Goal: Information Seeking & Learning: Learn about a topic

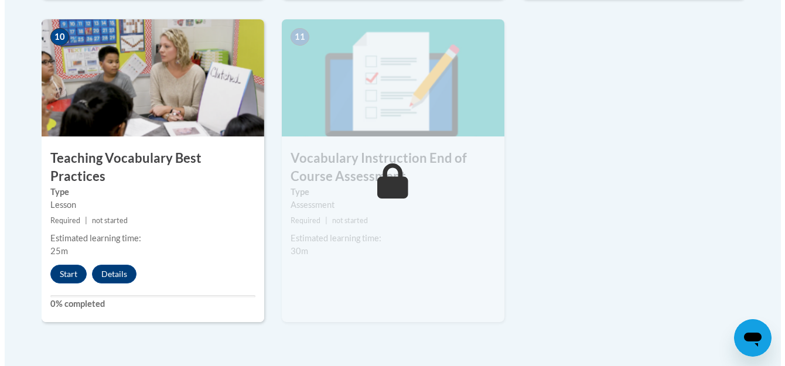
scroll to position [1359, 0]
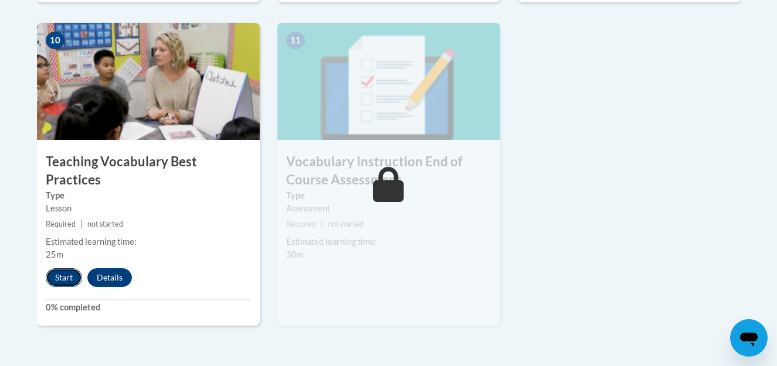
click at [62, 268] on button "Start" at bounding box center [64, 277] width 36 height 19
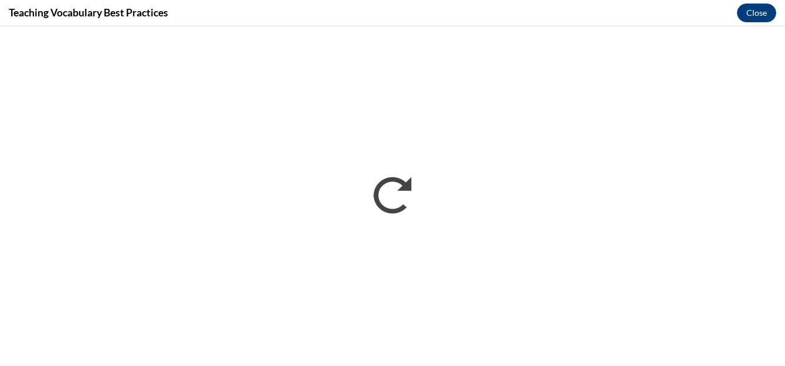
scroll to position [0, 0]
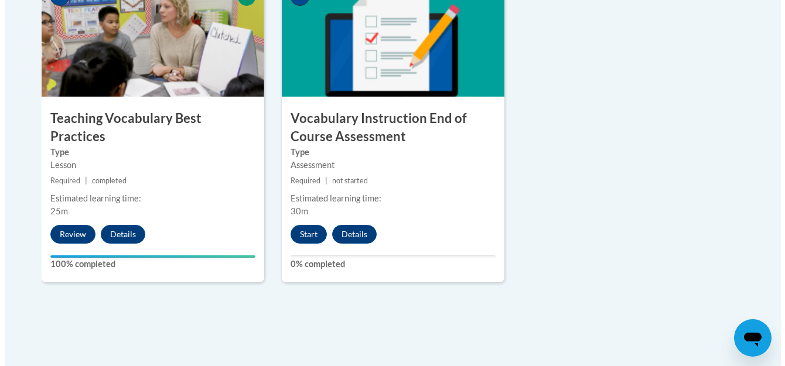
scroll to position [1399, 0]
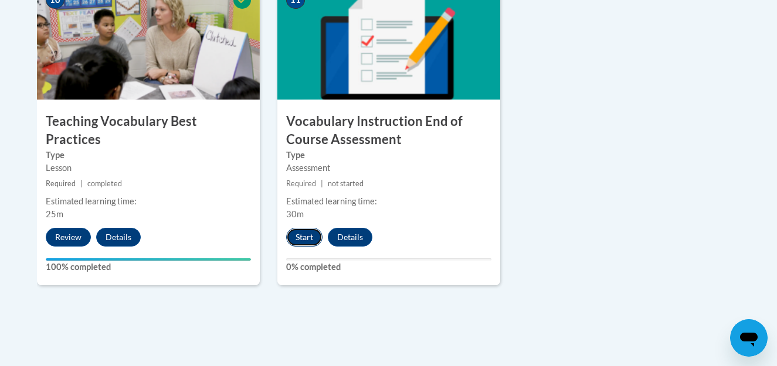
click at [301, 238] on button "Start" at bounding box center [304, 237] width 36 height 19
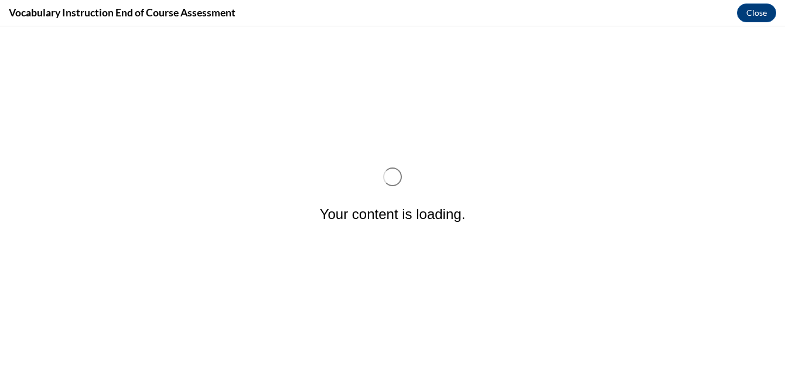
scroll to position [0, 0]
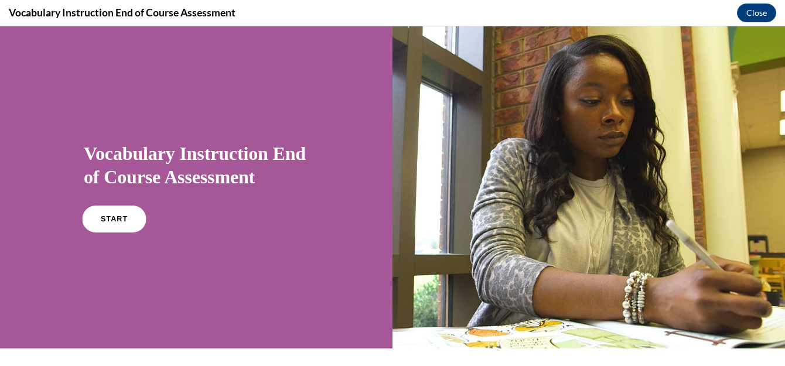
click at [107, 219] on span "START" at bounding box center [114, 219] width 27 height 9
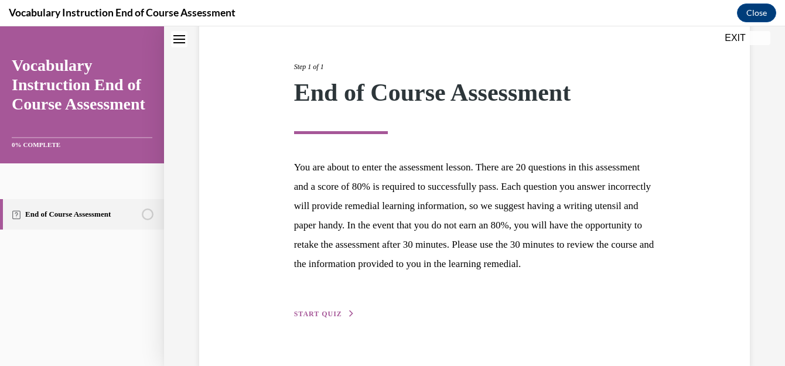
scroll to position [172, 0]
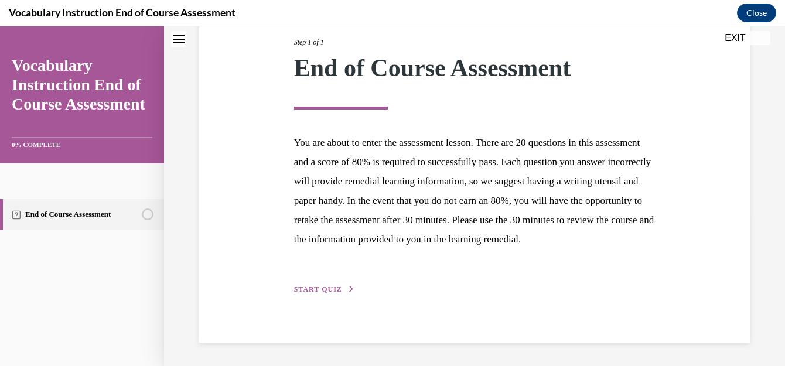
click at [321, 288] on span "START QUIZ" at bounding box center [318, 289] width 48 height 8
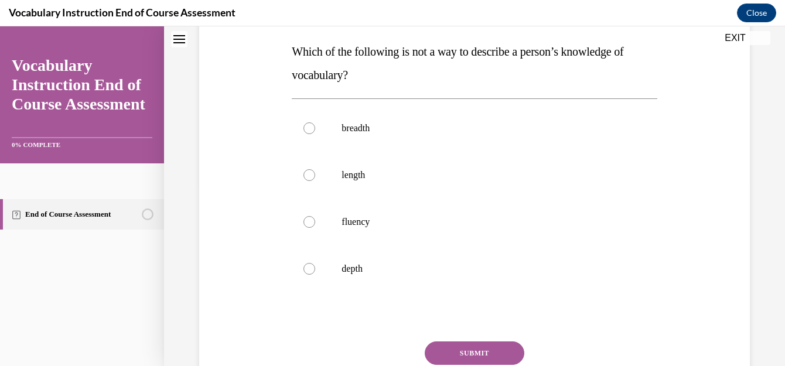
scroll to position [179, 0]
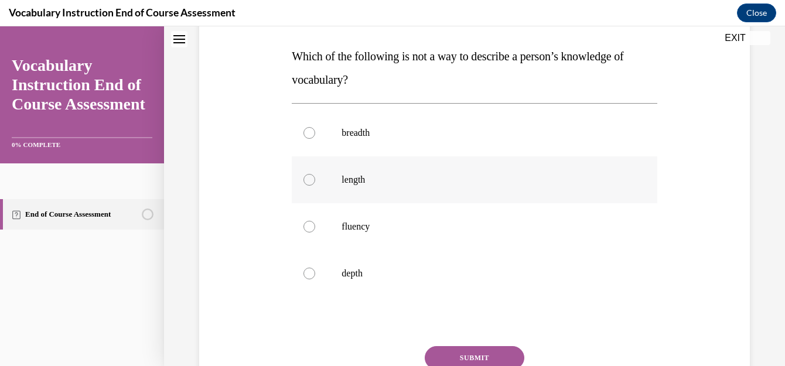
click at [337, 174] on label "length" at bounding box center [474, 180] width 365 height 47
click at [315, 174] on input "length" at bounding box center [310, 180] width 12 height 12
radio input "true"
click at [474, 355] on button "SUBMIT" at bounding box center [475, 357] width 100 height 23
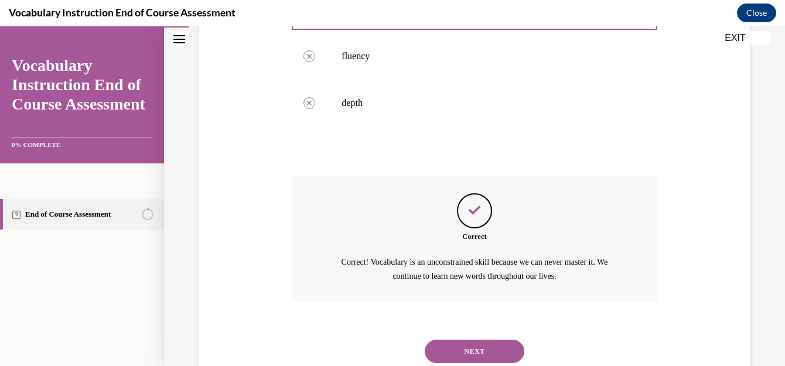
scroll to position [387, 0]
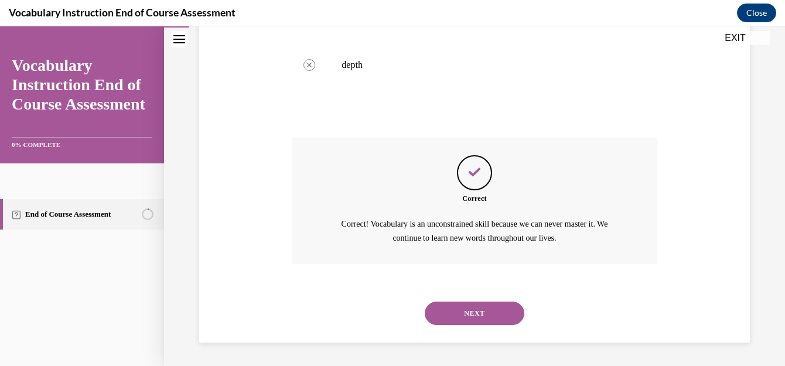
click at [465, 305] on button "NEXT" at bounding box center [475, 313] width 100 height 23
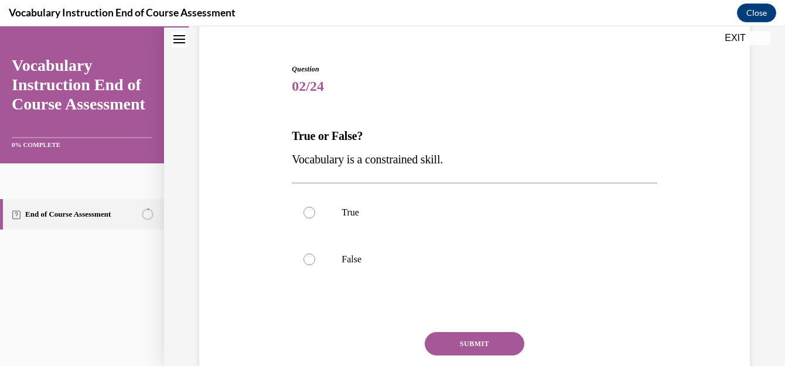
scroll to position [101, 0]
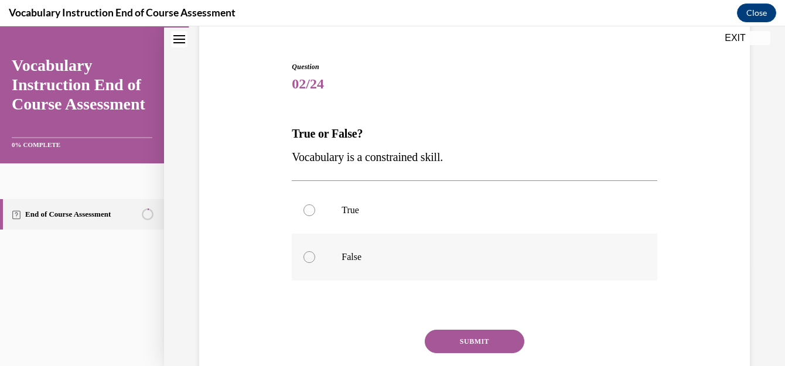
click at [338, 256] on label "False" at bounding box center [474, 257] width 365 height 47
click at [315, 256] on input "False" at bounding box center [310, 257] width 12 height 12
radio input "true"
click at [463, 337] on button "SUBMIT" at bounding box center [475, 341] width 100 height 23
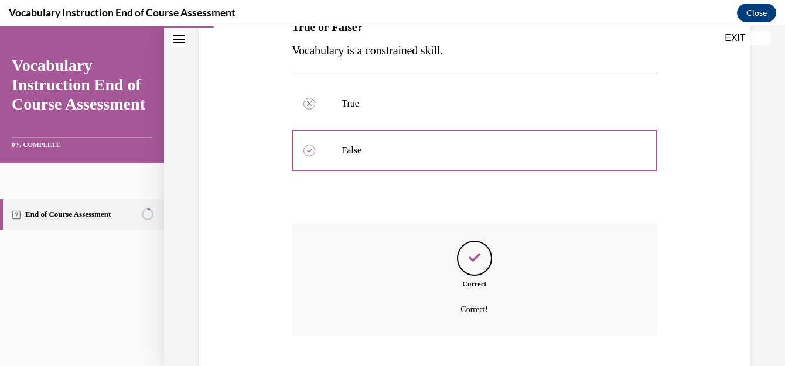
scroll to position [280, 0]
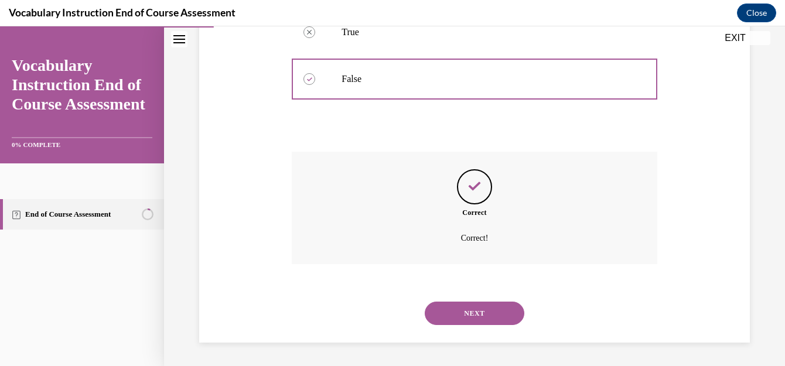
click at [499, 310] on button "NEXT" at bounding box center [475, 313] width 100 height 23
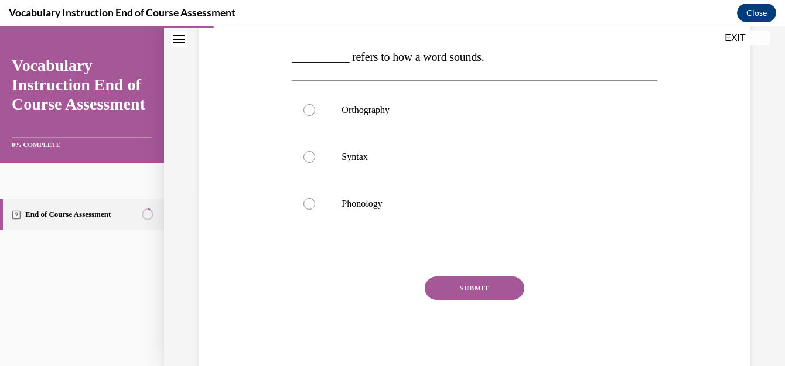
scroll to position [181, 0]
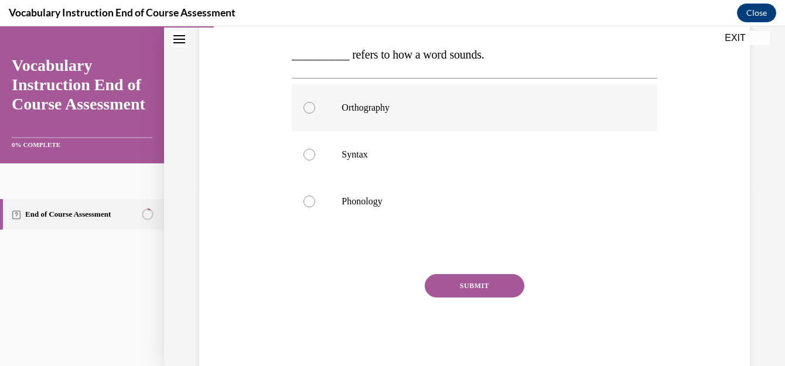
click at [346, 107] on p "Orthography" at bounding box center [485, 108] width 286 height 12
click at [315, 107] on input "Orthography" at bounding box center [310, 108] width 12 height 12
radio input "true"
click at [466, 285] on button "SUBMIT" at bounding box center [475, 285] width 100 height 23
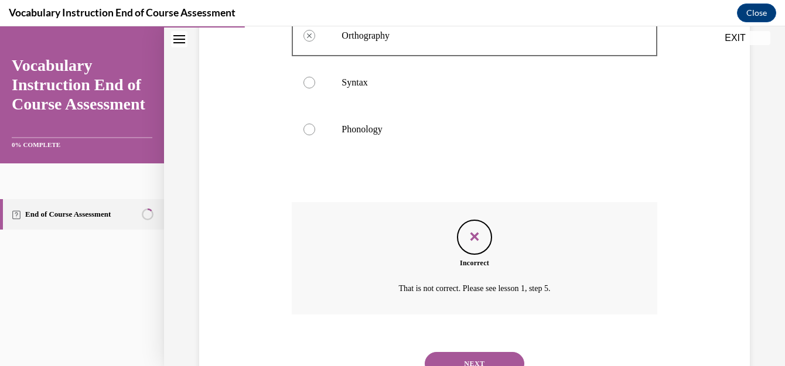
scroll to position [303, 0]
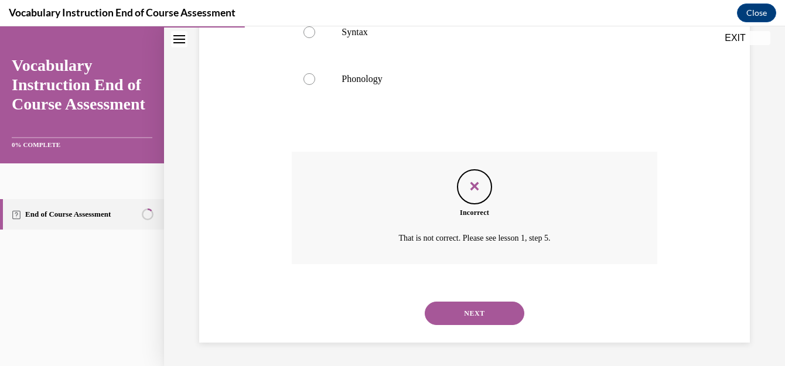
click at [495, 317] on button "NEXT" at bounding box center [475, 313] width 100 height 23
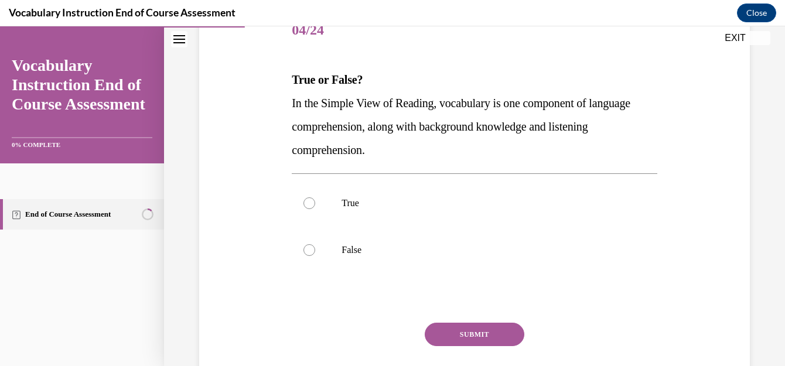
scroll to position [154, 0]
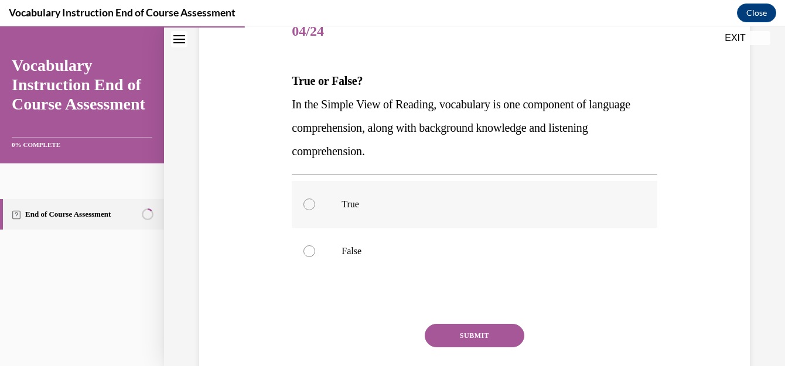
click at [346, 205] on p "True" at bounding box center [485, 205] width 286 height 12
click at [315, 205] on input "True" at bounding box center [310, 205] width 12 height 12
radio input "true"
click at [486, 338] on button "SUBMIT" at bounding box center [475, 335] width 100 height 23
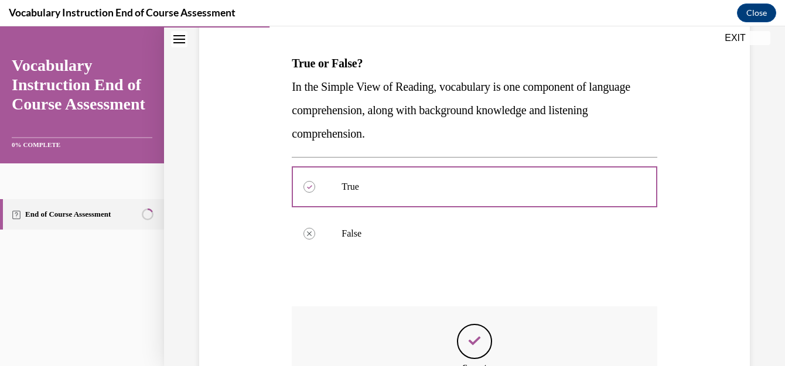
scroll to position [326, 0]
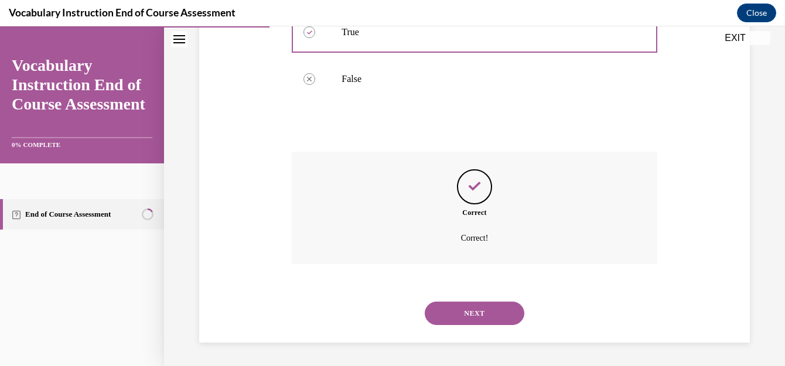
click at [506, 310] on button "NEXT" at bounding box center [475, 313] width 100 height 23
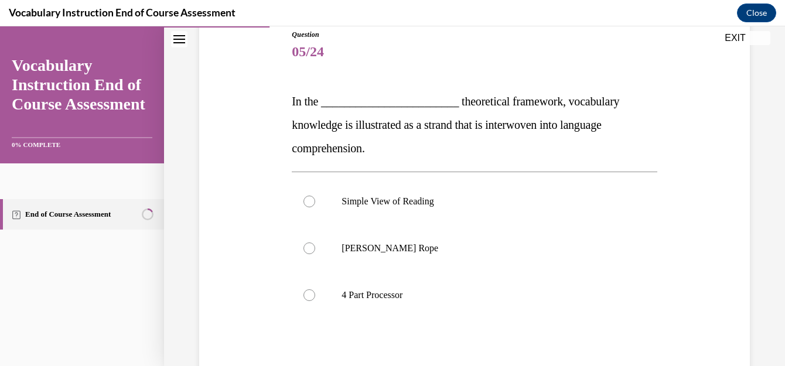
scroll to position [123, 0]
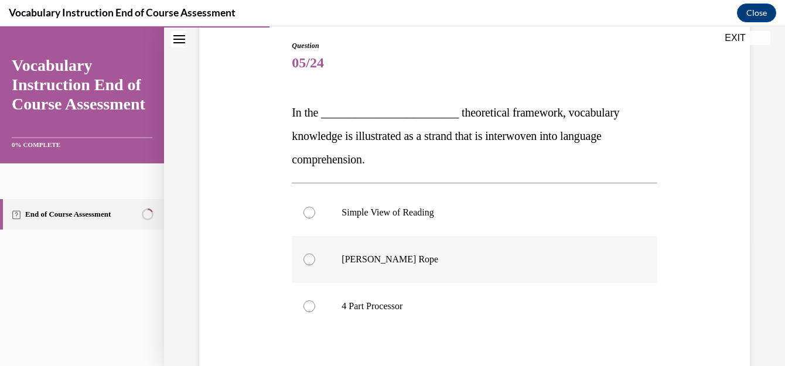
click at [390, 255] on p "Scarborough's Rope" at bounding box center [485, 260] width 286 height 12
click at [315, 255] on input "Scarborough's Rope" at bounding box center [310, 260] width 12 height 12
radio input "true"
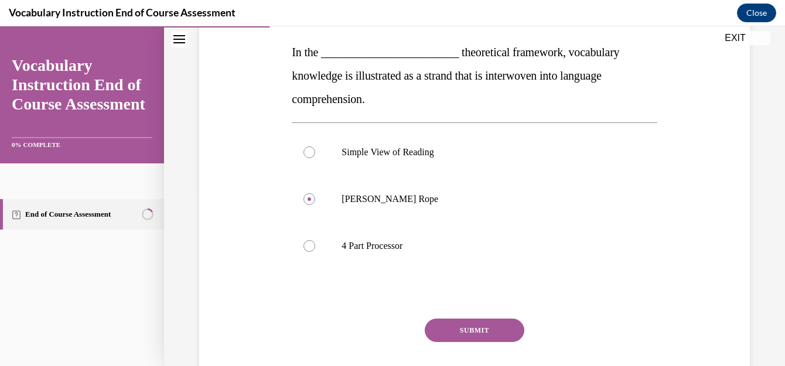
scroll to position [195, 0]
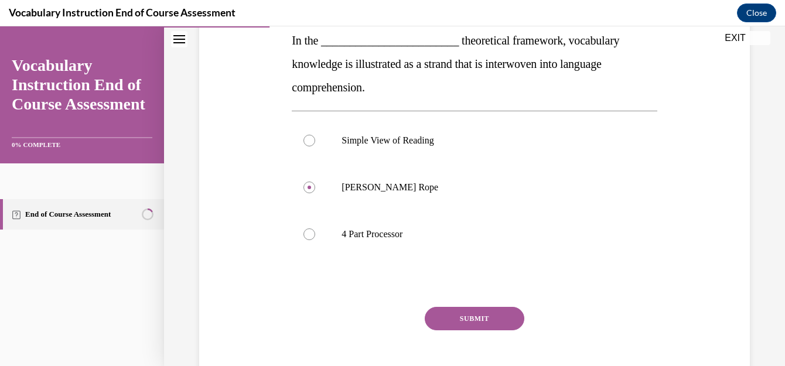
click at [452, 314] on button "SUBMIT" at bounding box center [475, 318] width 100 height 23
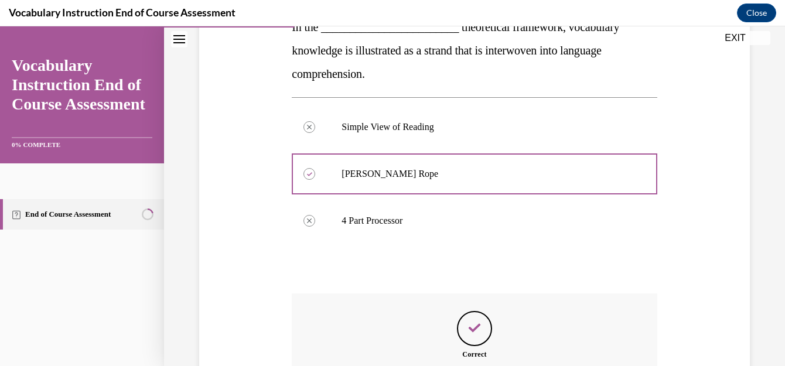
scroll to position [350, 0]
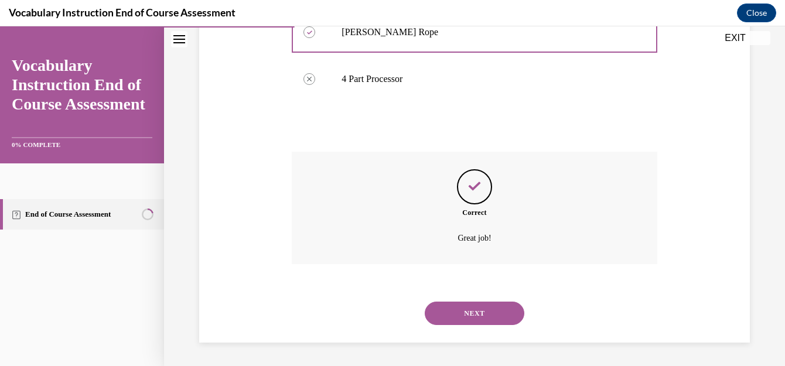
click at [496, 312] on button "NEXT" at bounding box center [475, 313] width 100 height 23
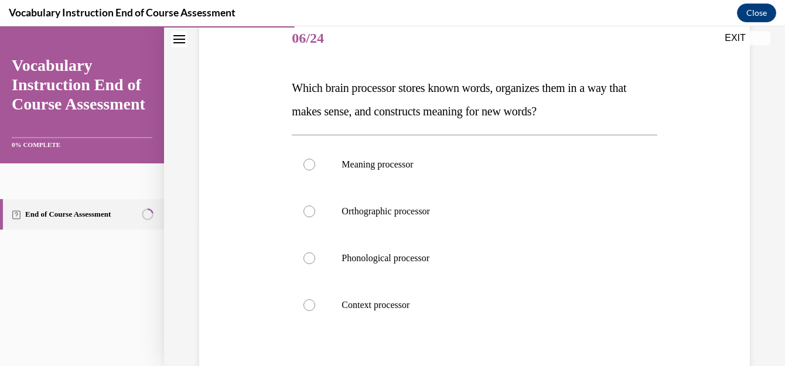
scroll to position [144, 0]
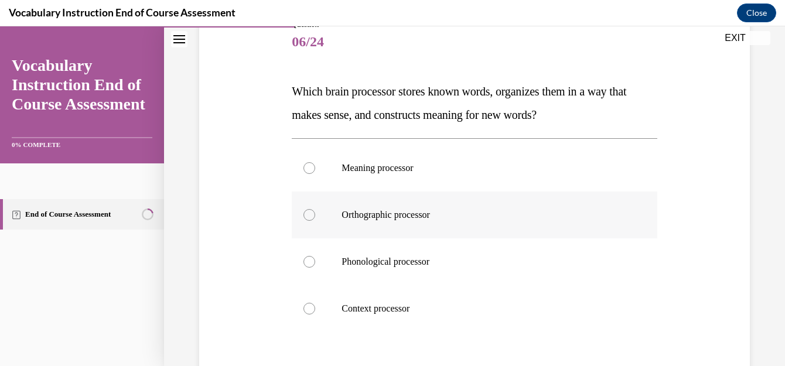
click at [361, 220] on p "Orthographic processor" at bounding box center [485, 215] width 286 height 12
click at [315, 220] on input "Orthographic processor" at bounding box center [310, 215] width 12 height 12
radio input "true"
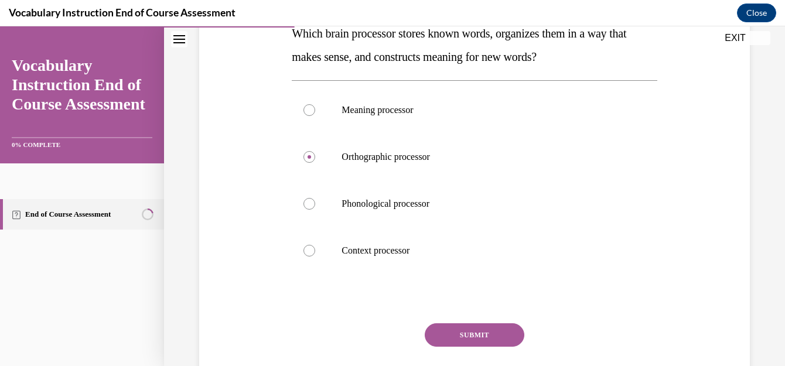
scroll to position [278, 0]
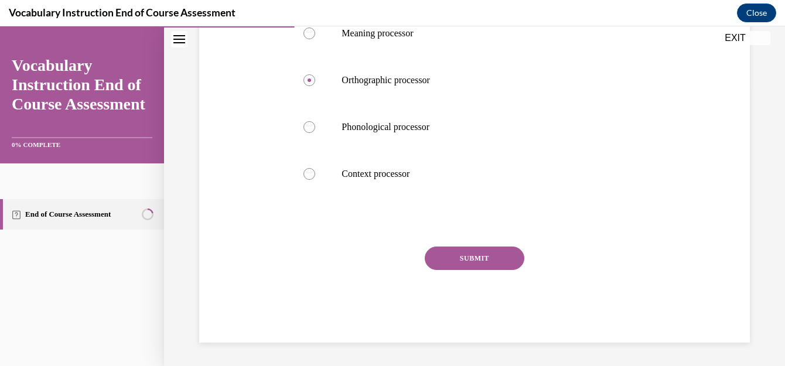
click at [475, 263] on button "SUBMIT" at bounding box center [475, 258] width 100 height 23
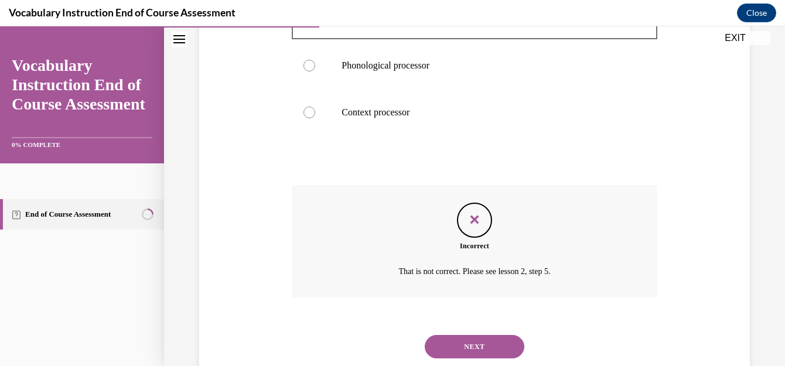
scroll to position [347, 0]
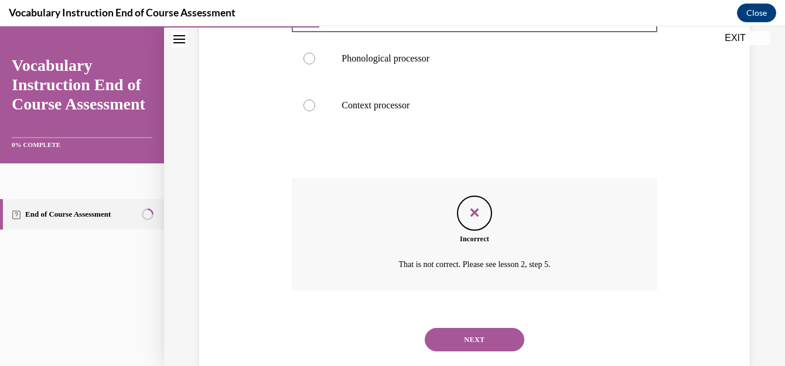
click at [522, 270] on p "That is not correct. Please see lesson 2, step 5." at bounding box center [475, 265] width 284 height 14
click at [523, 268] on p "That is not correct. Please see lesson 2, step 5." at bounding box center [475, 265] width 284 height 14
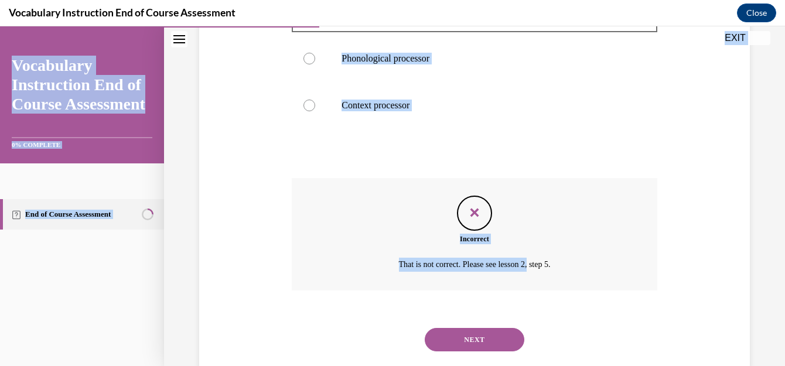
scroll to position [373, 0]
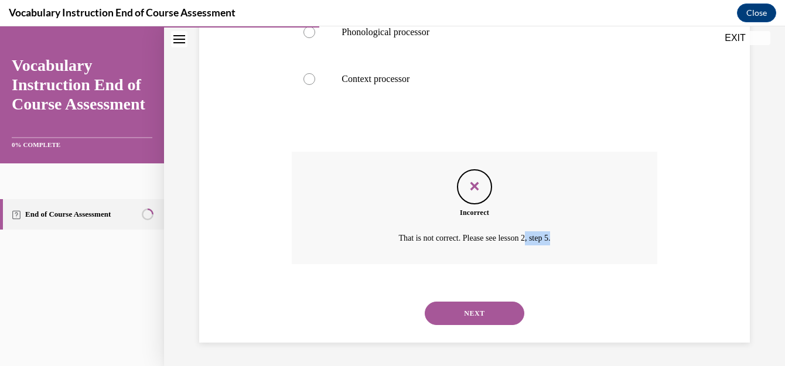
drag, startPoint x: 523, startPoint y: 268, endPoint x: 589, endPoint y: 233, distance: 74.5
click at [589, 233] on p "That is not correct. Please see lesson 2, step 5." at bounding box center [475, 239] width 284 height 14
click at [516, 309] on button "NEXT" at bounding box center [475, 313] width 100 height 23
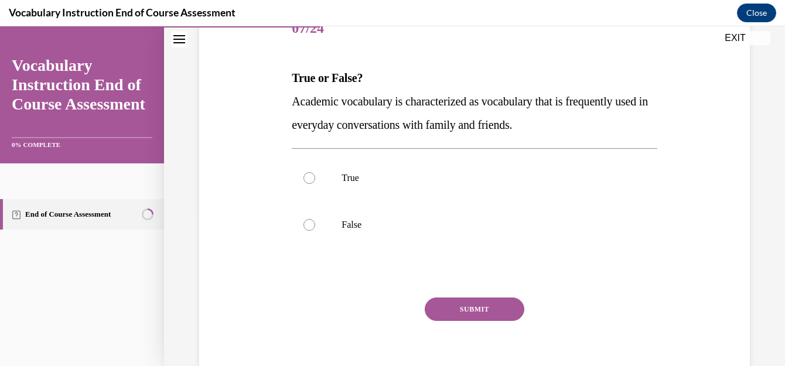
scroll to position [163, 0]
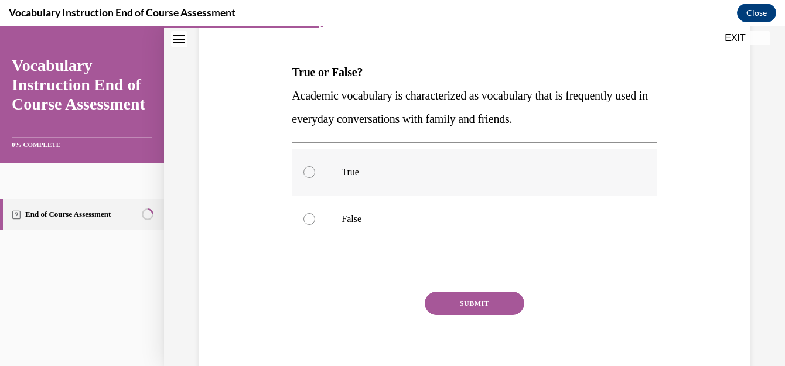
click at [298, 172] on label "True" at bounding box center [474, 172] width 365 height 47
click at [304, 172] on input "True" at bounding box center [310, 172] width 12 height 12
radio input "true"
click at [479, 305] on button "SUBMIT" at bounding box center [475, 303] width 100 height 23
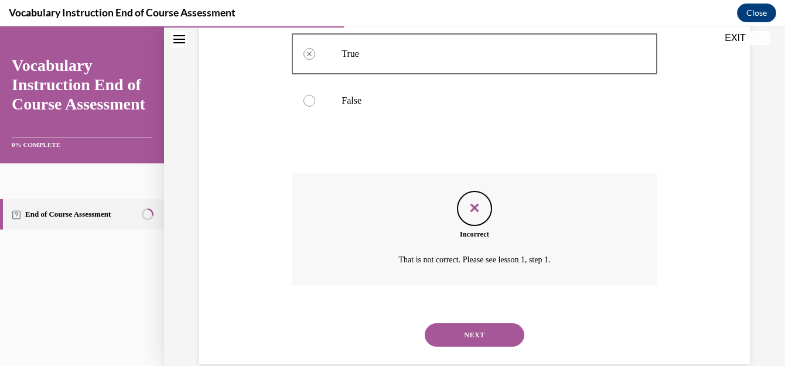
scroll to position [303, 0]
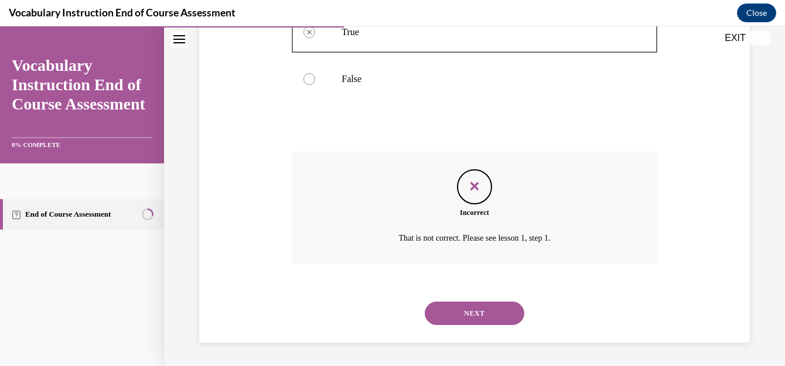
click at [465, 318] on button "NEXT" at bounding box center [475, 313] width 100 height 23
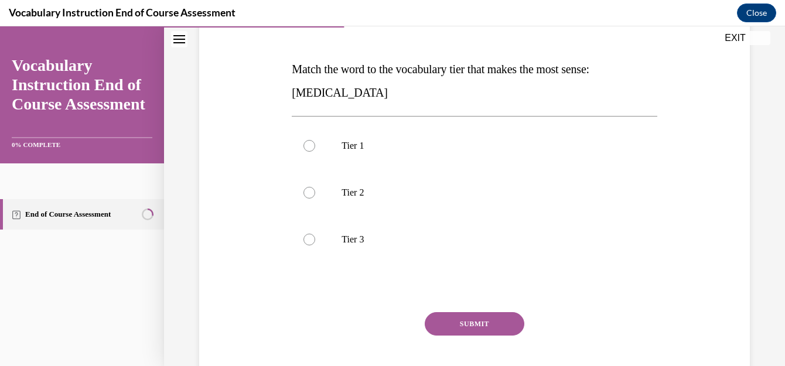
scroll to position [164, 0]
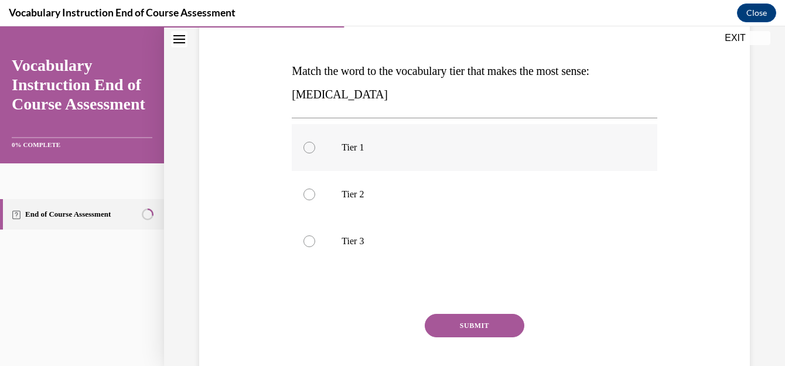
click at [307, 145] on div at bounding box center [310, 148] width 12 height 12
click at [307, 145] on input "Tier 1" at bounding box center [310, 148] width 12 height 12
radio input "true"
click at [315, 191] on label "Tier 2" at bounding box center [474, 194] width 365 height 47
click at [315, 191] on input "Tier 2" at bounding box center [310, 195] width 12 height 12
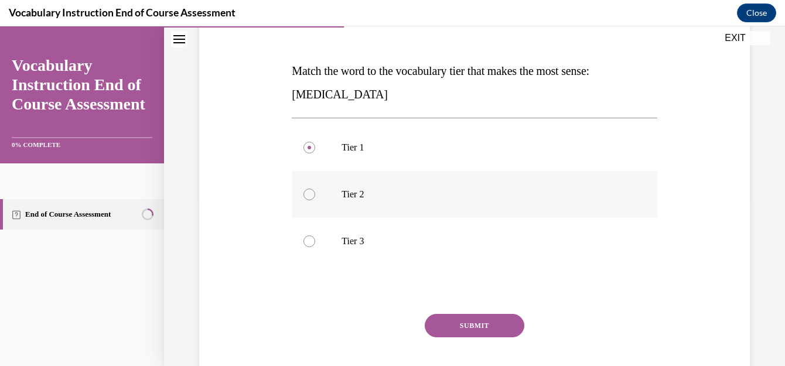
radio input "true"
click at [315, 191] on label "Tier 2" at bounding box center [474, 194] width 365 height 47
click at [315, 191] on input "Tier 2" at bounding box center [310, 195] width 12 height 12
drag, startPoint x: 315, startPoint y: 191, endPoint x: 403, endPoint y: 171, distance: 90.2
click at [403, 171] on label "Tier 2" at bounding box center [474, 194] width 365 height 47
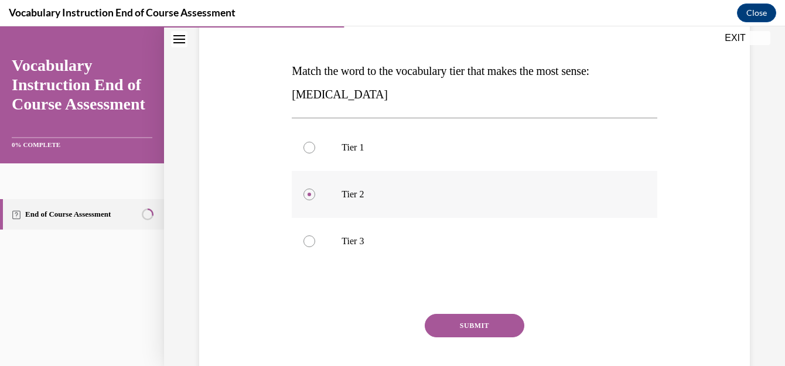
click at [315, 189] on input "Tier 2" at bounding box center [310, 195] width 12 height 12
click at [358, 240] on p "Tier 3" at bounding box center [485, 242] width 286 height 12
click at [315, 240] on input "Tier 3" at bounding box center [310, 242] width 12 height 12
radio input "true"
click at [484, 315] on button "SUBMIT" at bounding box center [475, 325] width 100 height 23
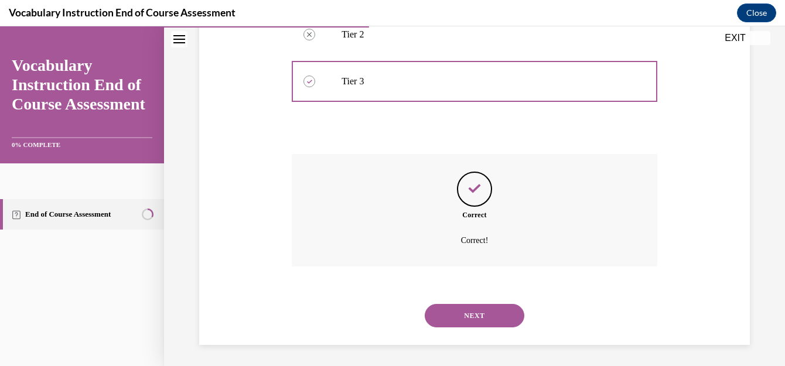
scroll to position [326, 0]
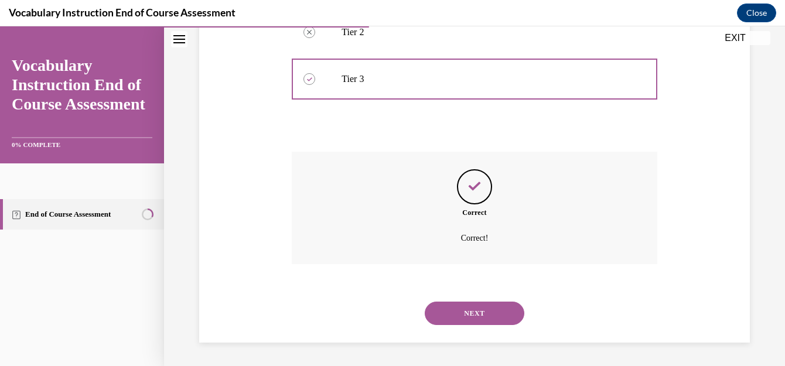
click at [494, 312] on button "NEXT" at bounding box center [475, 313] width 100 height 23
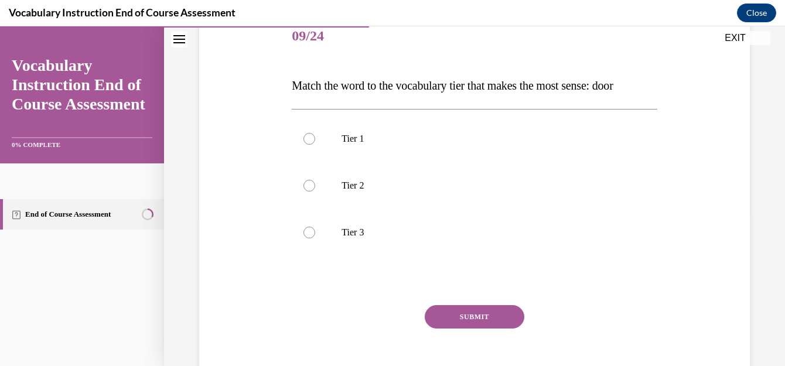
scroll to position [147, 0]
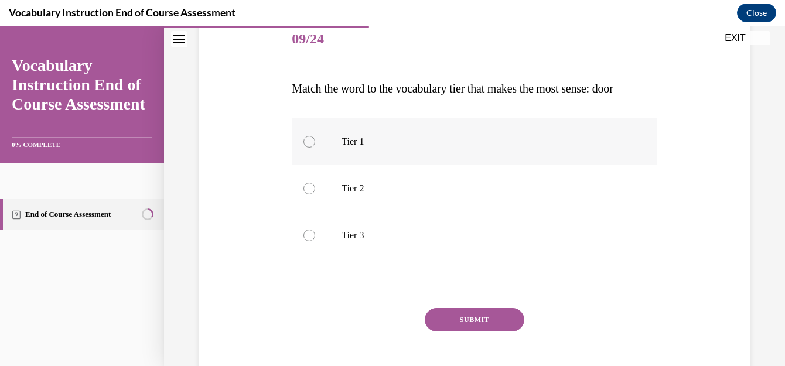
click at [314, 137] on label "Tier 1" at bounding box center [474, 141] width 365 height 47
click at [314, 137] on input "Tier 1" at bounding box center [310, 142] width 12 height 12
radio input "true"
click at [496, 313] on button "SUBMIT" at bounding box center [475, 319] width 100 height 23
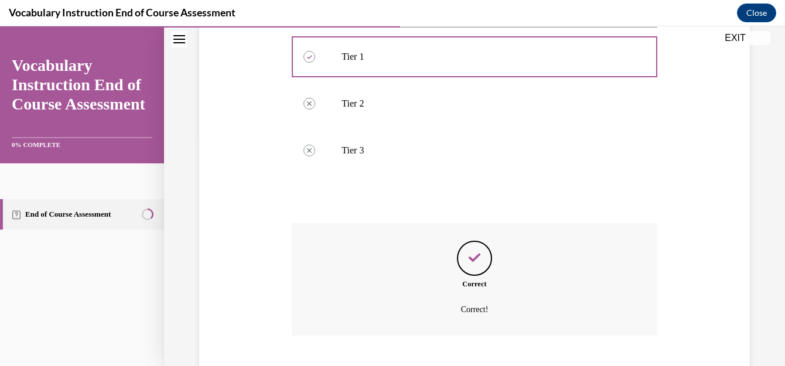
scroll to position [303, 0]
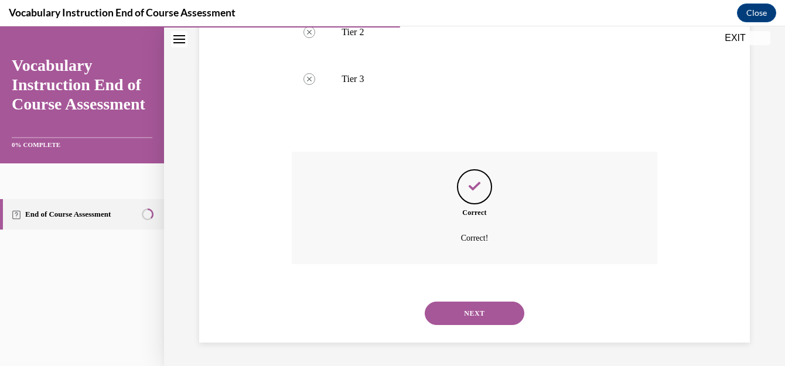
click at [491, 317] on button "NEXT" at bounding box center [475, 313] width 100 height 23
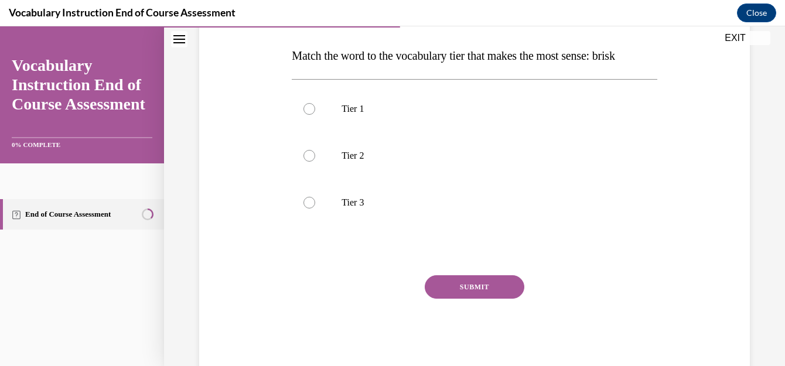
scroll to position [208, 0]
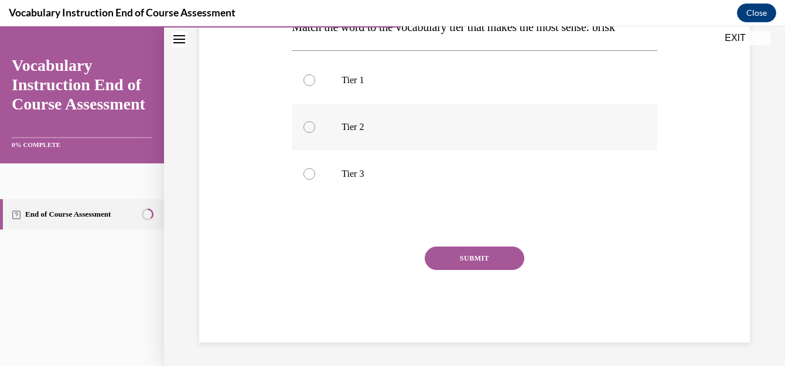
click at [341, 137] on label "Tier 2" at bounding box center [474, 127] width 365 height 47
click at [315, 133] on input "Tier 2" at bounding box center [310, 127] width 12 height 12
radio input "true"
click at [458, 256] on button "SUBMIT" at bounding box center [475, 258] width 100 height 23
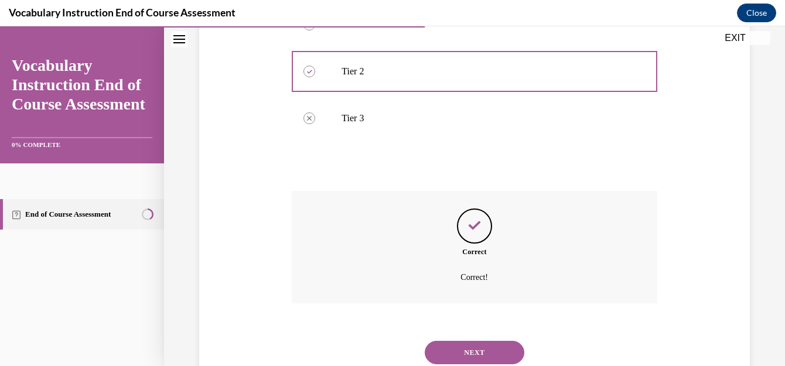
scroll to position [303, 0]
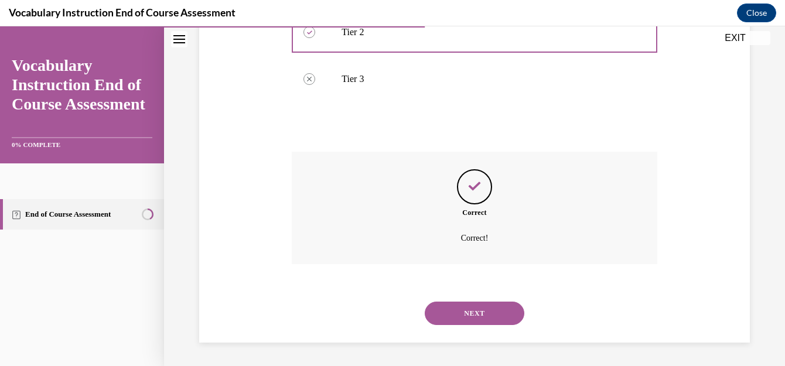
click at [499, 311] on button "NEXT" at bounding box center [475, 313] width 100 height 23
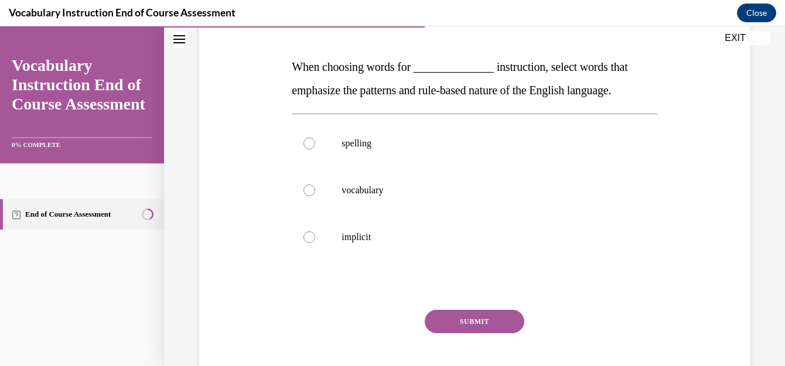
scroll to position [167, 0]
click at [312, 243] on div at bounding box center [310, 239] width 12 height 12
click at [312, 243] on input "implicit" at bounding box center [310, 239] width 12 height 12
radio input "true"
click at [486, 328] on button "SUBMIT" at bounding box center [475, 322] width 100 height 23
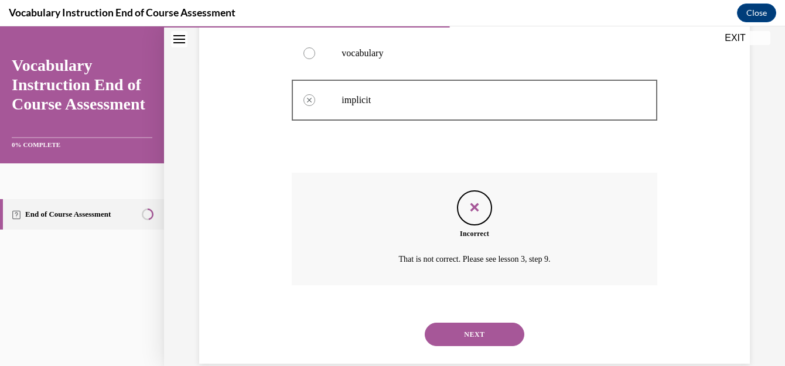
scroll to position [326, 0]
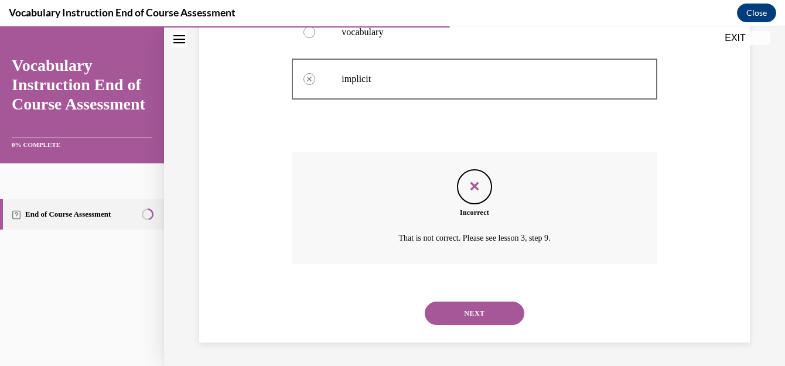
click at [484, 313] on button "NEXT" at bounding box center [475, 313] width 100 height 23
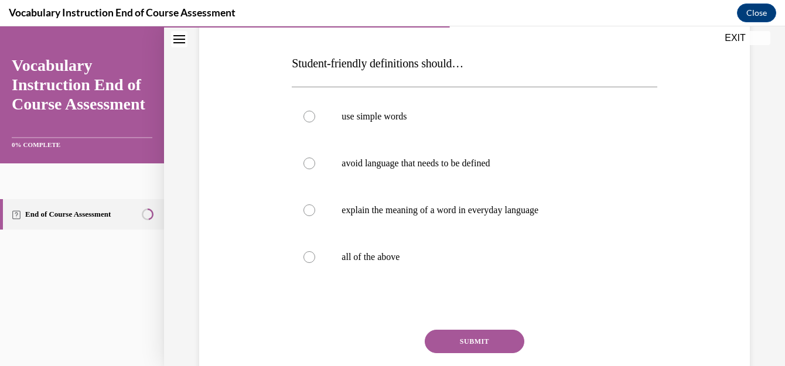
scroll to position [171, 0]
click at [339, 264] on label "all of the above" at bounding box center [474, 258] width 365 height 47
click at [315, 264] on input "all of the above" at bounding box center [310, 259] width 12 height 12
radio input "true"
click at [477, 345] on button "SUBMIT" at bounding box center [475, 342] width 100 height 23
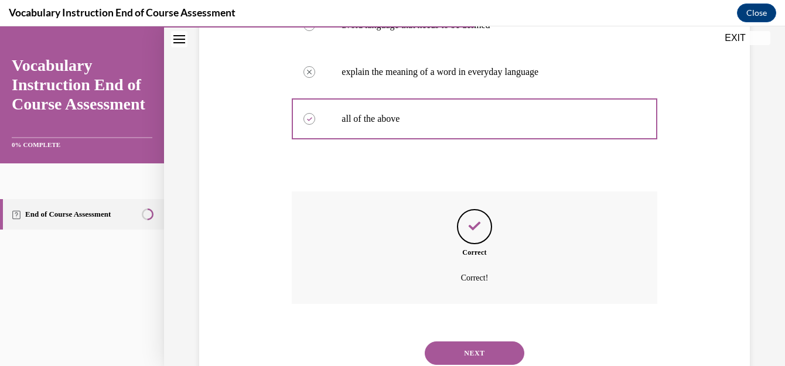
scroll to position [350, 0]
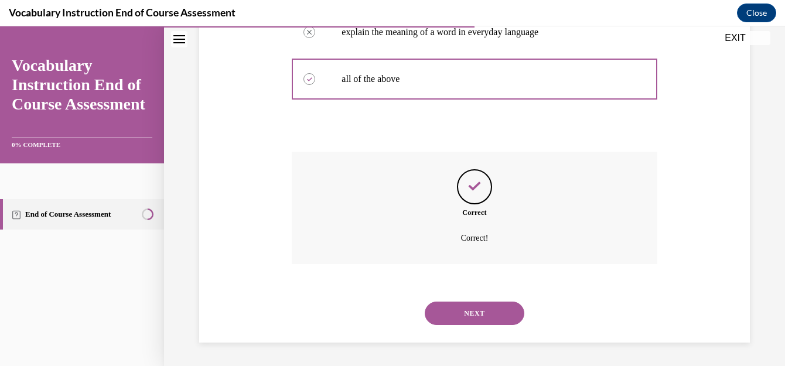
click at [489, 318] on button "NEXT" at bounding box center [475, 313] width 100 height 23
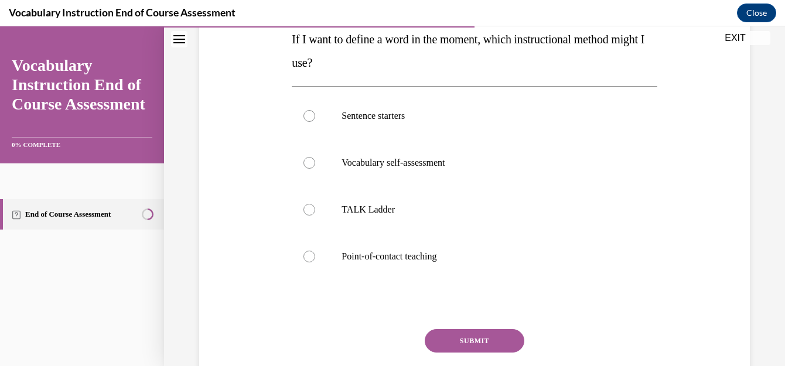
scroll to position [175, 0]
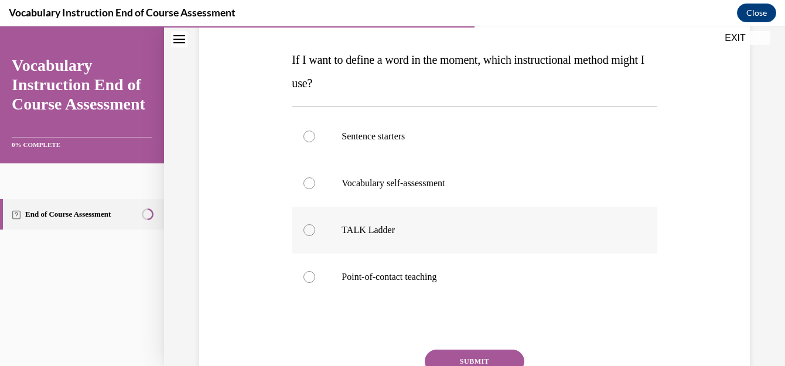
click at [367, 225] on p "TALK Ladder" at bounding box center [485, 231] width 286 height 12
click at [315, 225] on input "TALK Ladder" at bounding box center [310, 231] width 12 height 12
radio input "true"
click at [486, 355] on button "SUBMIT" at bounding box center [475, 361] width 100 height 23
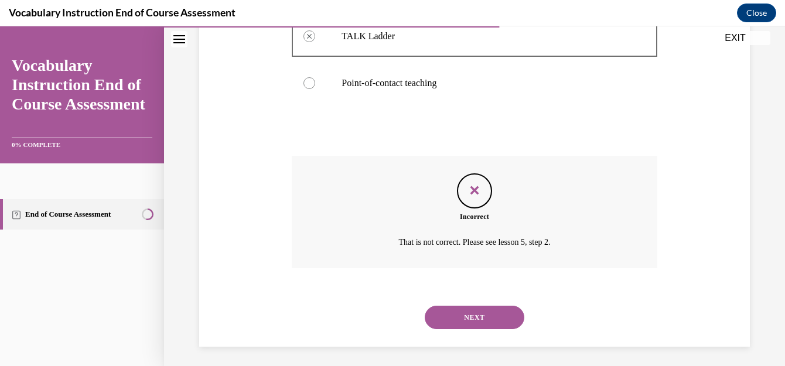
scroll to position [373, 0]
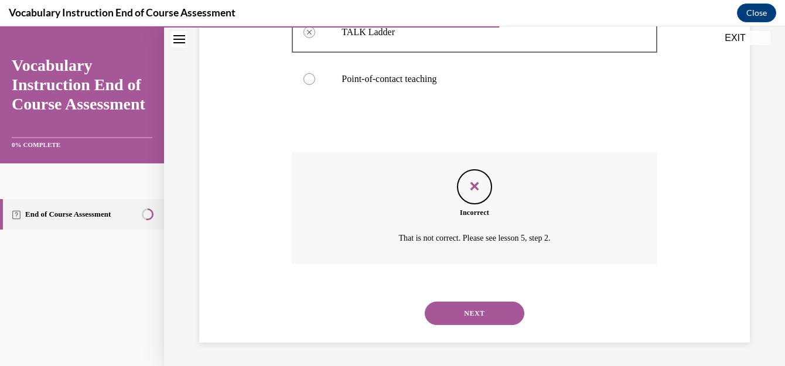
click at [475, 318] on button "NEXT" at bounding box center [475, 313] width 100 height 23
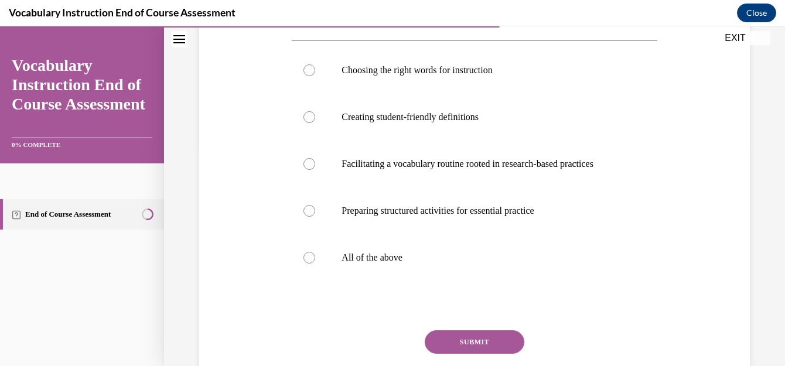
scroll to position [216, 0]
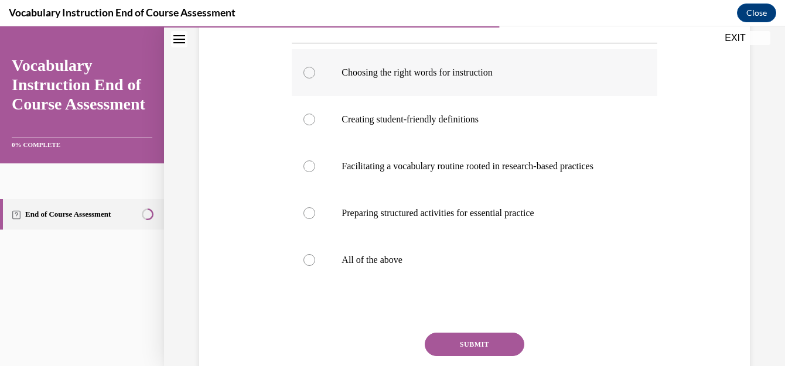
click at [474, 79] on p "Choosing the right words for instruction" at bounding box center [485, 73] width 286 height 12
click at [315, 79] on input "Choosing the right words for instruction" at bounding box center [310, 73] width 12 height 12
radio input "true"
click at [473, 356] on button "SUBMIT" at bounding box center [475, 344] width 100 height 23
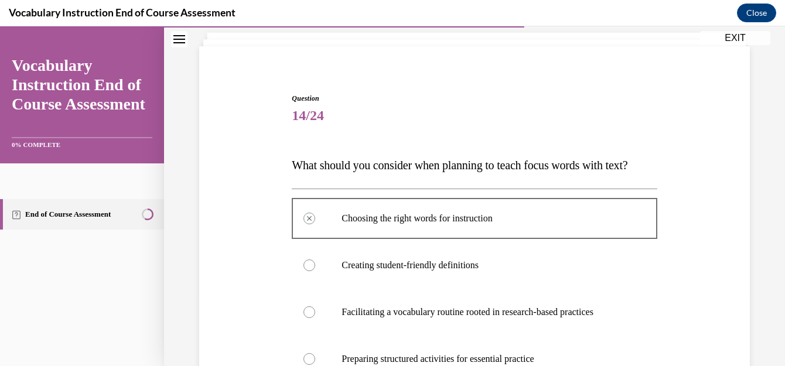
scroll to position [0, 0]
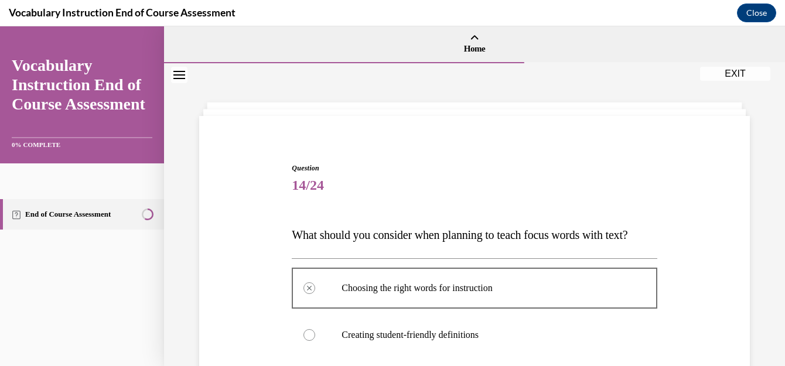
click at [736, 68] on button "EXIT" at bounding box center [735, 74] width 70 height 14
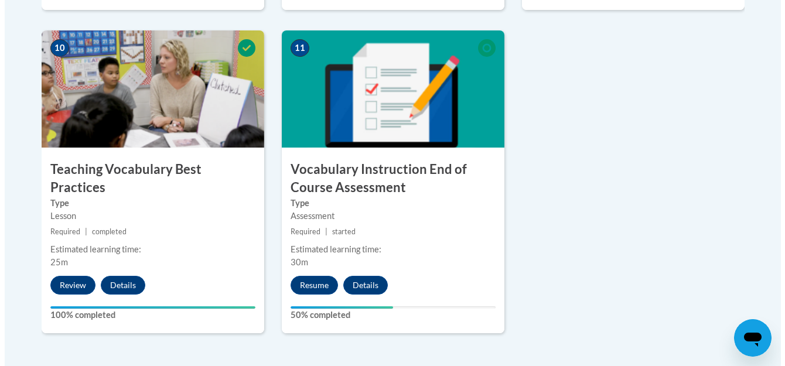
scroll to position [1375, 0]
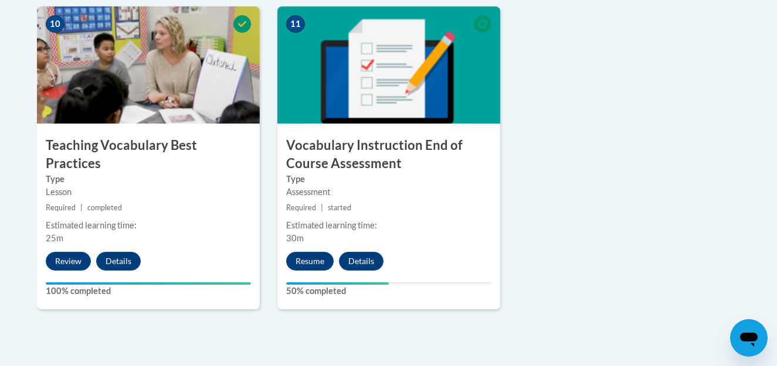
click at [170, 250] on div "10 Teaching Vocabulary Best Practices Type Lesson Required | completed Estimate…" at bounding box center [148, 157] width 223 height 303
click at [72, 252] on button "Review" at bounding box center [68, 261] width 45 height 19
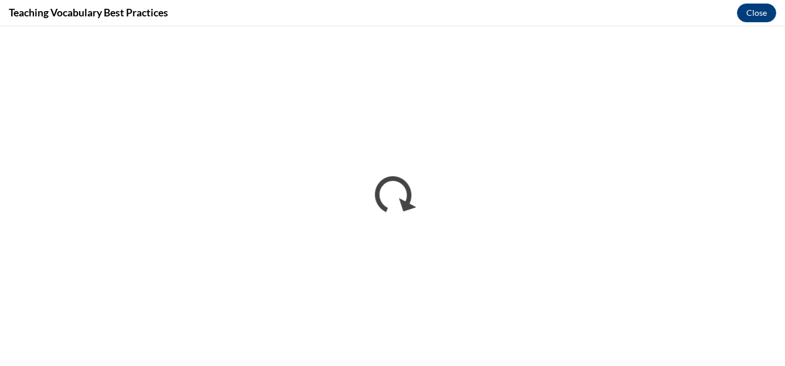
scroll to position [0, 0]
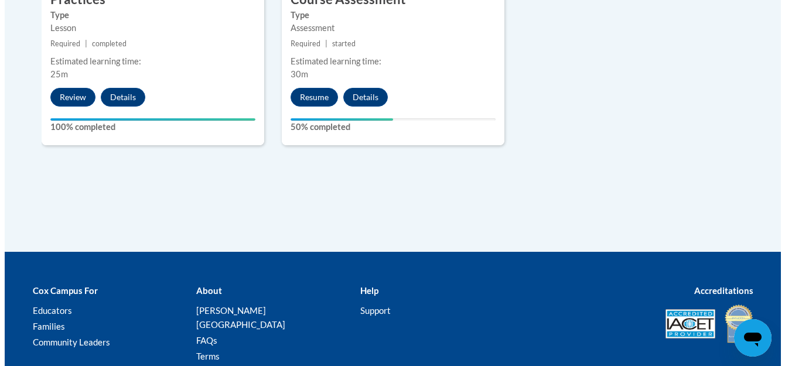
scroll to position [1567, 0]
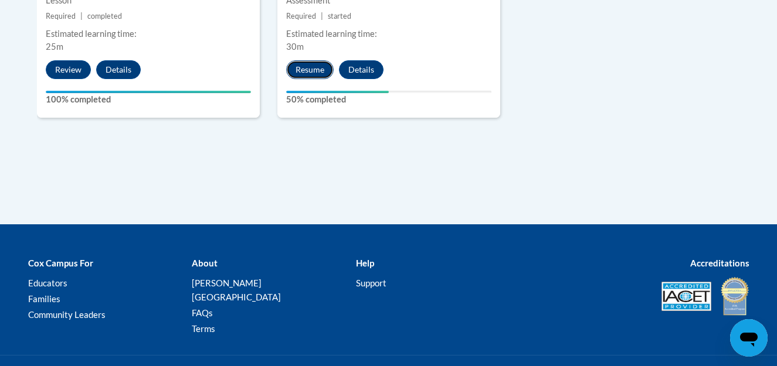
click at [312, 69] on button "Resume" at bounding box center [309, 69] width 47 height 19
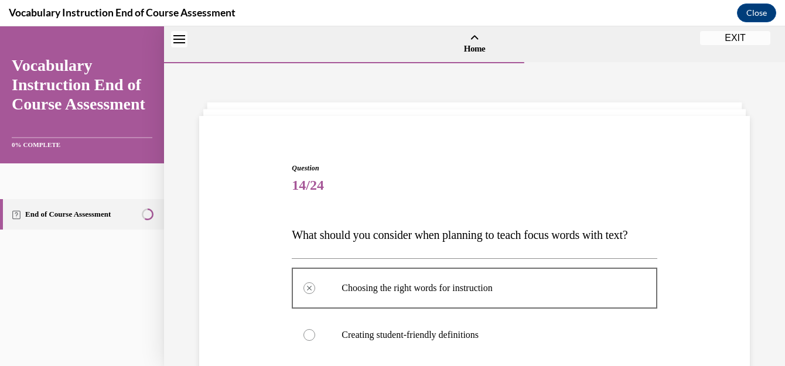
scroll to position [420, 0]
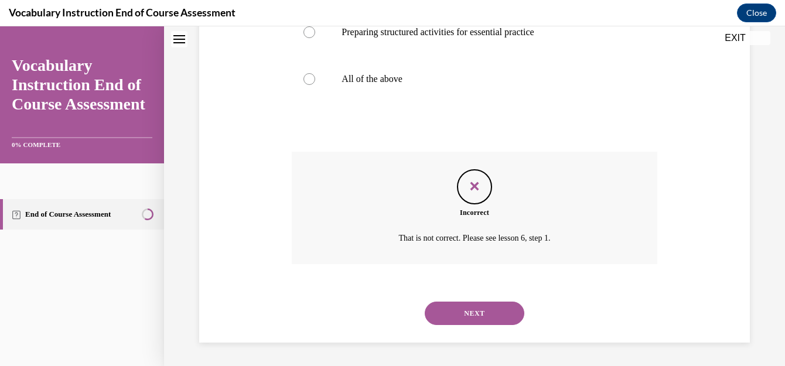
click at [468, 321] on button "NEXT" at bounding box center [475, 313] width 100 height 23
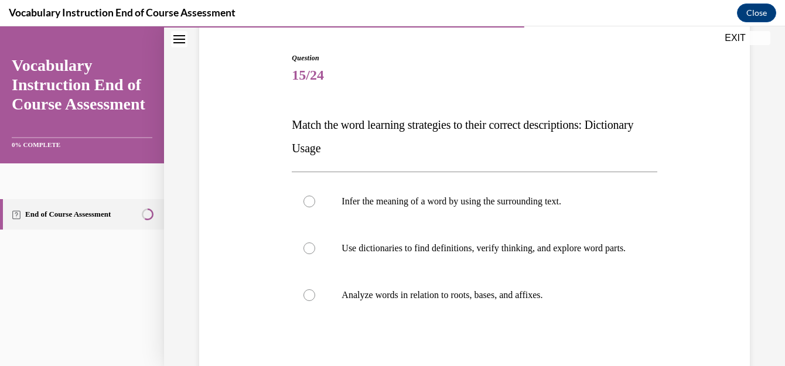
scroll to position [111, 0]
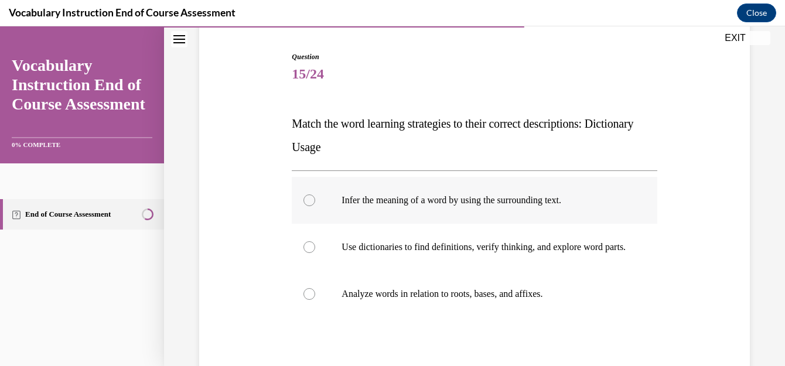
click at [558, 194] on label "Infer the meaning of a word by using the surrounding text." at bounding box center [474, 200] width 365 height 47
click at [315, 195] on input "Infer the meaning of a word by using the surrounding text." at bounding box center [310, 201] width 12 height 12
radio input "true"
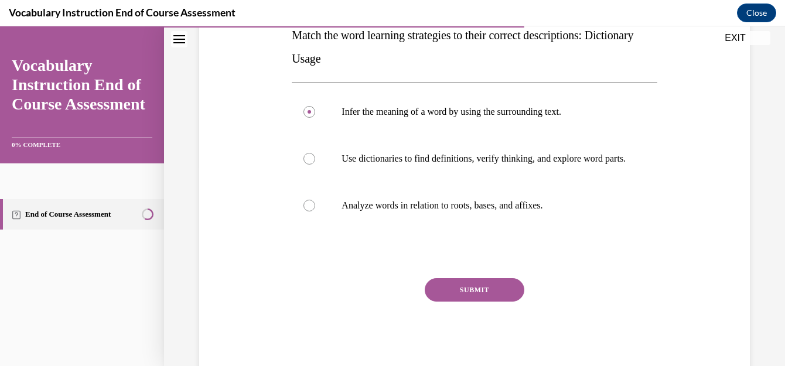
scroll to position [208, 0]
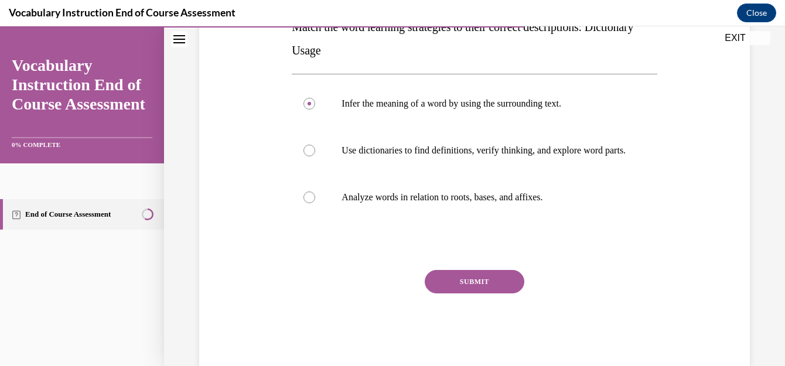
click at [495, 290] on button "SUBMIT" at bounding box center [475, 281] width 100 height 23
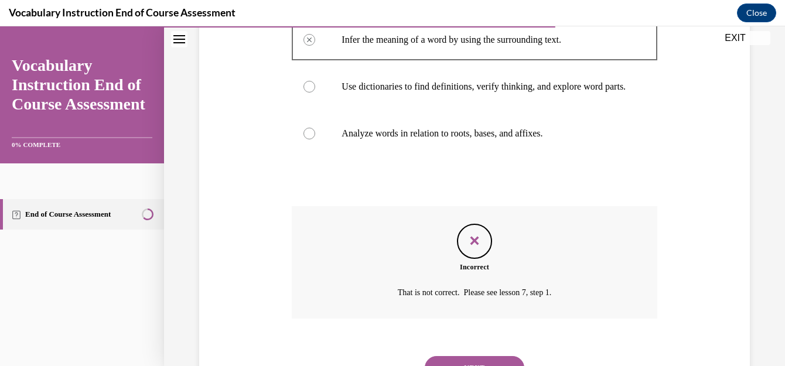
scroll to position [338, 0]
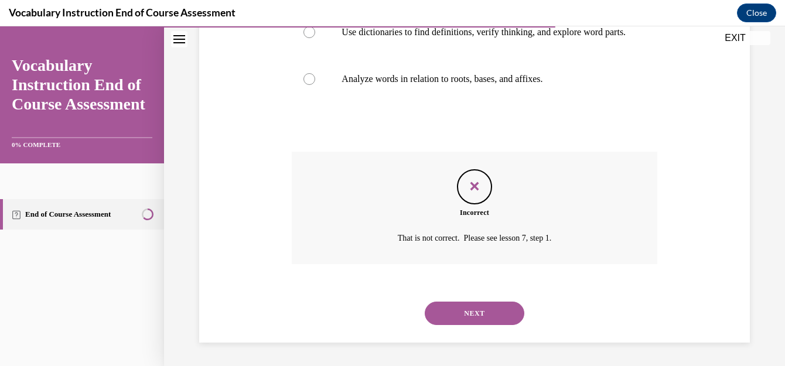
click at [496, 315] on button "NEXT" at bounding box center [475, 313] width 100 height 23
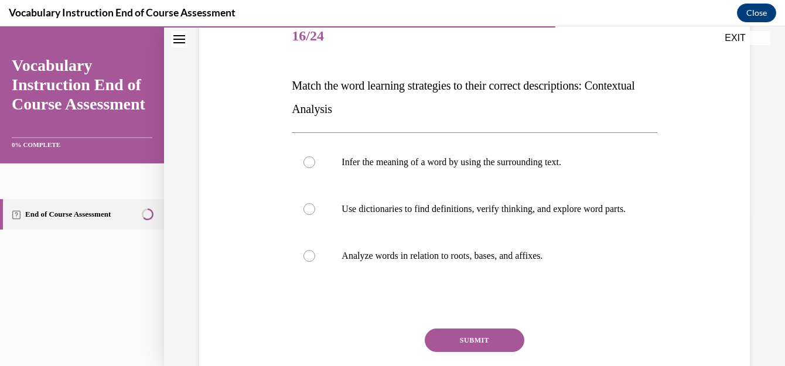
scroll to position [146, 0]
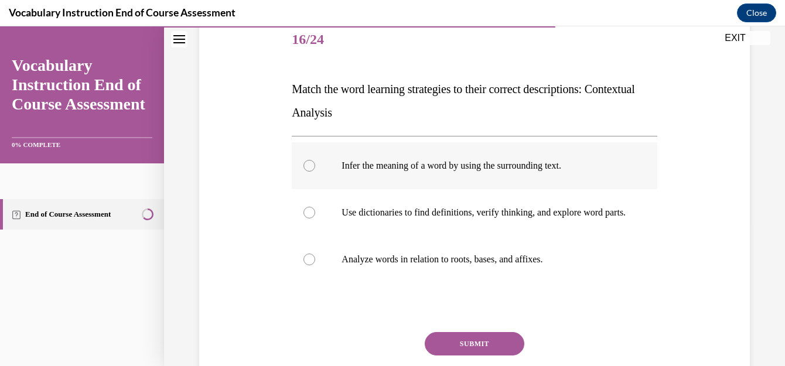
click at [470, 168] on p "Infer the meaning of a word by using the surrounding text." at bounding box center [485, 166] width 286 height 12
click at [315, 168] on input "Infer the meaning of a word by using the surrounding text." at bounding box center [310, 166] width 12 height 12
radio input "true"
click at [482, 353] on button "SUBMIT" at bounding box center [475, 343] width 100 height 23
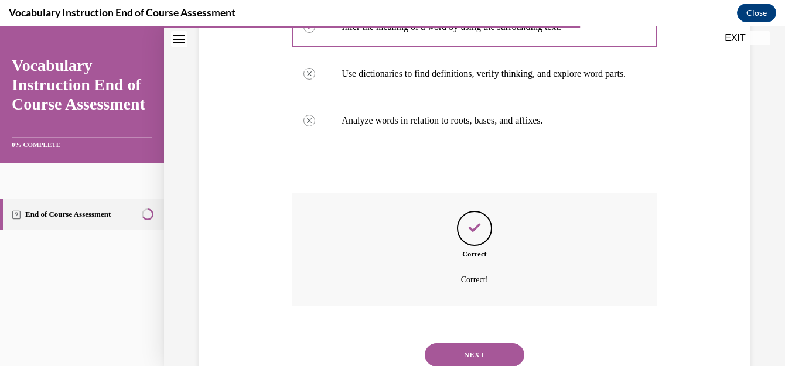
scroll to position [292, 0]
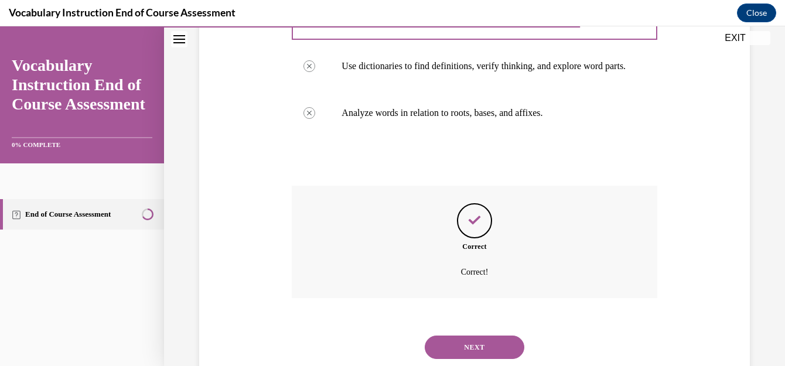
click at [502, 358] on button "NEXT" at bounding box center [475, 347] width 100 height 23
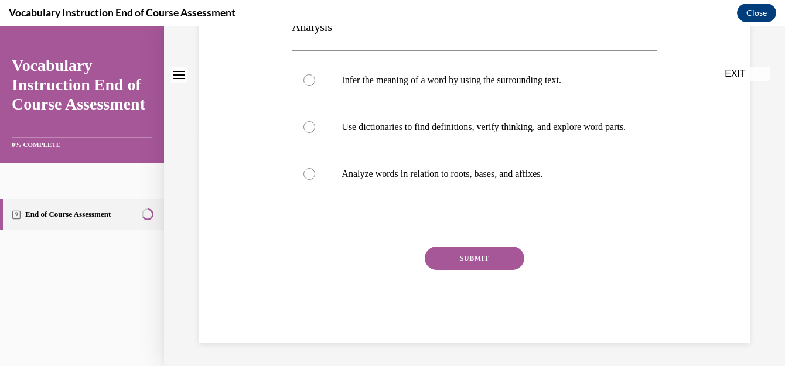
scroll to position [0, 0]
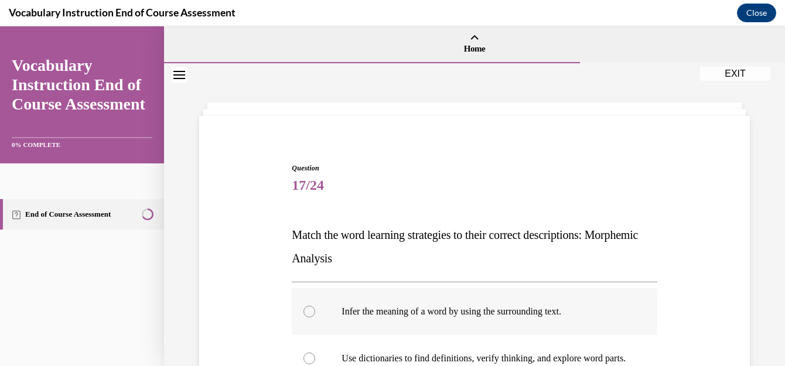
click at [535, 301] on label "Infer the meaning of a word by using the surrounding text." at bounding box center [474, 311] width 365 height 47
click at [315, 306] on input "Infer the meaning of a word by using the surrounding text." at bounding box center [310, 312] width 12 height 12
radio input "true"
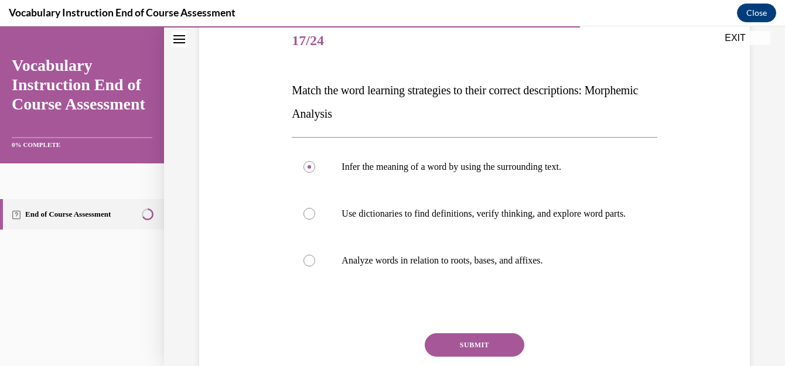
scroll to position [152, 0]
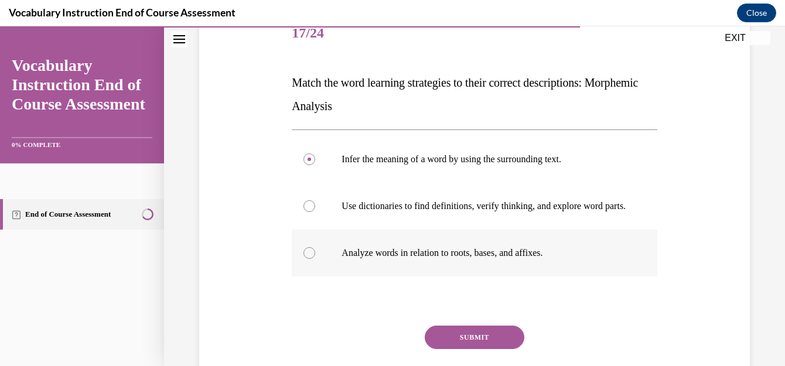
click at [528, 259] on p "Analyze words in relation to roots, bases, and affixes." at bounding box center [485, 253] width 286 height 12
click at [315, 259] on input "Analyze words in relation to roots, bases, and affixes." at bounding box center [310, 253] width 12 height 12
radio input "true"
click at [484, 341] on button "SUBMIT" at bounding box center [475, 337] width 100 height 23
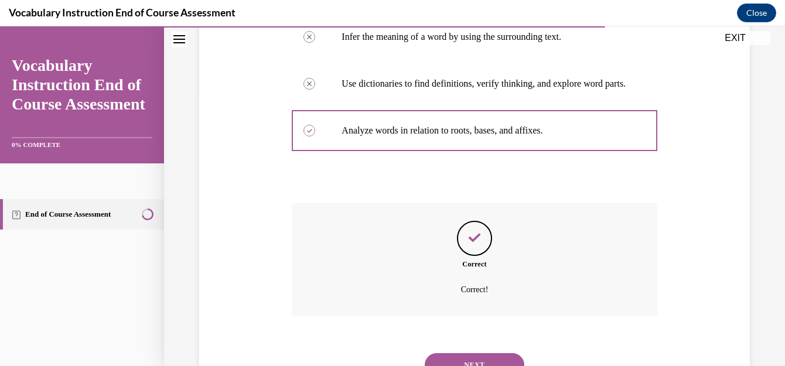
scroll to position [338, 0]
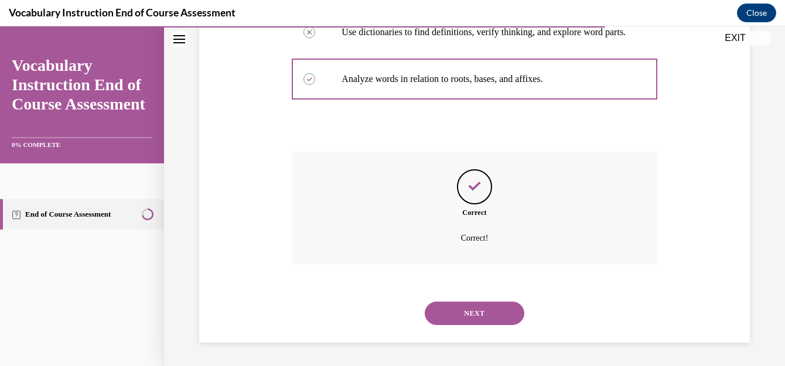
click at [485, 308] on button "NEXT" at bounding box center [475, 313] width 100 height 23
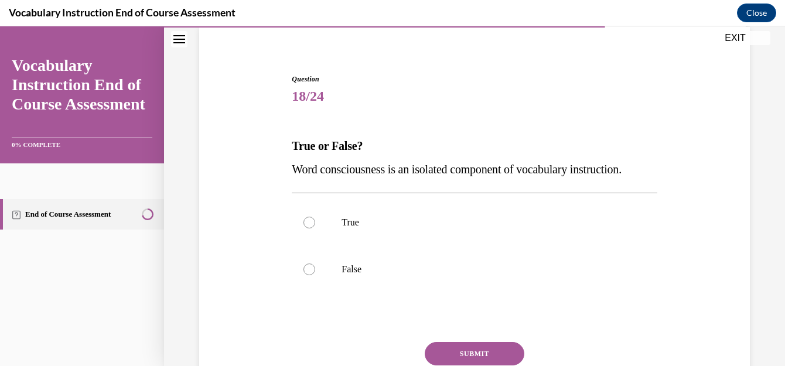
scroll to position [90, 0]
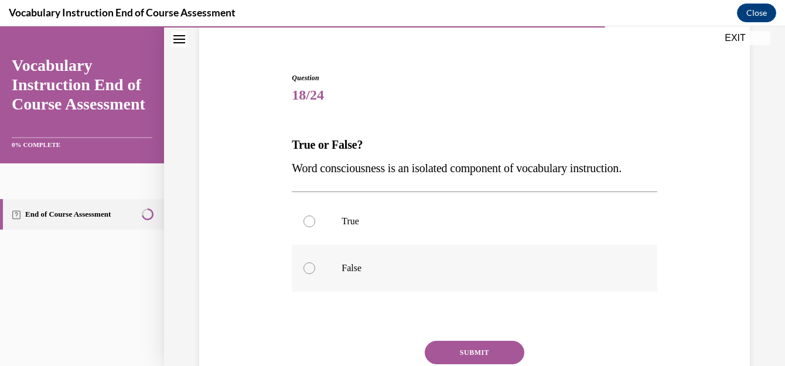
click at [351, 274] on p "False" at bounding box center [485, 269] width 286 height 12
click at [315, 274] on input "False" at bounding box center [310, 269] width 12 height 12
radio input "true"
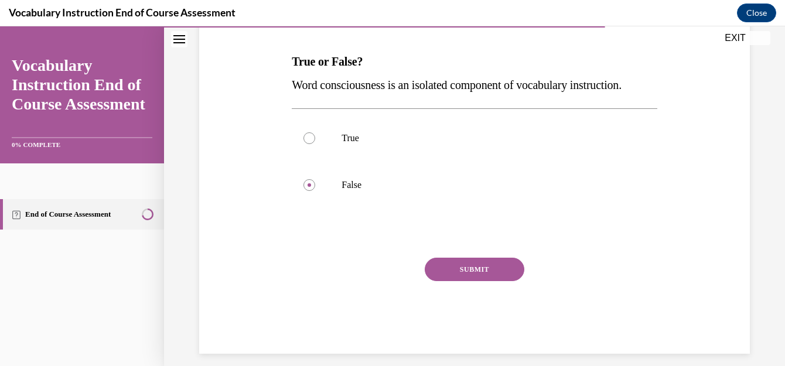
scroll to position [189, 0]
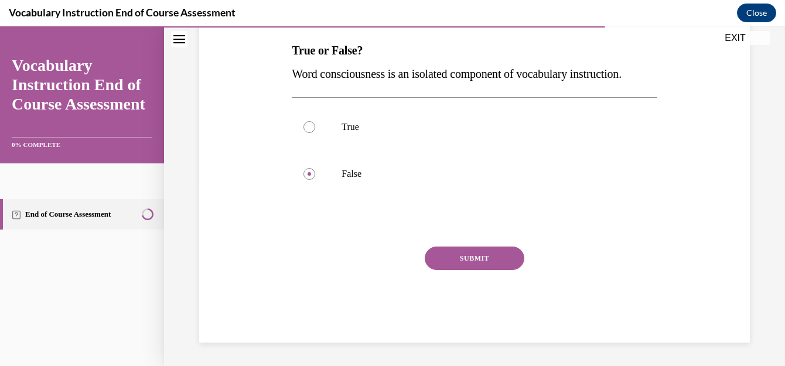
click at [515, 270] on button "SUBMIT" at bounding box center [475, 258] width 100 height 23
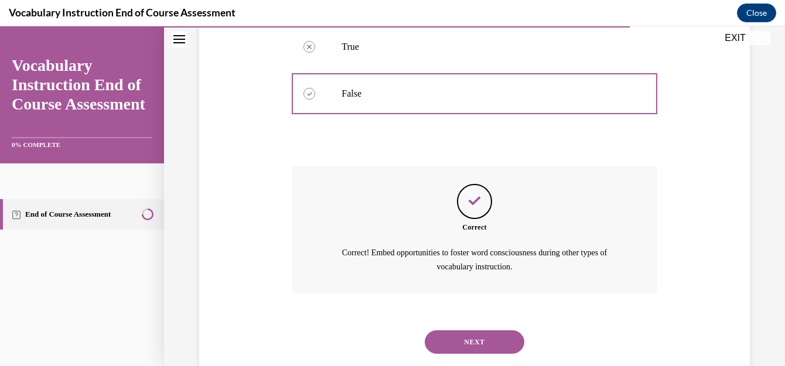
scroll to position [317, 0]
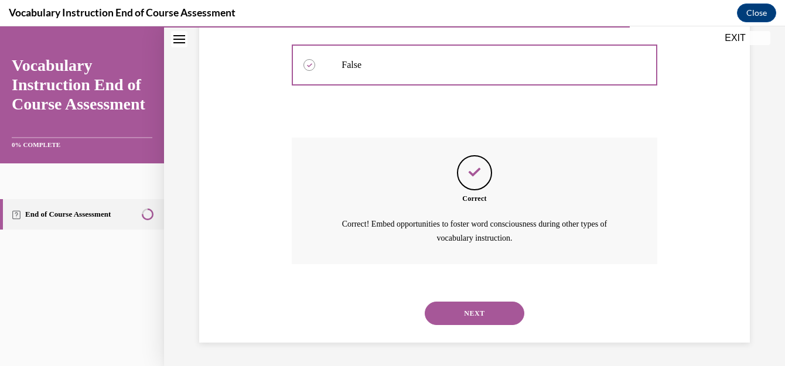
click at [444, 322] on button "NEXT" at bounding box center [475, 313] width 100 height 23
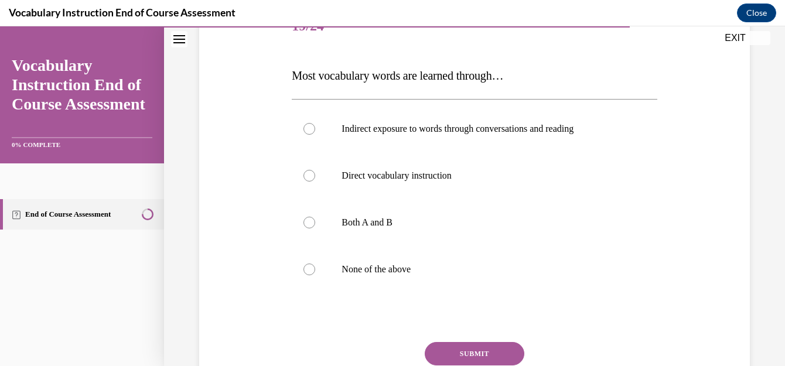
scroll to position [157, 0]
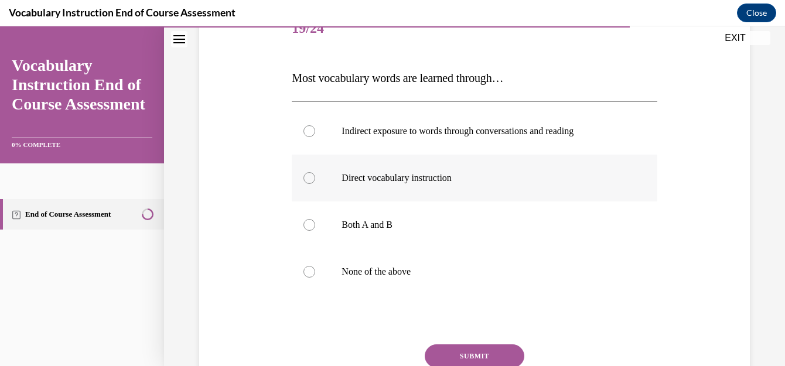
click at [445, 178] on p "Direct vocabulary instruction" at bounding box center [485, 178] width 286 height 12
click at [315, 178] on input "Direct vocabulary instruction" at bounding box center [310, 178] width 12 height 12
radio input "true"
click at [469, 352] on button "SUBMIT" at bounding box center [475, 356] width 100 height 23
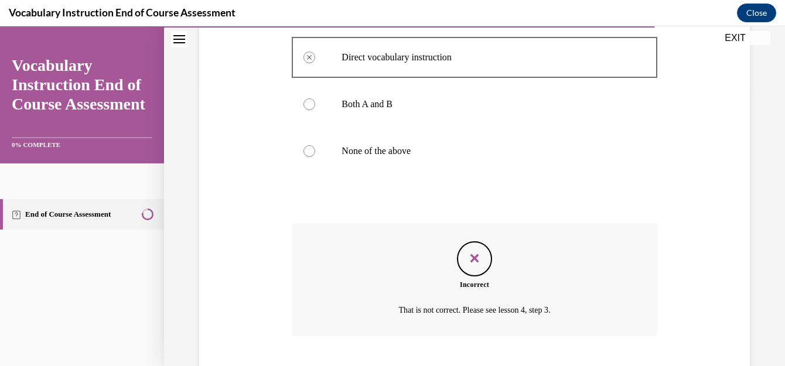
scroll to position [350, 0]
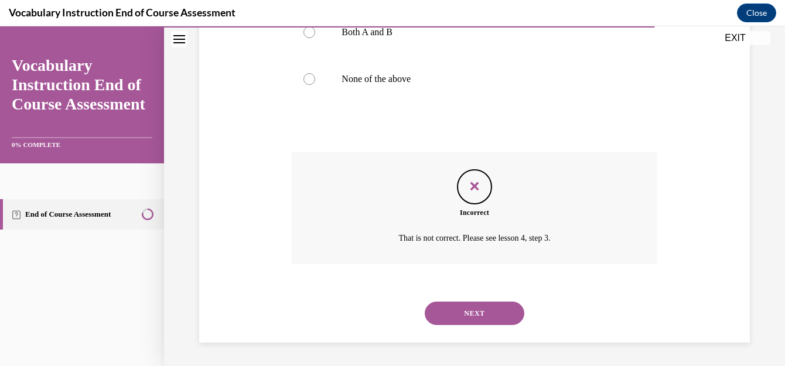
click at [474, 320] on button "NEXT" at bounding box center [475, 313] width 100 height 23
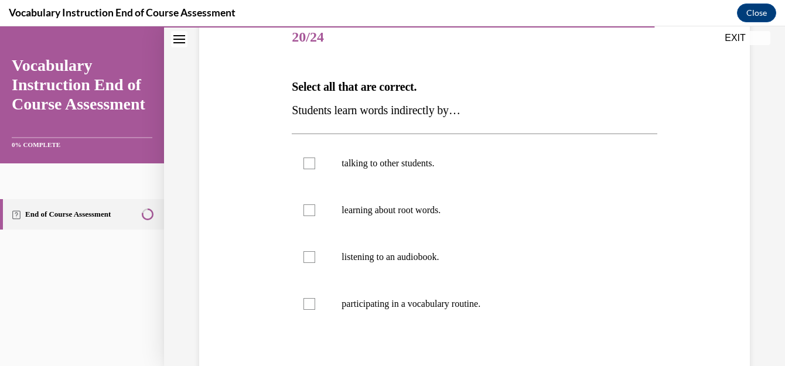
scroll to position [149, 0]
click at [408, 203] on label "learning about root words." at bounding box center [474, 209] width 365 height 47
click at [315, 203] on input "learning about root words." at bounding box center [310, 209] width 12 height 12
checkbox input "true"
click at [376, 298] on p "participating in a vocabulary routine." at bounding box center [485, 303] width 286 height 12
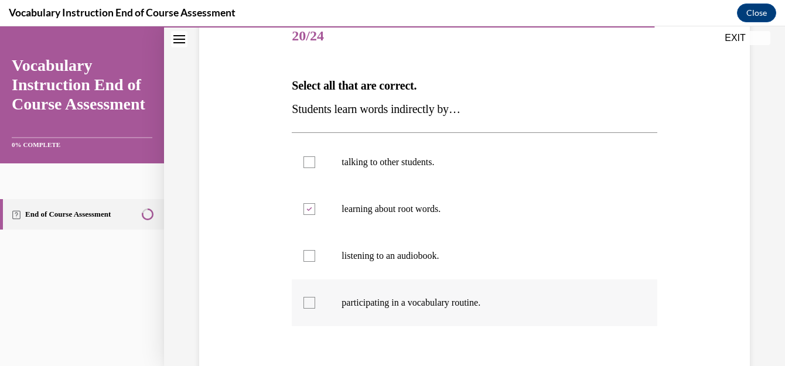
click at [315, 298] on input "participating in a vocabulary routine." at bounding box center [310, 303] width 12 height 12
checkbox input "true"
click at [311, 165] on div at bounding box center [310, 163] width 12 height 12
click at [311, 165] on input "talking to other students." at bounding box center [310, 163] width 12 height 12
checkbox input "true"
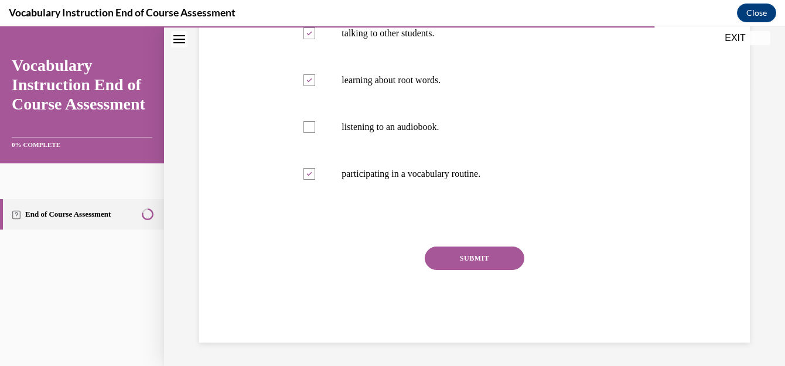
scroll to position [274, 0]
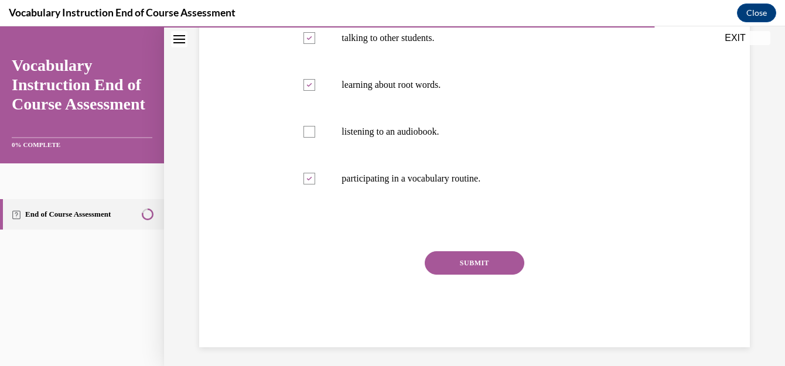
click at [505, 263] on button "SUBMIT" at bounding box center [475, 262] width 100 height 23
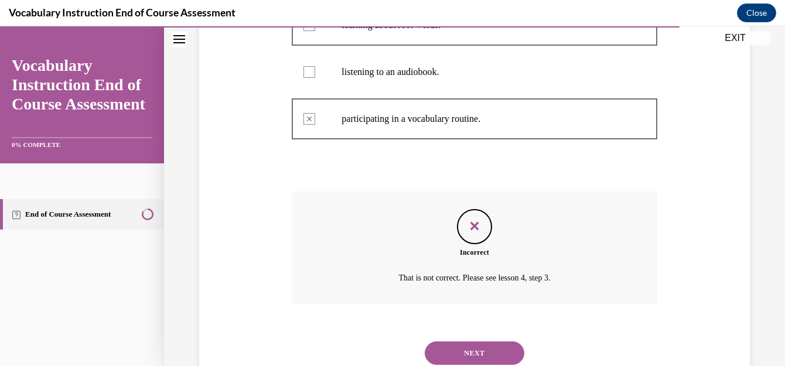
scroll to position [373, 0]
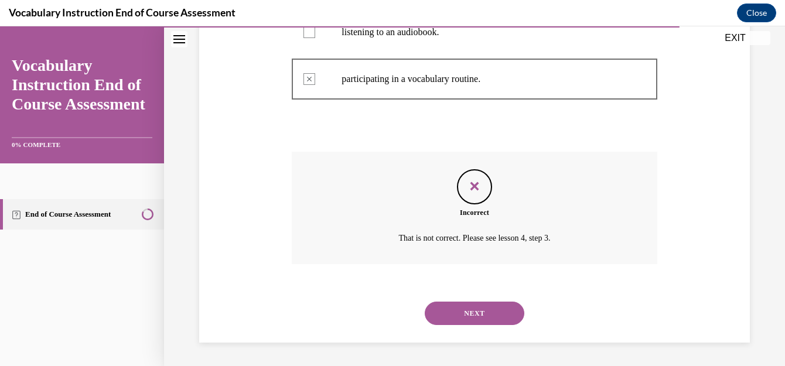
click at [496, 321] on button "NEXT" at bounding box center [475, 313] width 100 height 23
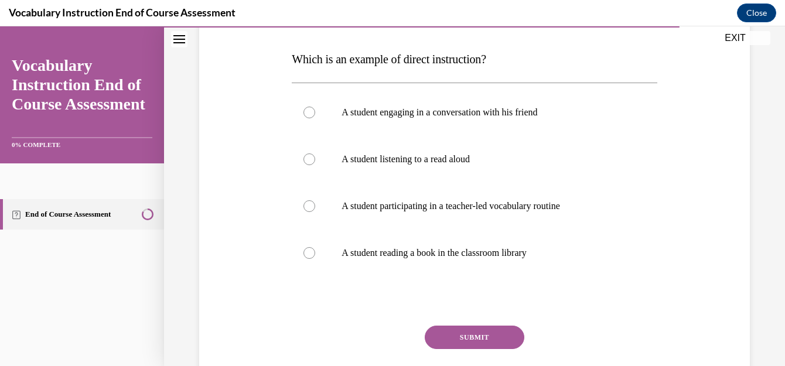
scroll to position [175, 0]
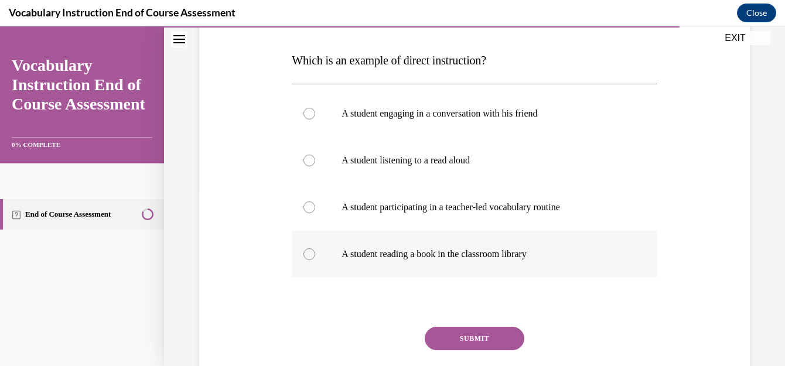
click at [305, 255] on div at bounding box center [310, 255] width 12 height 12
click at [305, 255] on input "A student reading a book in the classroom library" at bounding box center [310, 255] width 12 height 12
radio input "true"
click at [301, 207] on label "A student participating in a teacher-led vocabulary routine" at bounding box center [474, 207] width 365 height 47
click at [304, 207] on input "A student participating in a teacher-led vocabulary routine" at bounding box center [310, 208] width 12 height 12
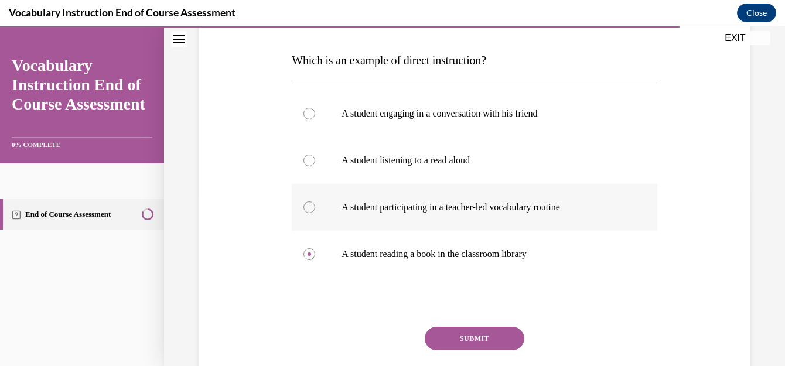
radio input "true"
click at [309, 161] on div at bounding box center [310, 161] width 12 height 12
click at [309, 161] on input "A student listening to a read aloud" at bounding box center [310, 161] width 12 height 12
radio input "true"
click at [309, 121] on label "A student engaging in a conversation with his friend" at bounding box center [474, 113] width 365 height 47
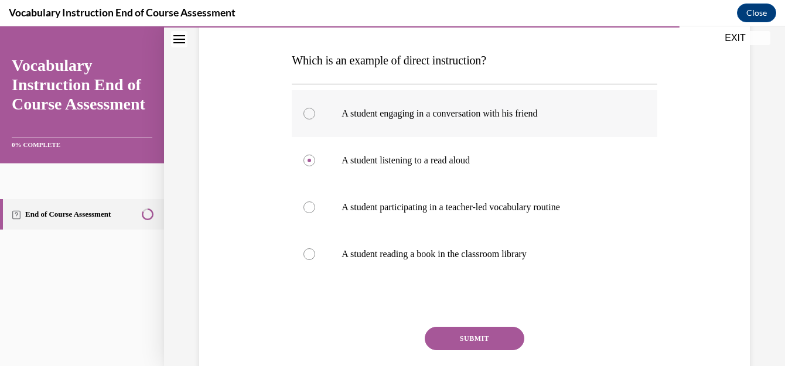
click at [309, 120] on input "A student engaging in a conversation with his friend" at bounding box center [310, 114] width 12 height 12
radio input "true"
click at [308, 256] on div at bounding box center [310, 255] width 12 height 12
click at [308, 256] on input "A student reading a book in the classroom library" at bounding box center [310, 255] width 12 height 12
radio input "true"
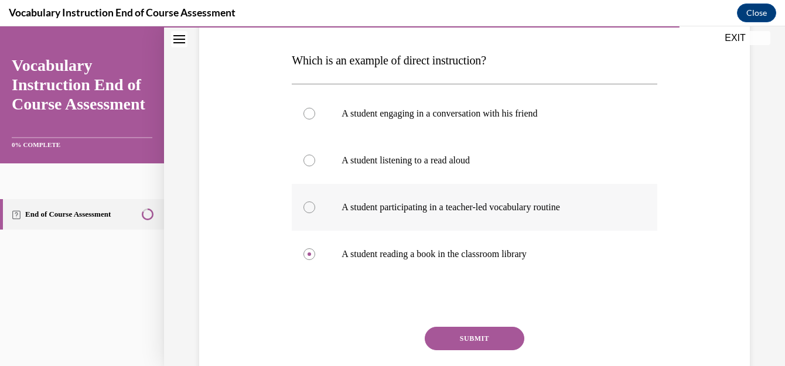
click at [312, 204] on div at bounding box center [310, 208] width 12 height 12
click at [312, 204] on input "A student participating in a teacher-led vocabulary routine" at bounding box center [310, 208] width 12 height 12
radio input "true"
click at [474, 341] on button "SUBMIT" at bounding box center [475, 338] width 100 height 23
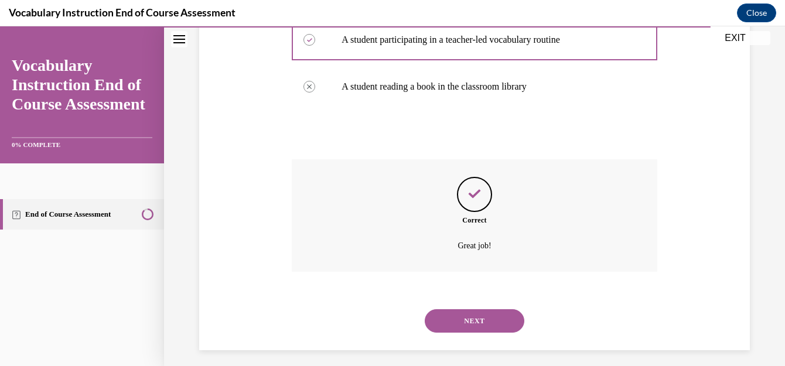
scroll to position [350, 0]
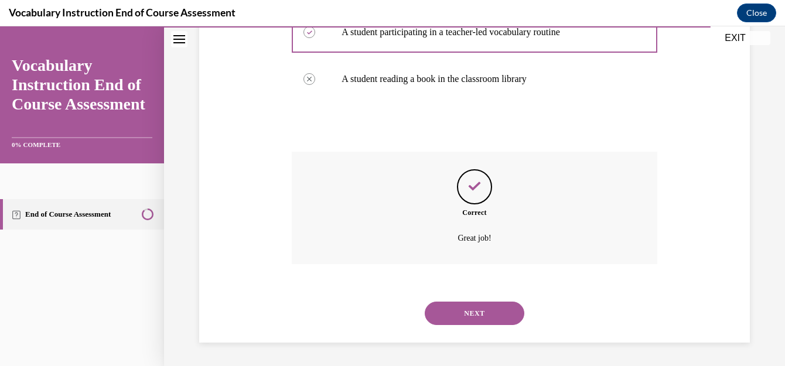
click at [502, 317] on button "NEXT" at bounding box center [475, 313] width 100 height 23
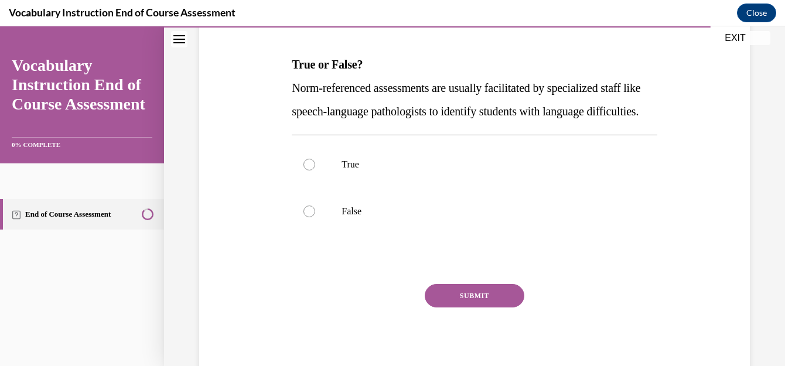
scroll to position [163, 0]
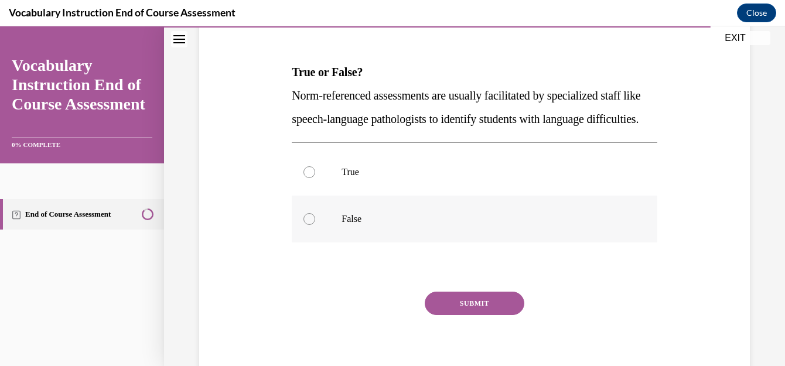
click at [339, 241] on label "False" at bounding box center [474, 219] width 365 height 47
click at [315, 225] on input "False" at bounding box center [310, 219] width 12 height 12
radio input "true"
click at [474, 315] on button "SUBMIT" at bounding box center [475, 303] width 100 height 23
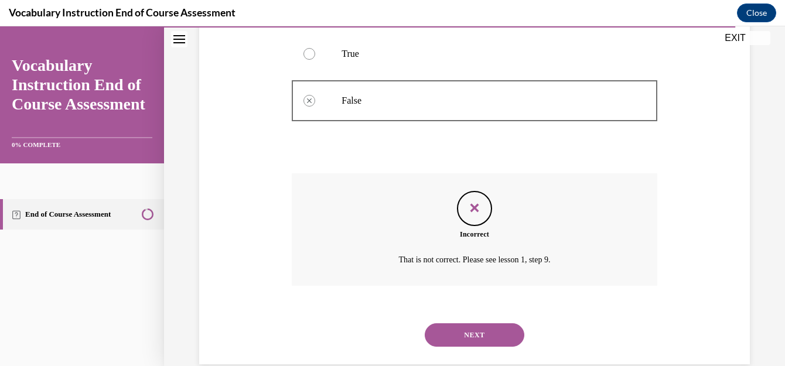
scroll to position [283, 0]
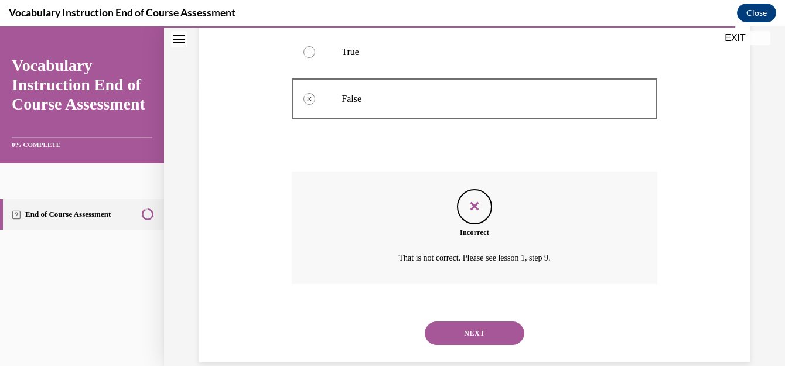
click at [455, 345] on button "NEXT" at bounding box center [475, 333] width 100 height 23
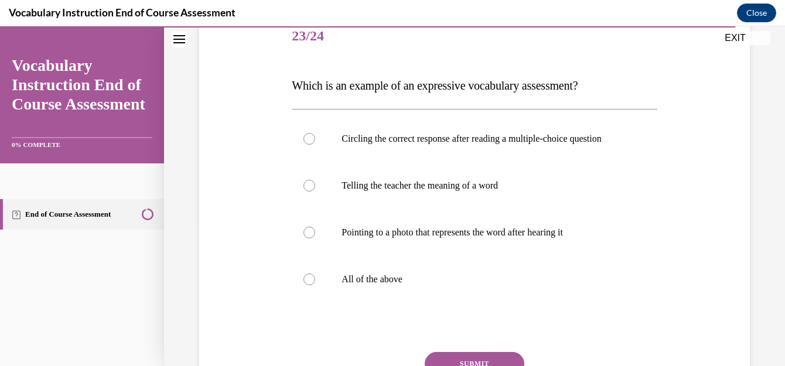
scroll to position [140, 0]
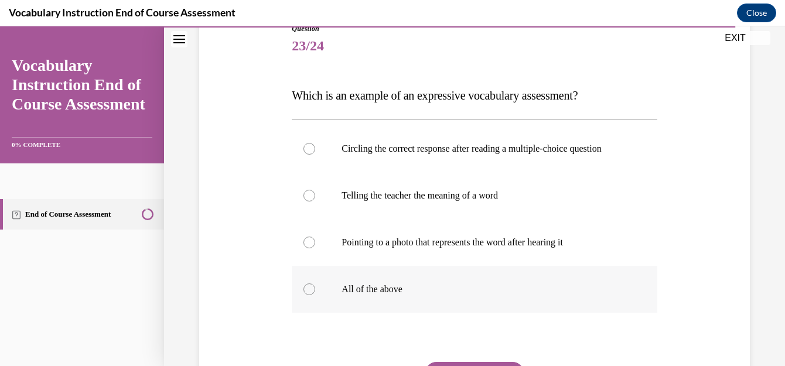
click at [339, 301] on label "All of the above" at bounding box center [474, 289] width 365 height 47
click at [315, 295] on input "All of the above" at bounding box center [310, 290] width 12 height 12
radio input "true"
click at [309, 249] on div at bounding box center [310, 243] width 12 height 12
click at [309, 249] on input "Pointing to a photo that represents the word after hearing it" at bounding box center [310, 243] width 12 height 12
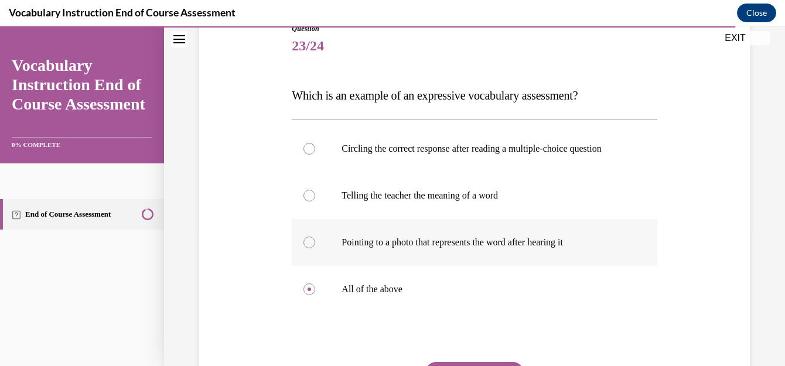
radio input "true"
click at [304, 202] on div at bounding box center [310, 196] width 12 height 12
click at [304, 202] on input "Telling the teacher the meaning of a word" at bounding box center [310, 196] width 12 height 12
radio input "true"
click at [327, 158] on label "Circling the correct response after reading a multiple-choice question" at bounding box center [474, 148] width 365 height 47
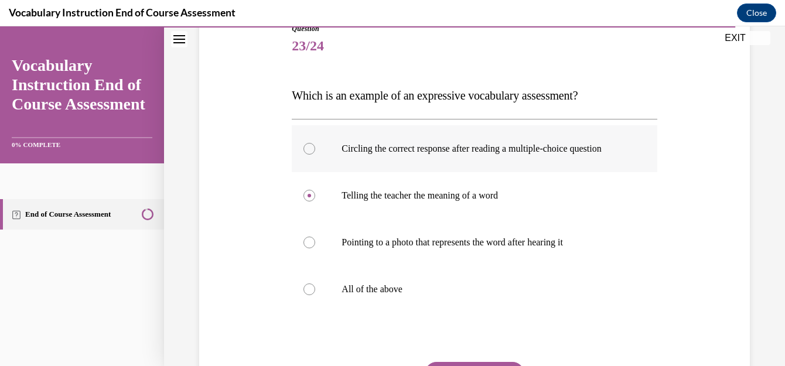
click at [315, 155] on input "Circling the correct response after reading a multiple-choice question" at bounding box center [310, 149] width 12 height 12
radio input "true"
click at [375, 308] on label "All of the above" at bounding box center [474, 289] width 365 height 47
click at [315, 295] on input "All of the above" at bounding box center [310, 290] width 12 height 12
radio input "true"
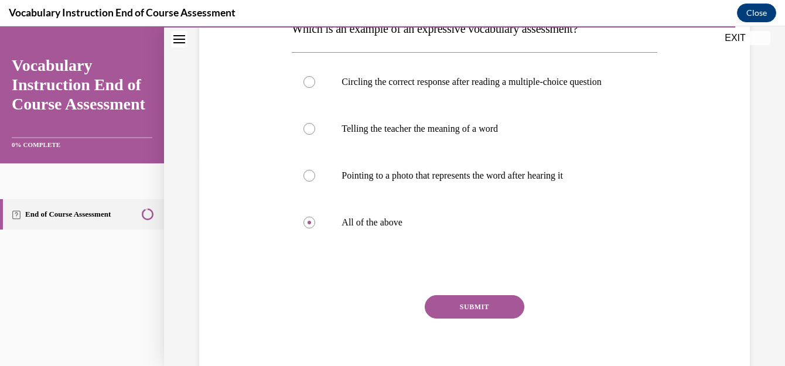
scroll to position [209, 0]
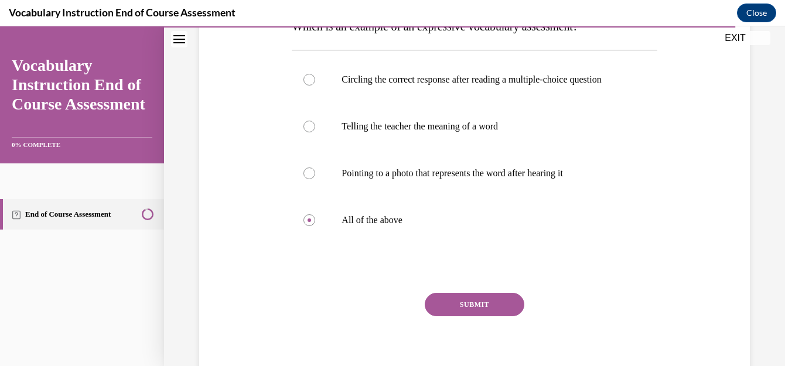
click at [505, 312] on button "SUBMIT" at bounding box center [475, 304] width 100 height 23
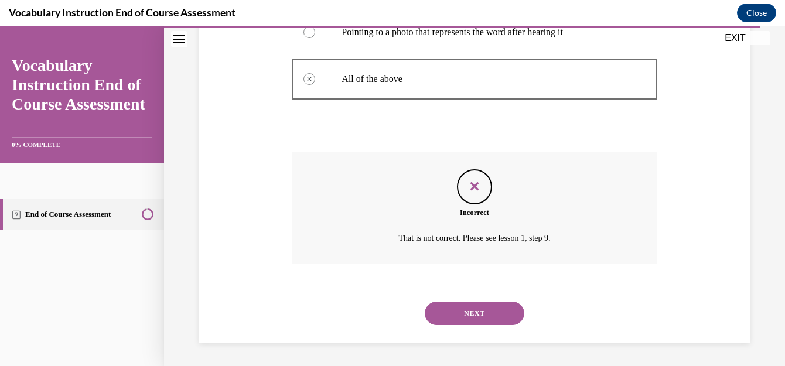
scroll to position [362, 0]
click at [509, 310] on button "NEXT" at bounding box center [475, 313] width 100 height 23
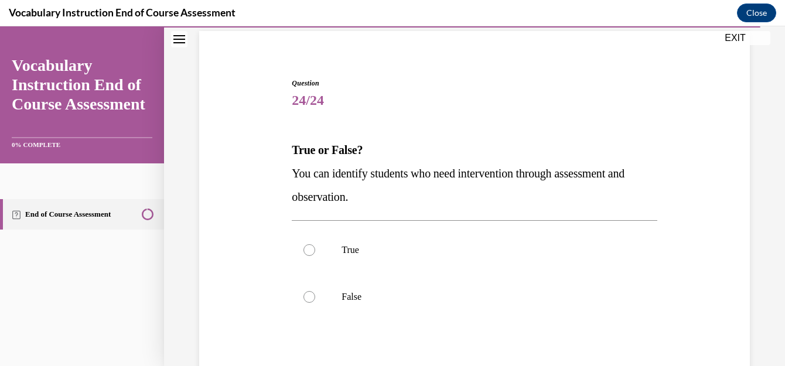
scroll to position [87, 0]
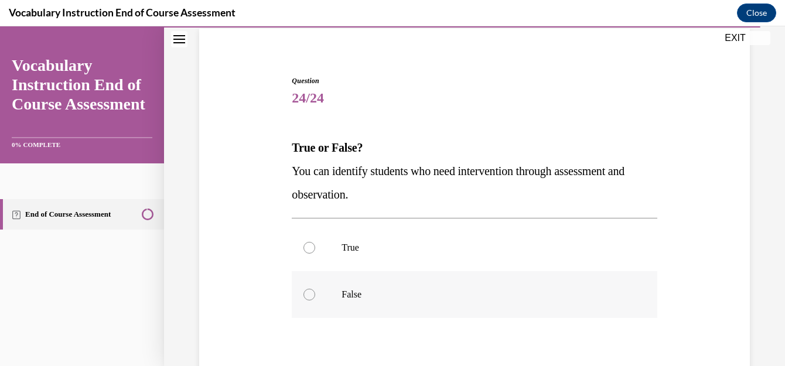
click at [345, 298] on p "False" at bounding box center [485, 295] width 286 height 12
click at [315, 298] on input "False" at bounding box center [310, 295] width 12 height 12
radio input "true"
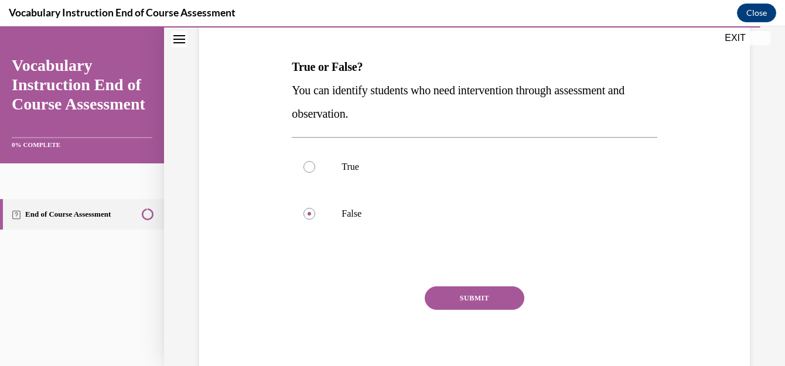
scroll to position [174, 0]
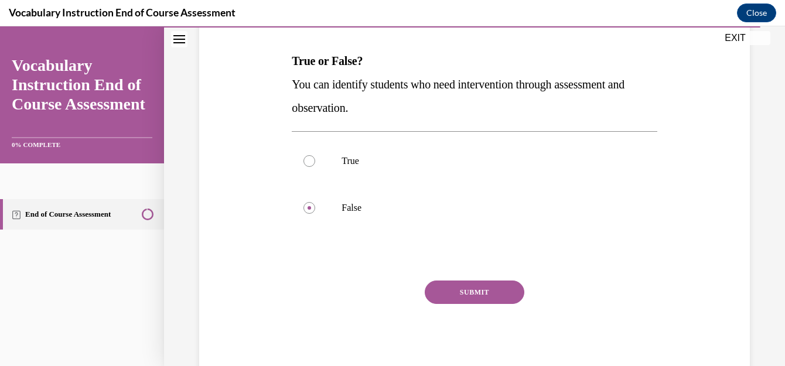
click at [488, 295] on button "SUBMIT" at bounding box center [475, 292] width 100 height 23
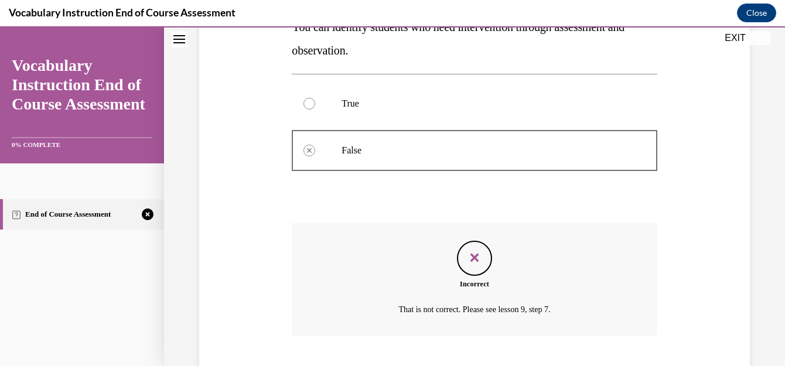
scroll to position [303, 0]
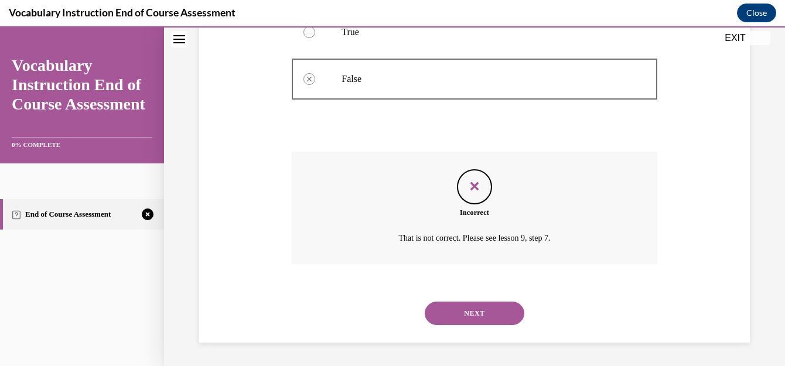
click at [465, 318] on button "NEXT" at bounding box center [475, 313] width 100 height 23
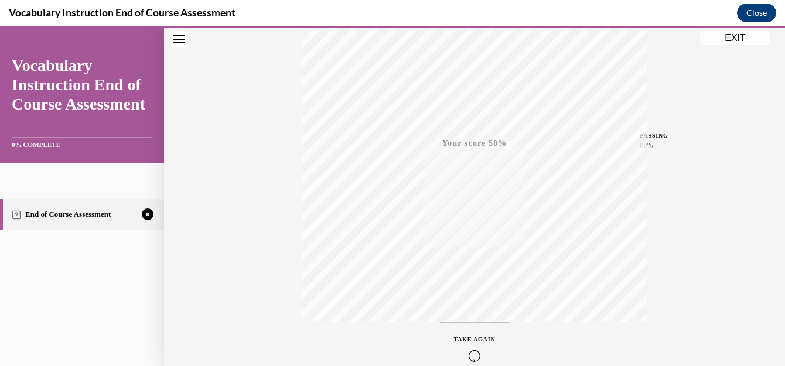
scroll to position [261, 0]
click at [469, 297] on icon "button" at bounding box center [475, 294] width 42 height 13
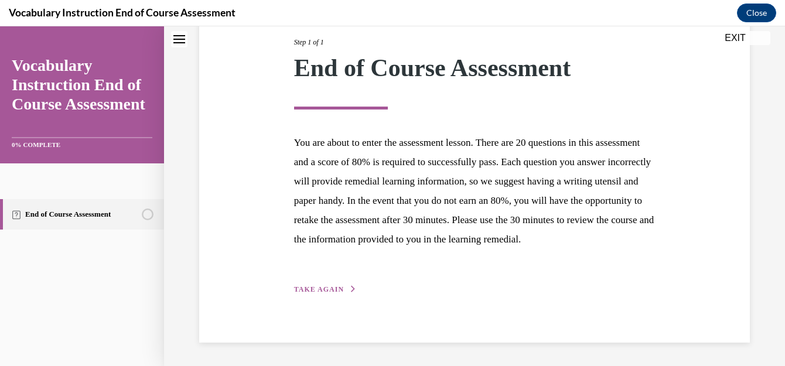
scroll to position [172, 0]
click at [323, 292] on span "TAKE AGAIN" at bounding box center [319, 289] width 50 height 8
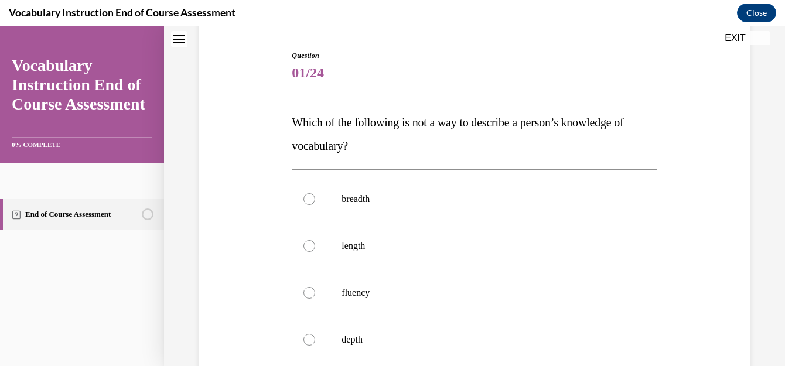
scroll to position [116, 0]
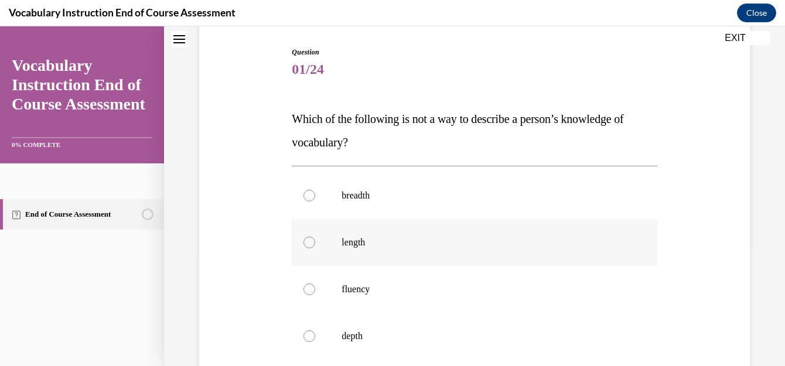
click at [307, 247] on div at bounding box center [310, 243] width 12 height 12
click at [307, 247] on input "length" at bounding box center [310, 243] width 12 height 12
radio input "true"
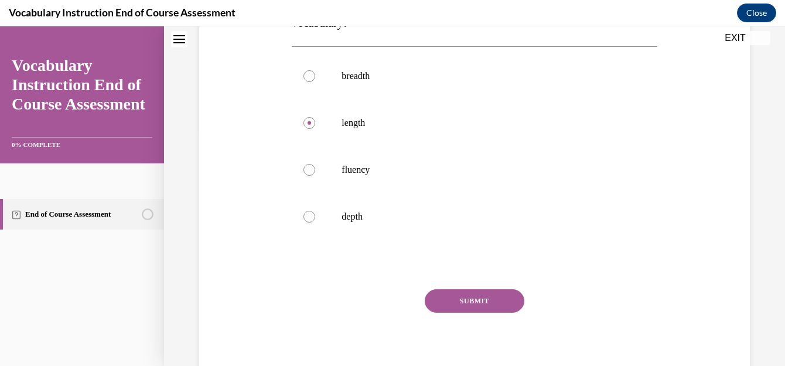
scroll to position [278, 0]
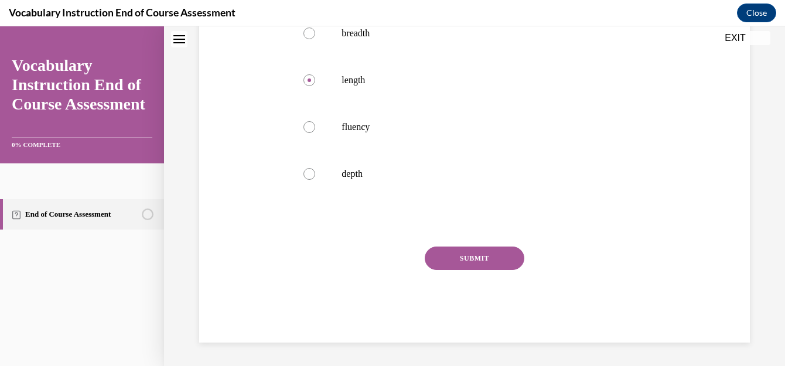
click at [458, 261] on button "SUBMIT" at bounding box center [475, 258] width 100 height 23
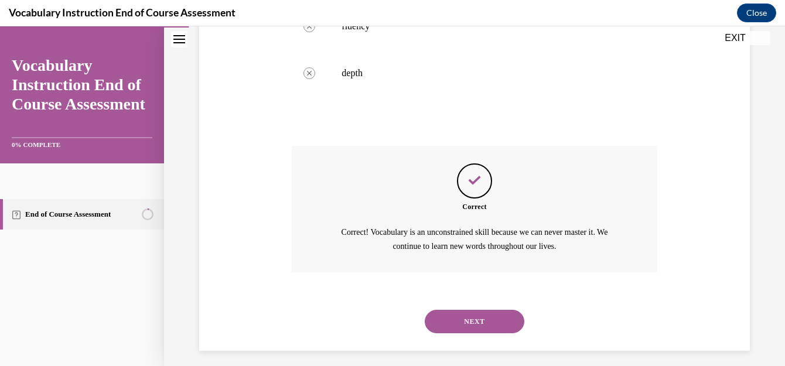
scroll to position [387, 0]
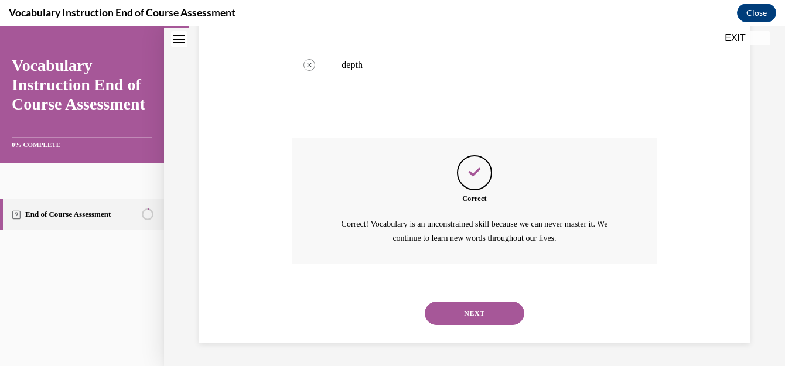
click at [488, 311] on button "NEXT" at bounding box center [475, 313] width 100 height 23
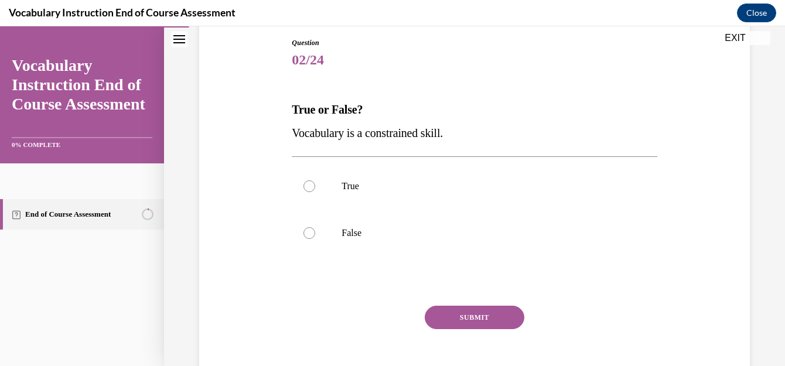
scroll to position [137, 0]
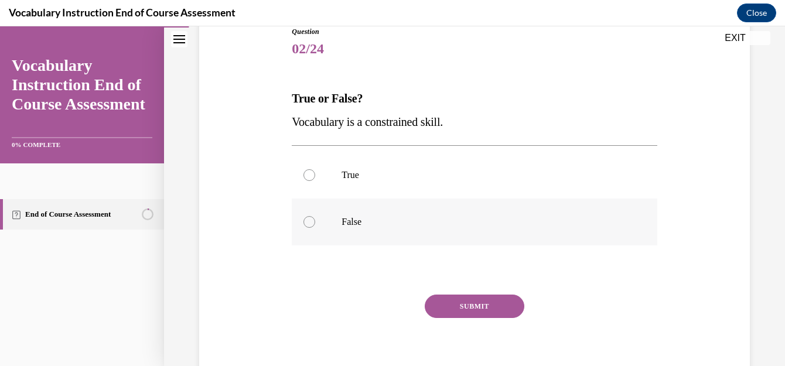
click at [347, 222] on p "False" at bounding box center [485, 222] width 286 height 12
click at [315, 222] on input "False" at bounding box center [310, 222] width 12 height 12
radio input "true"
click at [471, 309] on button "SUBMIT" at bounding box center [475, 306] width 100 height 23
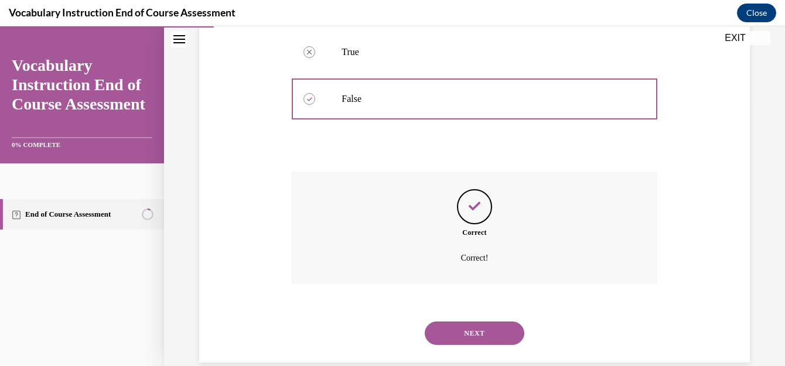
scroll to position [280, 0]
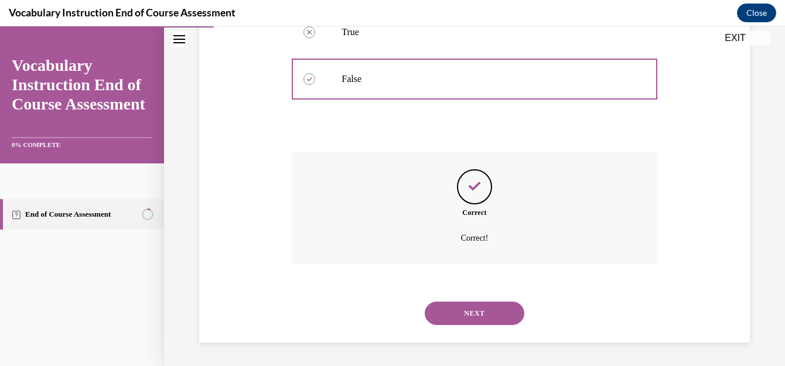
click at [496, 319] on button "NEXT" at bounding box center [475, 313] width 100 height 23
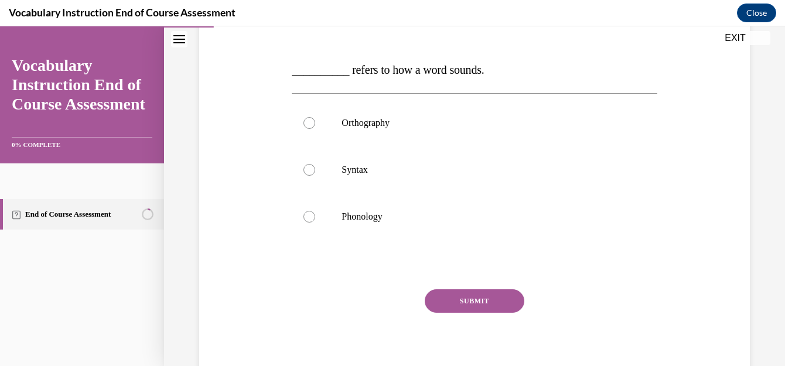
scroll to position [161, 0]
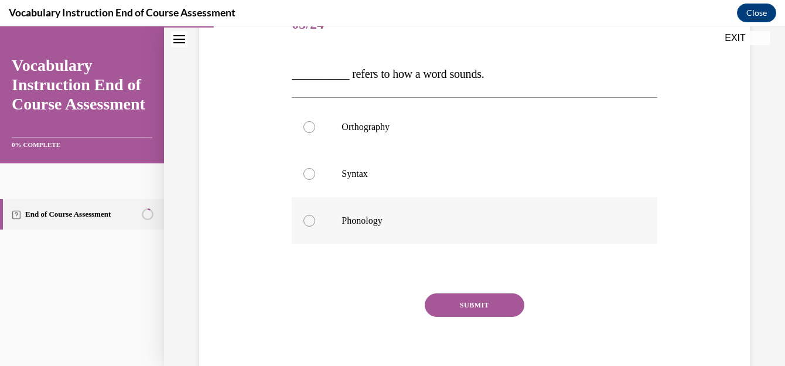
click at [346, 219] on p "Phonology" at bounding box center [485, 221] width 286 height 12
click at [315, 219] on input "Phonology" at bounding box center [310, 221] width 12 height 12
radio input "true"
click at [471, 309] on button "SUBMIT" at bounding box center [475, 305] width 100 height 23
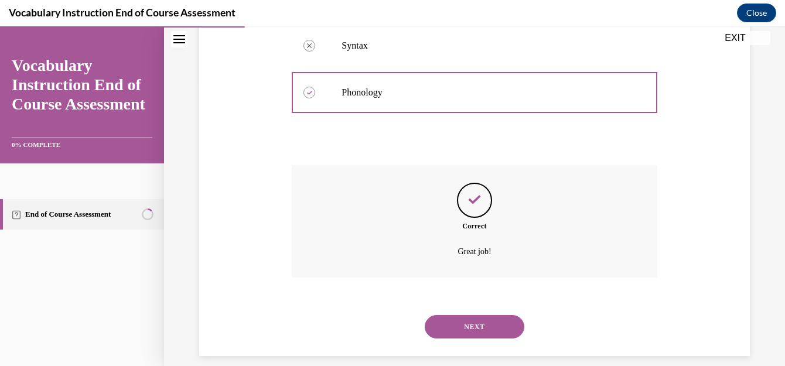
scroll to position [303, 0]
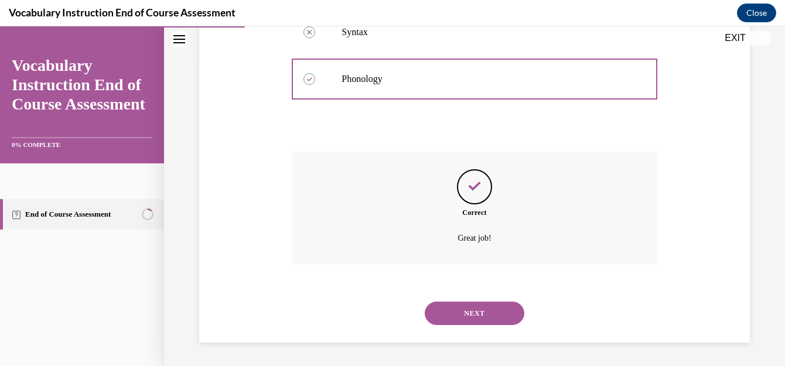
click at [485, 313] on button "NEXT" at bounding box center [475, 313] width 100 height 23
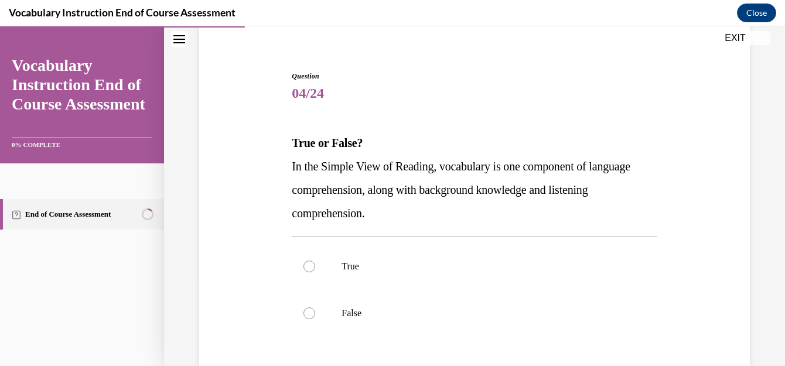
scroll to position [97, 0]
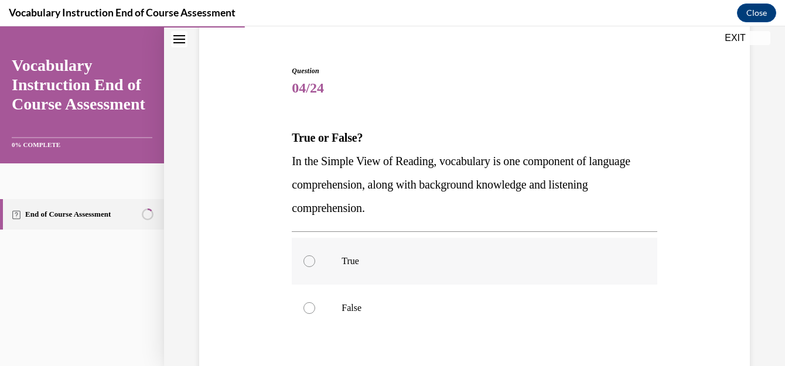
click at [334, 259] on label "True" at bounding box center [474, 261] width 365 height 47
click at [315, 259] on input "True" at bounding box center [310, 262] width 12 height 12
radio input "true"
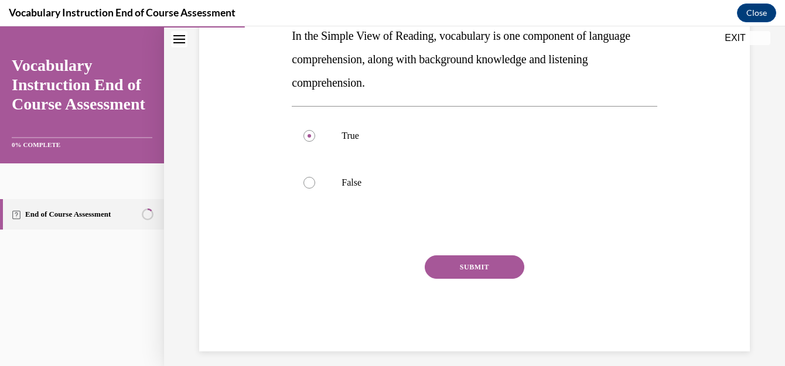
scroll to position [232, 0]
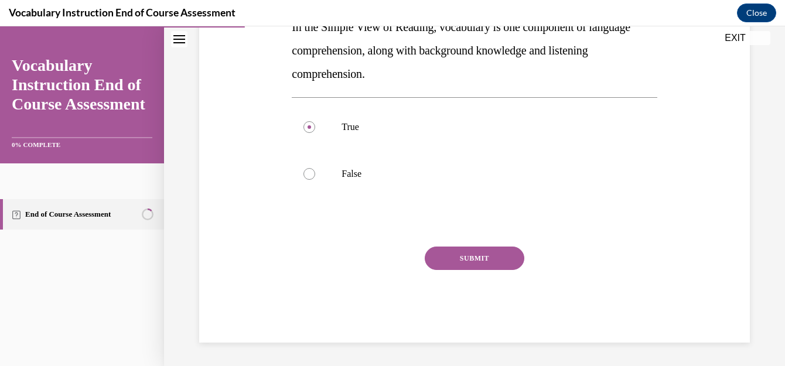
click at [456, 260] on button "SUBMIT" at bounding box center [475, 258] width 100 height 23
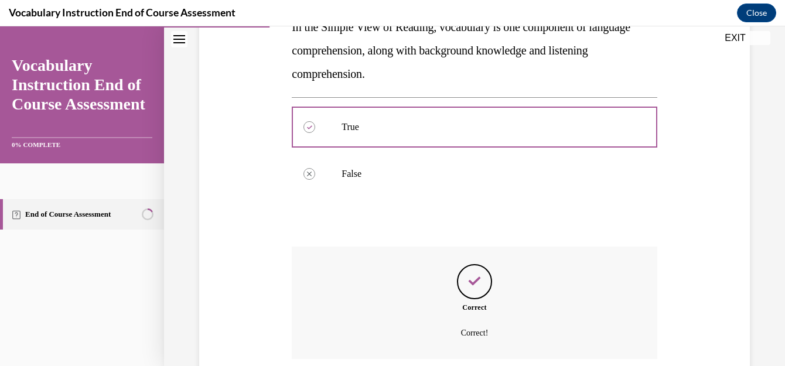
scroll to position [326, 0]
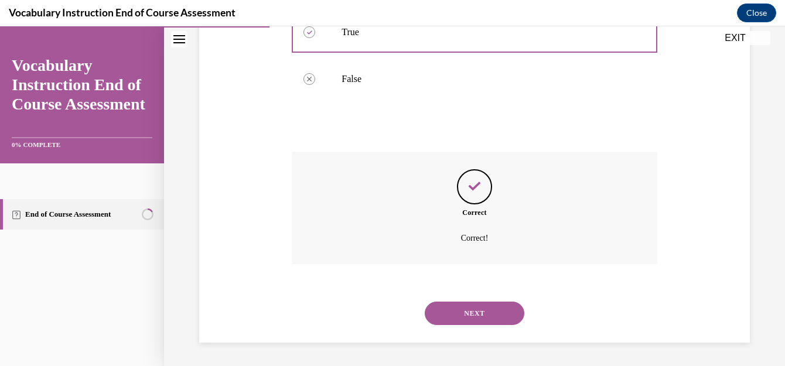
click at [483, 314] on button "NEXT" at bounding box center [475, 313] width 100 height 23
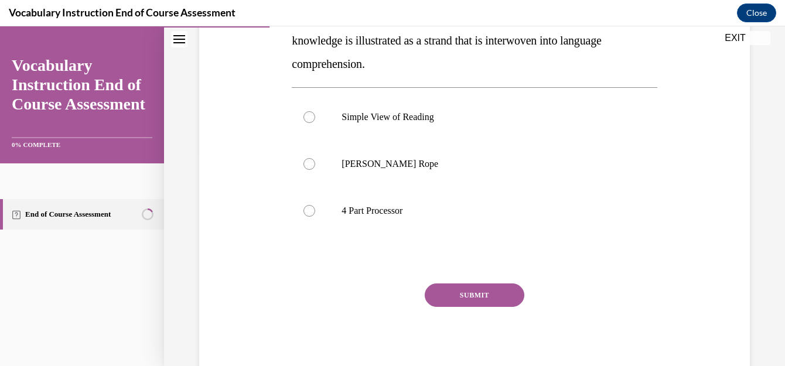
scroll to position [214, 0]
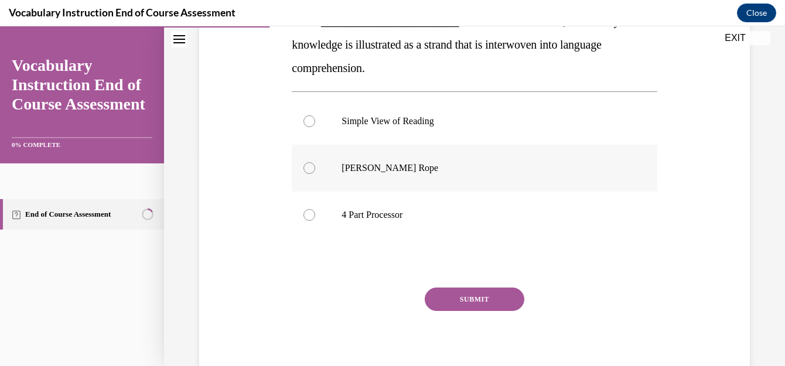
click at [362, 172] on p "Scarborough's Rope" at bounding box center [485, 168] width 286 height 12
click at [315, 172] on input "Scarborough's Rope" at bounding box center [310, 168] width 12 height 12
radio input "true"
click at [479, 305] on button "SUBMIT" at bounding box center [475, 299] width 100 height 23
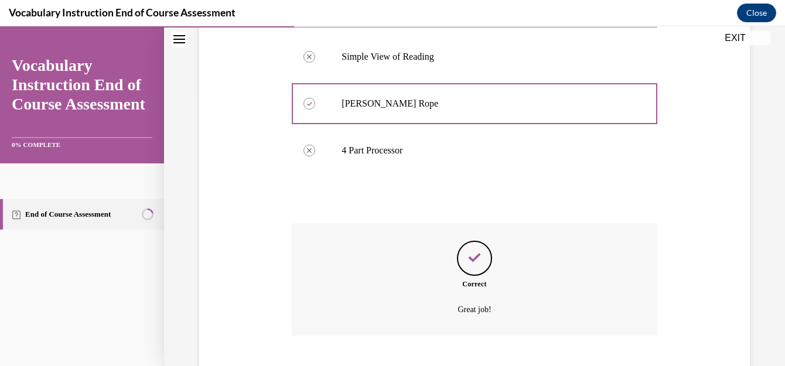
scroll to position [350, 0]
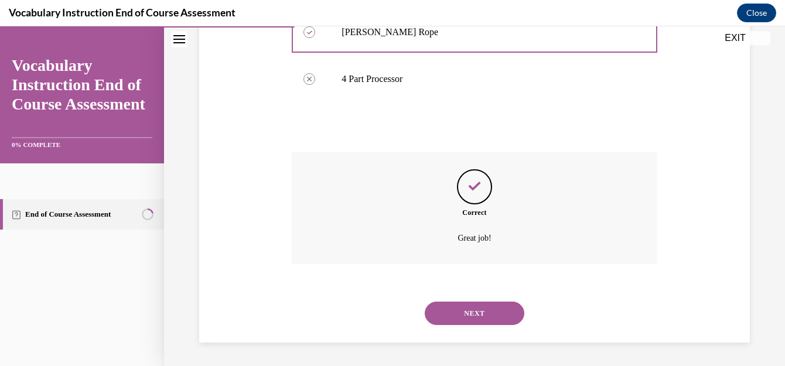
click at [481, 308] on button "NEXT" at bounding box center [475, 313] width 100 height 23
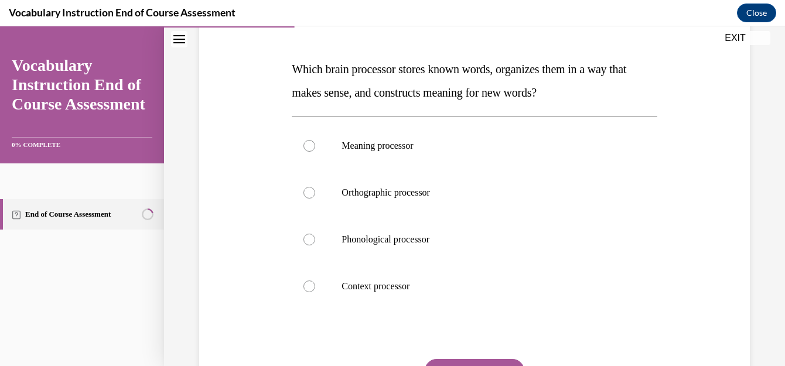
scroll to position [167, 0]
click at [336, 138] on label "Meaning processor" at bounding box center [474, 144] width 365 height 47
click at [315, 139] on input "Meaning processor" at bounding box center [310, 145] width 12 height 12
radio input "true"
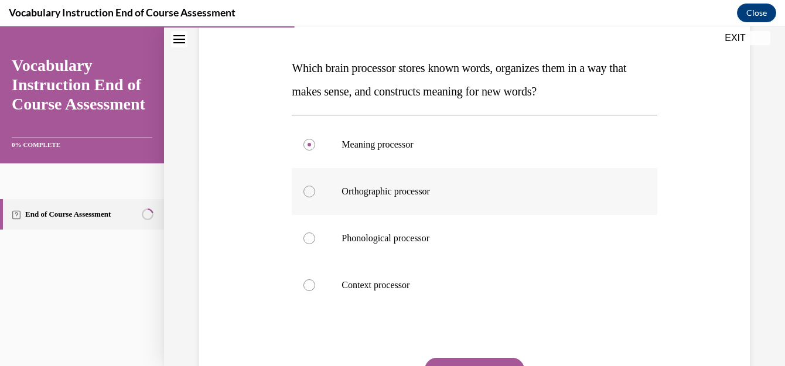
click at [333, 194] on label "Orthographic processor" at bounding box center [474, 191] width 365 height 47
click at [315, 194] on input "Orthographic processor" at bounding box center [310, 192] width 12 height 12
radio input "true"
click at [325, 137] on label "Meaning processor" at bounding box center [474, 144] width 365 height 47
click at [315, 139] on input "Meaning processor" at bounding box center [310, 145] width 12 height 12
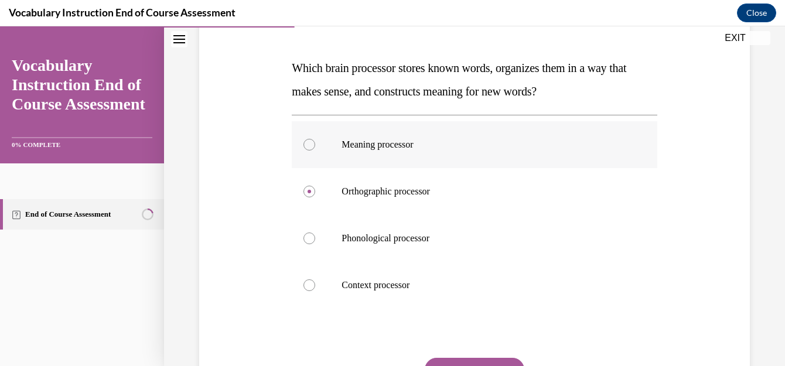
radio input "true"
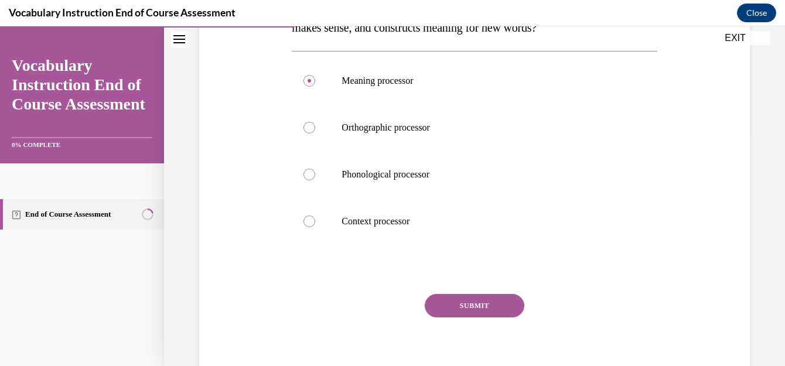
scroll to position [232, 0]
click at [447, 300] on button "SUBMIT" at bounding box center [475, 304] width 100 height 23
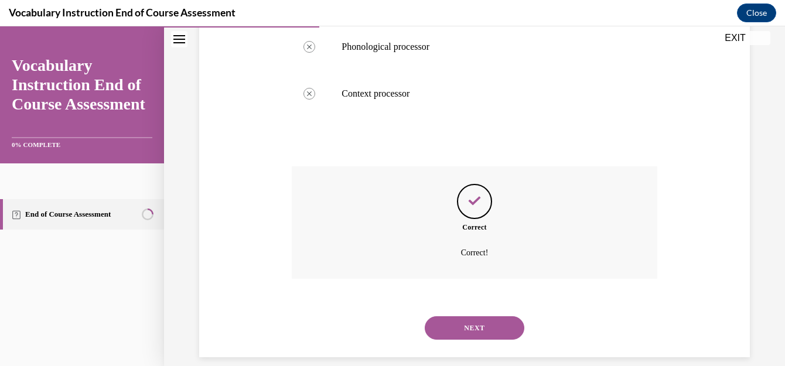
scroll to position [373, 0]
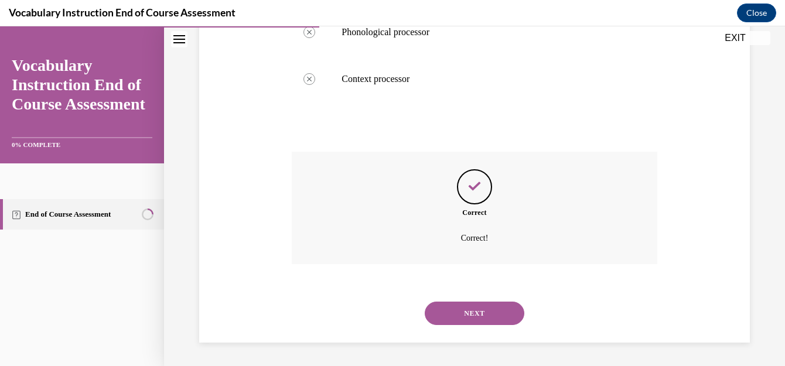
click at [468, 316] on button "NEXT" at bounding box center [475, 313] width 100 height 23
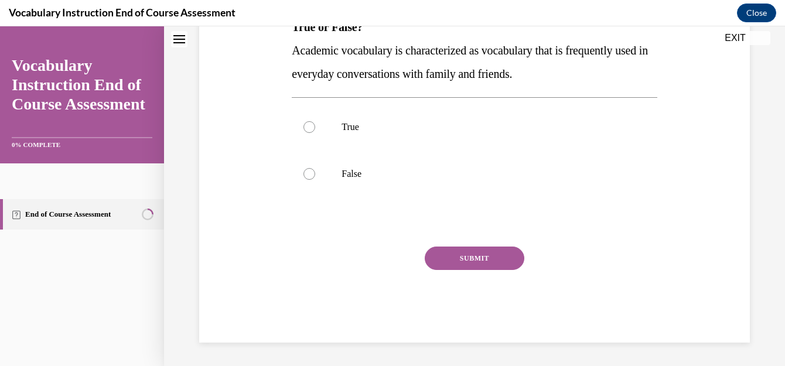
scroll to position [0, 0]
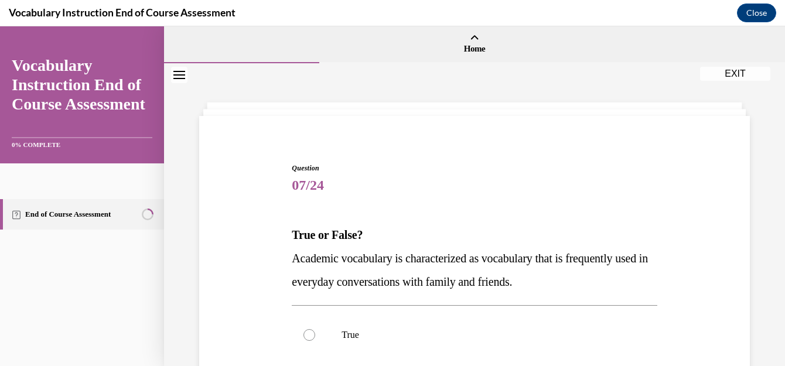
click at [723, 222] on div "Question 07/24 True or False? Academic vocabulary is characterized as vocabular…" at bounding box center [474, 339] width 557 height 423
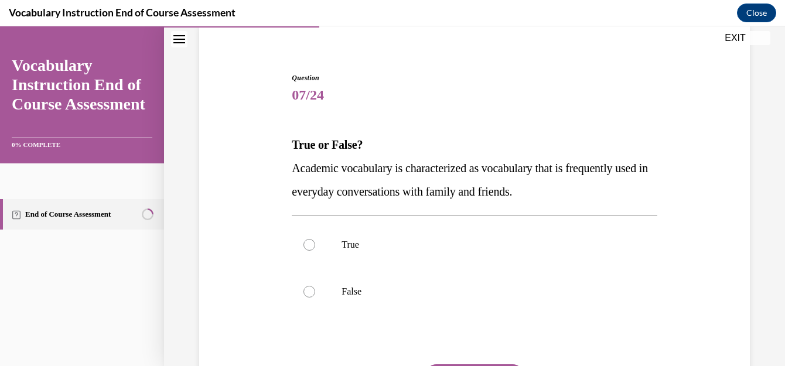
scroll to position [92, 0]
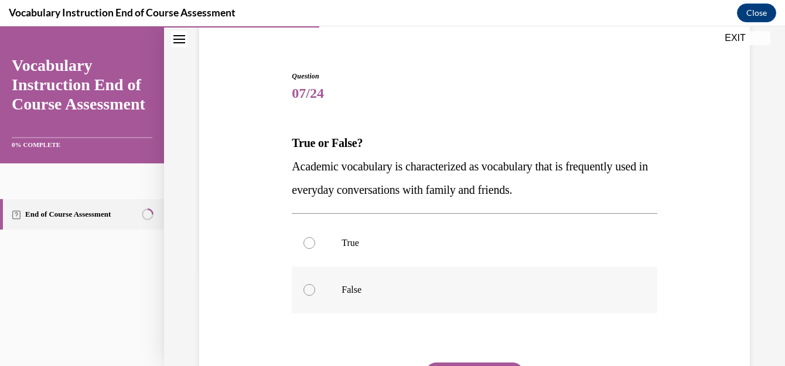
click at [351, 287] on p "False" at bounding box center [485, 290] width 286 height 12
click at [315, 287] on input "False" at bounding box center [310, 290] width 12 height 12
radio input "true"
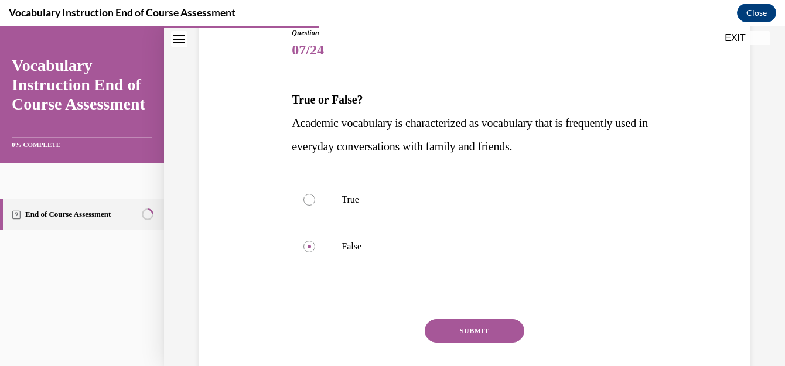
scroll to position [145, 0]
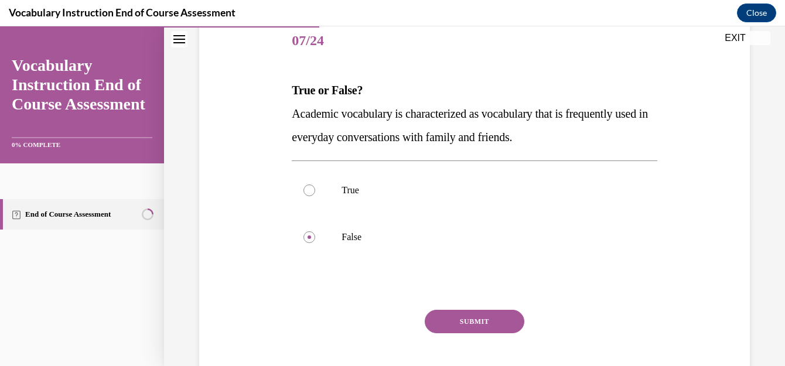
click at [482, 324] on button "SUBMIT" at bounding box center [475, 321] width 100 height 23
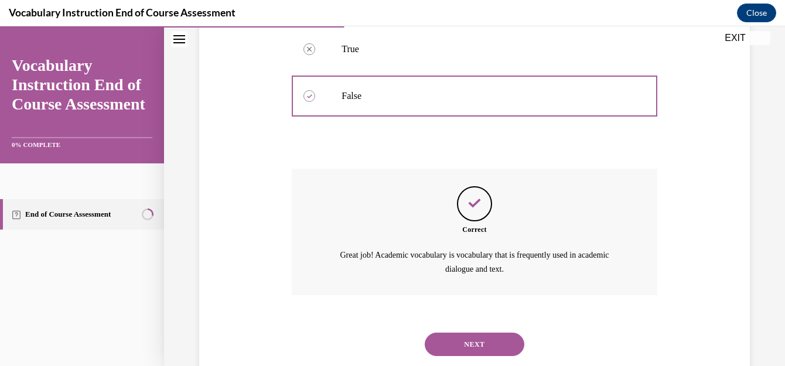
scroll to position [317, 0]
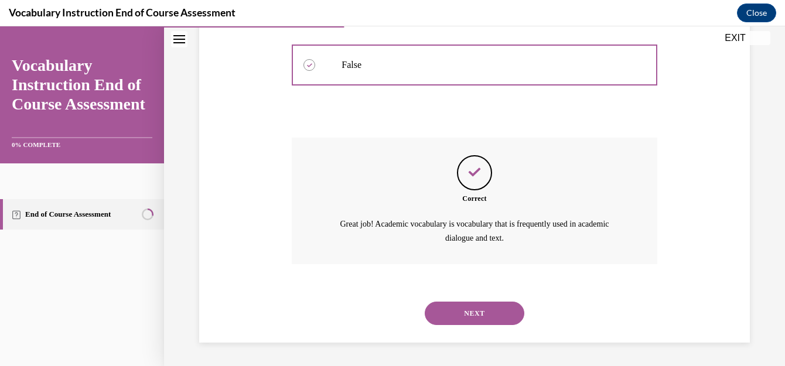
click at [458, 313] on button "NEXT" at bounding box center [475, 313] width 100 height 23
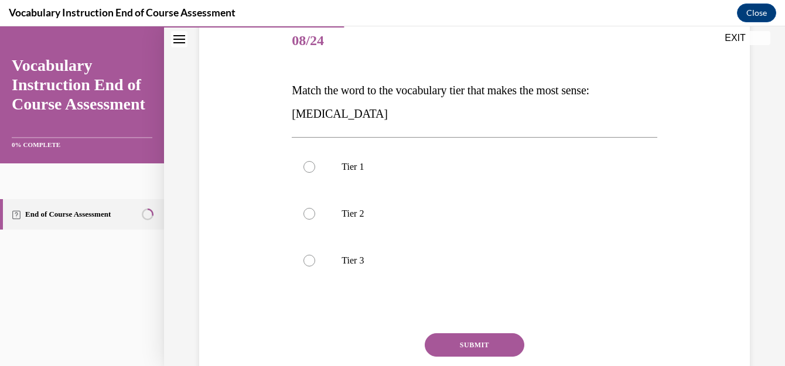
scroll to position [151, 0]
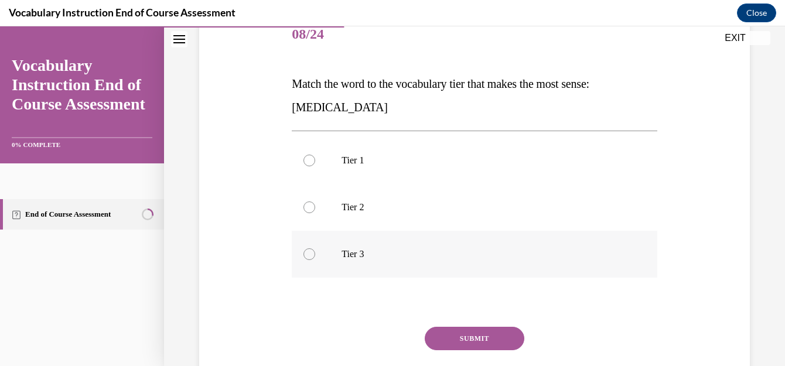
click at [321, 257] on label "Tier 3" at bounding box center [474, 254] width 365 height 47
click at [315, 257] on input "Tier 3" at bounding box center [310, 255] width 12 height 12
radio input "true"
click at [483, 336] on button "SUBMIT" at bounding box center [475, 338] width 100 height 23
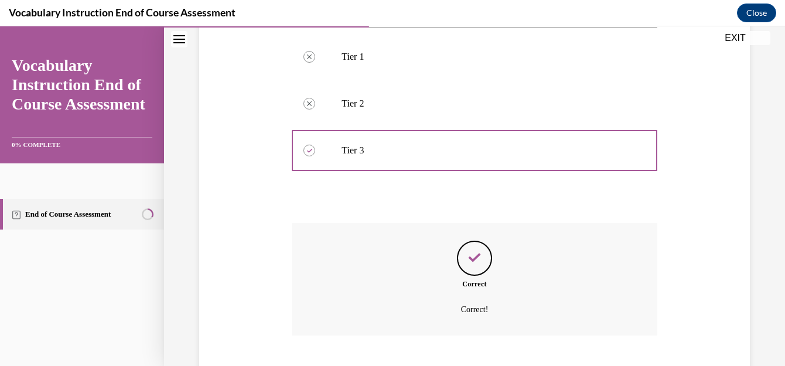
scroll to position [326, 0]
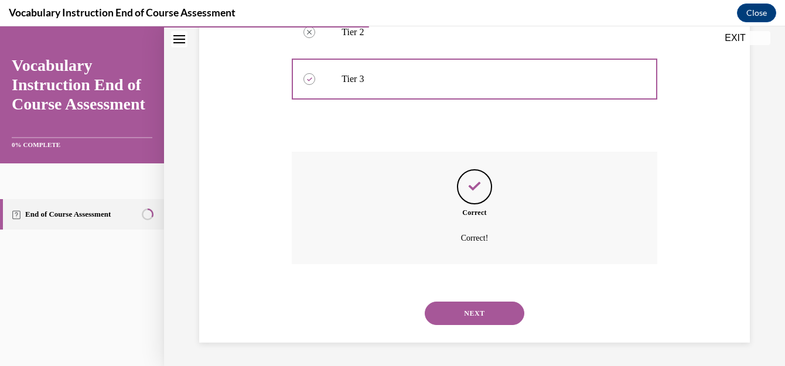
click at [488, 309] on button "NEXT" at bounding box center [475, 313] width 100 height 23
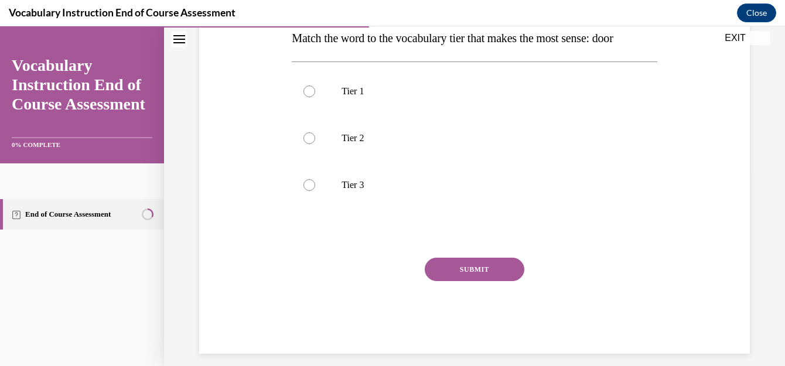
scroll to position [208, 0]
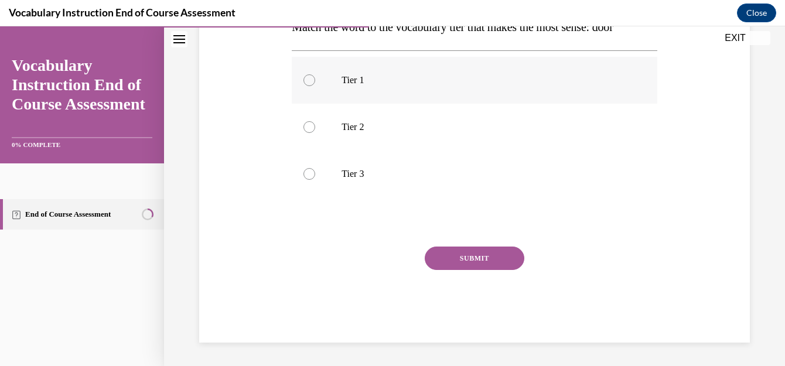
click at [345, 84] on p "Tier 1" at bounding box center [485, 80] width 286 height 12
click at [315, 84] on input "Tier 1" at bounding box center [310, 80] width 12 height 12
radio input "true"
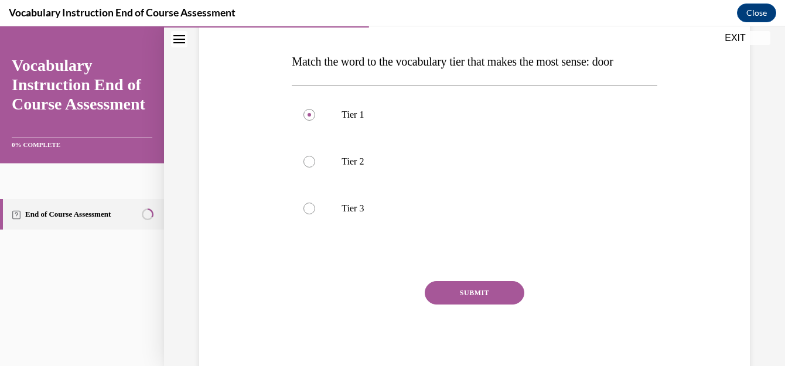
scroll to position [201, 0]
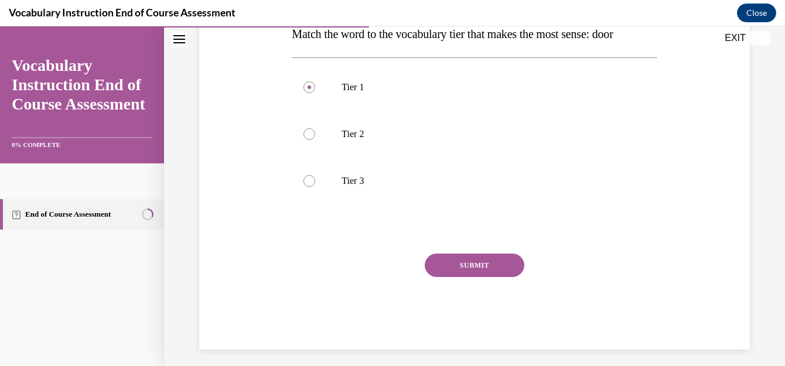
click at [485, 264] on button "SUBMIT" at bounding box center [475, 265] width 100 height 23
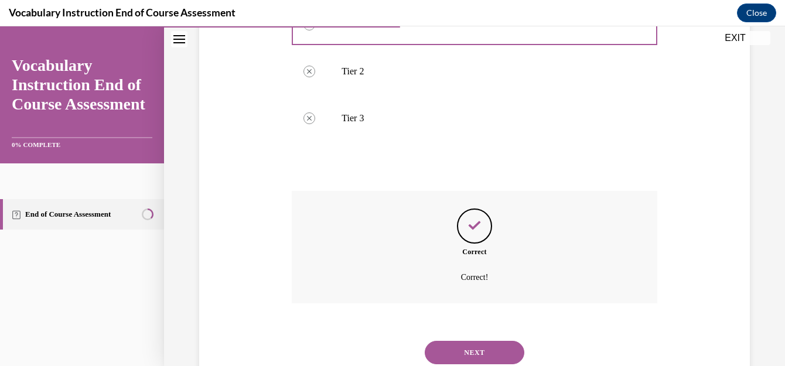
scroll to position [303, 0]
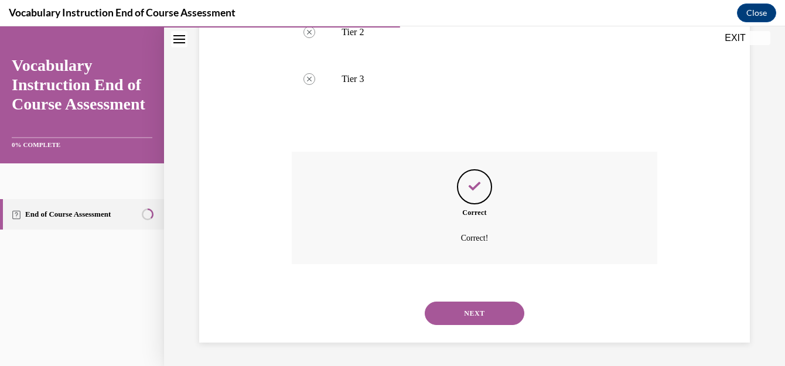
click at [487, 314] on button "NEXT" at bounding box center [475, 313] width 100 height 23
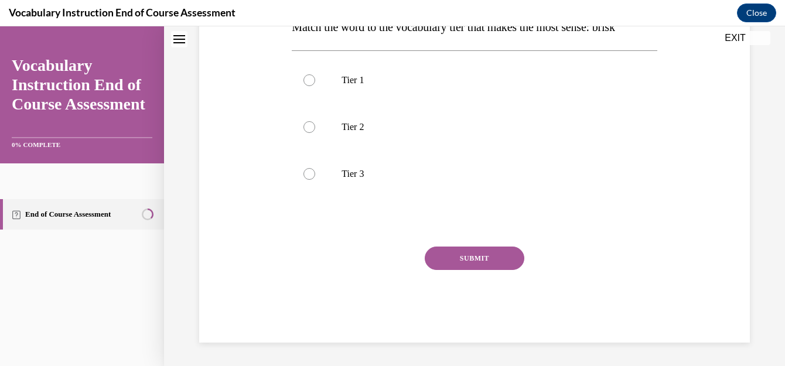
scroll to position [0, 0]
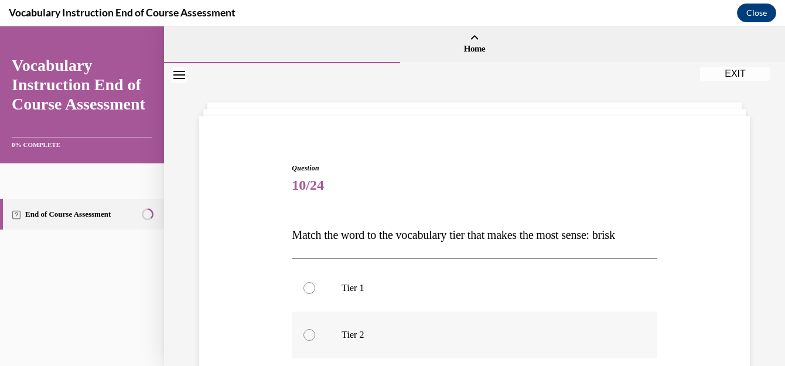
click at [306, 336] on div at bounding box center [310, 335] width 12 height 12
click at [306, 336] on input "Tier 2" at bounding box center [310, 335] width 12 height 12
radio input "true"
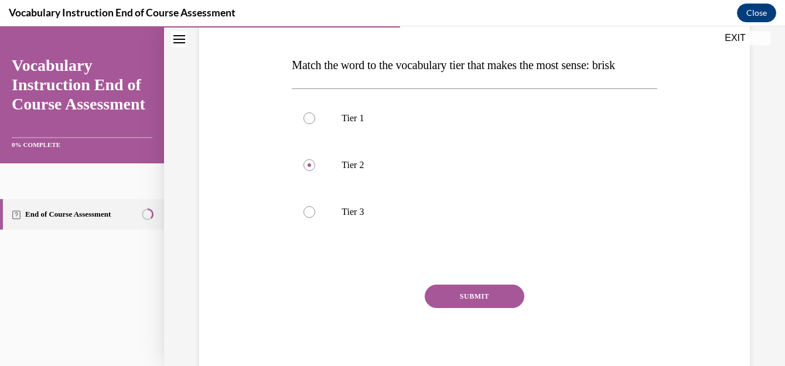
scroll to position [208, 0]
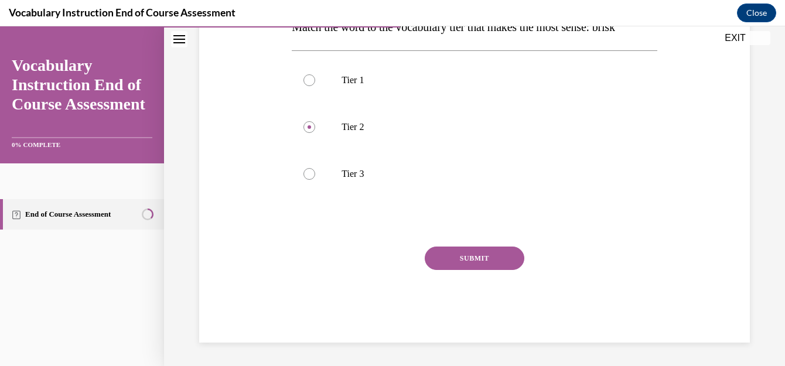
click at [499, 253] on button "SUBMIT" at bounding box center [475, 258] width 100 height 23
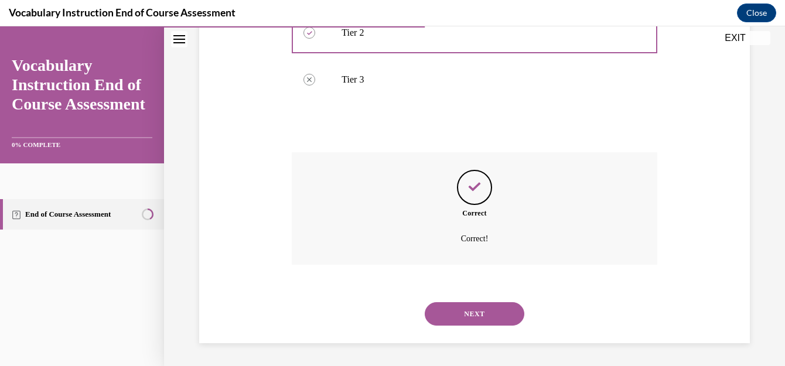
scroll to position [303, 0]
click at [490, 309] on button "NEXT" at bounding box center [475, 313] width 100 height 23
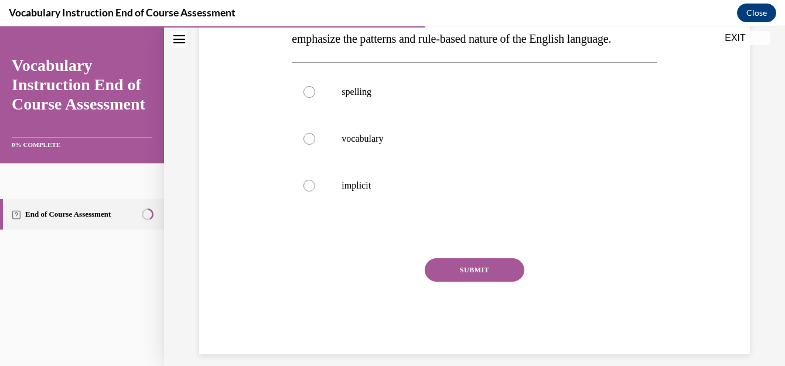
scroll to position [208, 0]
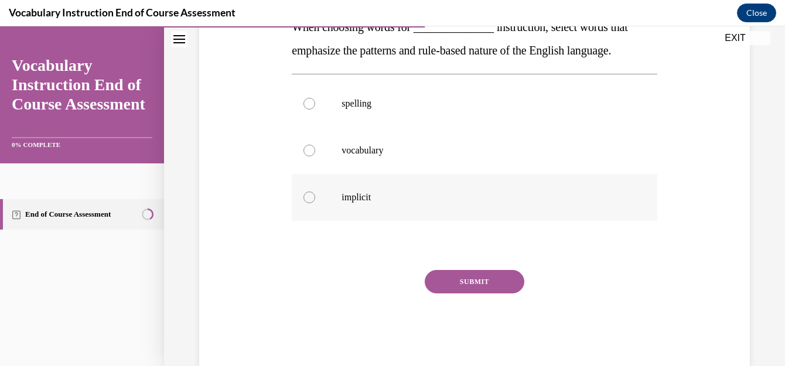
click at [358, 198] on p "implicit" at bounding box center [485, 198] width 286 height 12
click at [315, 198] on input "implicit" at bounding box center [310, 198] width 12 height 12
radio input "true"
click at [469, 277] on button "SUBMIT" at bounding box center [475, 281] width 100 height 23
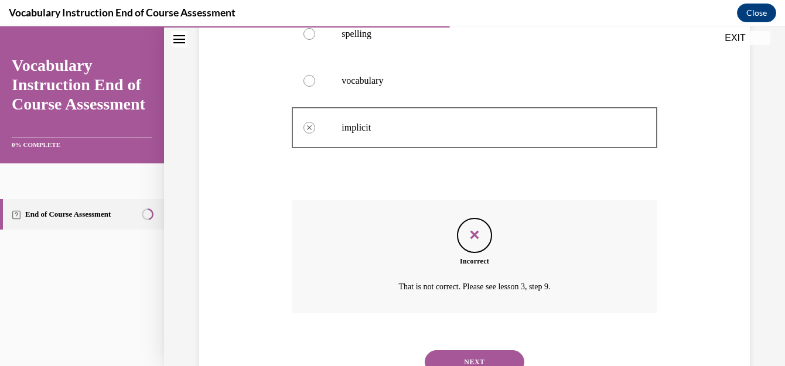
scroll to position [326, 0]
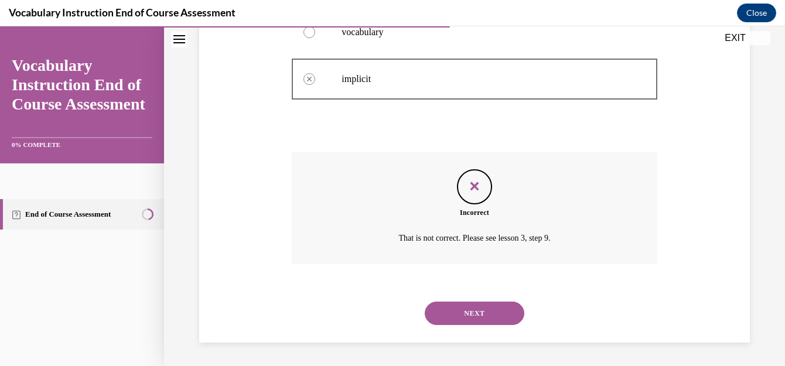
click at [486, 314] on button "NEXT" at bounding box center [475, 313] width 100 height 23
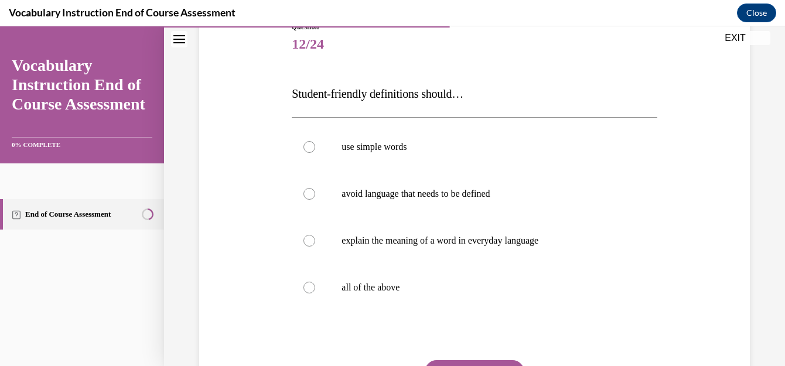
scroll to position [136, 0]
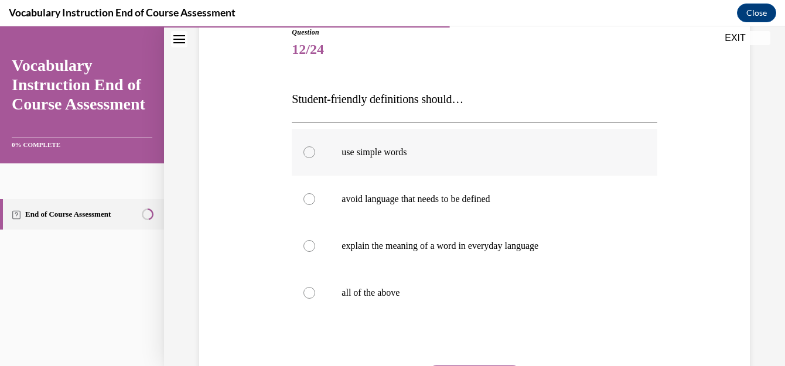
click at [346, 154] on p "use simple words" at bounding box center [485, 153] width 286 height 12
click at [315, 154] on input "use simple words" at bounding box center [310, 153] width 12 height 12
radio input "true"
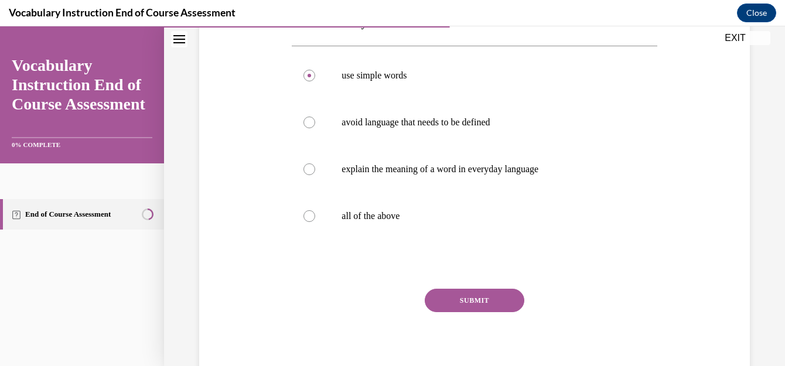
scroll to position [215, 0]
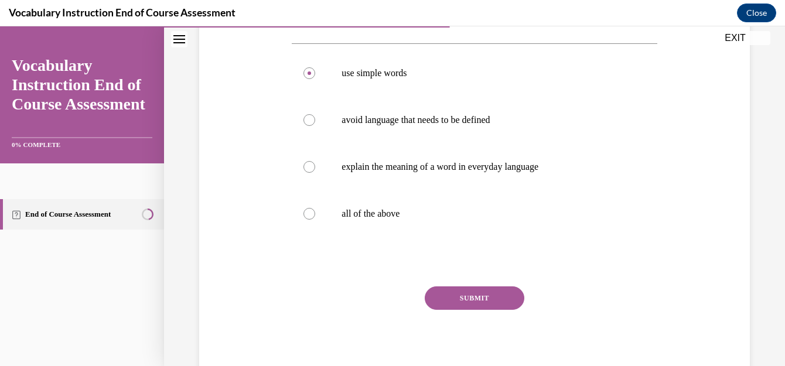
click at [491, 294] on button "SUBMIT" at bounding box center [475, 298] width 100 height 23
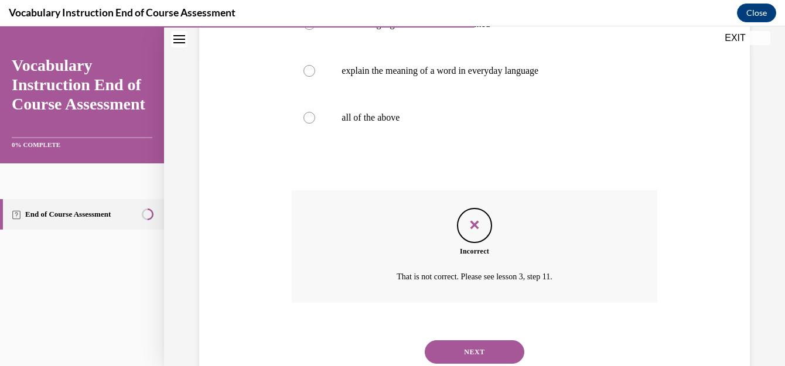
scroll to position [350, 0]
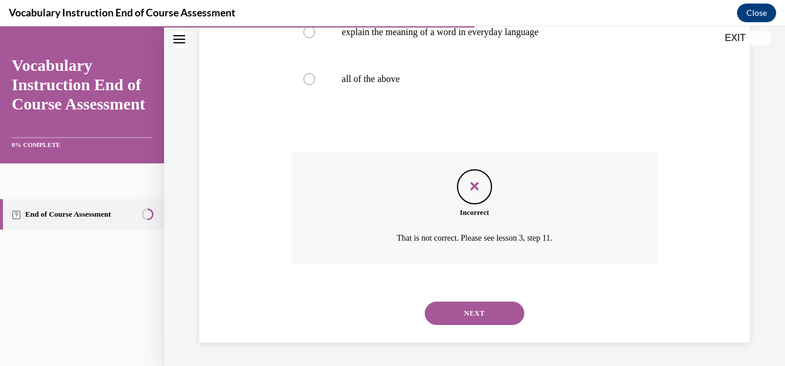
click at [478, 318] on button "NEXT" at bounding box center [475, 313] width 100 height 23
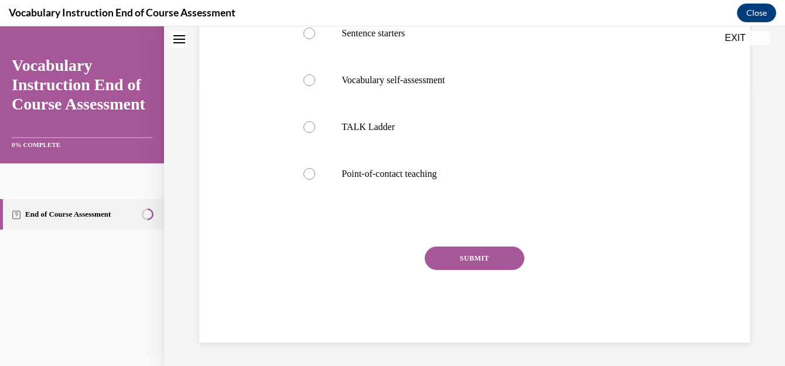
scroll to position [0, 0]
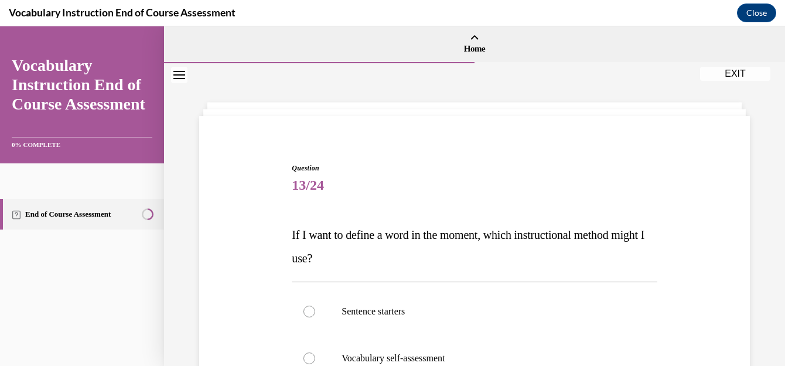
click at [478, 318] on label "Sentence starters" at bounding box center [474, 311] width 365 height 47
click at [315, 318] on input "Sentence starters" at bounding box center [310, 312] width 12 height 12
radio input "true"
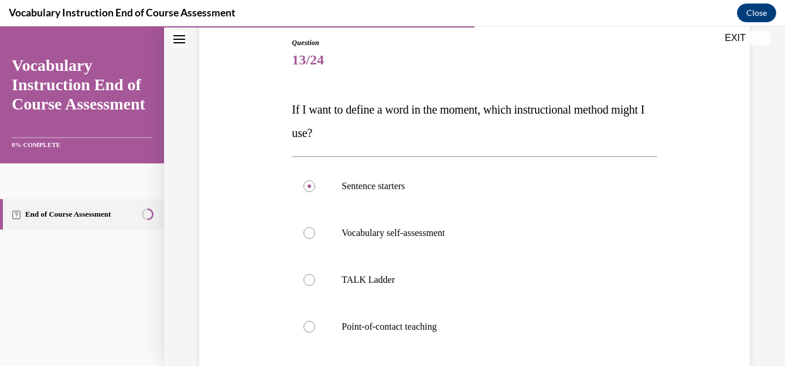
scroll to position [120, 0]
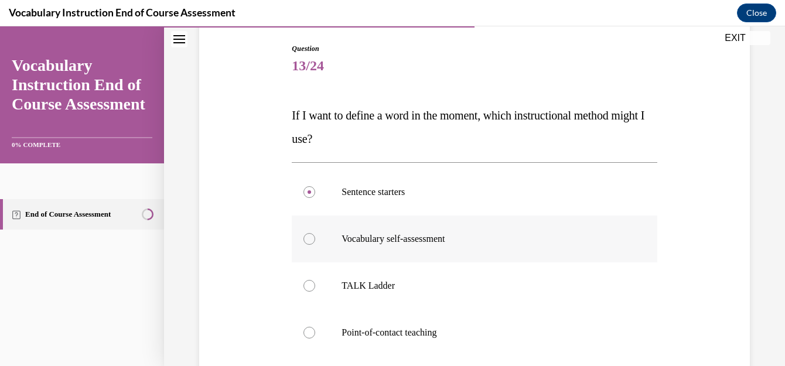
click at [434, 236] on p "Vocabulary self-assessment" at bounding box center [485, 239] width 286 height 12
click at [315, 236] on input "Vocabulary self-assessment" at bounding box center [310, 239] width 12 height 12
radio input "true"
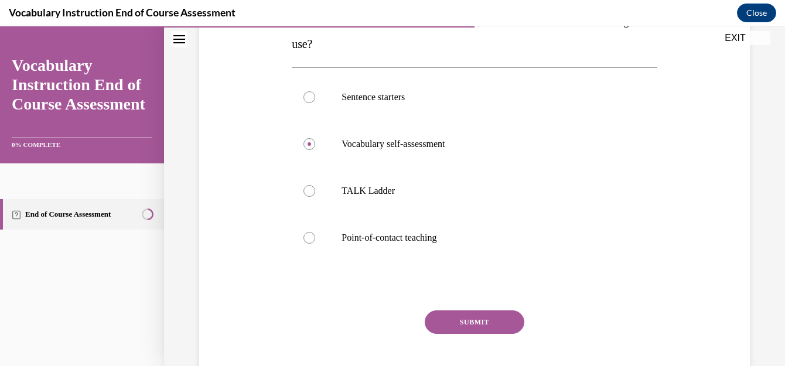
scroll to position [220, 0]
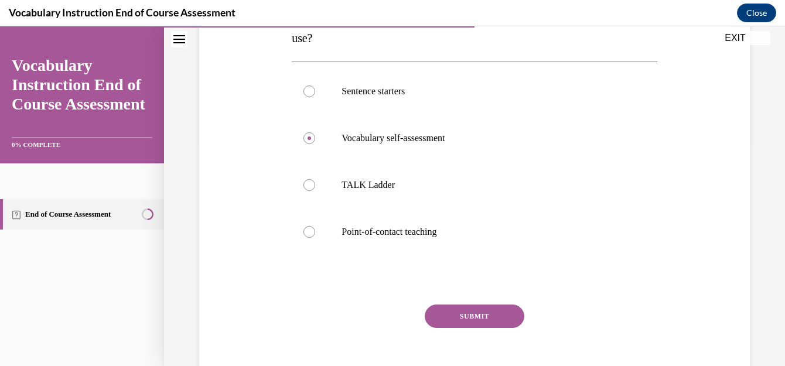
click at [485, 318] on button "SUBMIT" at bounding box center [475, 316] width 100 height 23
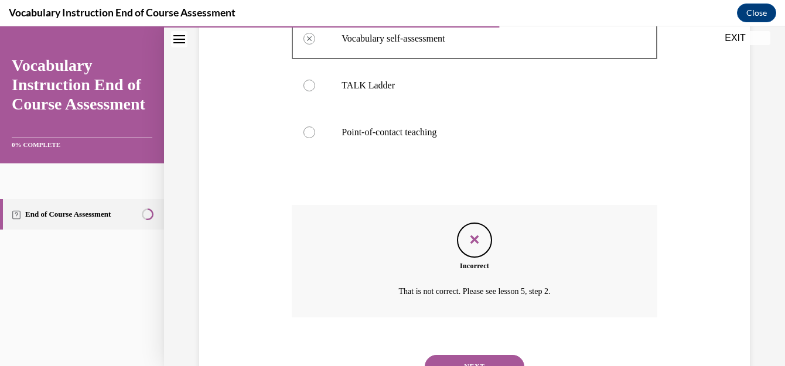
scroll to position [341, 0]
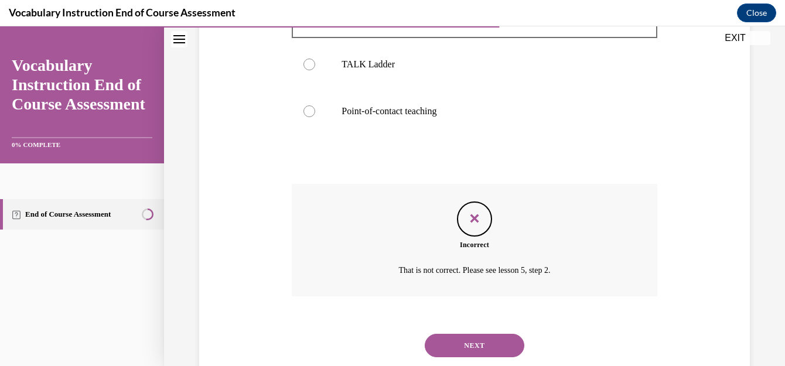
click at [484, 345] on button "NEXT" at bounding box center [475, 345] width 100 height 23
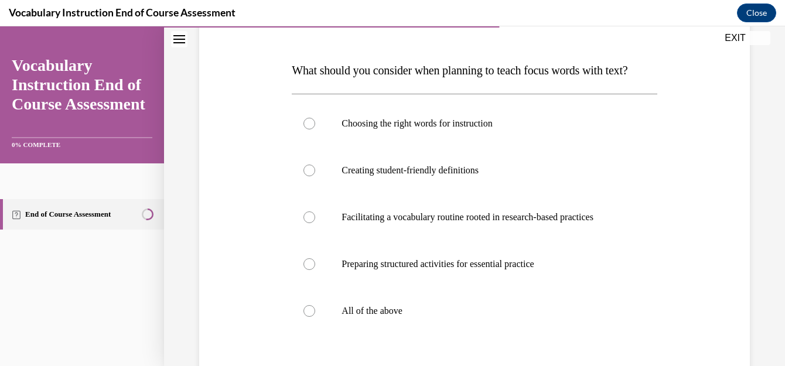
scroll to position [166, 0]
click at [324, 333] on label "All of the above" at bounding box center [474, 310] width 365 height 47
click at [315, 316] on input "All of the above" at bounding box center [310, 310] width 12 height 12
radio input "true"
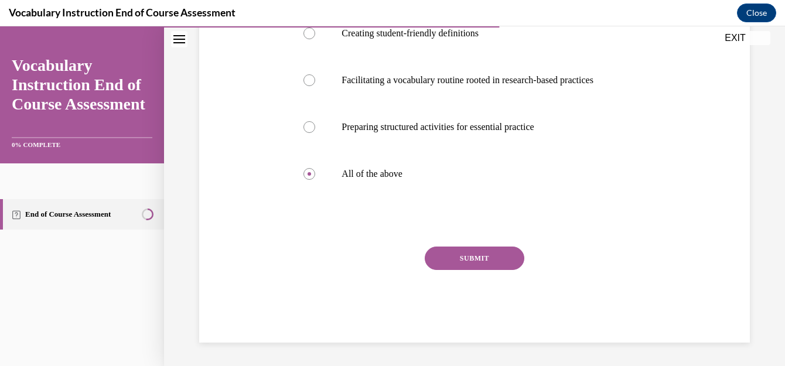
scroll to position [325, 0]
click at [483, 253] on button "SUBMIT" at bounding box center [475, 258] width 100 height 23
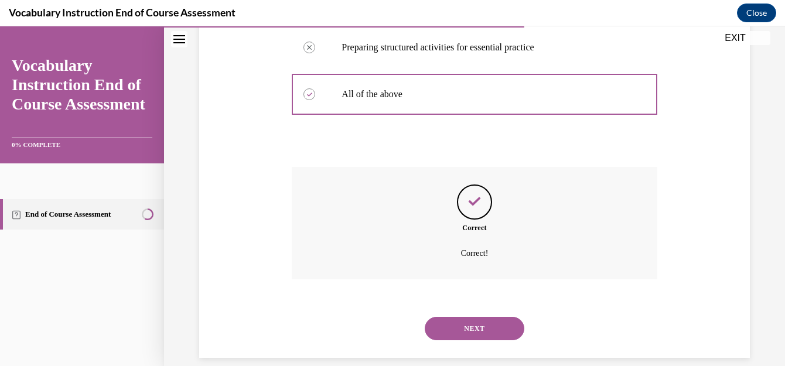
scroll to position [420, 0]
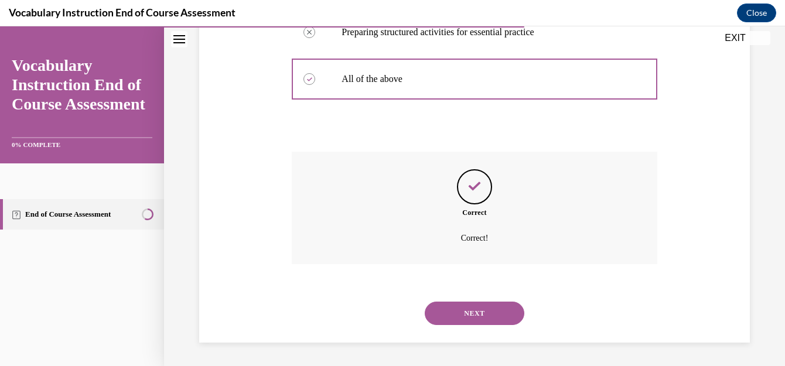
click at [505, 314] on button "NEXT" at bounding box center [475, 313] width 100 height 23
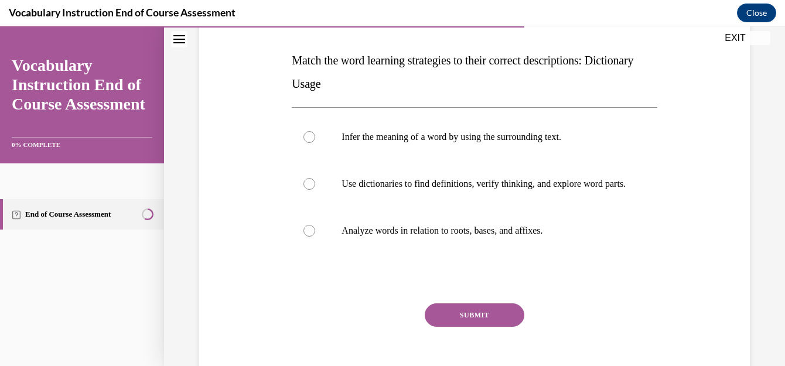
scroll to position [172, 0]
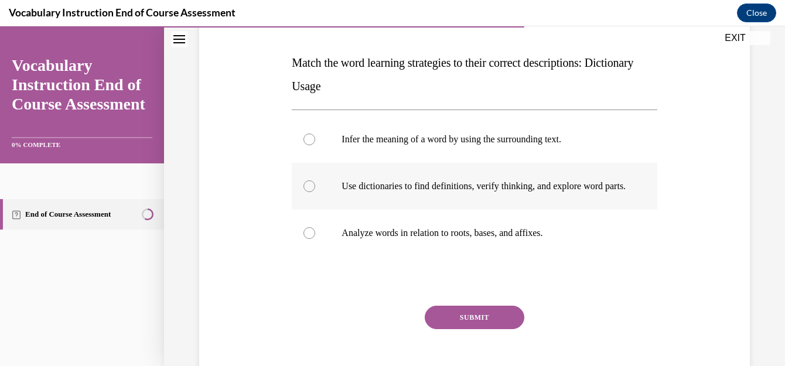
click at [360, 188] on p "Use dictionaries to find definitions, verify thinking, and explore word parts." at bounding box center [485, 187] width 286 height 12
click at [315, 188] on input "Use dictionaries to find definitions, verify thinking, and explore word parts." at bounding box center [310, 187] width 12 height 12
radio input "true"
click at [482, 329] on button "SUBMIT" at bounding box center [475, 317] width 100 height 23
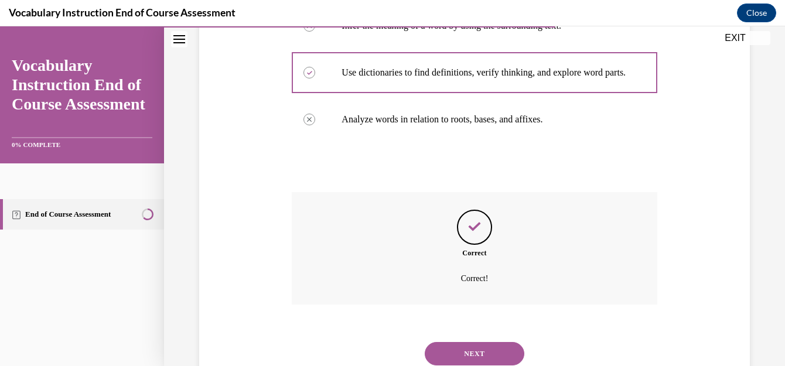
scroll to position [338, 0]
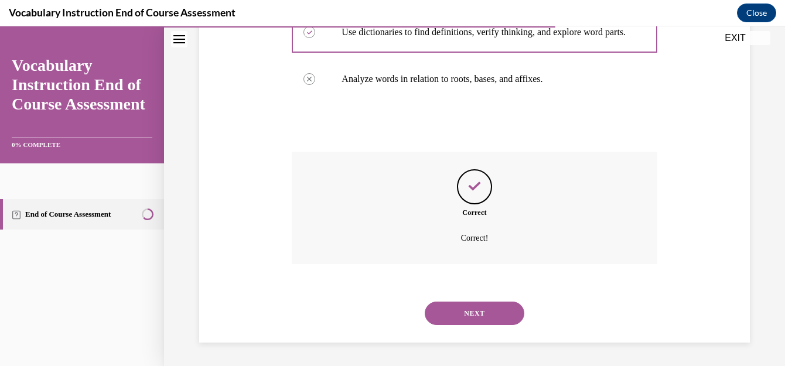
click at [480, 309] on button "NEXT" at bounding box center [475, 313] width 100 height 23
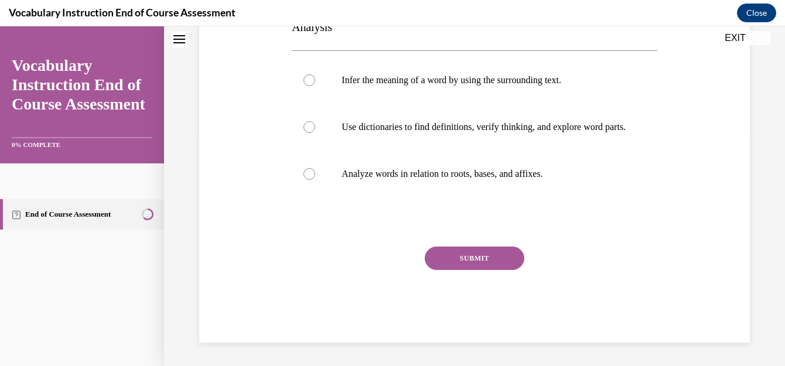
scroll to position [0, 0]
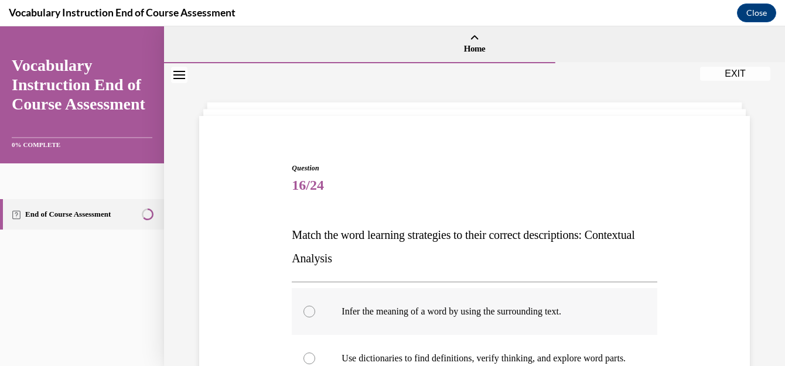
click at [443, 312] on p "Infer the meaning of a word by using the surrounding text." at bounding box center [485, 312] width 286 height 12
click at [315, 312] on input "Infer the meaning of a word by using the surrounding text." at bounding box center [310, 312] width 12 height 12
radio input "true"
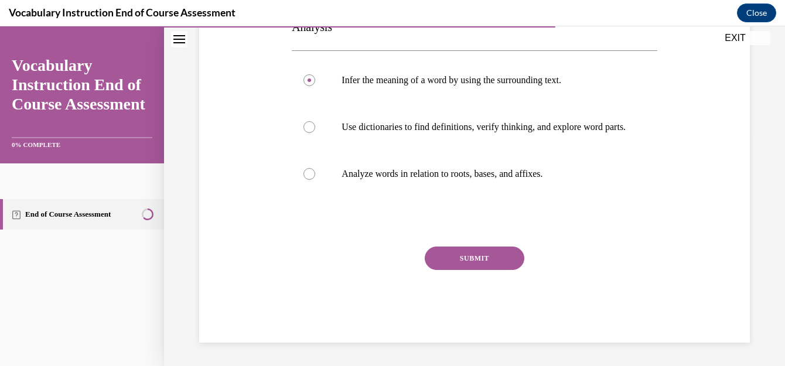
scroll to position [243, 0]
click at [498, 263] on button "SUBMIT" at bounding box center [475, 258] width 100 height 23
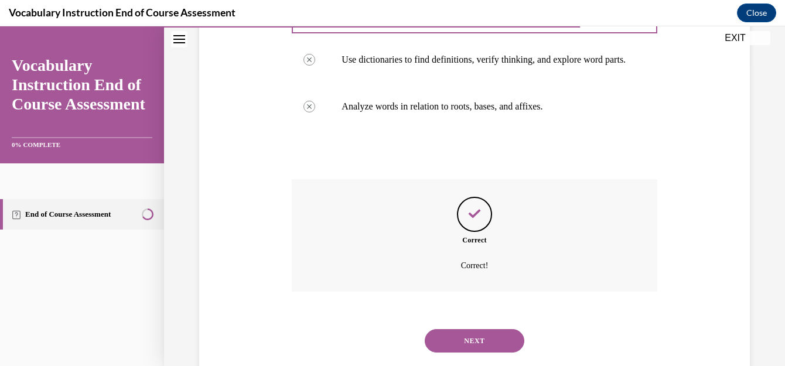
scroll to position [338, 0]
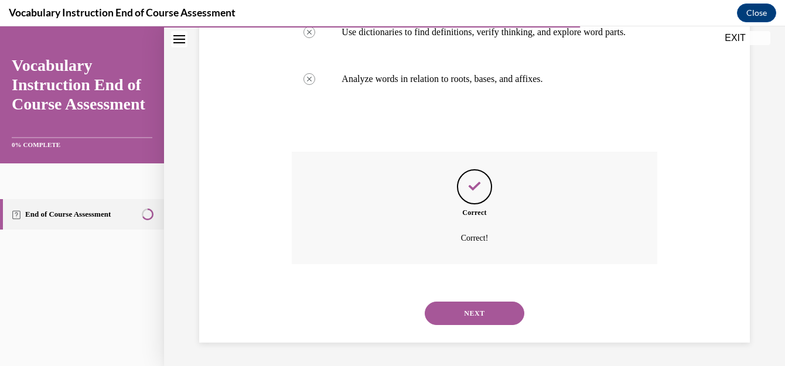
click at [474, 308] on button "NEXT" at bounding box center [475, 313] width 100 height 23
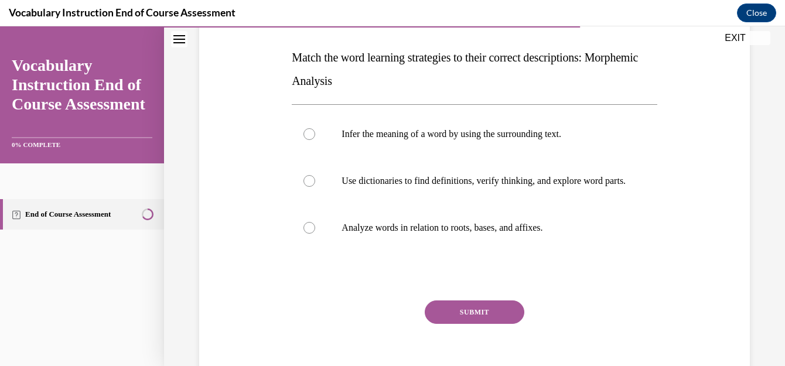
scroll to position [190, 0]
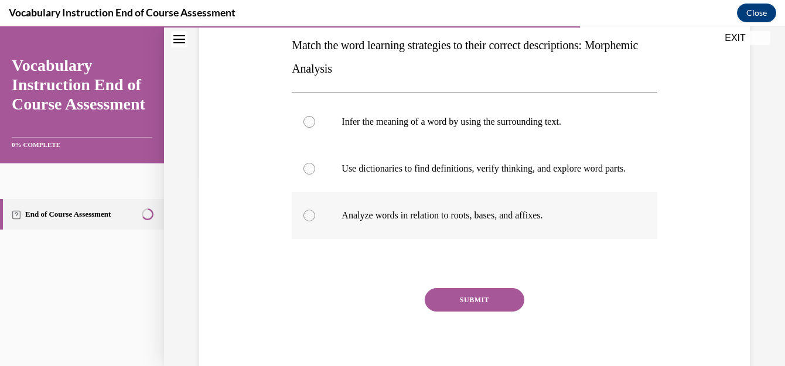
click at [543, 222] on p "Analyze words in relation to roots, bases, and affixes." at bounding box center [485, 216] width 286 height 12
click at [315, 222] on input "Analyze words in relation to roots, bases, and affixes." at bounding box center [310, 216] width 12 height 12
radio input "true"
click at [485, 305] on button "SUBMIT" at bounding box center [475, 299] width 100 height 23
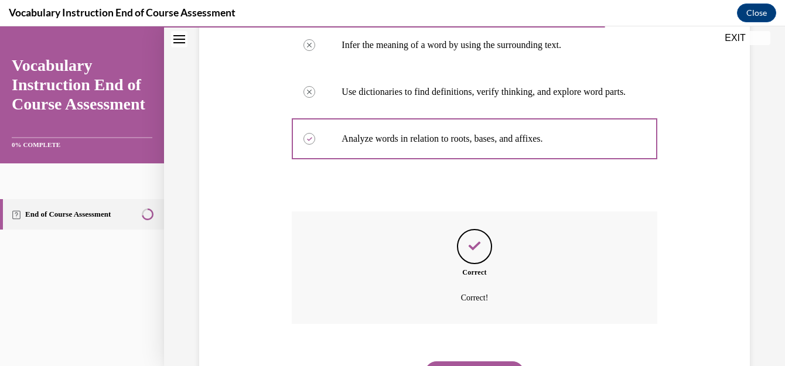
scroll to position [338, 0]
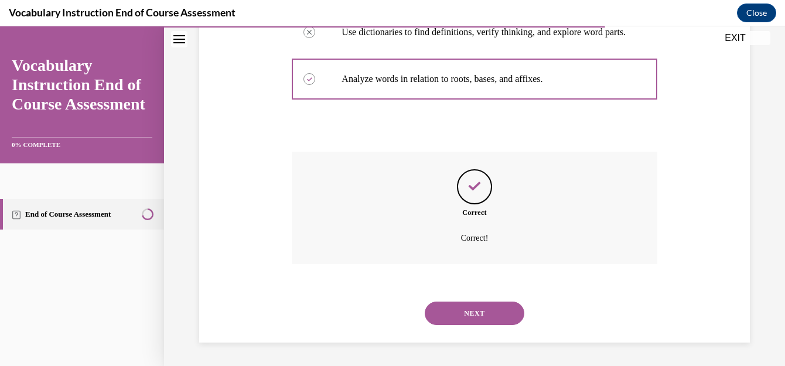
click at [477, 317] on button "NEXT" at bounding box center [475, 313] width 100 height 23
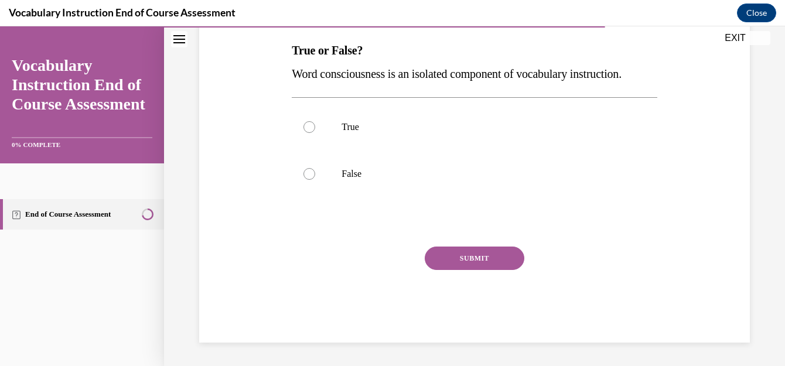
scroll to position [208, 0]
click at [363, 181] on label "False" at bounding box center [474, 174] width 365 height 47
click at [315, 180] on input "False" at bounding box center [310, 174] width 12 height 12
radio input "true"
click at [467, 258] on button "SUBMIT" at bounding box center [475, 258] width 100 height 23
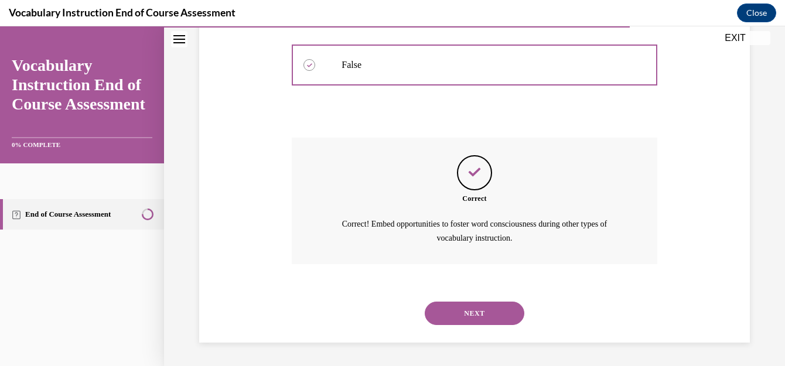
scroll to position [317, 0]
click at [488, 306] on button "NEXT" at bounding box center [475, 313] width 100 height 23
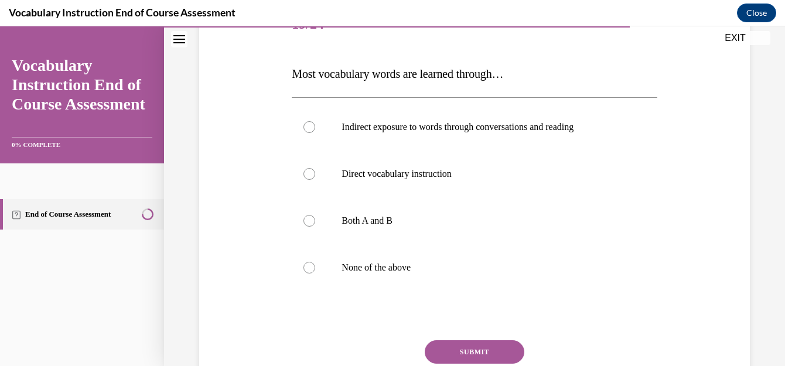
scroll to position [169, 0]
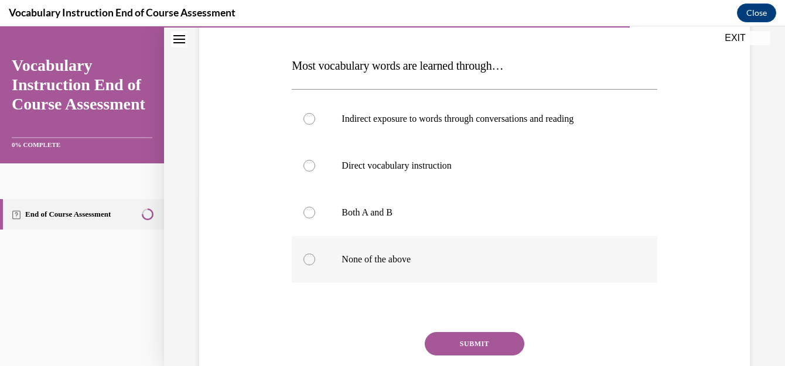
click at [387, 263] on p "None of the above" at bounding box center [485, 260] width 286 height 12
click at [315, 263] on input "None of the above" at bounding box center [310, 260] width 12 height 12
radio input "true"
click at [490, 333] on button "SUBMIT" at bounding box center [475, 343] width 100 height 23
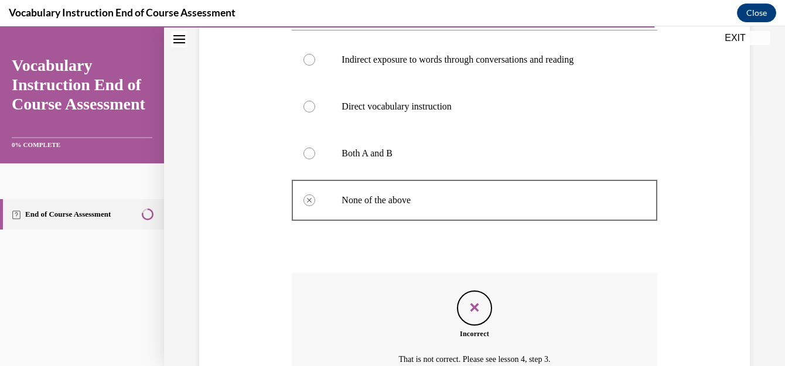
scroll to position [350, 0]
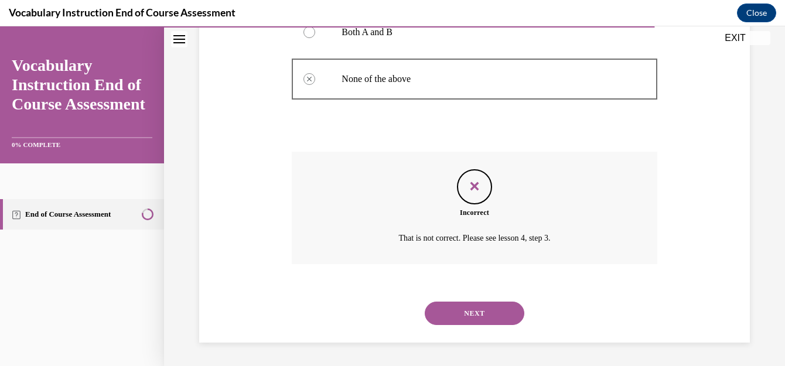
click at [479, 310] on button "NEXT" at bounding box center [475, 313] width 100 height 23
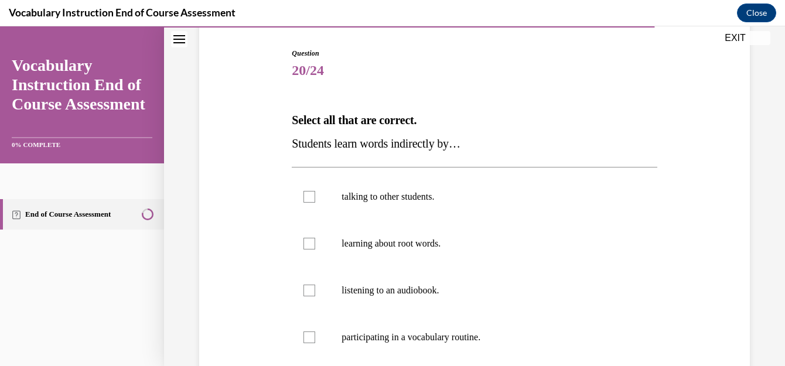
scroll to position [121, 0]
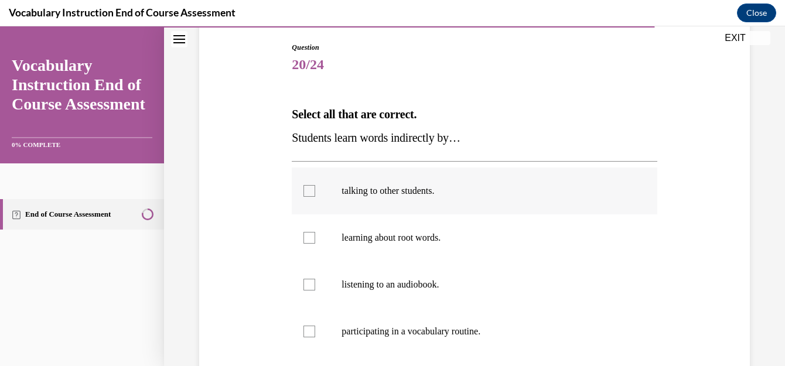
click at [393, 187] on p "talking to other students." at bounding box center [485, 191] width 286 height 12
click at [315, 187] on input "talking to other students." at bounding box center [310, 191] width 12 height 12
click at [393, 187] on p "talking to other students." at bounding box center [485, 191] width 286 height 12
click at [315, 187] on input "talking to other students." at bounding box center [310, 191] width 12 height 12
click at [393, 187] on p "talking to other students." at bounding box center [485, 191] width 286 height 12
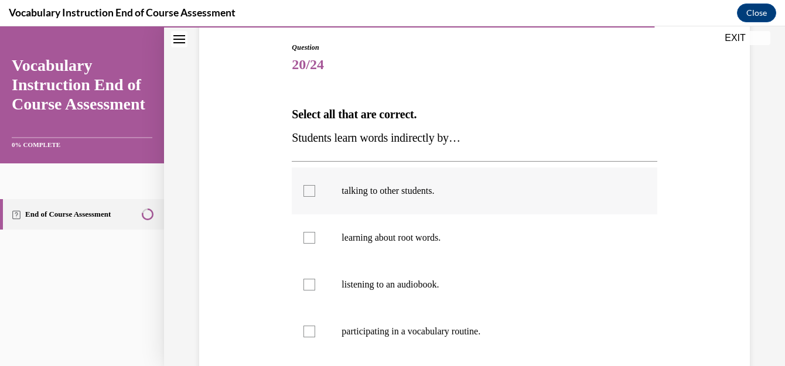
click at [315, 187] on input "talking to other students." at bounding box center [310, 191] width 12 height 12
checkbox input "true"
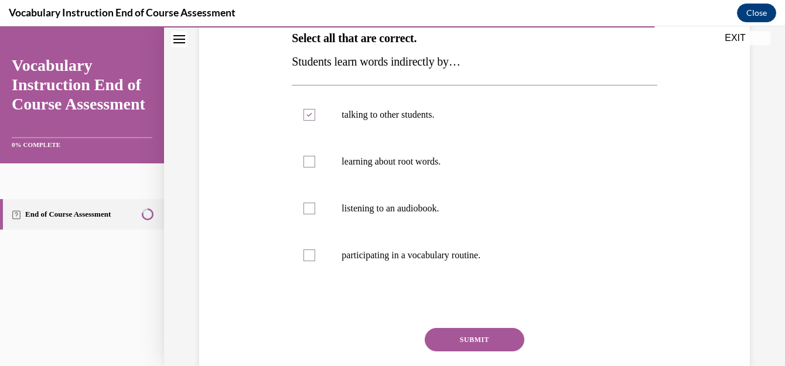
scroll to position [199, 0]
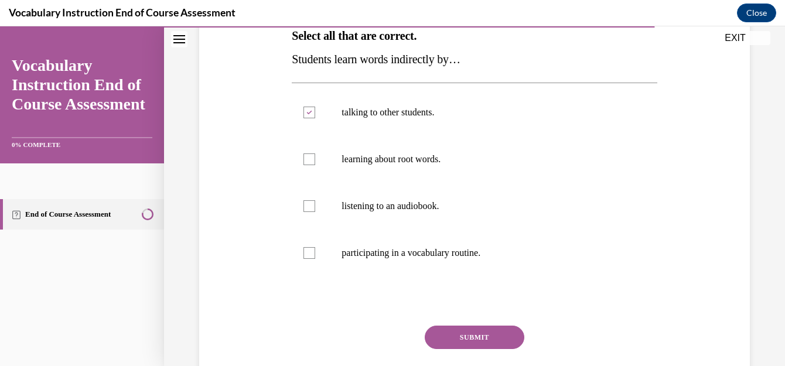
click at [487, 339] on button "SUBMIT" at bounding box center [475, 337] width 100 height 23
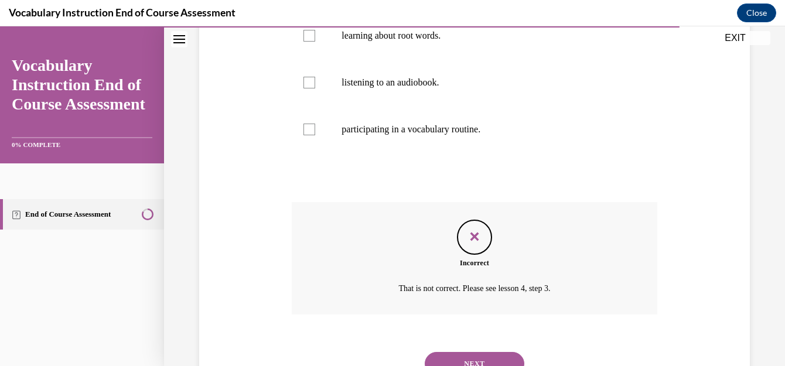
scroll to position [335, 0]
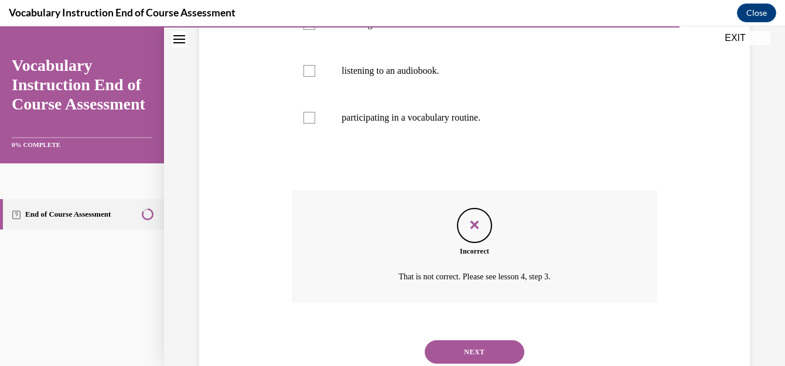
click at [483, 350] on button "NEXT" at bounding box center [475, 352] width 100 height 23
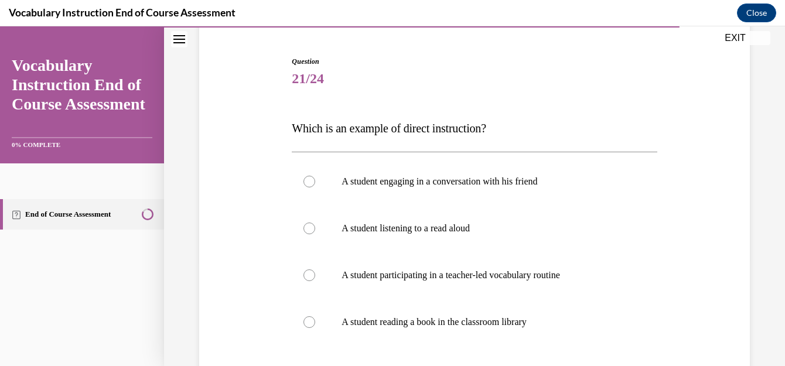
scroll to position [108, 0]
click at [477, 281] on label "A student participating in a teacher-led vocabulary routine" at bounding box center [474, 274] width 365 height 47
click at [315, 280] on input "A student participating in a teacher-led vocabulary routine" at bounding box center [310, 274] width 12 height 12
radio input "true"
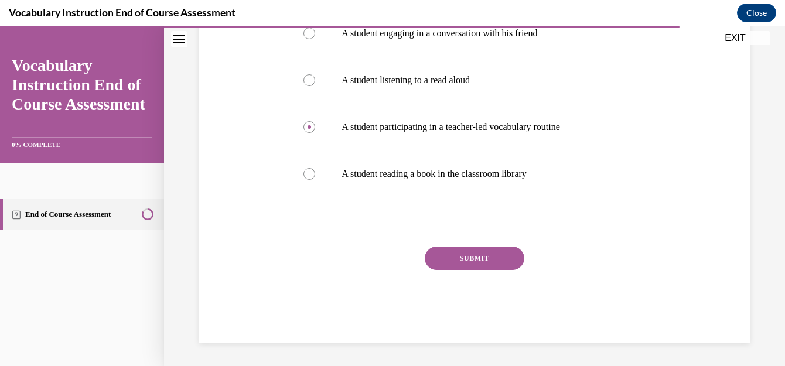
click at [485, 251] on button "SUBMIT" at bounding box center [475, 258] width 100 height 23
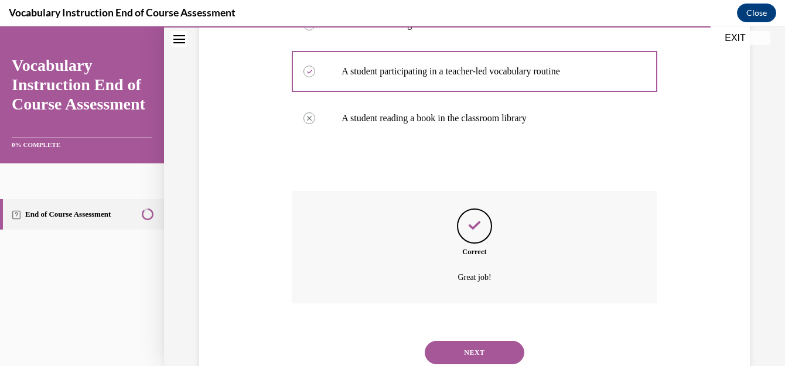
scroll to position [350, 0]
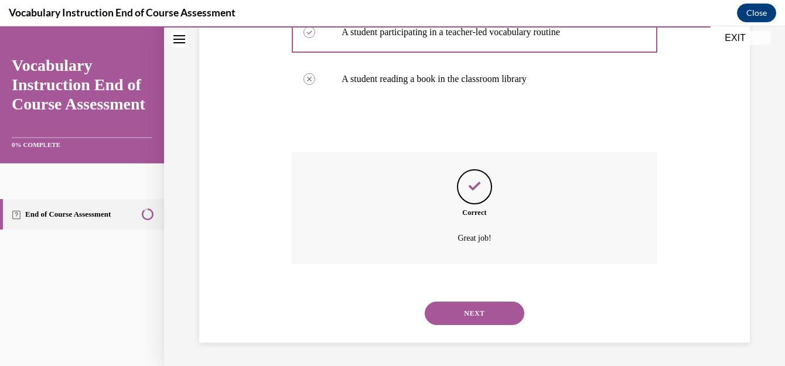
click at [470, 307] on button "NEXT" at bounding box center [475, 313] width 100 height 23
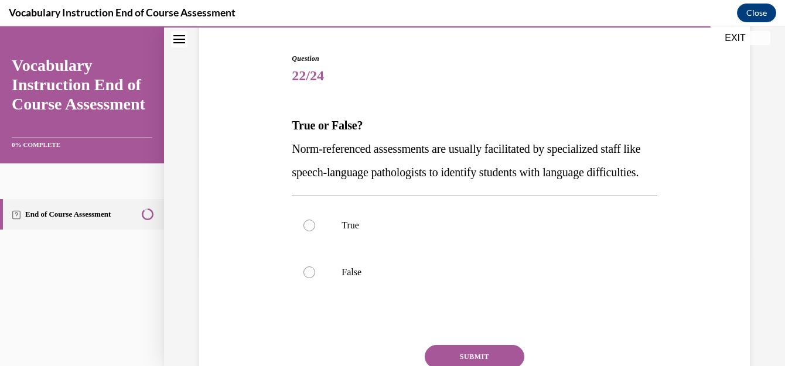
scroll to position [110, 0]
click at [353, 249] on label "True" at bounding box center [474, 225] width 365 height 47
click at [315, 231] on input "True" at bounding box center [310, 225] width 12 height 12
radio input "true"
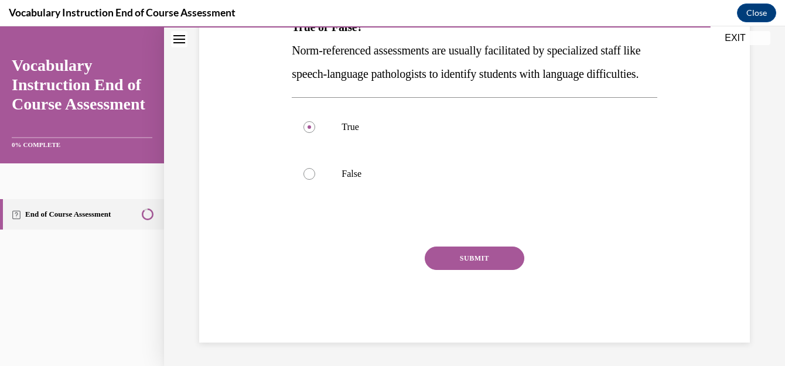
scroll to position [232, 0]
click at [489, 260] on button "SUBMIT" at bounding box center [475, 258] width 100 height 23
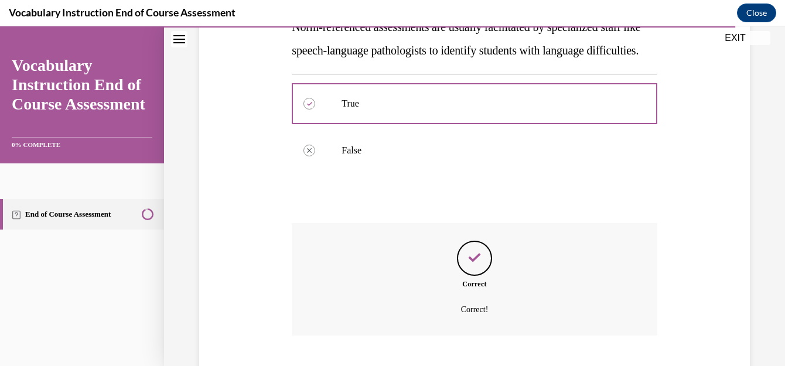
scroll to position [326, 0]
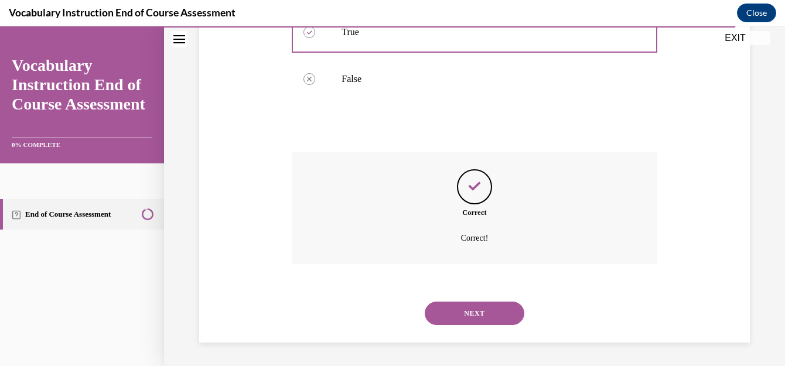
click at [485, 308] on button "NEXT" at bounding box center [475, 313] width 100 height 23
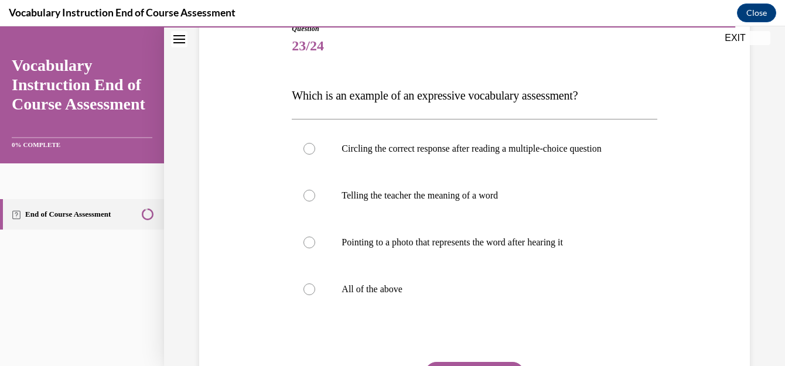
scroll to position [143, 0]
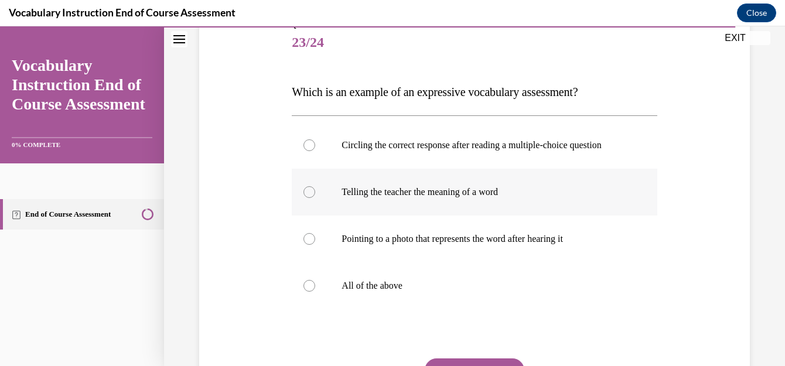
click at [381, 197] on label "Telling the teacher the meaning of a word" at bounding box center [474, 192] width 365 height 47
click at [315, 197] on input "Telling the teacher the meaning of a word" at bounding box center [310, 192] width 12 height 12
radio input "true"
click at [381, 197] on label "Telling the teacher the meaning of a word" at bounding box center [474, 192] width 365 height 47
click at [315, 197] on input "Telling the teacher the meaning of a word" at bounding box center [310, 192] width 12 height 12
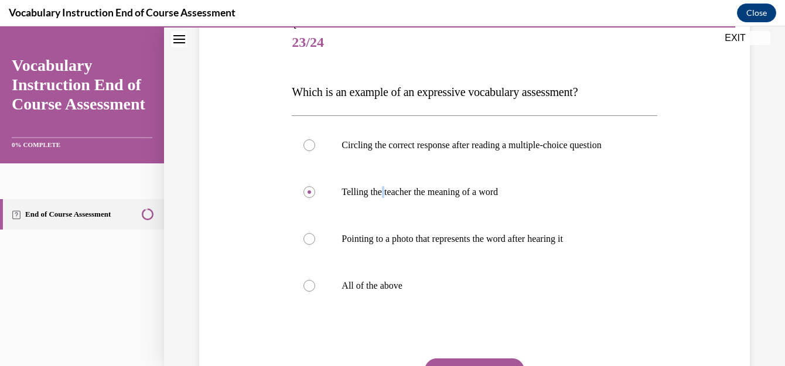
scroll to position [267, 0]
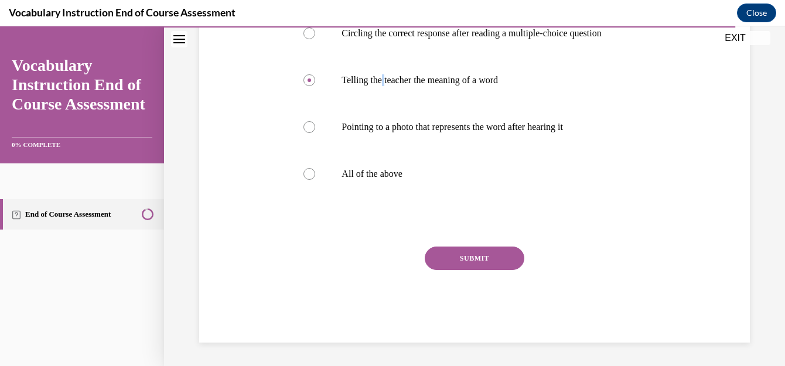
click at [447, 257] on button "SUBMIT" at bounding box center [475, 258] width 100 height 23
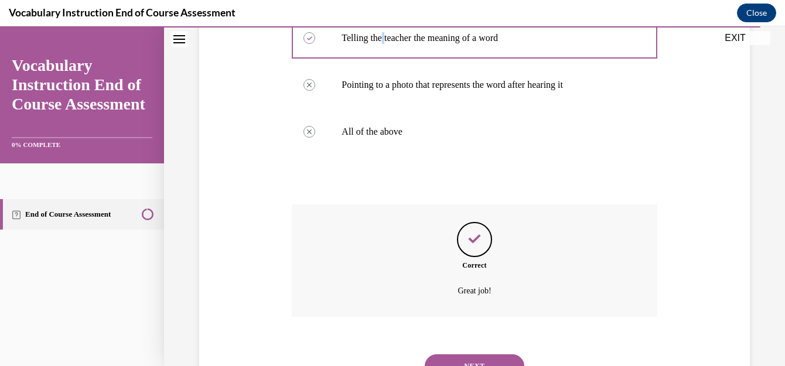
scroll to position [362, 0]
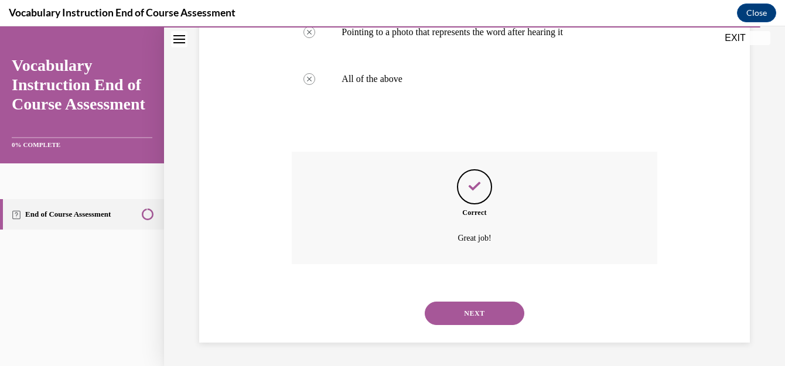
click at [460, 315] on button "NEXT" at bounding box center [475, 313] width 100 height 23
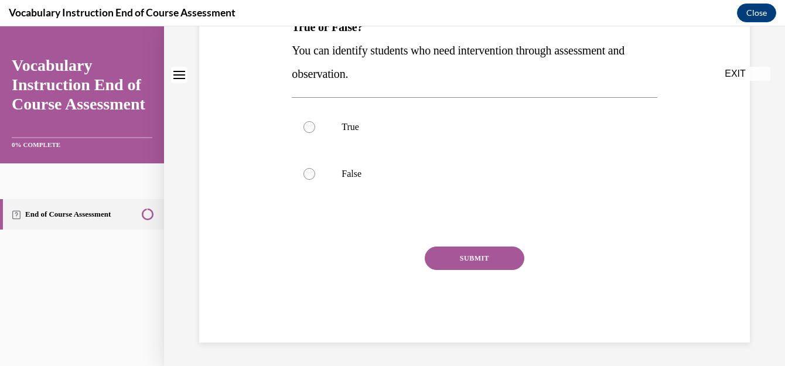
scroll to position [0, 0]
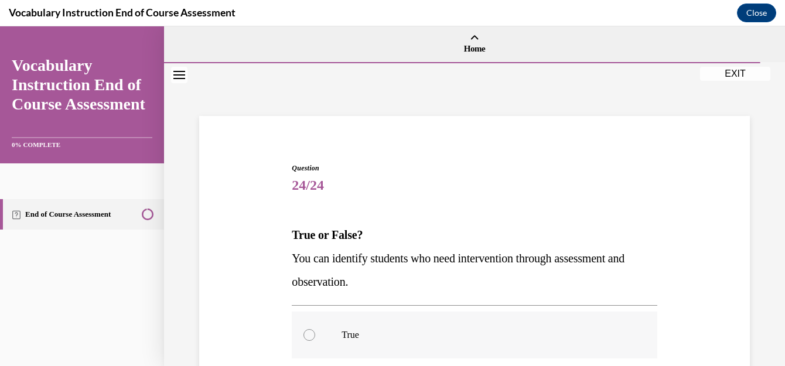
click at [346, 331] on p "True" at bounding box center [485, 335] width 286 height 12
click at [315, 331] on input "True" at bounding box center [310, 335] width 12 height 12
radio input "true"
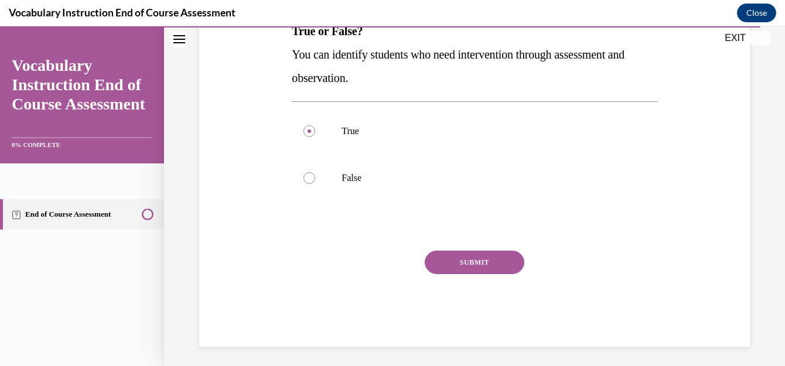
scroll to position [208, 0]
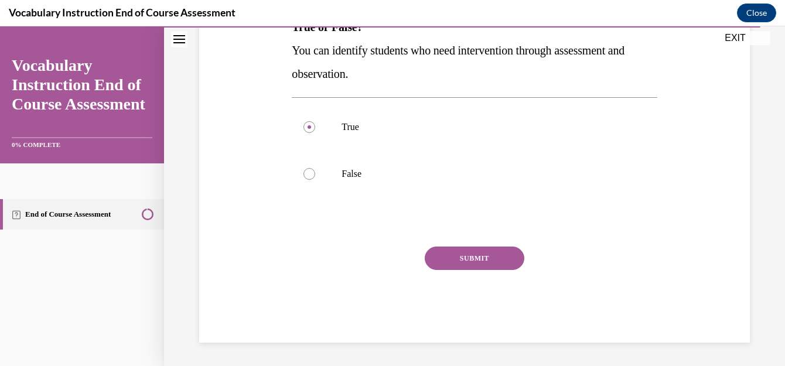
click at [500, 260] on button "SUBMIT" at bounding box center [475, 258] width 100 height 23
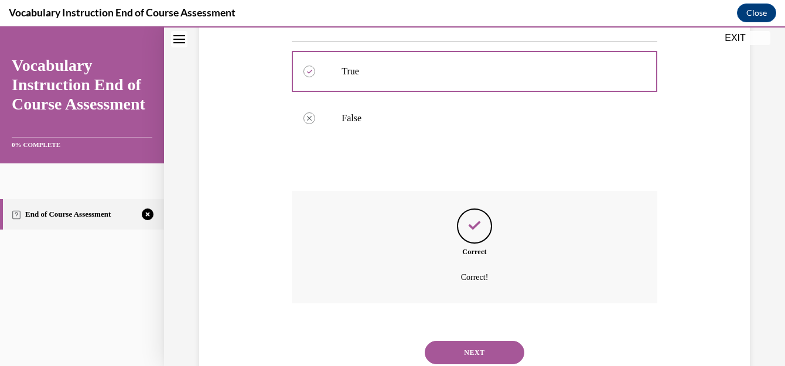
scroll to position [303, 0]
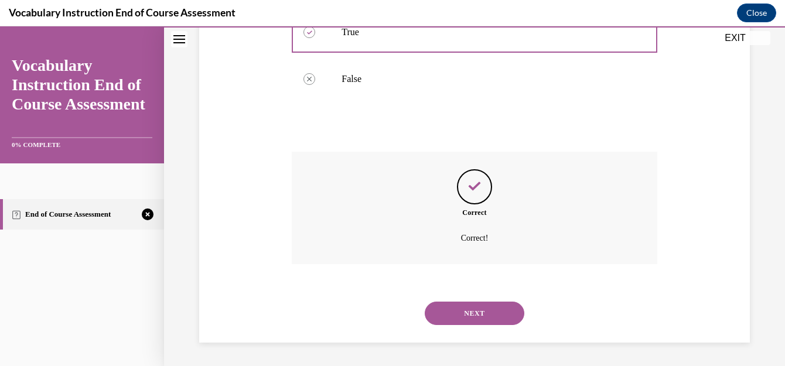
click at [495, 307] on button "NEXT" at bounding box center [475, 313] width 100 height 23
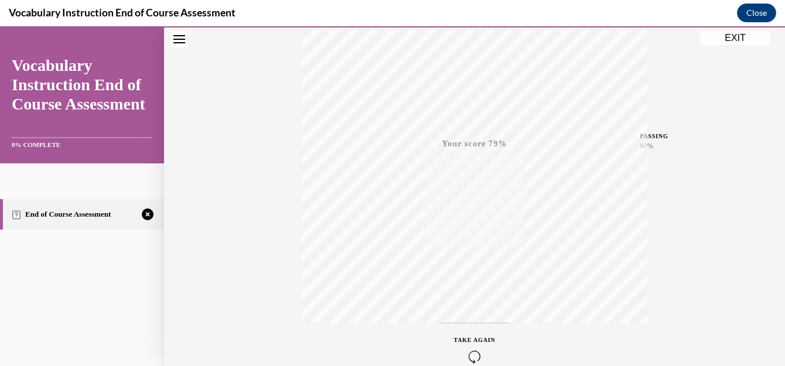
scroll to position [261, 0]
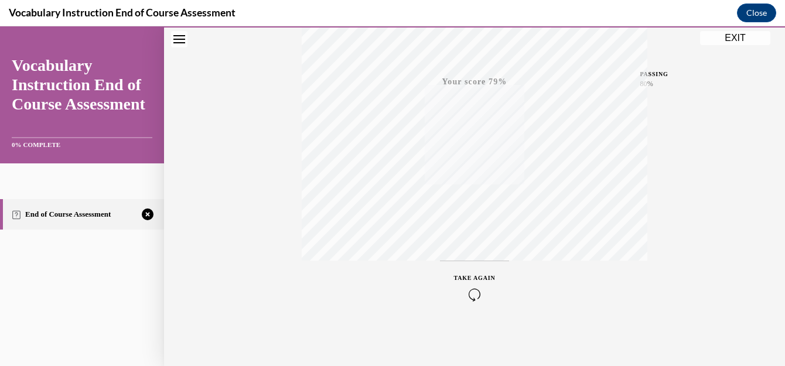
click at [470, 295] on icon "button" at bounding box center [475, 294] width 42 height 13
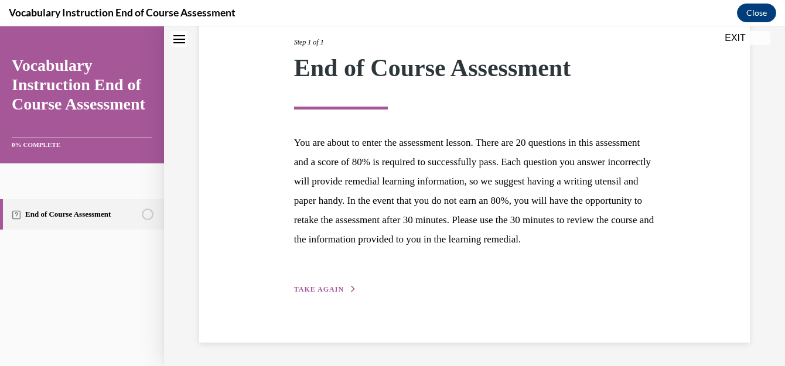
scroll to position [172, 0]
click at [332, 290] on span "TAKE AGAIN" at bounding box center [319, 289] width 50 height 8
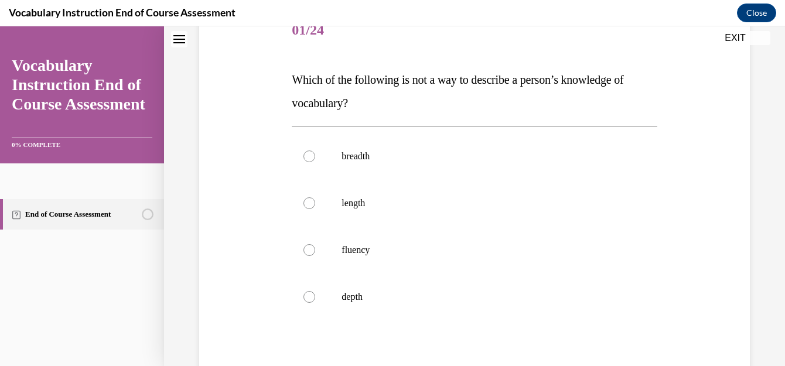
scroll to position [153, 0]
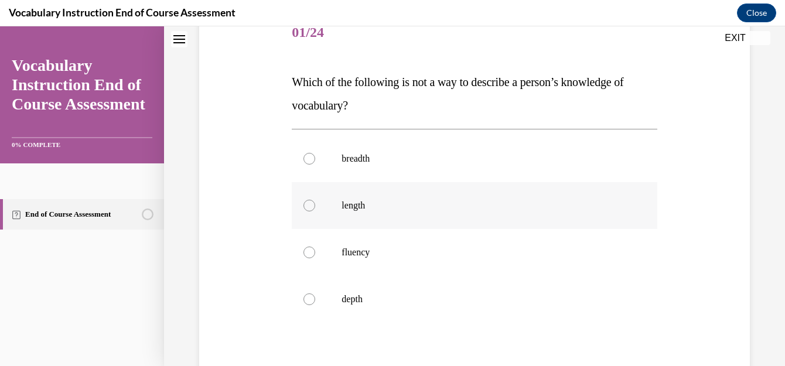
click at [355, 209] on p "length" at bounding box center [485, 206] width 286 height 12
click at [315, 209] on input "length" at bounding box center [310, 206] width 12 height 12
radio input "true"
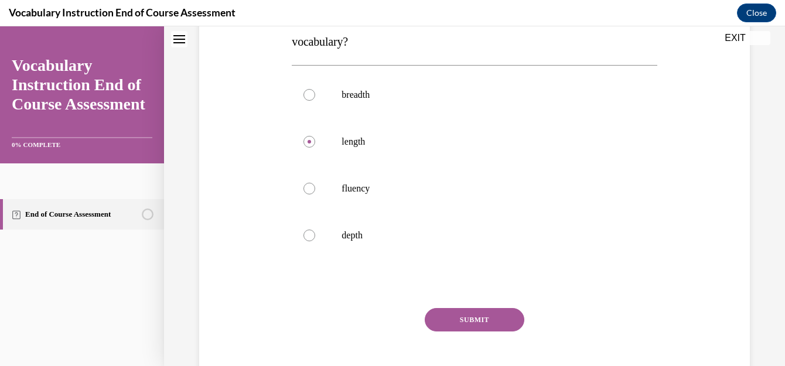
scroll to position [220, 0]
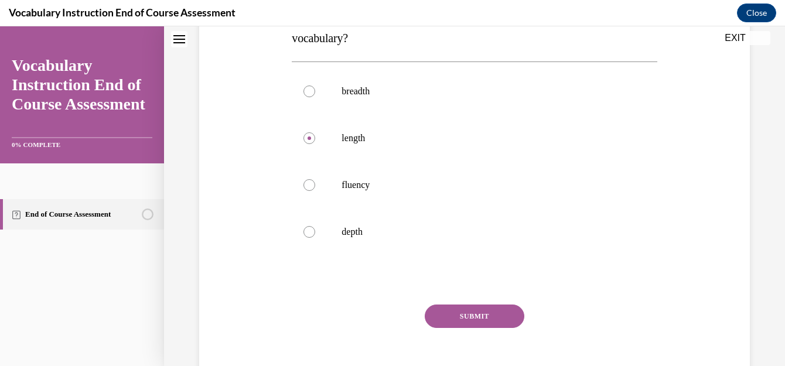
click at [479, 315] on button "SUBMIT" at bounding box center [475, 316] width 100 height 23
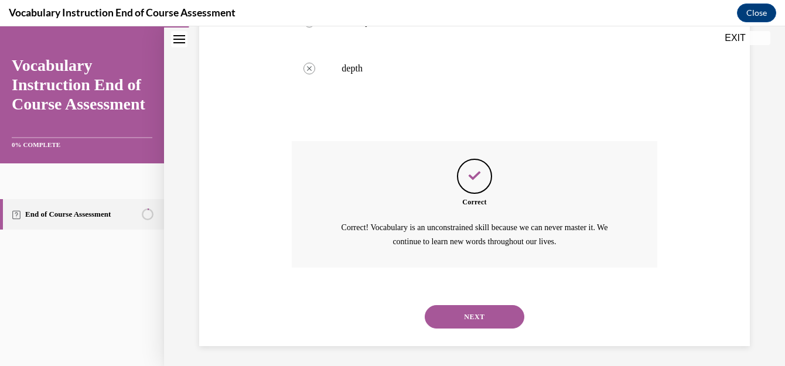
scroll to position [387, 0]
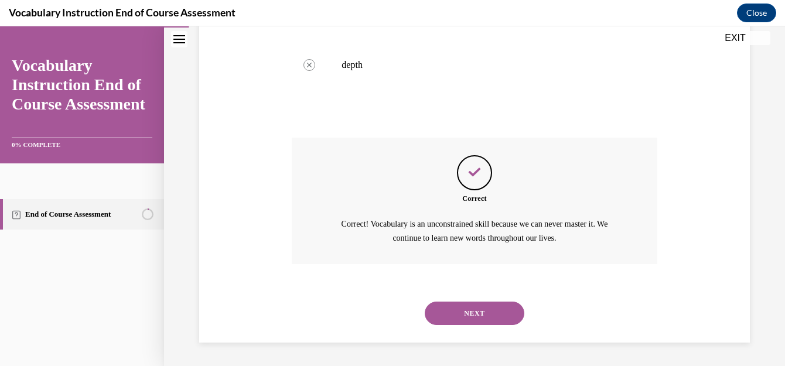
click at [479, 315] on button "NEXT" at bounding box center [475, 313] width 100 height 23
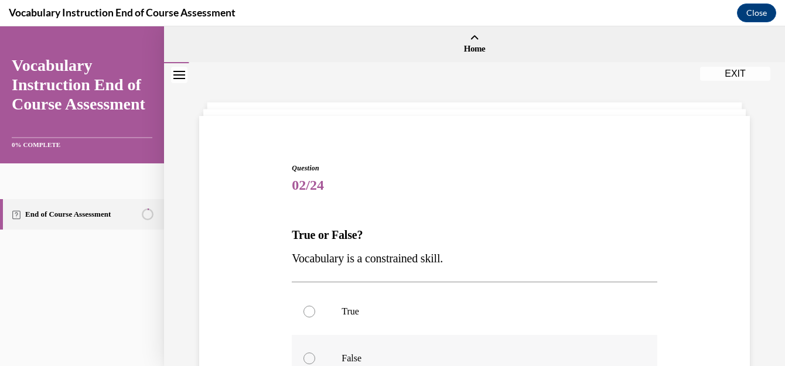
click at [353, 356] on p "False" at bounding box center [485, 359] width 286 height 12
click at [315, 356] on input "False" at bounding box center [310, 359] width 12 height 12
radio input "true"
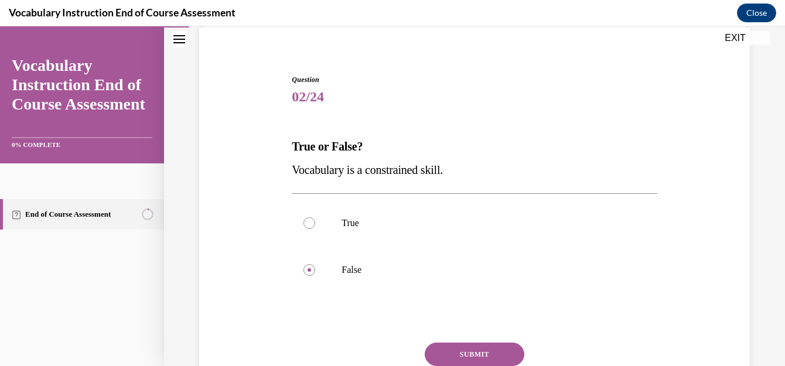
scroll to position [93, 0]
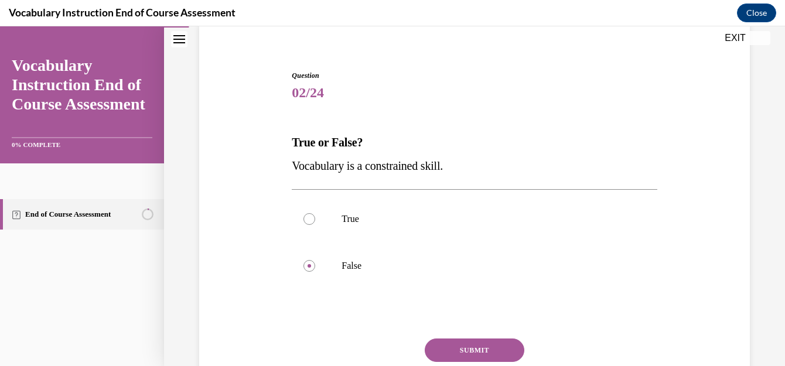
click at [495, 345] on button "SUBMIT" at bounding box center [475, 350] width 100 height 23
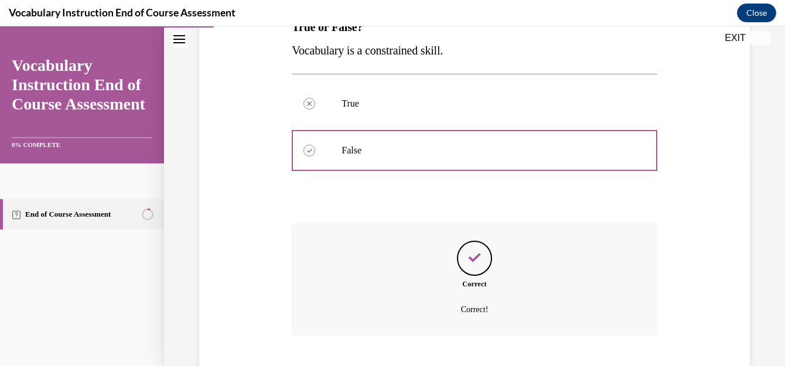
scroll to position [280, 0]
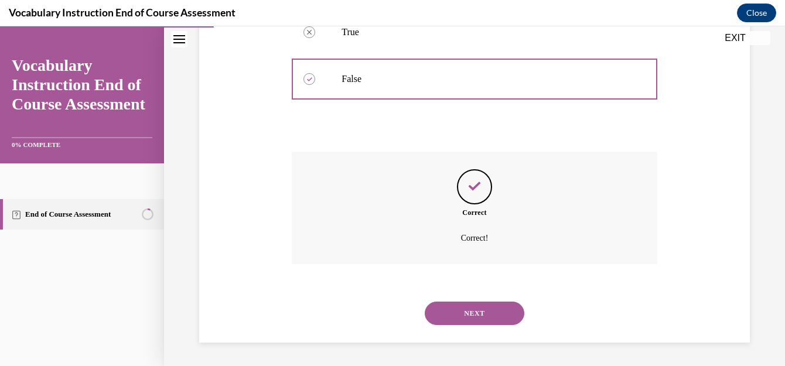
click at [449, 317] on button "NEXT" at bounding box center [475, 313] width 100 height 23
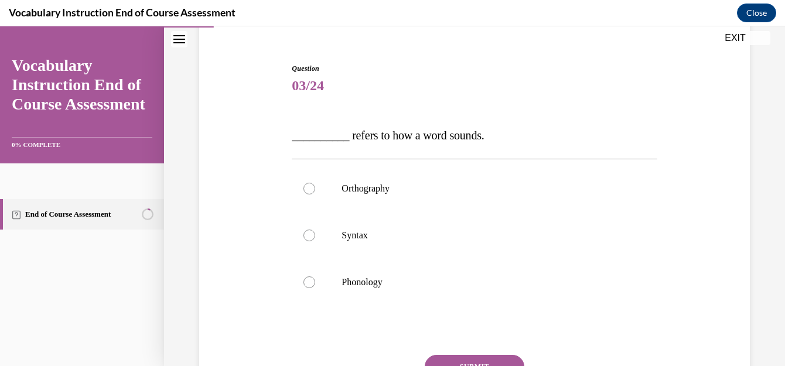
scroll to position [100, 0]
click at [392, 285] on p "Phonology" at bounding box center [485, 282] width 286 height 12
click at [315, 285] on input "Phonology" at bounding box center [310, 282] width 12 height 12
radio input "true"
click at [450, 358] on button "SUBMIT" at bounding box center [475, 366] width 100 height 23
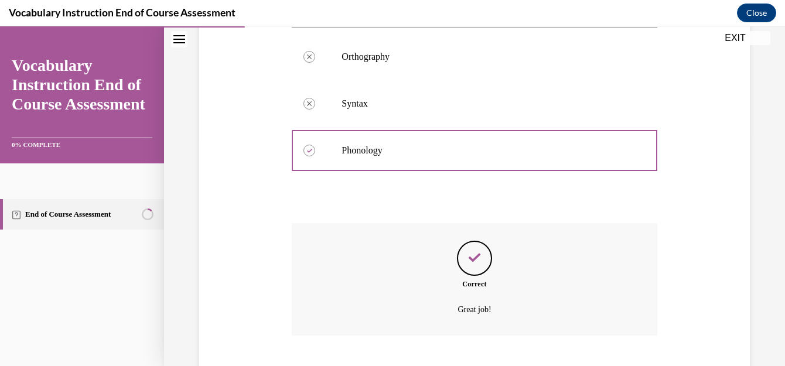
scroll to position [303, 0]
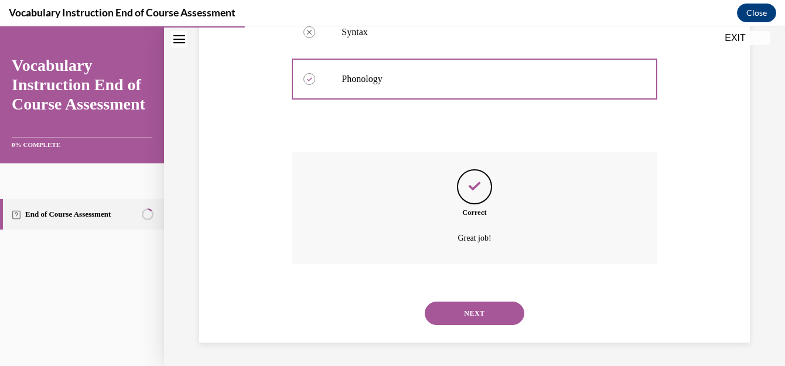
click at [491, 315] on button "NEXT" at bounding box center [475, 313] width 100 height 23
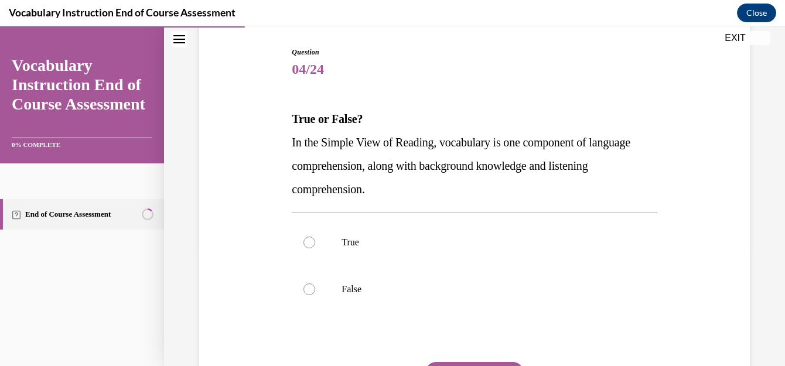
scroll to position [123, 0]
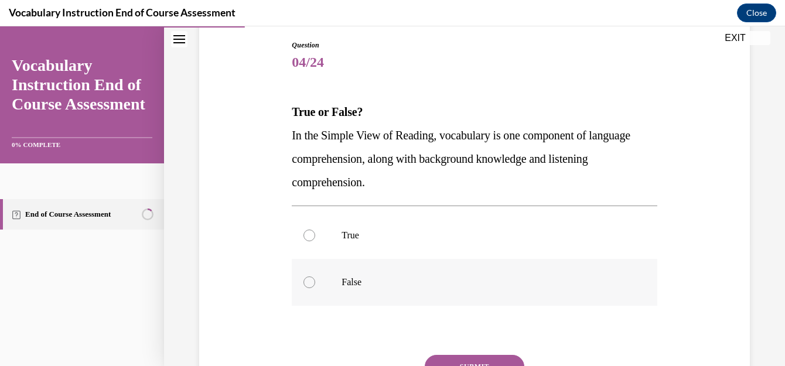
click at [342, 281] on p "False" at bounding box center [485, 283] width 286 height 12
click at [315, 281] on input "False" at bounding box center [310, 283] width 12 height 12
radio input "true"
click at [459, 356] on button "SUBMIT" at bounding box center [475, 366] width 100 height 23
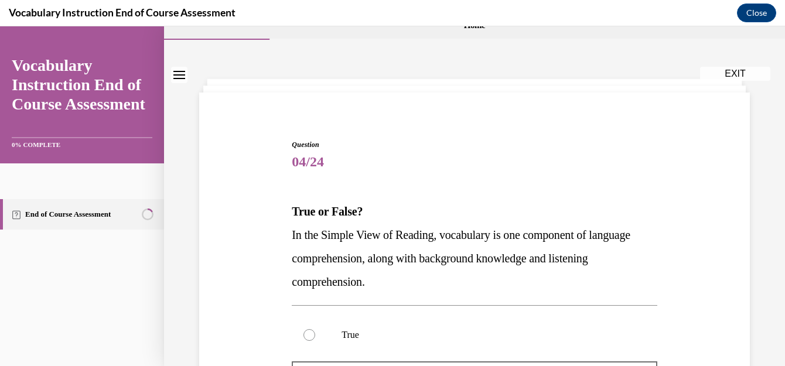
scroll to position [0, 0]
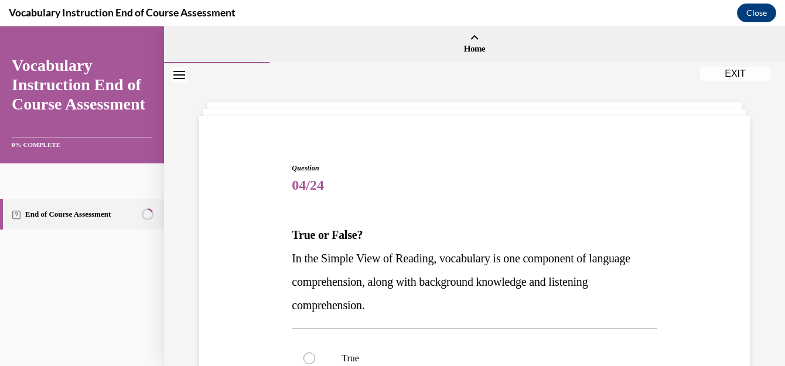
click at [59, 222] on link "End of Course Assessment" at bounding box center [82, 214] width 164 height 30
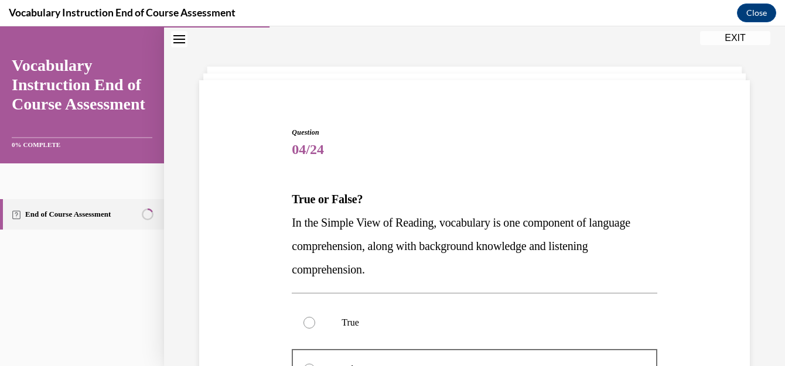
click at [59, 222] on link "End of Course Assessment" at bounding box center [82, 214] width 164 height 30
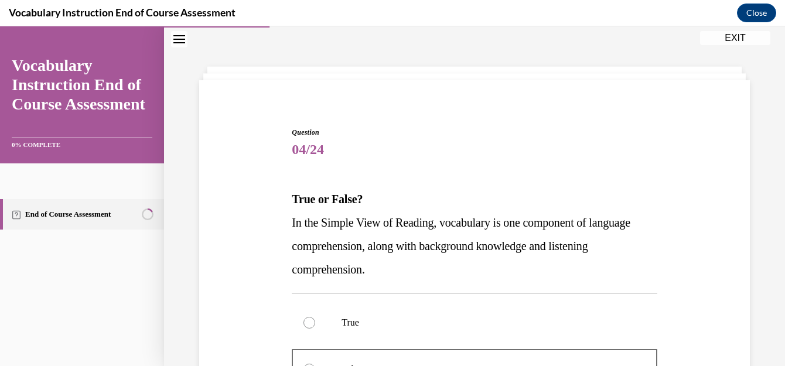
click at [737, 38] on button "EXIT" at bounding box center [735, 38] width 70 height 14
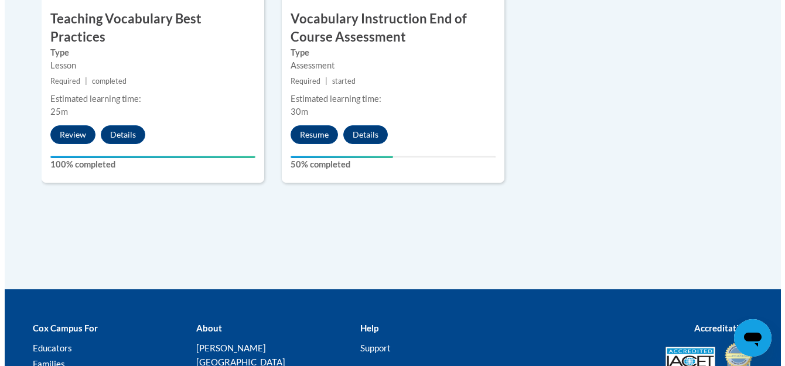
scroll to position [1498, 0]
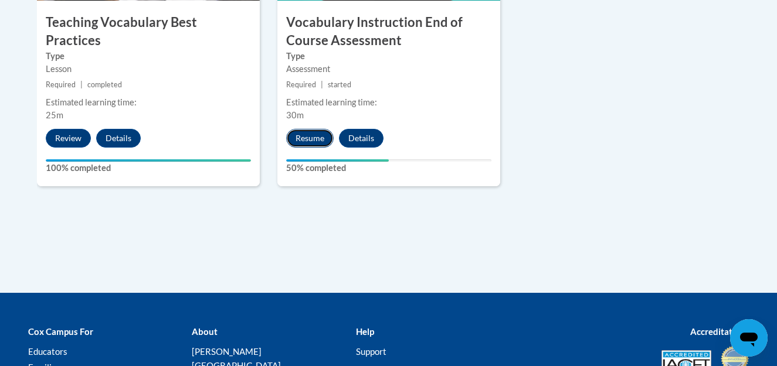
click at [310, 134] on button "Resume" at bounding box center [309, 138] width 47 height 19
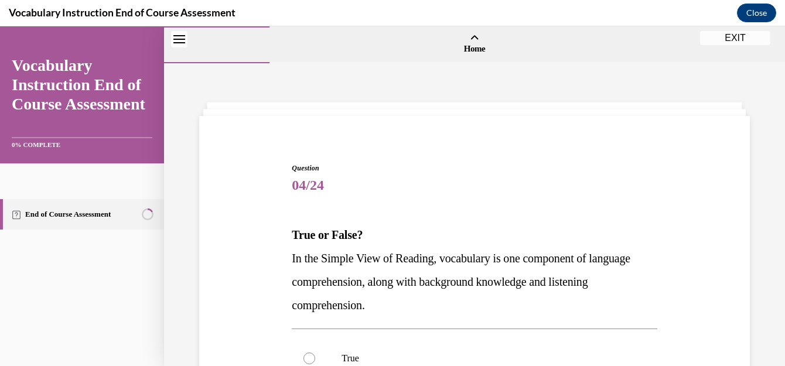
scroll to position [326, 0]
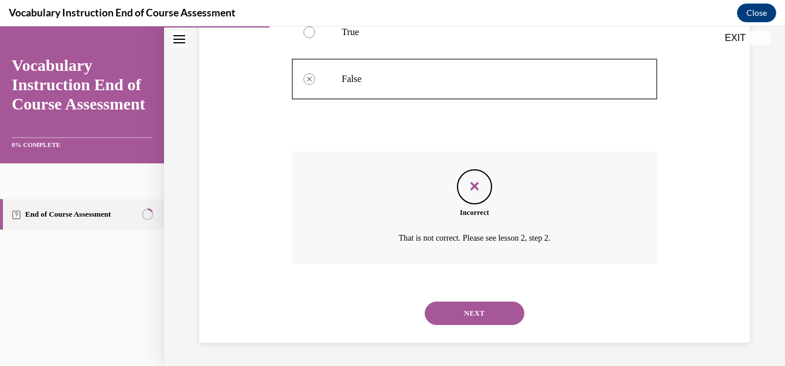
click at [474, 315] on button "NEXT" at bounding box center [475, 313] width 100 height 23
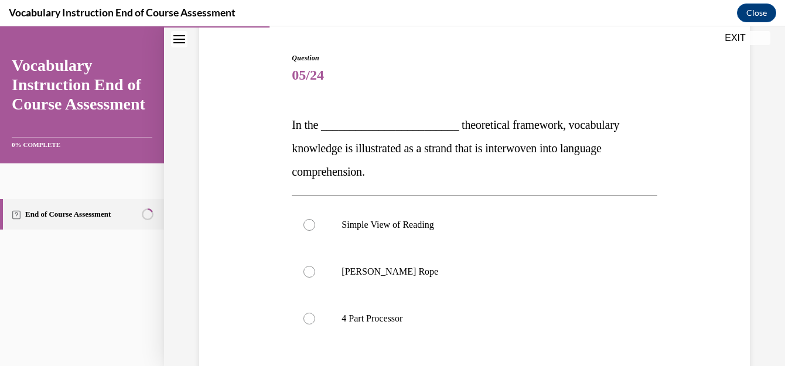
scroll to position [111, 0]
click at [383, 274] on p "Scarborough's Rope" at bounding box center [485, 271] width 286 height 12
click at [315, 274] on input "Scarborough's Rope" at bounding box center [310, 271] width 12 height 12
radio input "true"
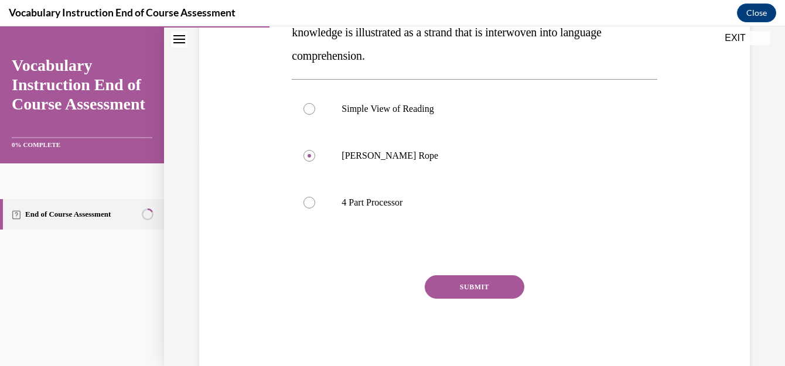
scroll to position [236, 0]
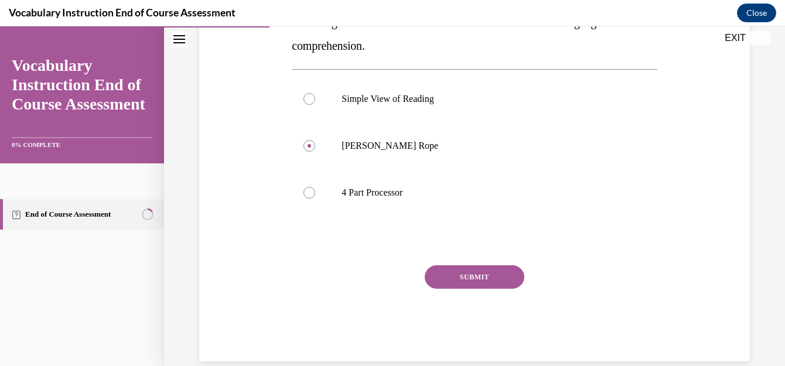
click at [491, 280] on button "SUBMIT" at bounding box center [475, 277] width 100 height 23
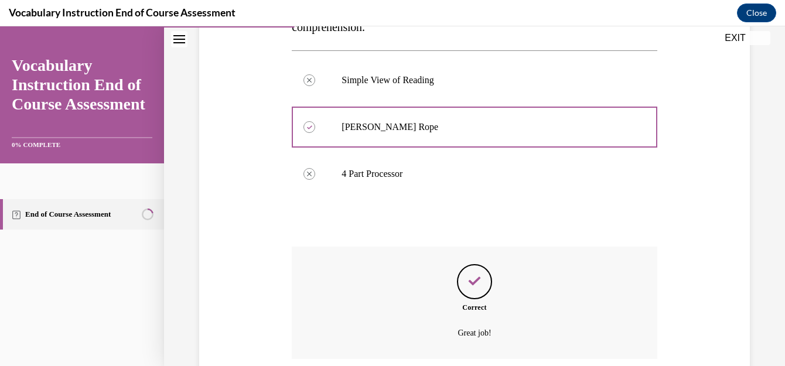
scroll to position [350, 0]
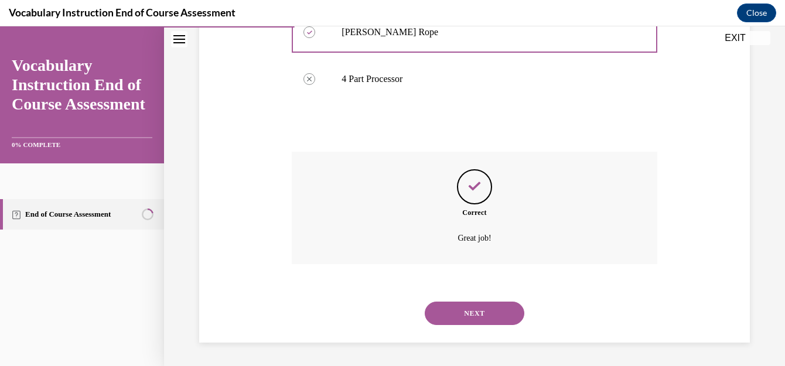
click at [494, 310] on button "NEXT" at bounding box center [475, 313] width 100 height 23
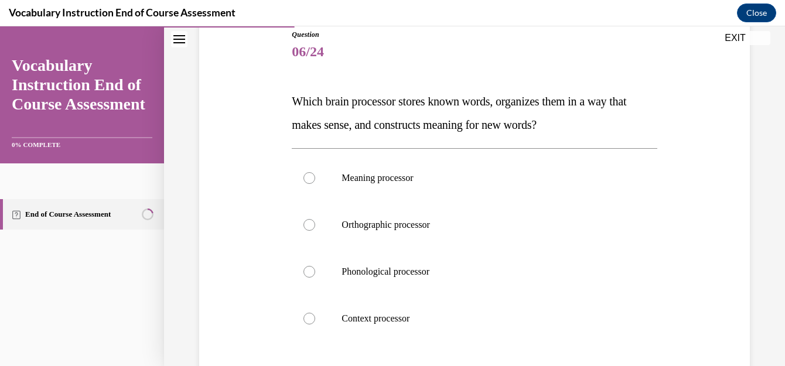
scroll to position [142, 0]
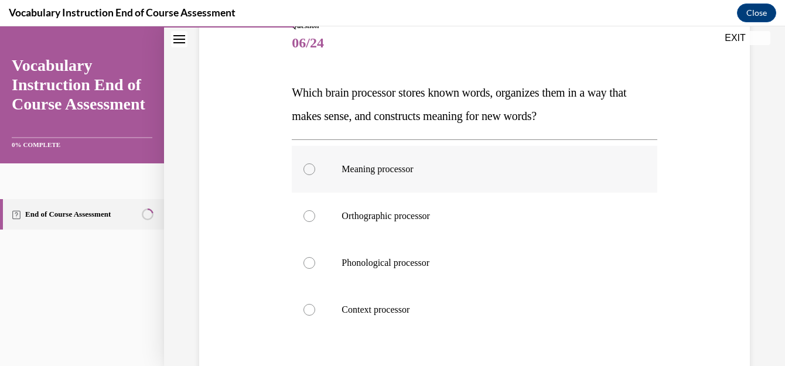
click at [464, 175] on label "Meaning processor" at bounding box center [474, 169] width 365 height 47
click at [315, 175] on input "Meaning processor" at bounding box center [310, 170] width 12 height 12
radio input "true"
click at [464, 175] on label "Meaning processor" at bounding box center [474, 169] width 365 height 47
click at [315, 175] on input "Meaning processor" at bounding box center [310, 170] width 12 height 12
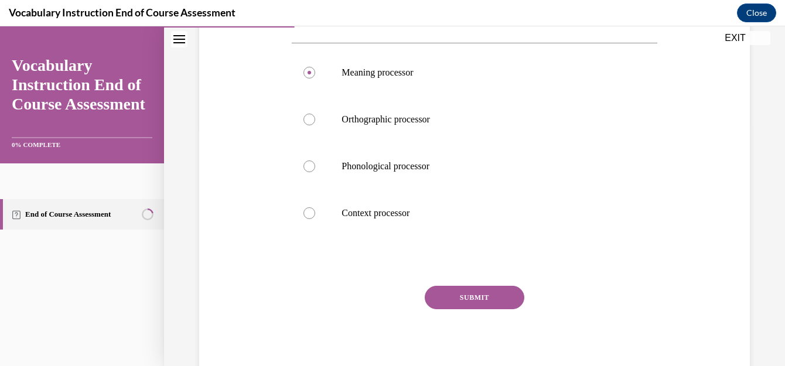
scroll to position [238, 0]
click at [462, 294] on button "SUBMIT" at bounding box center [475, 298] width 100 height 23
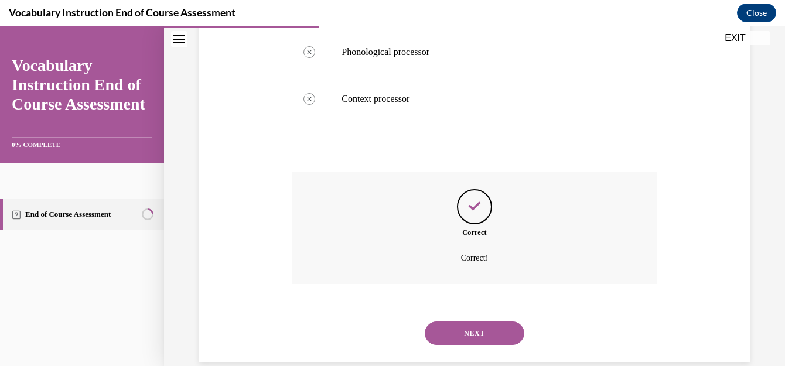
scroll to position [373, 0]
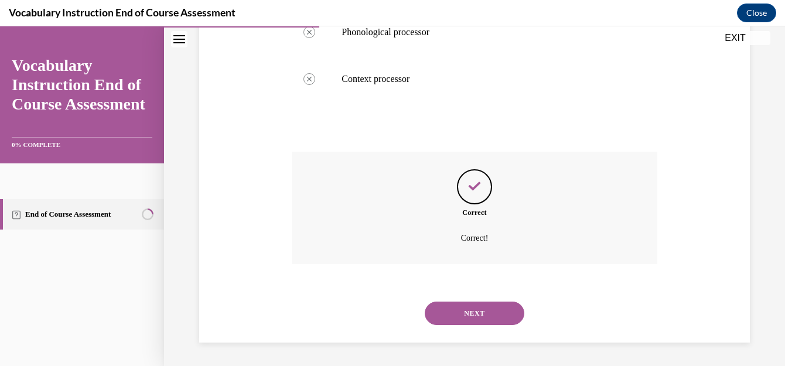
click at [469, 315] on button "NEXT" at bounding box center [475, 313] width 100 height 23
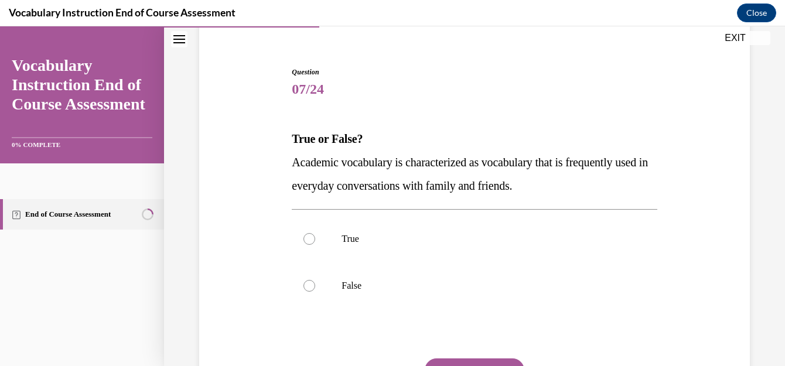
scroll to position [97, 0]
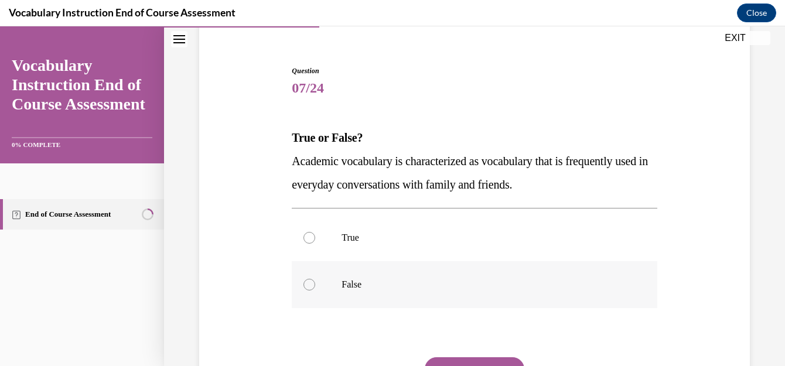
click at [355, 288] on p "False" at bounding box center [485, 285] width 286 height 12
click at [315, 288] on input "False" at bounding box center [310, 285] width 12 height 12
radio input "true"
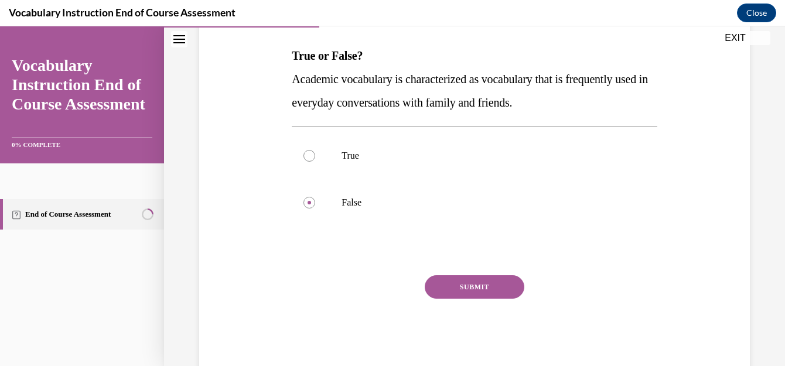
scroll to position [208, 0]
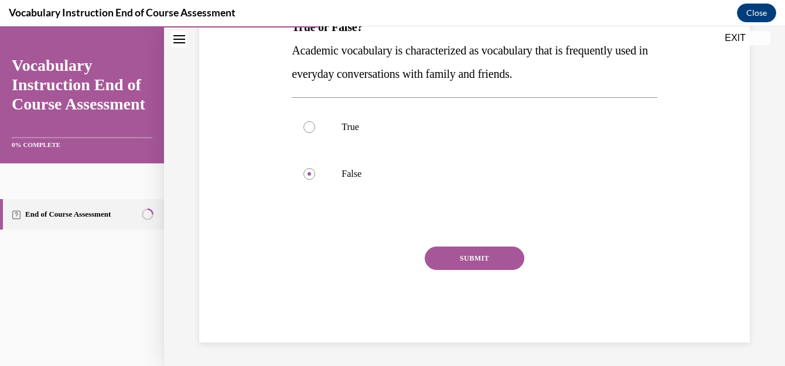
click at [502, 254] on button "SUBMIT" at bounding box center [475, 258] width 100 height 23
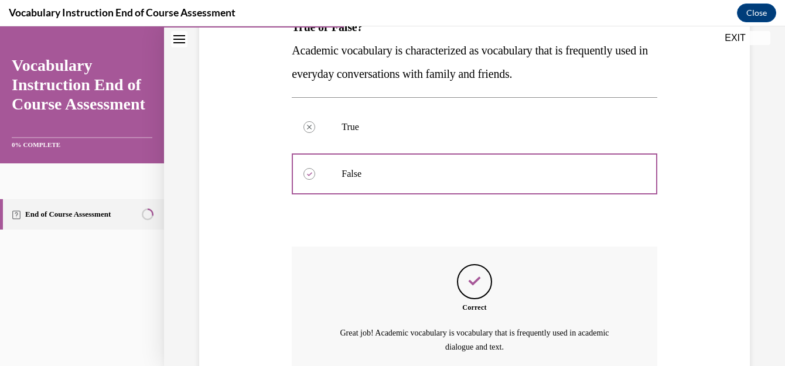
scroll to position [317, 0]
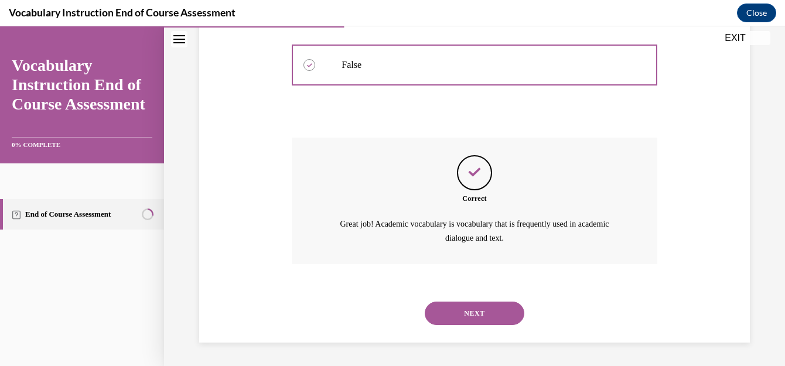
click at [477, 309] on button "NEXT" at bounding box center [475, 313] width 100 height 23
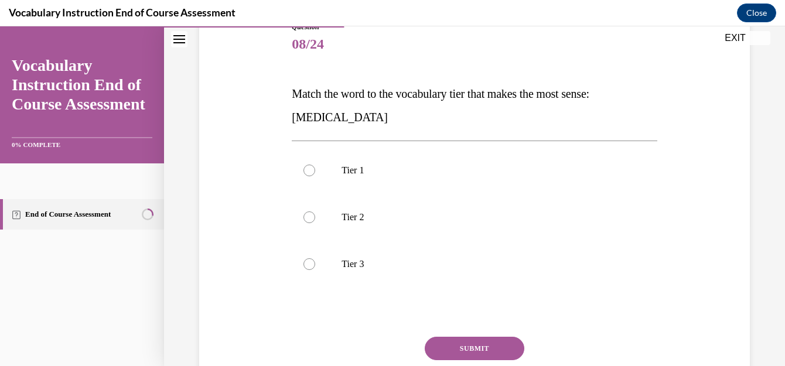
scroll to position [140, 0]
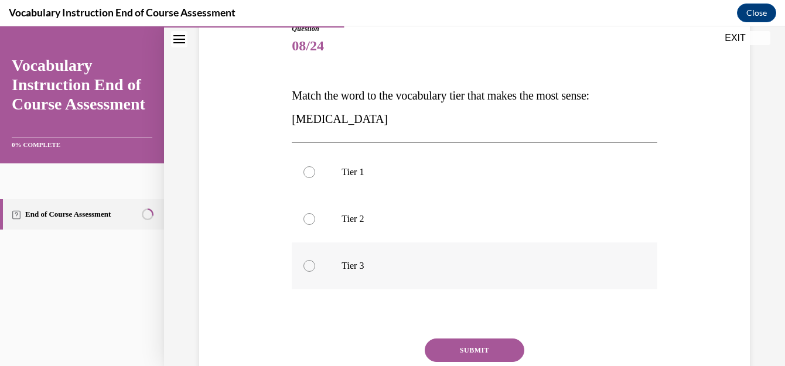
click at [363, 264] on p "Tier 3" at bounding box center [485, 266] width 286 height 12
click at [315, 264] on input "Tier 3" at bounding box center [310, 266] width 12 height 12
radio input "true"
click at [462, 343] on button "SUBMIT" at bounding box center [475, 350] width 100 height 23
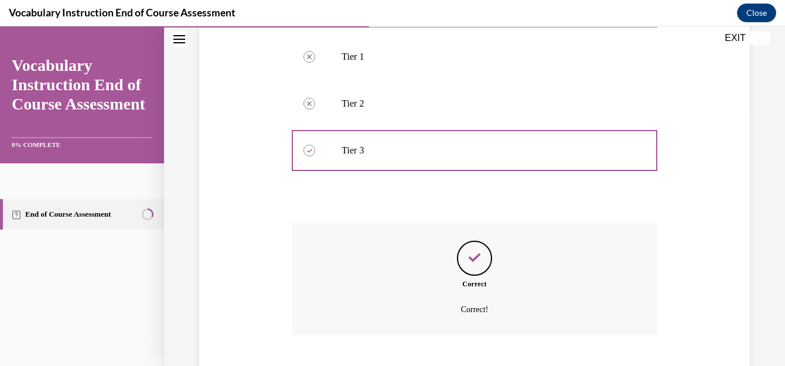
scroll to position [326, 0]
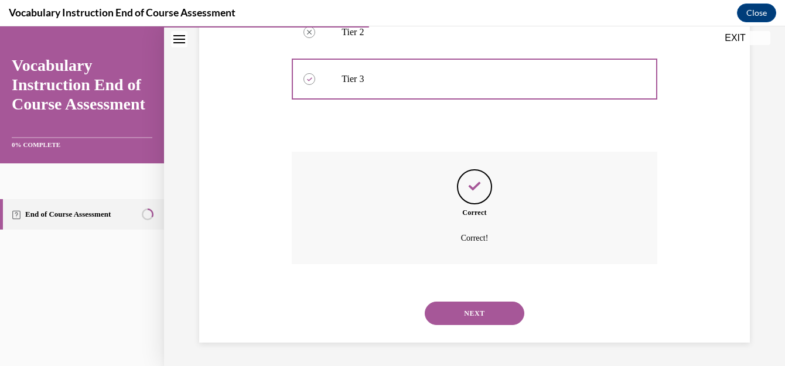
click at [484, 313] on button "NEXT" at bounding box center [475, 313] width 100 height 23
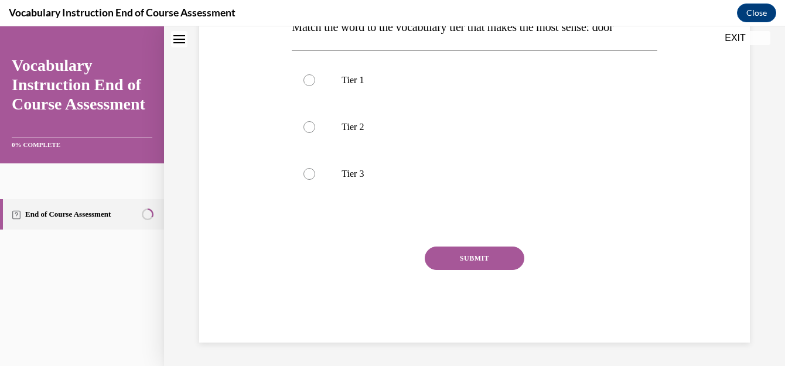
click at [484, 151] on label "Tier 2" at bounding box center [474, 127] width 365 height 47
click at [315, 133] on input "Tier 2" at bounding box center [310, 127] width 12 height 12
radio input "true"
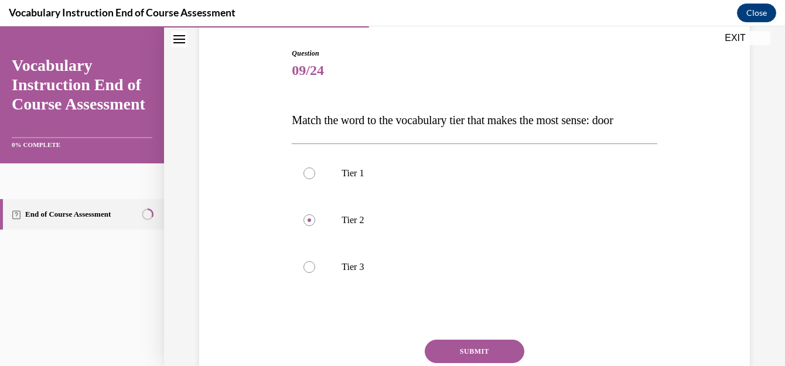
scroll to position [117, 0]
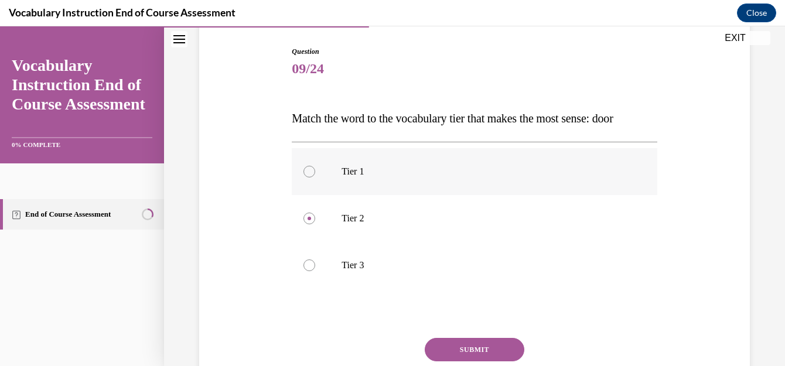
click at [414, 175] on p "Tier 1" at bounding box center [485, 172] width 286 height 12
click at [315, 175] on input "Tier 1" at bounding box center [310, 172] width 12 height 12
radio input "true"
click at [414, 175] on p "Tier 1" at bounding box center [485, 172] width 286 height 12
click at [315, 175] on input "Tier 1" at bounding box center [310, 172] width 12 height 12
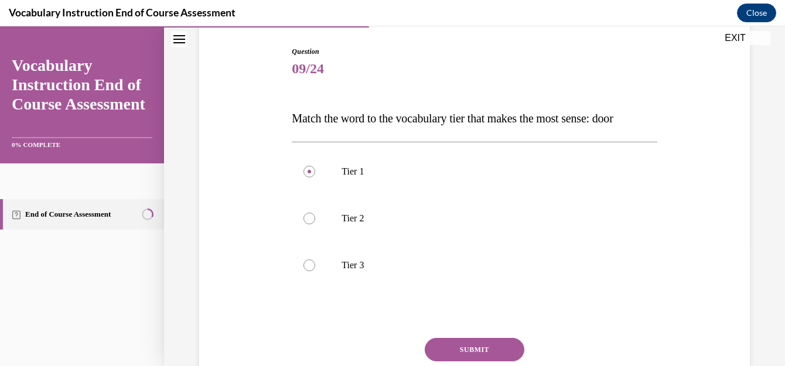
click at [487, 348] on button "SUBMIT" at bounding box center [475, 349] width 100 height 23
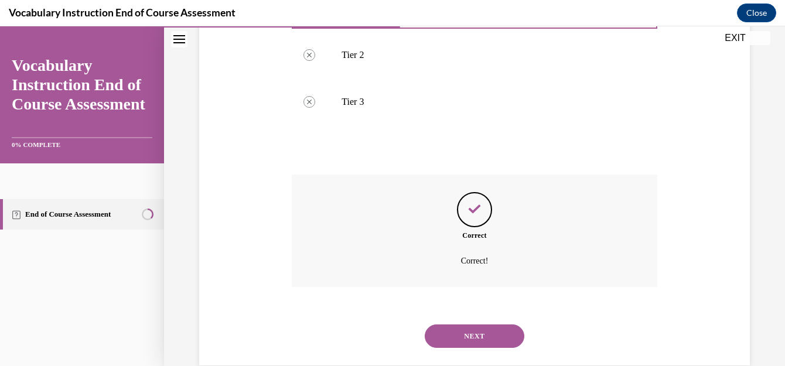
scroll to position [303, 0]
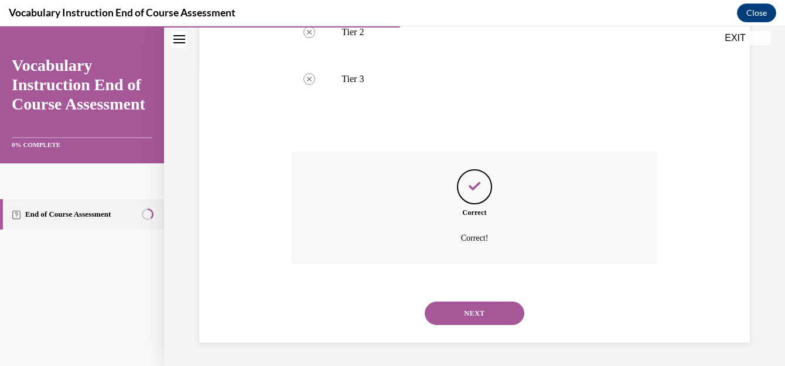
click at [494, 309] on button "NEXT" at bounding box center [475, 313] width 100 height 23
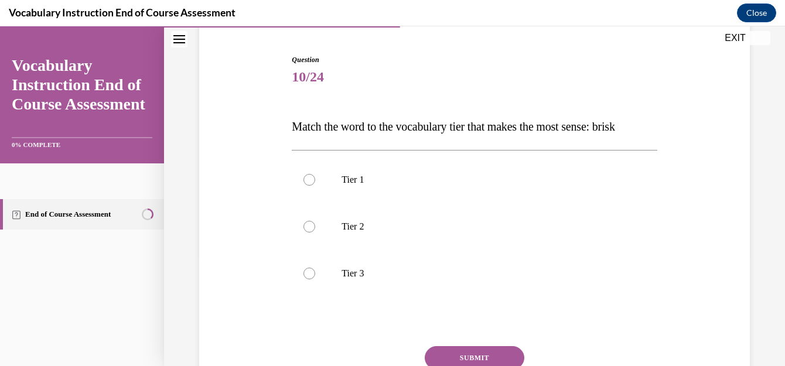
scroll to position [166, 0]
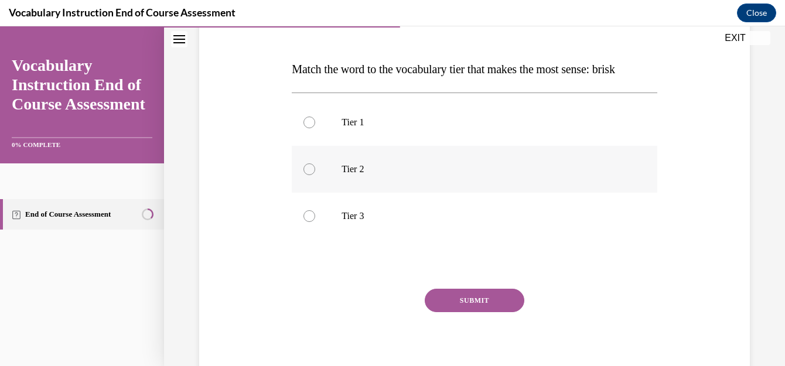
click at [401, 159] on label "Tier 2" at bounding box center [474, 169] width 365 height 47
click at [315, 164] on input "Tier 2" at bounding box center [310, 170] width 12 height 12
radio input "true"
click at [460, 301] on button "SUBMIT" at bounding box center [475, 300] width 100 height 23
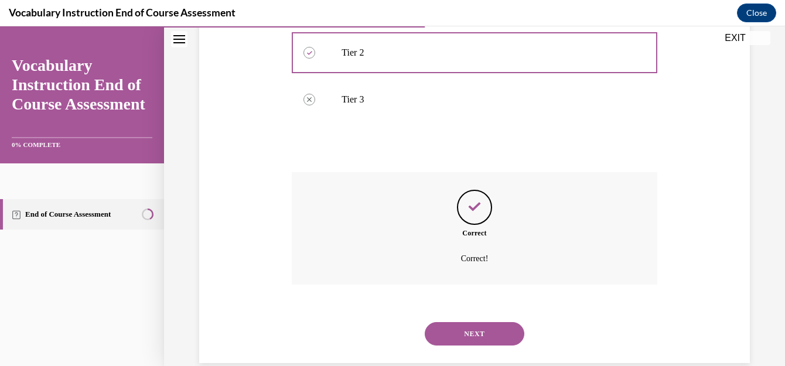
scroll to position [303, 0]
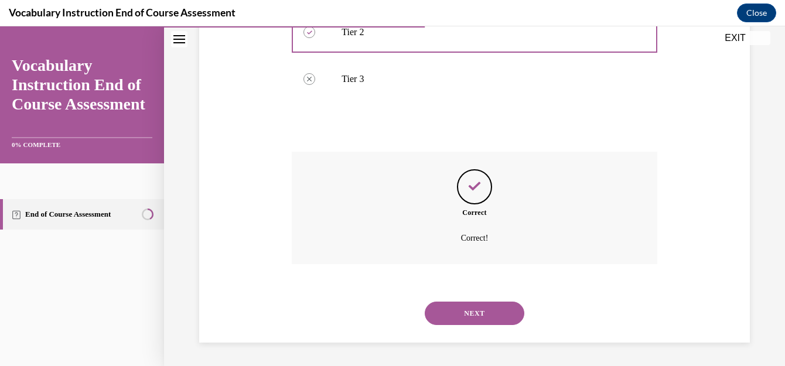
click at [488, 308] on button "NEXT" at bounding box center [475, 313] width 100 height 23
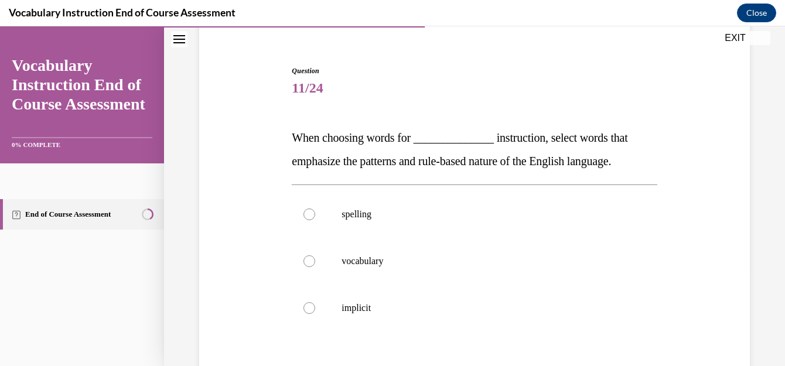
scroll to position [103, 0]
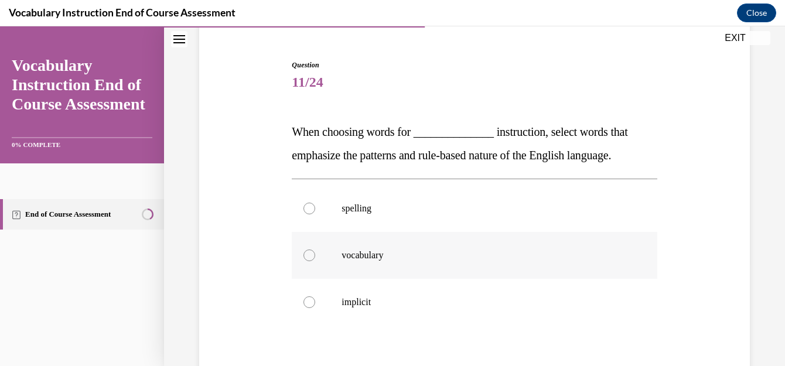
click at [373, 258] on p "vocabulary" at bounding box center [485, 256] width 286 height 12
click at [315, 258] on input "vocabulary" at bounding box center [310, 256] width 12 height 12
radio input "true"
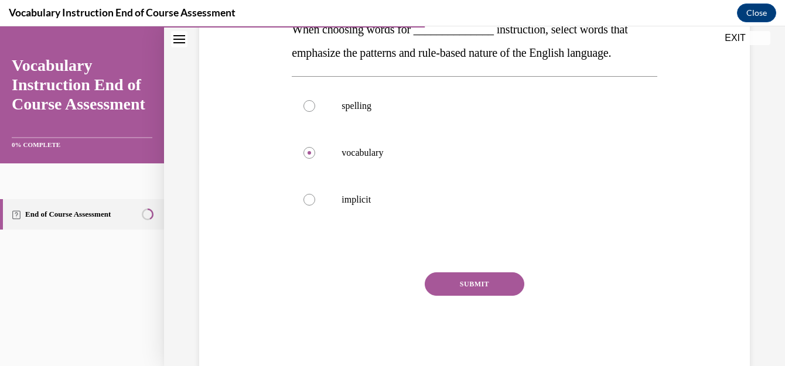
scroll to position [232, 0]
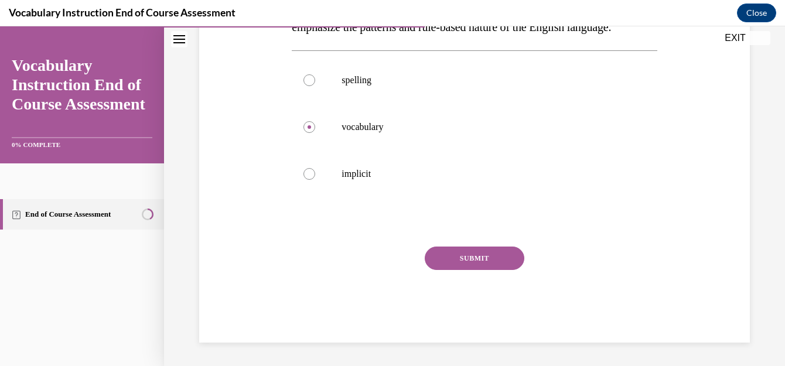
click at [492, 263] on button "SUBMIT" at bounding box center [475, 258] width 100 height 23
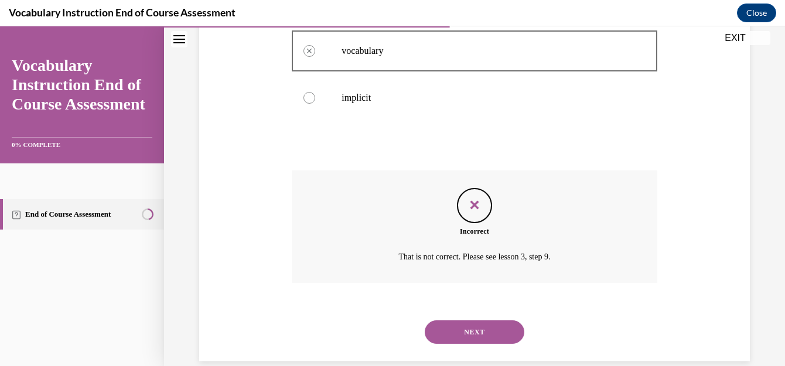
scroll to position [326, 0]
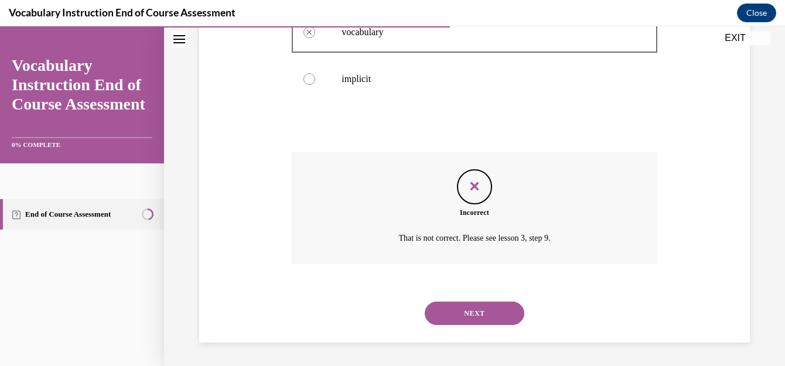
click at [496, 312] on button "NEXT" at bounding box center [475, 313] width 100 height 23
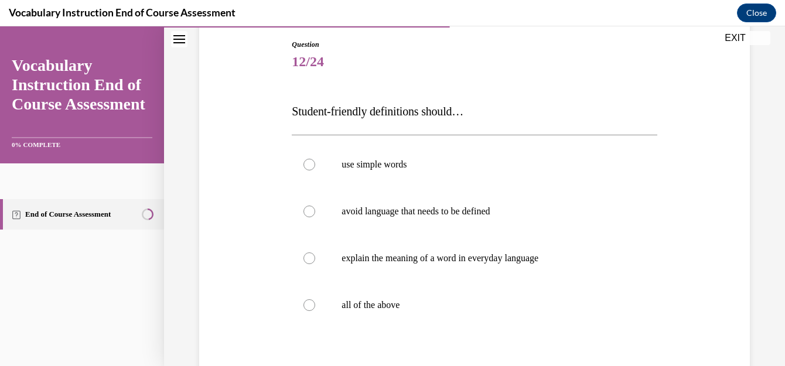
scroll to position [138, 0]
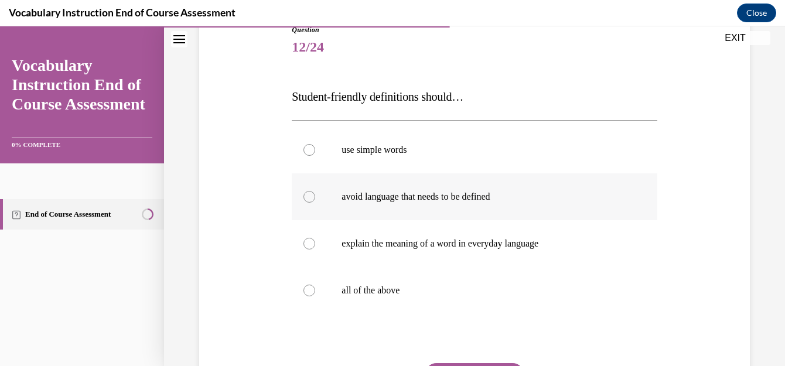
click at [468, 200] on p "avoid language that needs to be defined" at bounding box center [485, 197] width 286 height 12
click at [315, 200] on input "avoid language that needs to be defined" at bounding box center [310, 197] width 12 height 12
radio input "true"
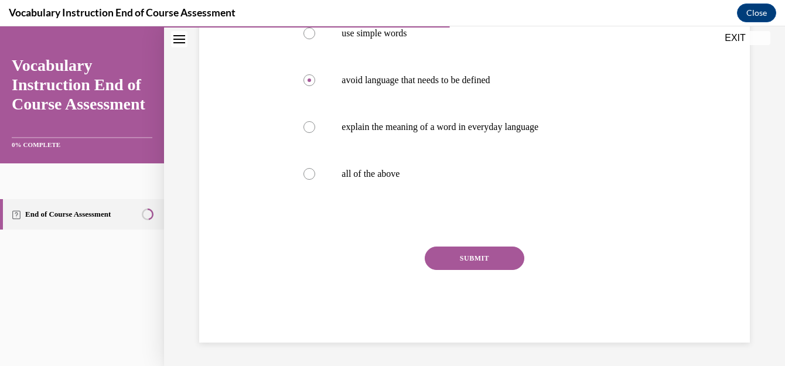
click at [499, 267] on button "SUBMIT" at bounding box center [475, 258] width 100 height 23
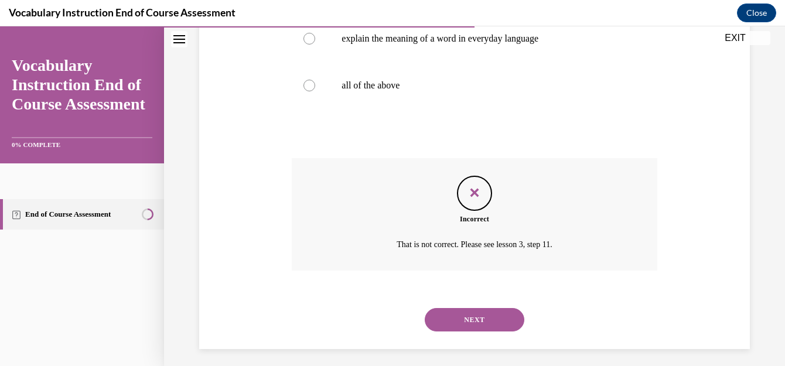
scroll to position [350, 0]
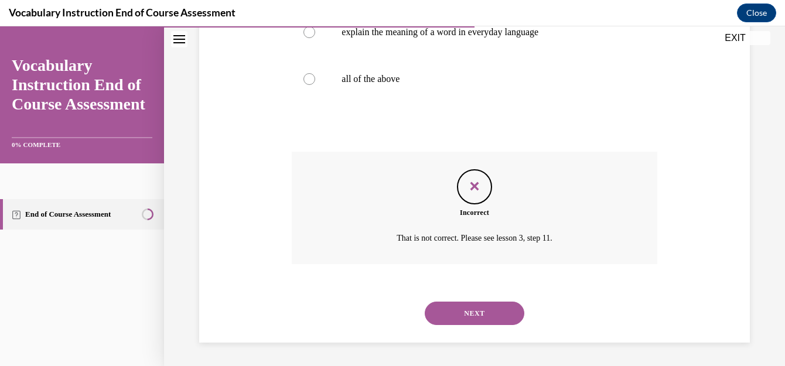
click at [481, 312] on button "NEXT" at bounding box center [475, 313] width 100 height 23
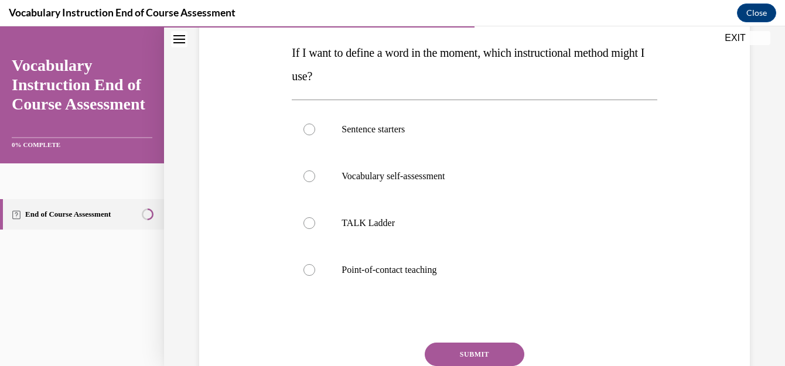
scroll to position [183, 0]
click at [349, 123] on p "Sentence starters" at bounding box center [485, 129] width 286 height 12
click at [315, 123] on input "Sentence starters" at bounding box center [310, 129] width 12 height 12
radio input "true"
click at [491, 350] on button "SUBMIT" at bounding box center [475, 353] width 100 height 23
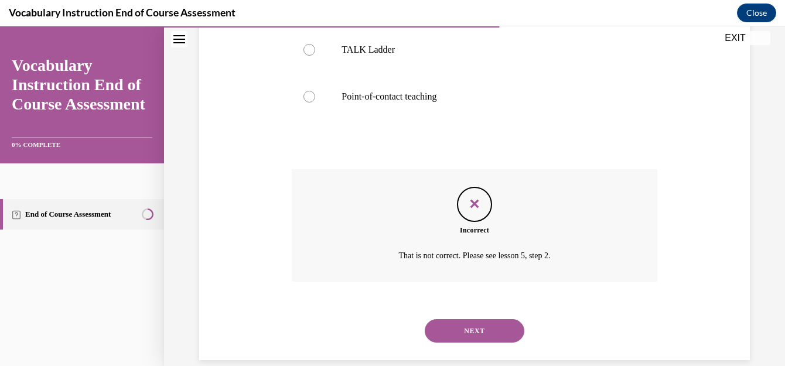
scroll to position [373, 0]
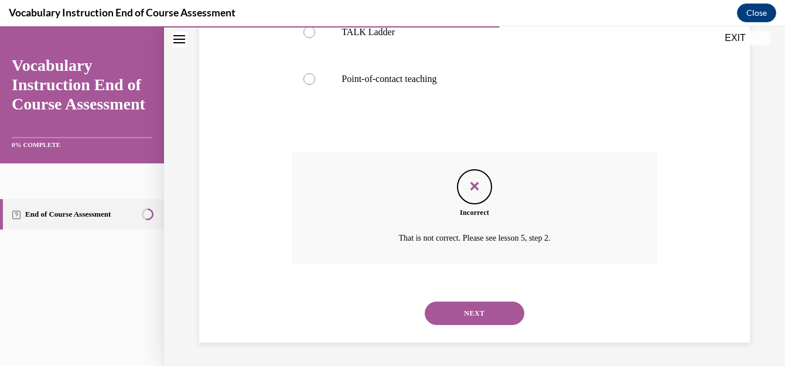
click at [499, 306] on button "NEXT" at bounding box center [475, 313] width 100 height 23
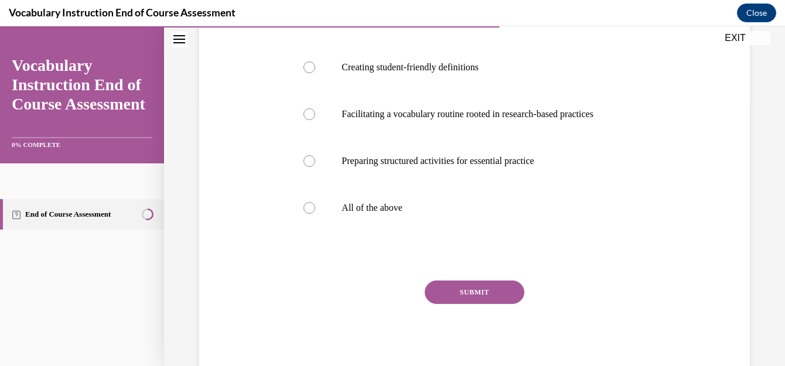
scroll to position [249, 0]
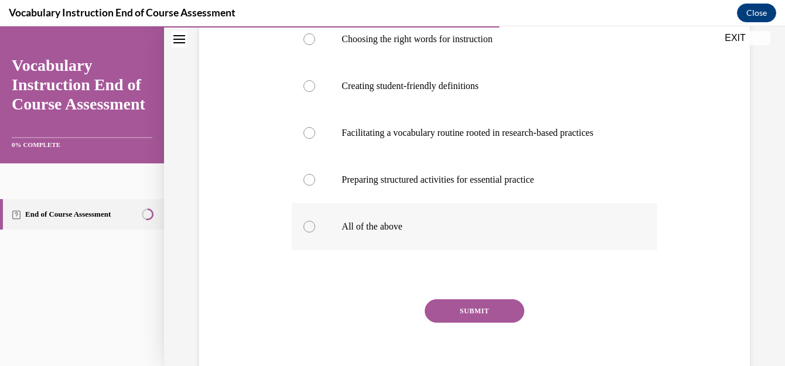
click at [333, 247] on label "All of the above" at bounding box center [474, 226] width 365 height 47
click at [315, 233] on input "All of the above" at bounding box center [310, 227] width 12 height 12
radio input "true"
click at [498, 323] on button "SUBMIT" at bounding box center [475, 311] width 100 height 23
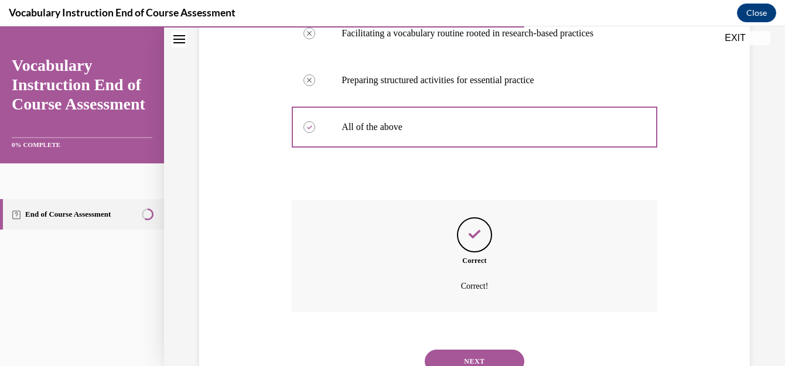
scroll to position [420, 0]
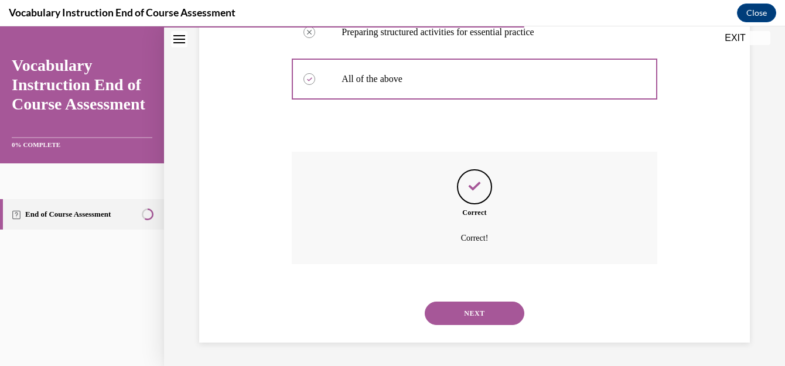
click at [498, 312] on button "NEXT" at bounding box center [475, 313] width 100 height 23
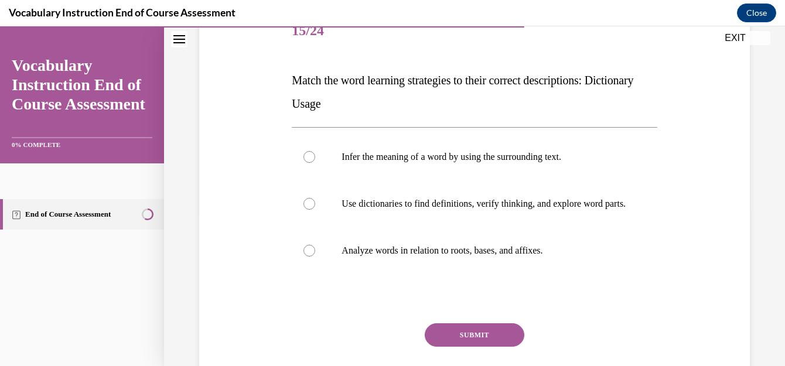
scroll to position [157, 0]
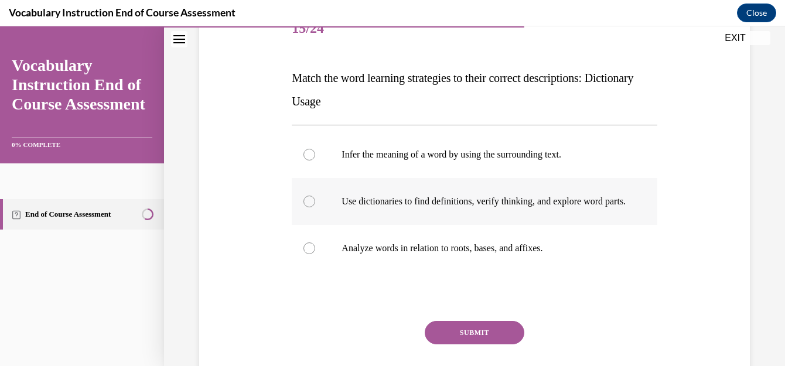
click at [519, 202] on p "Use dictionaries to find definitions, verify thinking, and explore word parts." at bounding box center [485, 202] width 286 height 12
click at [315, 202] on input "Use dictionaries to find definitions, verify thinking, and explore word parts." at bounding box center [310, 202] width 12 height 12
radio input "true"
click at [485, 343] on button "SUBMIT" at bounding box center [475, 332] width 100 height 23
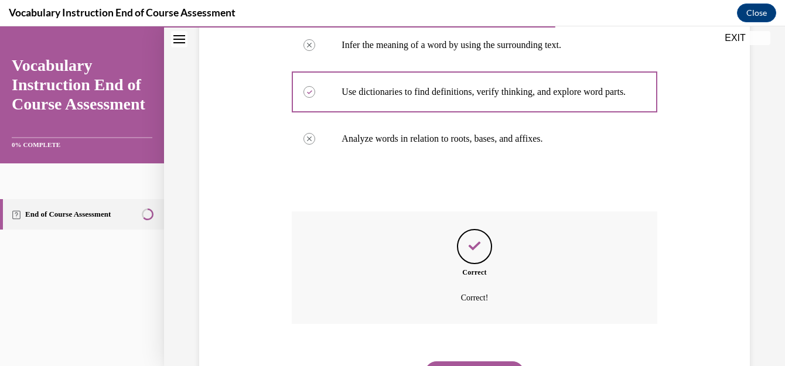
scroll to position [338, 0]
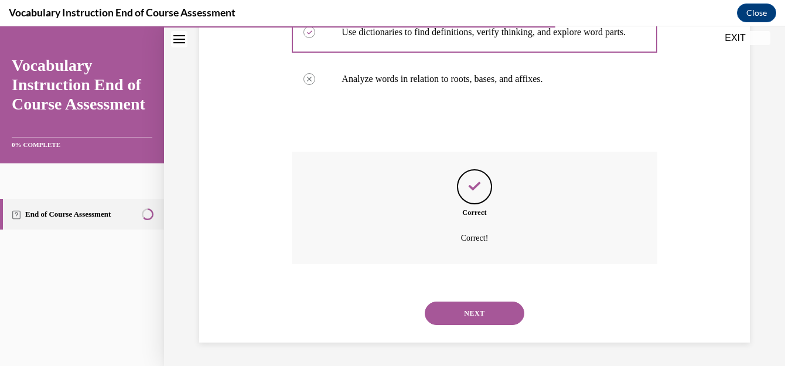
click at [491, 308] on button "NEXT" at bounding box center [475, 313] width 100 height 23
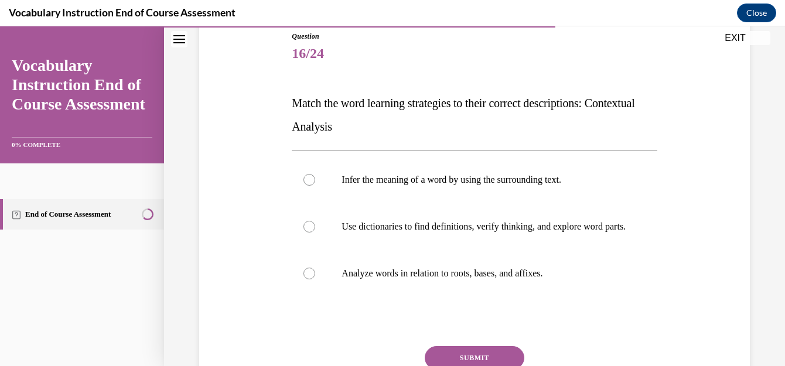
scroll to position [133, 0]
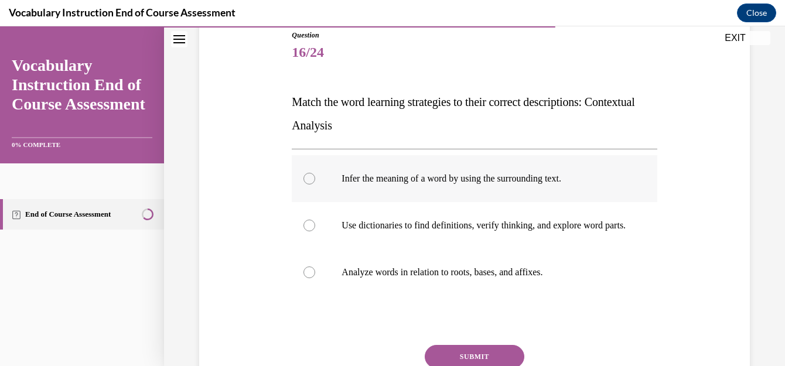
click at [586, 180] on p "Infer the meaning of a word by using the surrounding text." at bounding box center [485, 179] width 286 height 12
click at [315, 180] on input "Infer the meaning of a word by using the surrounding text." at bounding box center [310, 179] width 12 height 12
radio input "true"
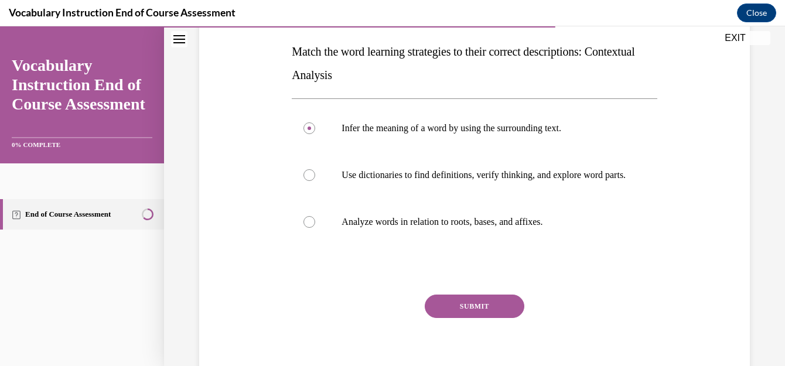
scroll to position [185, 0]
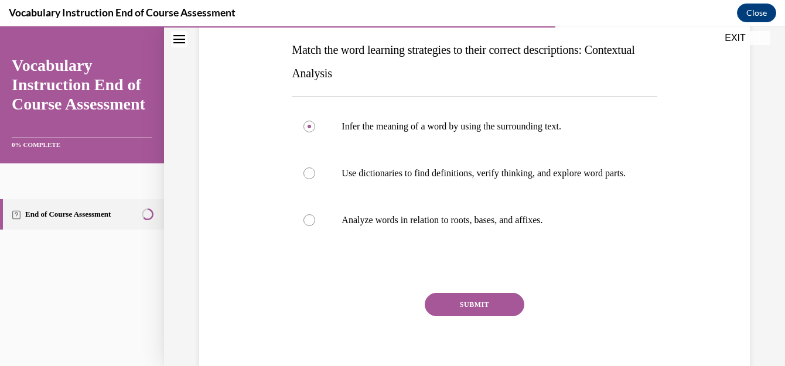
click at [479, 312] on button "SUBMIT" at bounding box center [475, 304] width 100 height 23
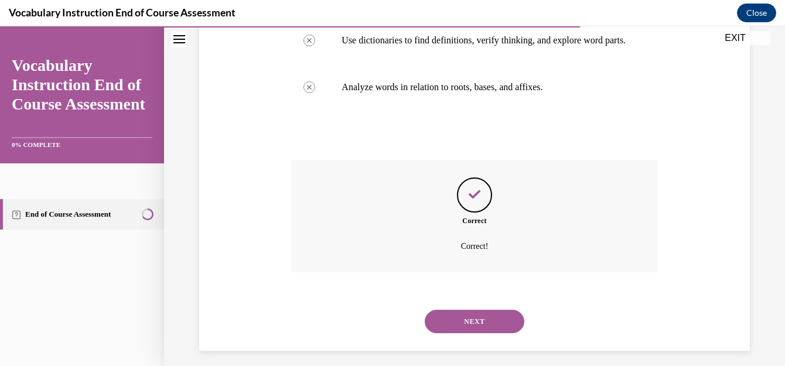
scroll to position [338, 0]
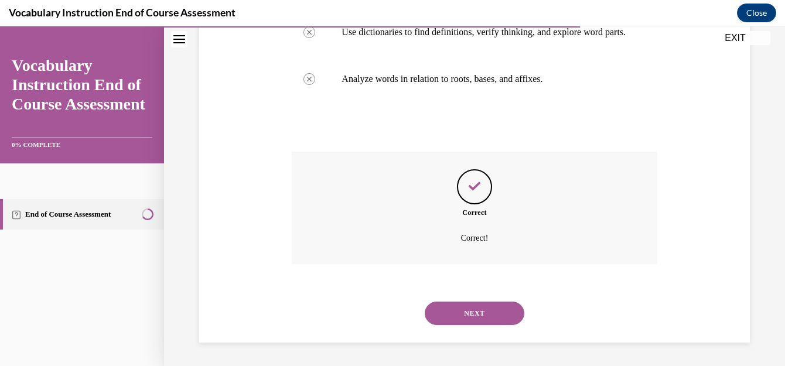
click at [479, 312] on button "NEXT" at bounding box center [475, 313] width 100 height 23
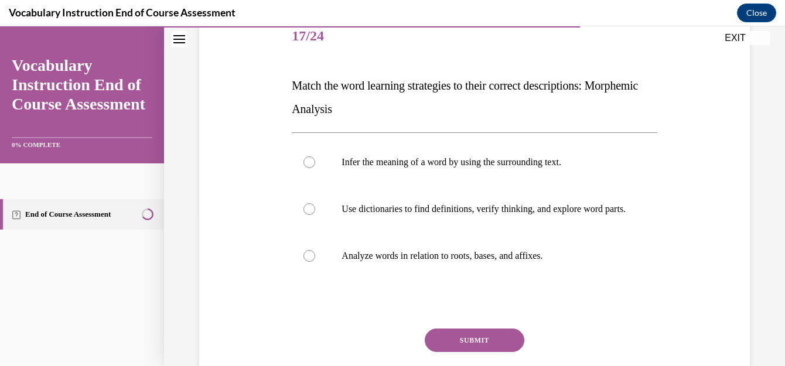
scroll to position [152, 0]
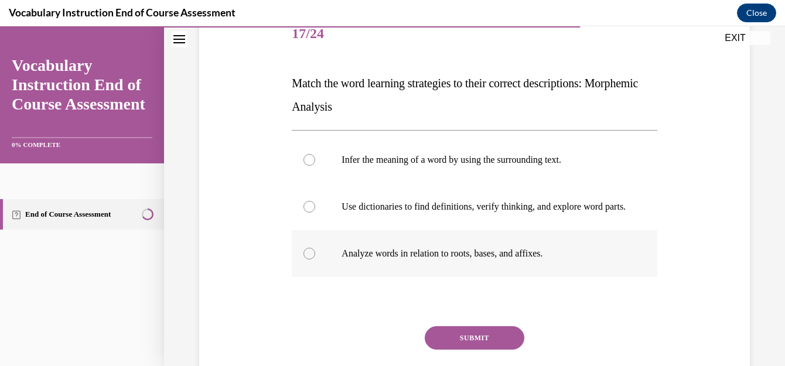
click at [536, 260] on p "Analyze words in relation to roots, bases, and affixes." at bounding box center [485, 254] width 286 height 12
click at [315, 260] on input "Analyze words in relation to roots, bases, and affixes." at bounding box center [310, 254] width 12 height 12
radio input "true"
click at [492, 349] on button "SUBMIT" at bounding box center [475, 337] width 100 height 23
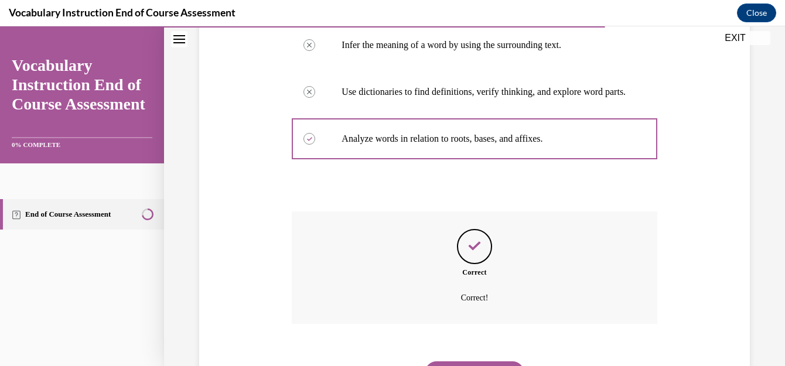
scroll to position [338, 0]
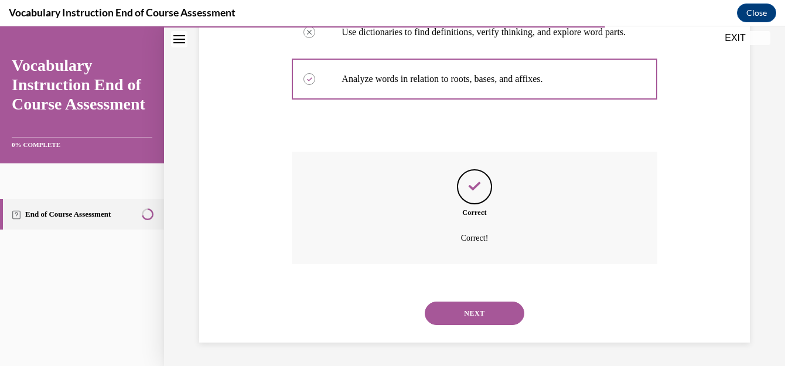
click at [494, 314] on button "NEXT" at bounding box center [475, 313] width 100 height 23
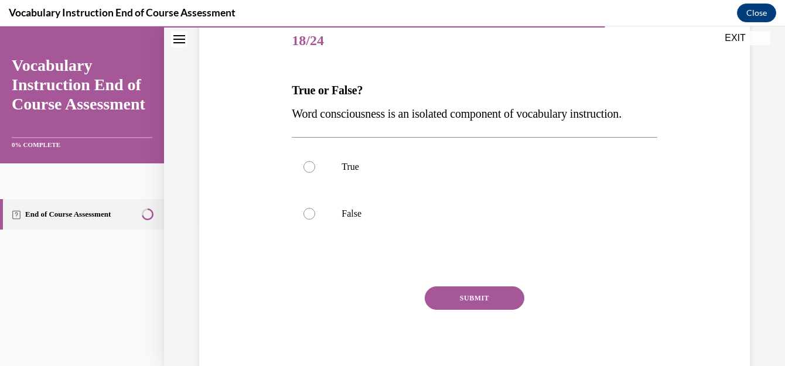
scroll to position [169, 0]
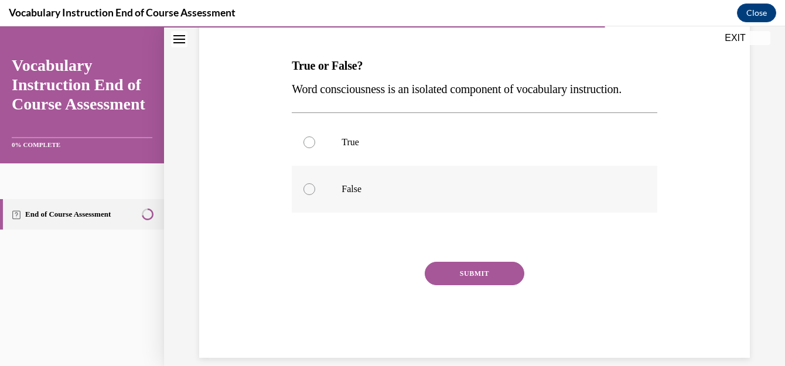
click at [383, 213] on label "False" at bounding box center [474, 189] width 365 height 47
click at [315, 195] on input "False" at bounding box center [310, 189] width 12 height 12
radio input "true"
click at [488, 285] on button "SUBMIT" at bounding box center [475, 273] width 100 height 23
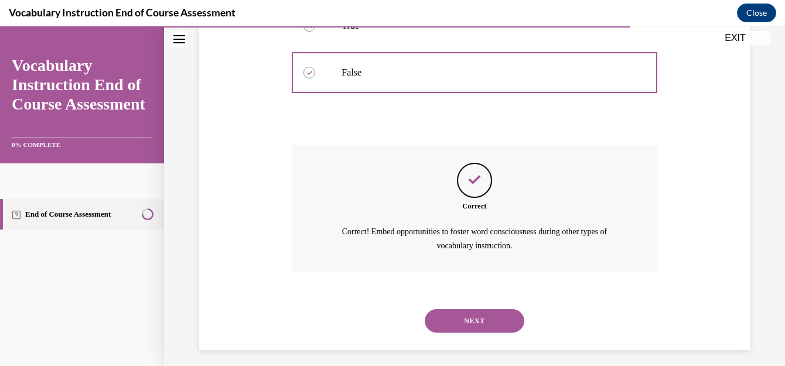
scroll to position [317, 0]
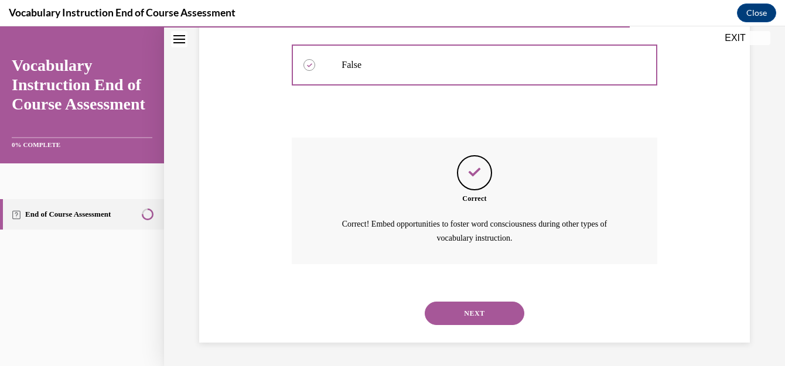
click at [484, 311] on button "NEXT" at bounding box center [475, 313] width 100 height 23
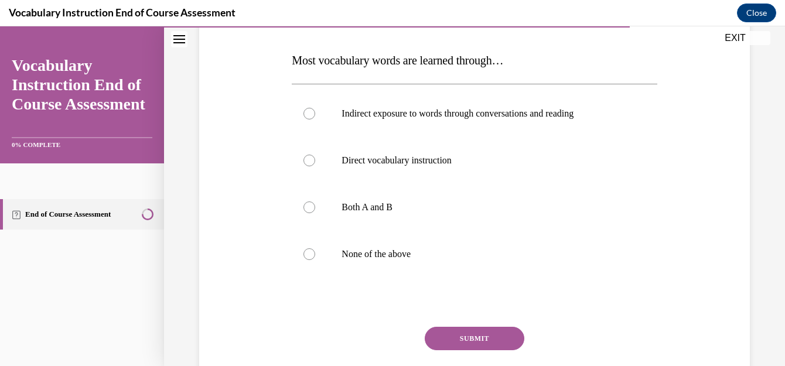
scroll to position [174, 0]
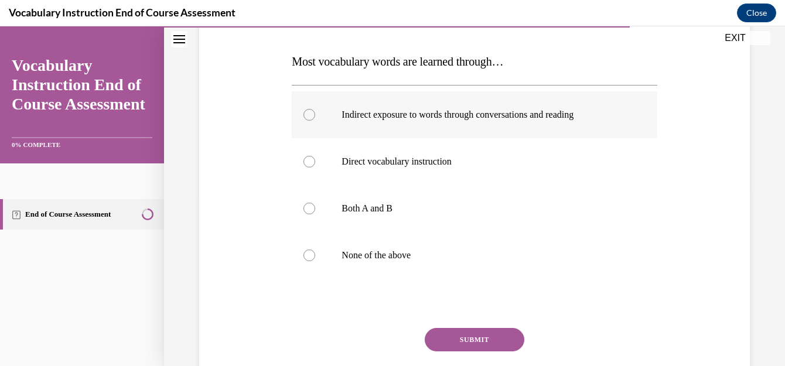
click at [534, 106] on label "Indirect exposure to words through conversations and reading" at bounding box center [474, 114] width 365 height 47
click at [315, 109] on input "Indirect exposure to words through conversations and reading" at bounding box center [310, 115] width 12 height 12
radio input "true"
click at [468, 342] on button "SUBMIT" at bounding box center [475, 339] width 100 height 23
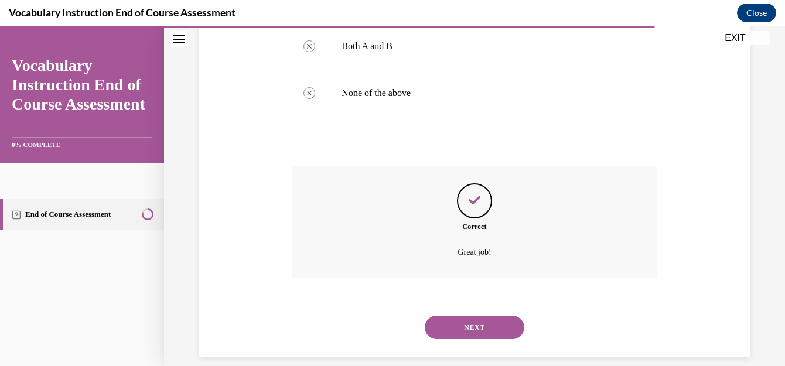
scroll to position [345, 0]
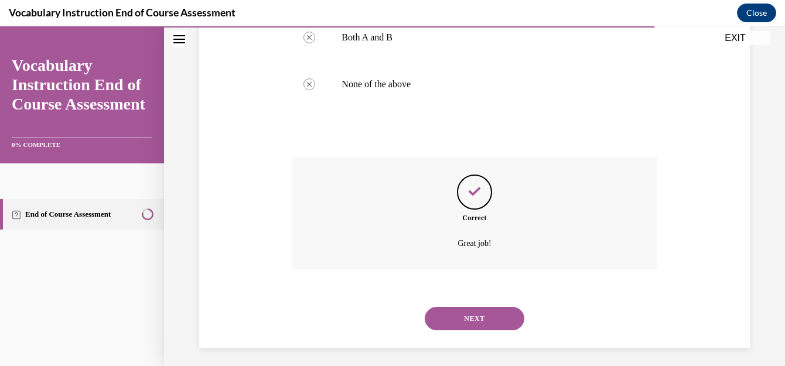
click at [481, 322] on button "NEXT" at bounding box center [475, 318] width 100 height 23
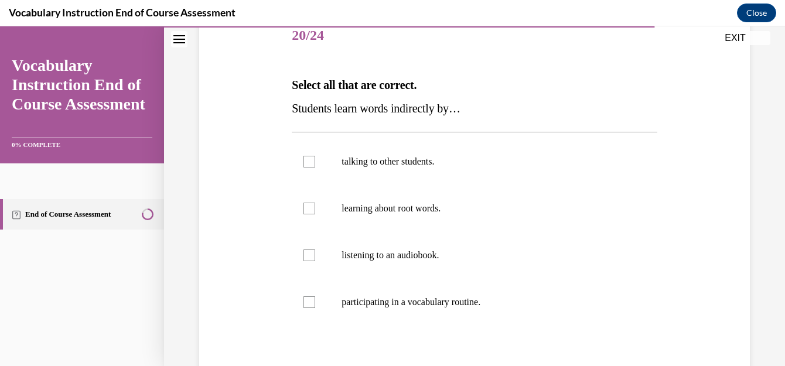
scroll to position [148, 0]
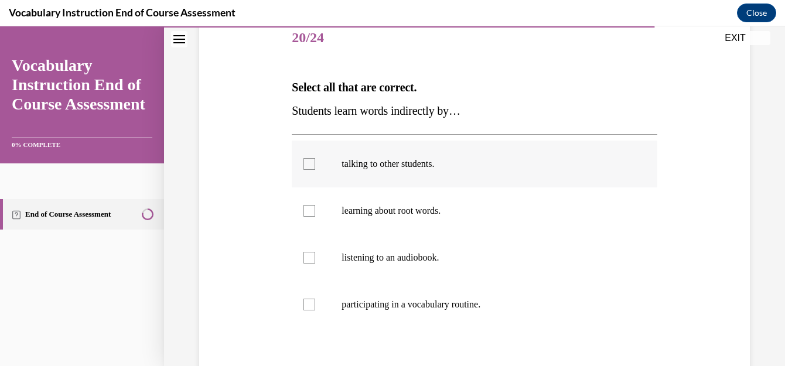
click at [383, 168] on p "talking to other students." at bounding box center [485, 164] width 286 height 12
click at [315, 168] on input "talking to other students." at bounding box center [310, 164] width 12 height 12
checkbox input "true"
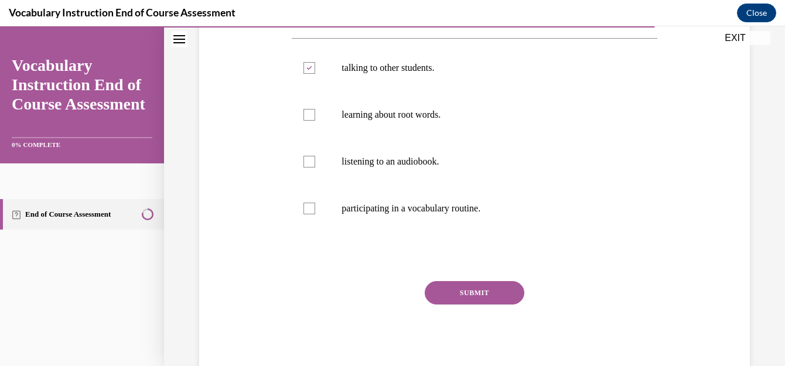
scroll to position [278, 0]
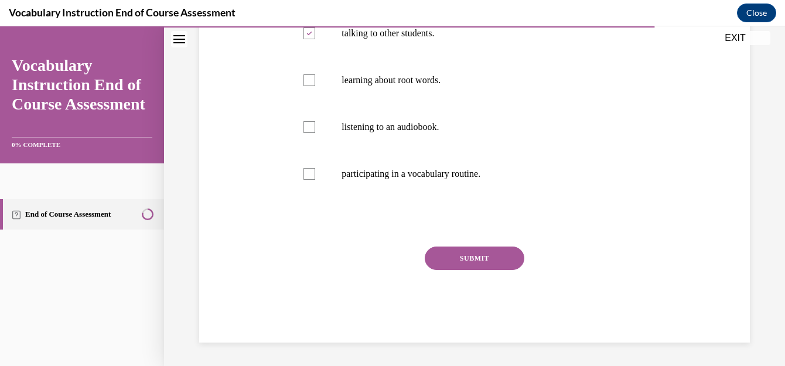
click at [505, 257] on button "SUBMIT" at bounding box center [475, 258] width 100 height 23
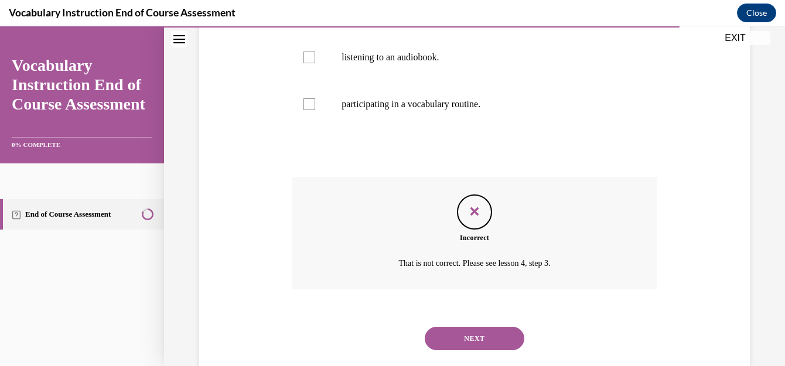
scroll to position [373, 0]
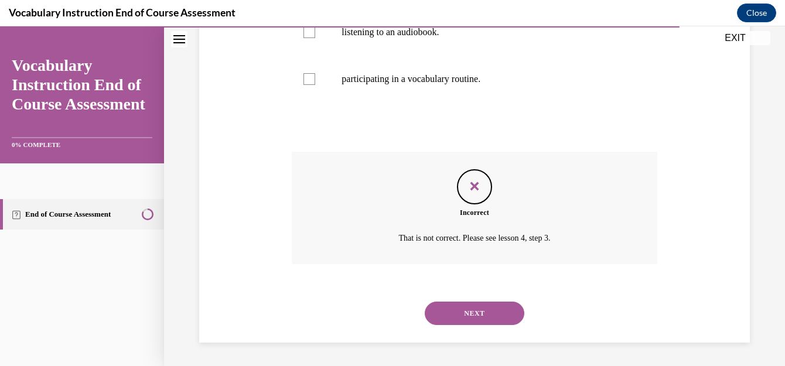
click at [491, 313] on button "NEXT" at bounding box center [475, 313] width 100 height 23
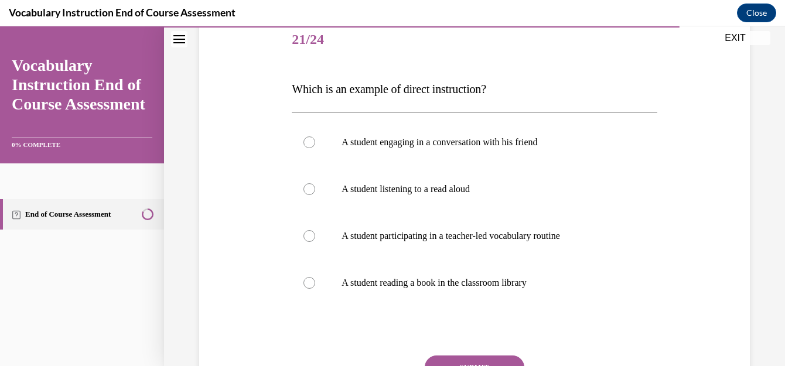
scroll to position [142, 0]
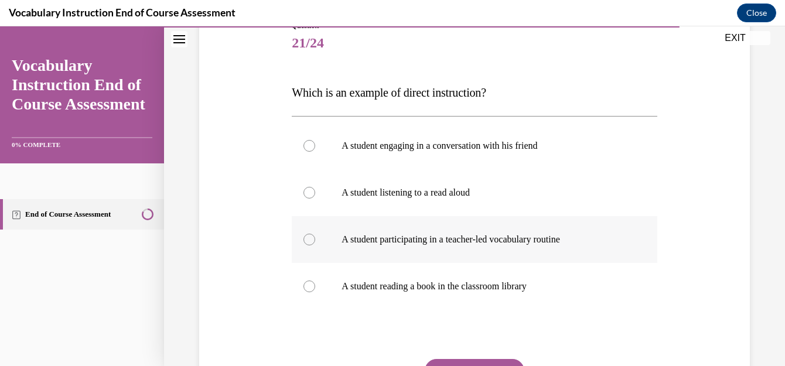
click at [526, 239] on p "A student participating in a teacher-led vocabulary routine" at bounding box center [485, 240] width 286 height 12
click at [315, 239] on input "A student participating in a teacher-led vocabulary routine" at bounding box center [310, 240] width 12 height 12
radio input "true"
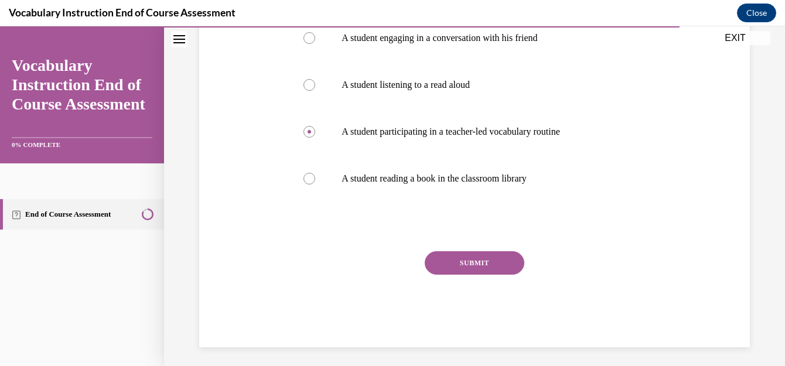
scroll to position [255, 0]
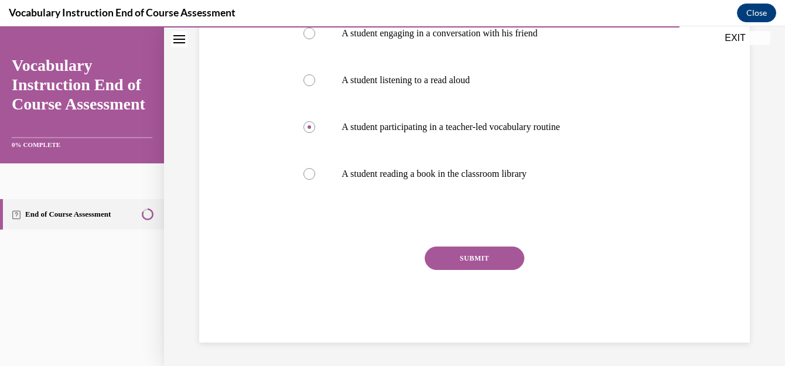
click at [480, 257] on button "SUBMIT" at bounding box center [475, 258] width 100 height 23
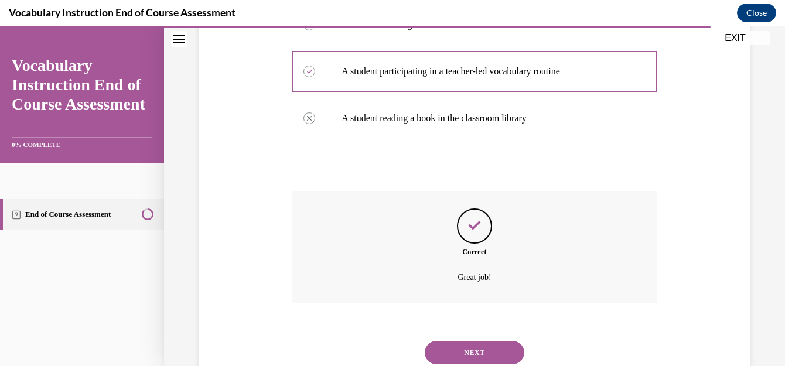
scroll to position [350, 0]
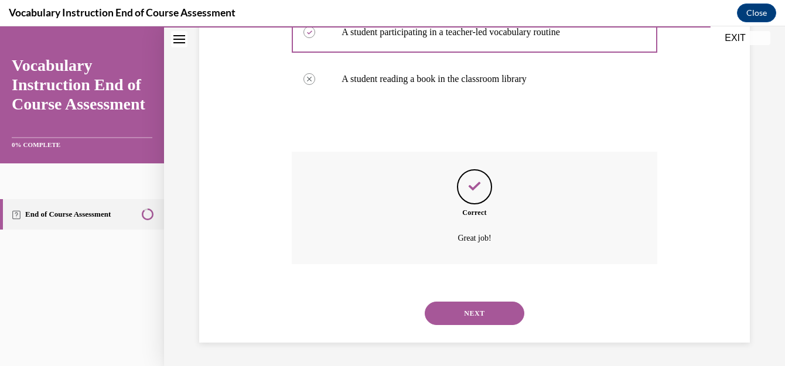
click at [484, 304] on button "NEXT" at bounding box center [475, 313] width 100 height 23
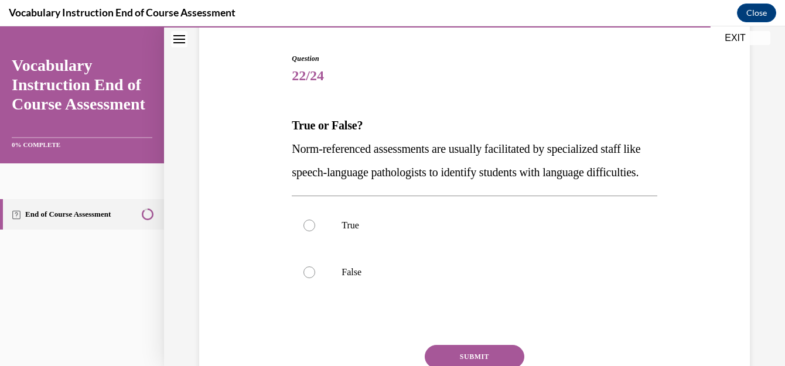
scroll to position [114, 0]
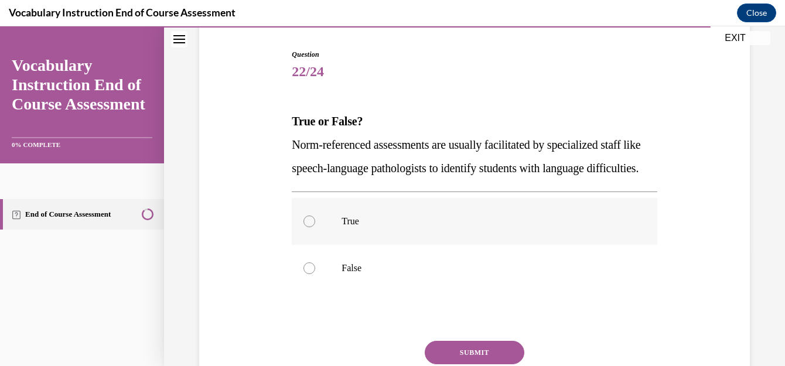
click at [387, 227] on p "True" at bounding box center [485, 222] width 286 height 12
click at [315, 227] on input "True" at bounding box center [310, 222] width 12 height 12
radio input "true"
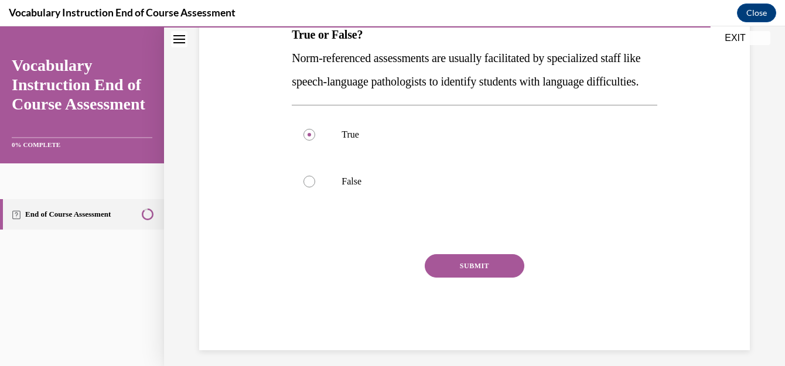
scroll to position [216, 0]
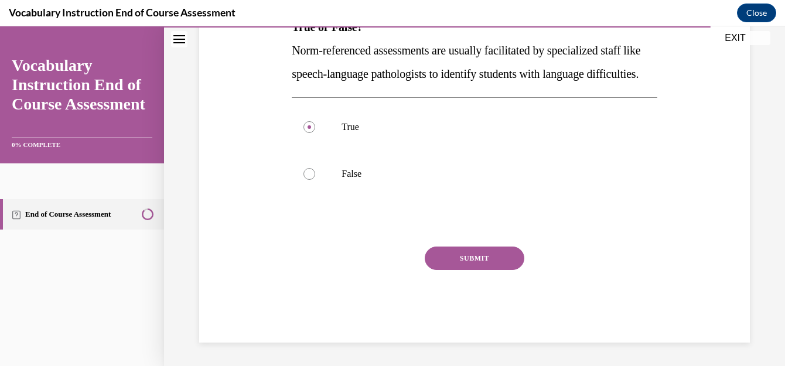
click at [489, 270] on button "SUBMIT" at bounding box center [475, 258] width 100 height 23
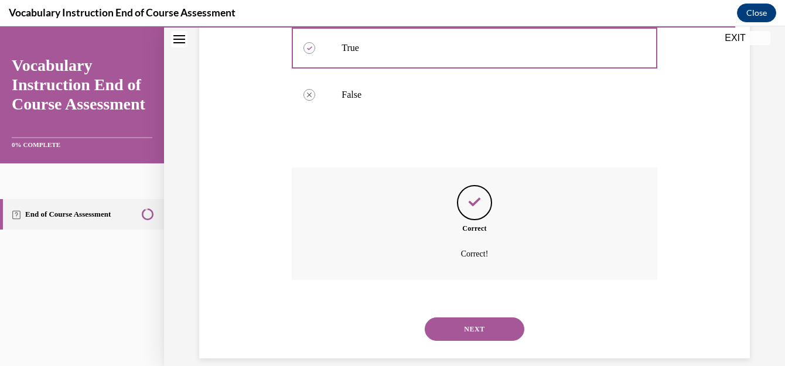
scroll to position [326, 0]
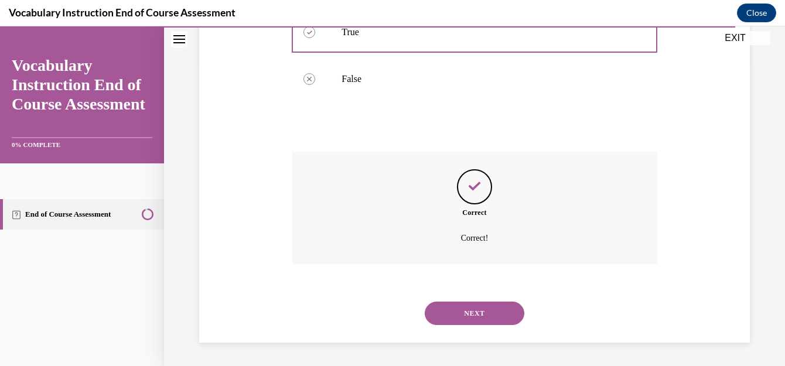
click at [484, 309] on button "NEXT" at bounding box center [475, 313] width 100 height 23
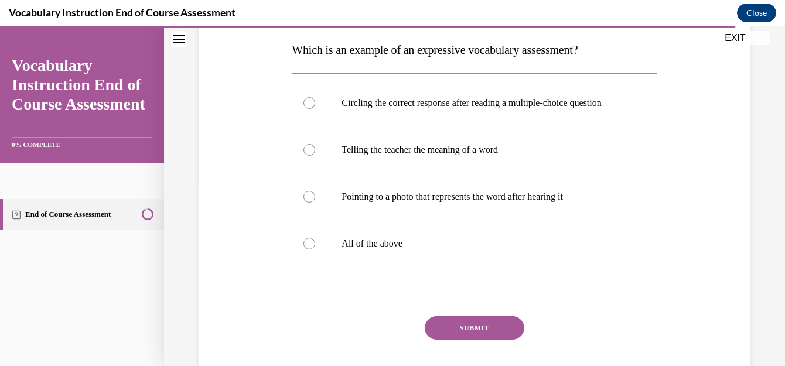
scroll to position [174, 0]
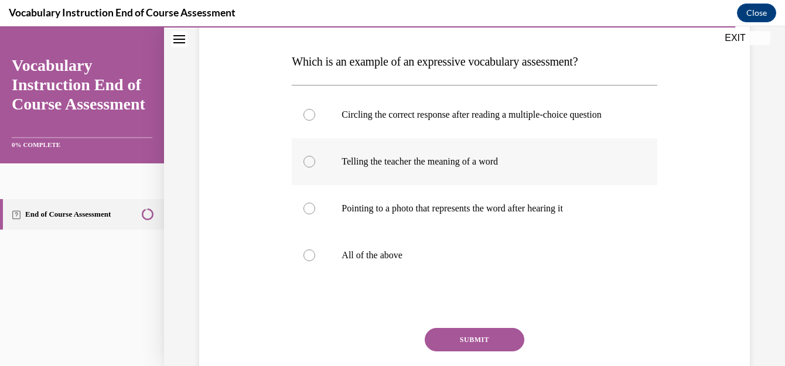
click at [482, 168] on p "Telling the teacher the meaning of a word" at bounding box center [485, 162] width 286 height 12
click at [315, 168] on input "Telling the teacher the meaning of a word" at bounding box center [310, 162] width 12 height 12
radio input "true"
click at [472, 344] on button "SUBMIT" at bounding box center [475, 339] width 100 height 23
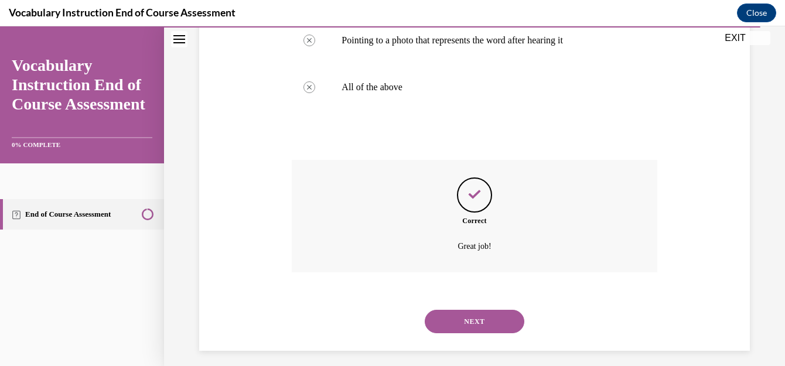
scroll to position [362, 0]
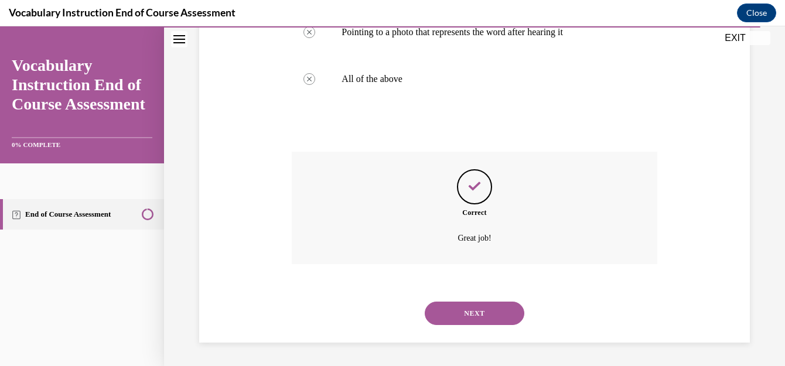
click at [462, 311] on button "NEXT" at bounding box center [475, 313] width 100 height 23
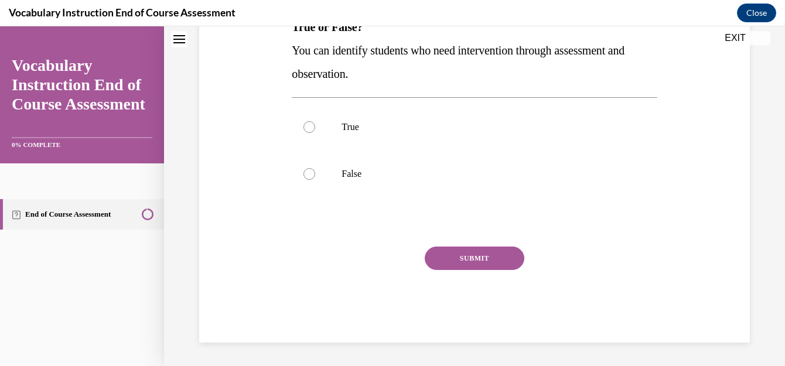
scroll to position [0, 0]
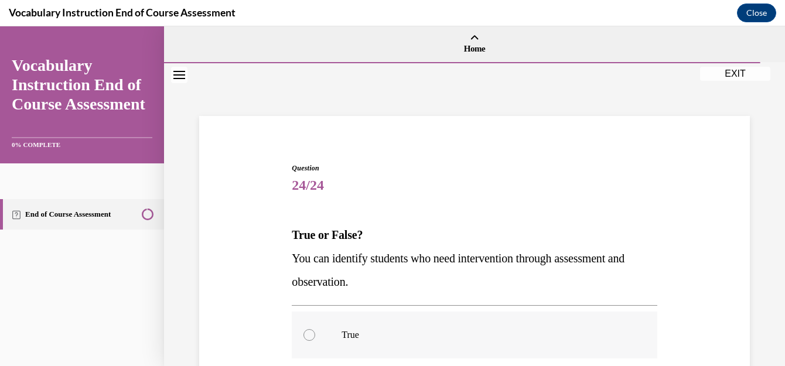
click at [402, 337] on p "True" at bounding box center [485, 335] width 286 height 12
click at [315, 337] on input "True" at bounding box center [310, 335] width 12 height 12
radio input "true"
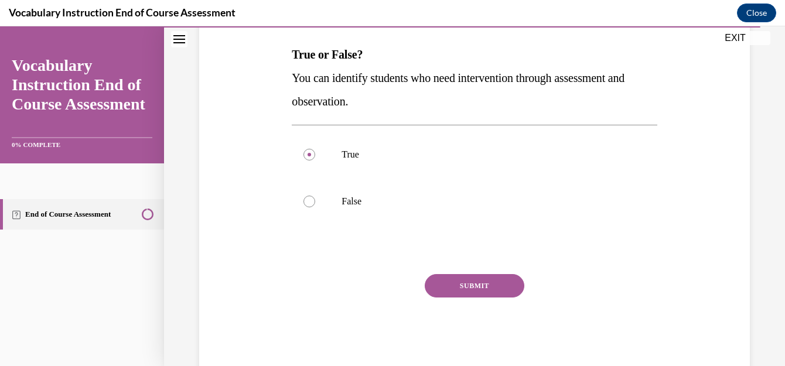
scroll to position [194, 0]
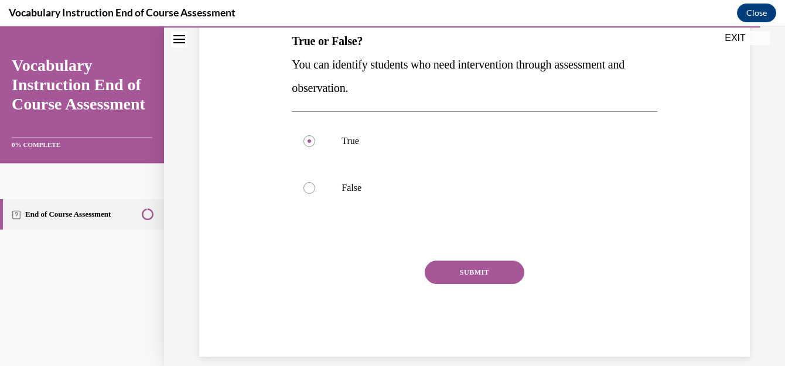
click at [485, 273] on button "SUBMIT" at bounding box center [475, 272] width 100 height 23
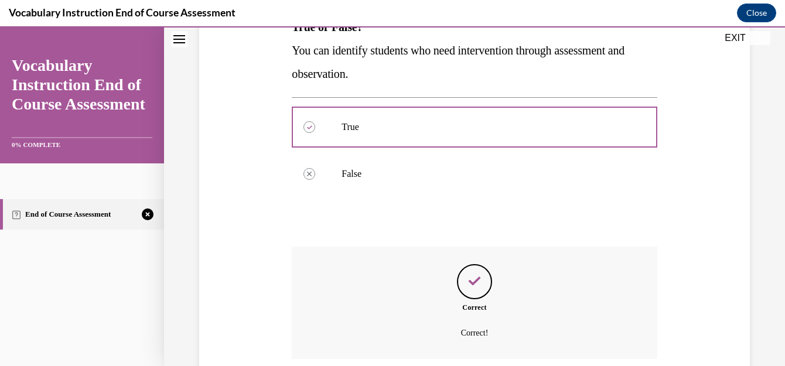
scroll to position [303, 0]
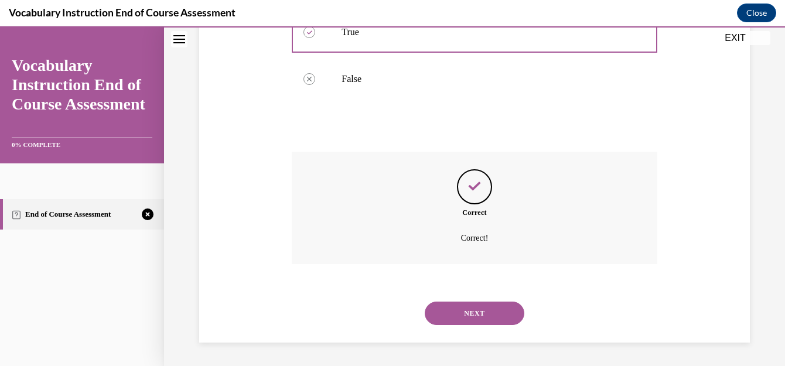
click at [492, 304] on button "NEXT" at bounding box center [475, 313] width 100 height 23
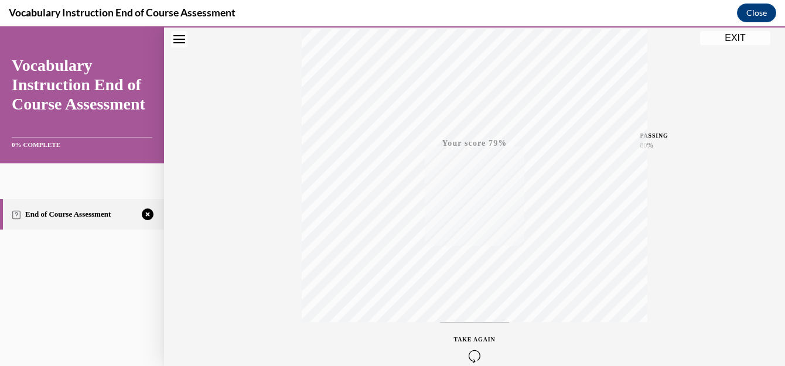
scroll to position [261, 0]
click at [465, 295] on icon "button" at bounding box center [475, 294] width 42 height 13
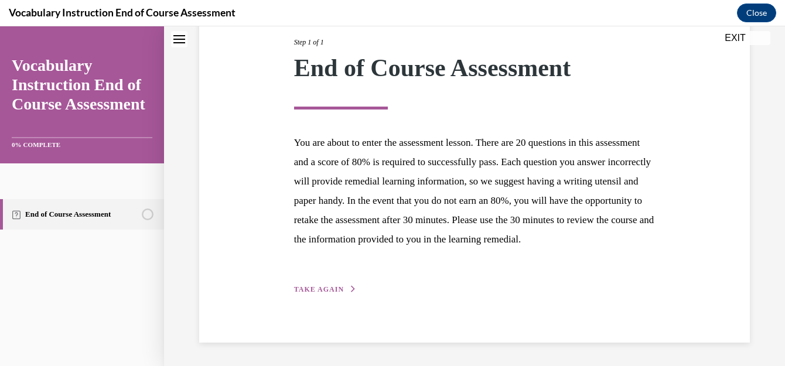
scroll to position [172, 0]
click at [339, 291] on span "TAKE AGAIN" at bounding box center [319, 289] width 50 height 8
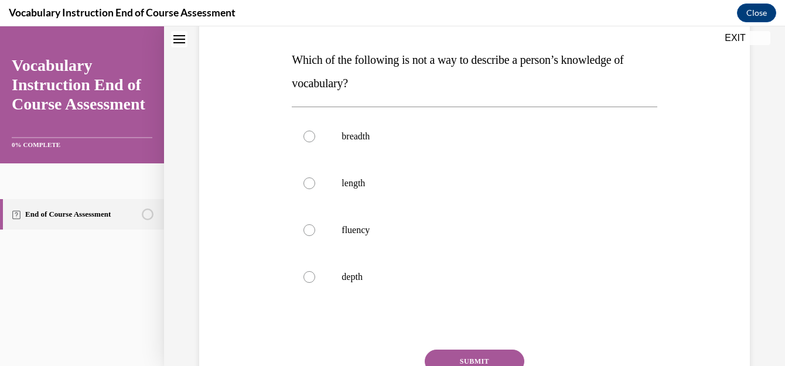
scroll to position [172, 0]
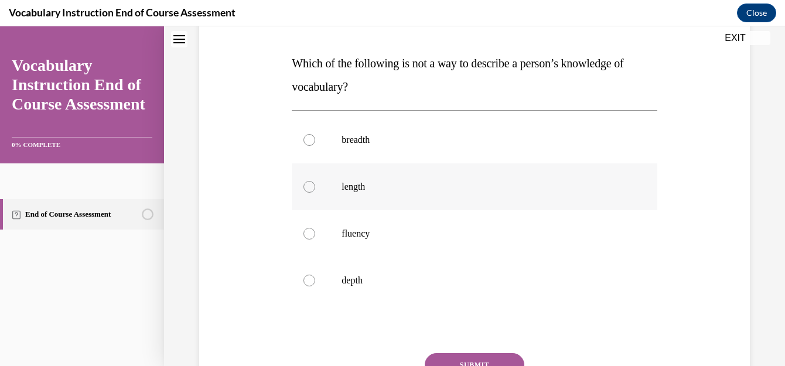
click at [358, 184] on p "length" at bounding box center [485, 187] width 286 height 12
click at [315, 184] on input "length" at bounding box center [310, 187] width 12 height 12
radio input "true"
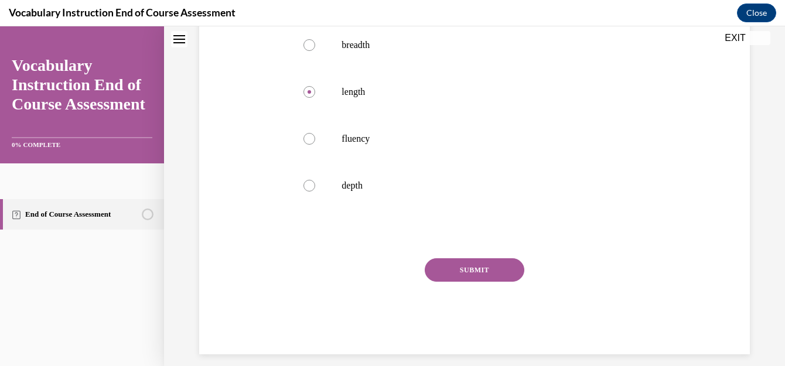
scroll to position [278, 0]
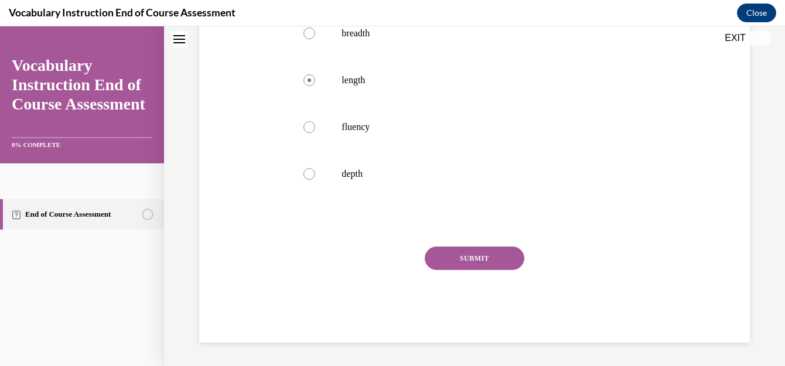
click at [502, 258] on button "SUBMIT" at bounding box center [475, 258] width 100 height 23
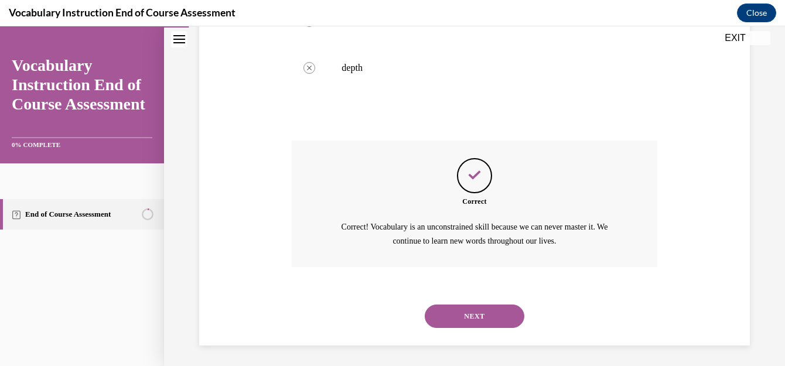
scroll to position [387, 0]
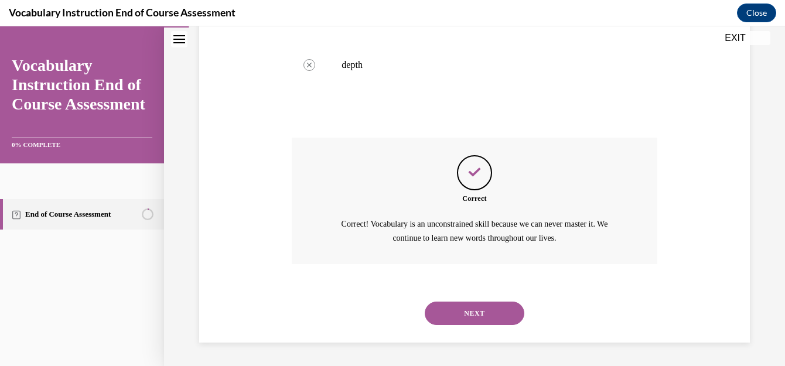
click at [483, 314] on button "NEXT" at bounding box center [475, 313] width 100 height 23
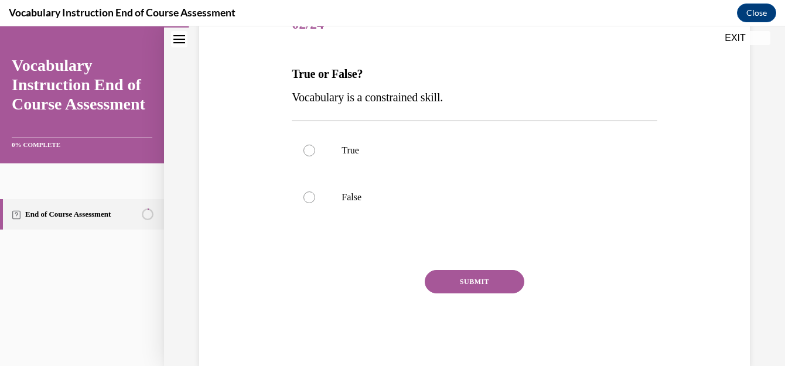
scroll to position [162, 0]
click at [336, 199] on label "False" at bounding box center [474, 197] width 365 height 47
click at [315, 199] on input "False" at bounding box center [310, 197] width 12 height 12
radio input "true"
click at [459, 285] on button "SUBMIT" at bounding box center [475, 281] width 100 height 23
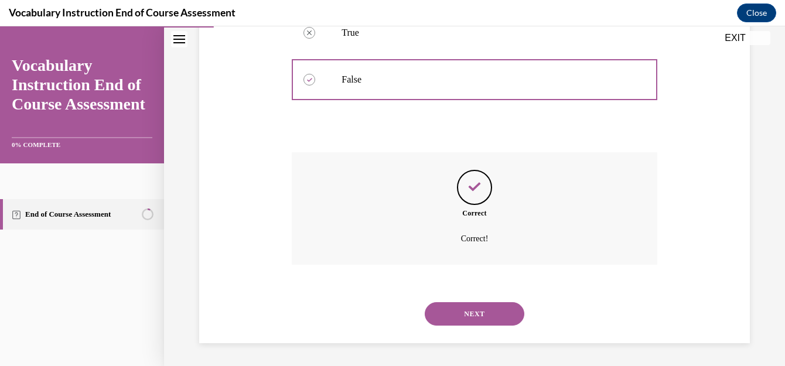
scroll to position [280, 0]
click at [469, 314] on button "NEXT" at bounding box center [475, 313] width 100 height 23
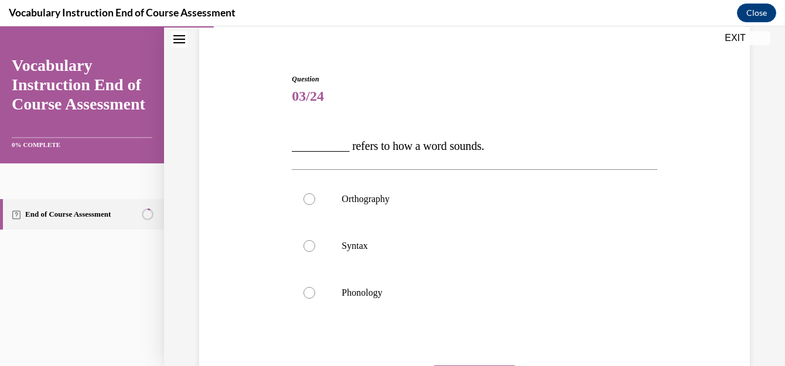
scroll to position [92, 0]
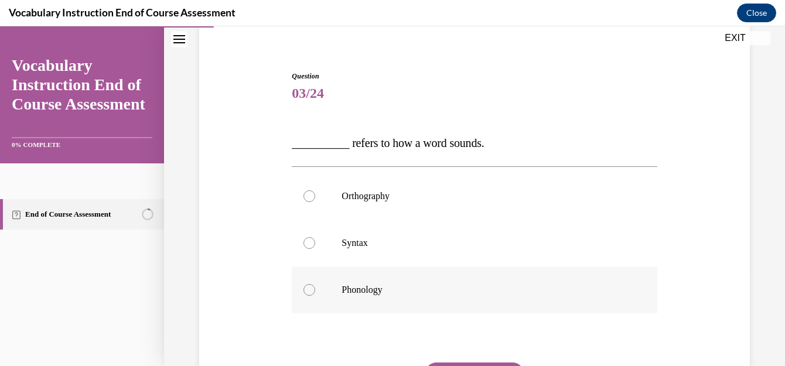
click at [382, 294] on p "Phonology" at bounding box center [485, 290] width 286 height 12
click at [315, 294] on input "Phonology" at bounding box center [310, 290] width 12 height 12
radio input "true"
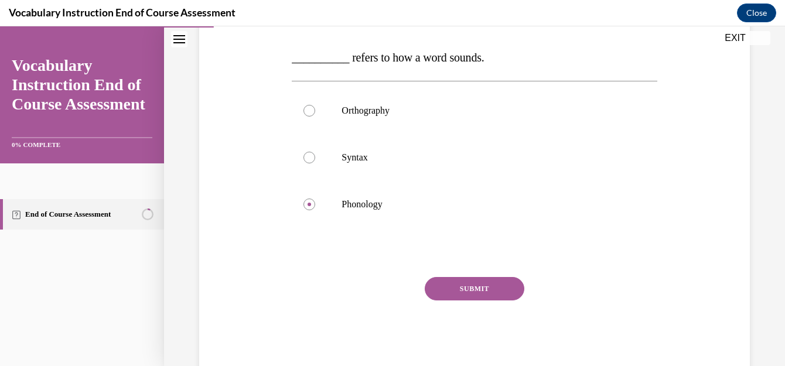
scroll to position [183, 0]
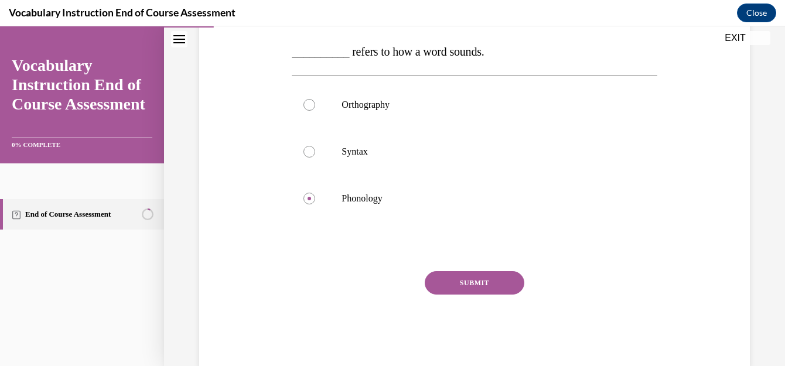
click at [473, 281] on button "SUBMIT" at bounding box center [475, 282] width 100 height 23
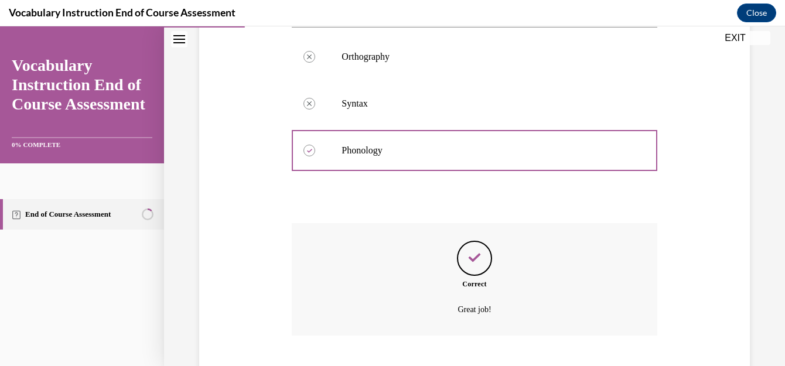
scroll to position [303, 0]
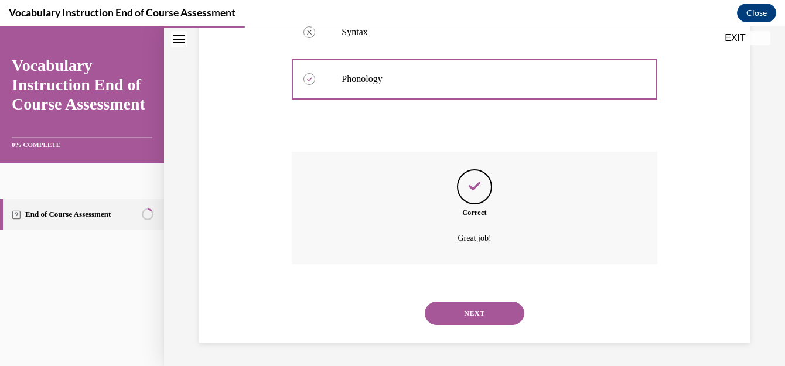
click at [478, 313] on button "NEXT" at bounding box center [475, 313] width 100 height 23
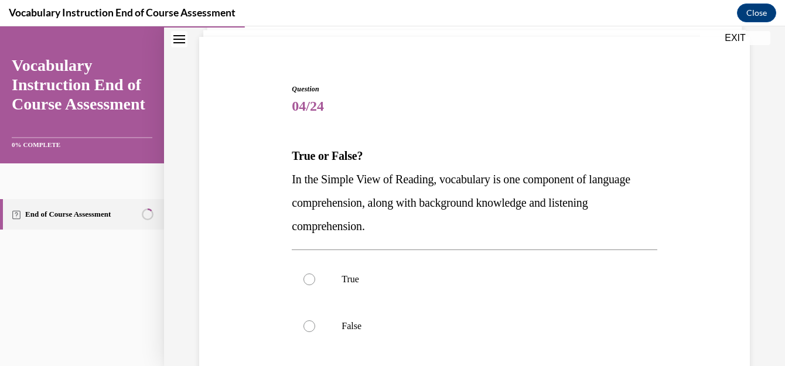
scroll to position [80, 0]
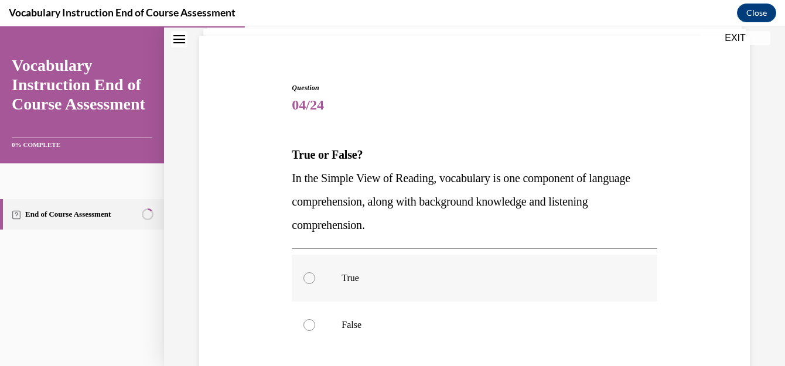
click at [387, 281] on p "True" at bounding box center [485, 279] width 286 height 12
click at [315, 281] on input "True" at bounding box center [310, 279] width 12 height 12
radio input "true"
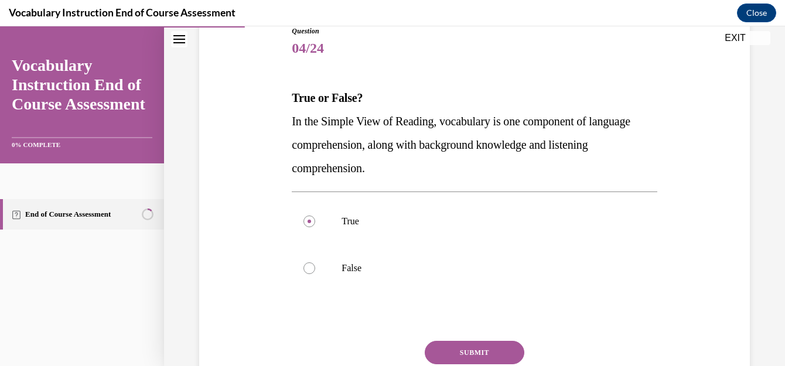
scroll to position [145, 0]
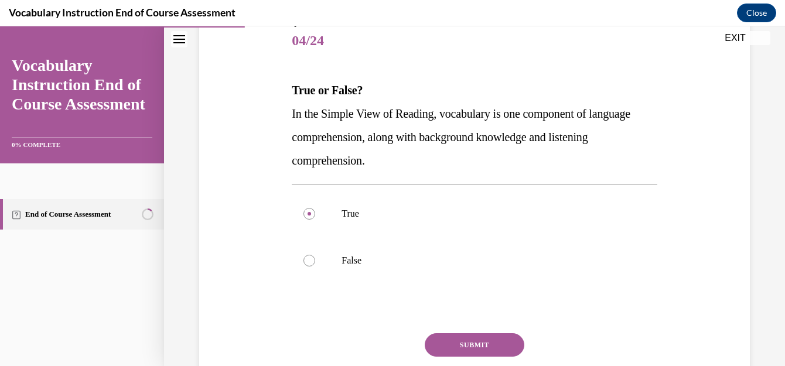
click at [484, 341] on button "SUBMIT" at bounding box center [475, 345] width 100 height 23
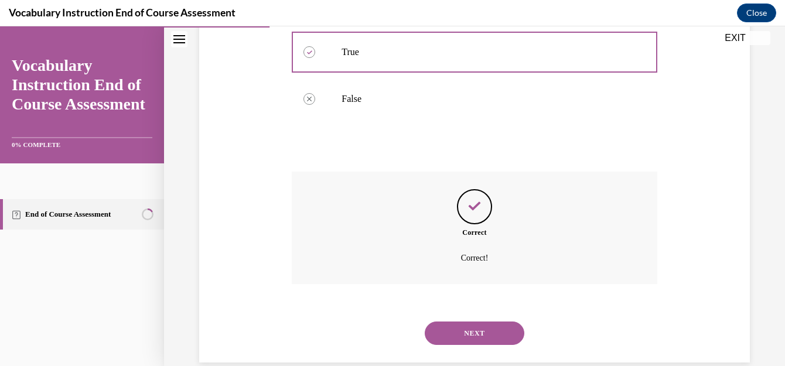
scroll to position [326, 0]
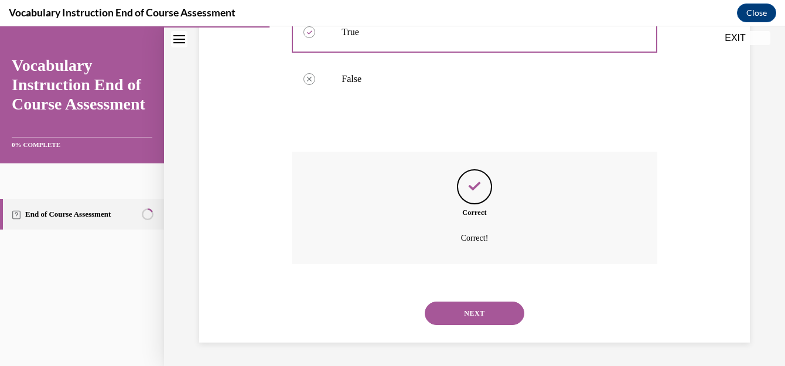
click at [493, 311] on button "NEXT" at bounding box center [475, 313] width 100 height 23
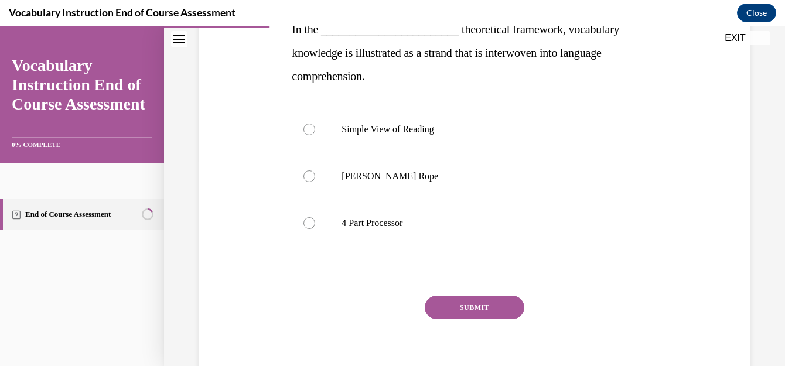
scroll to position [217, 0]
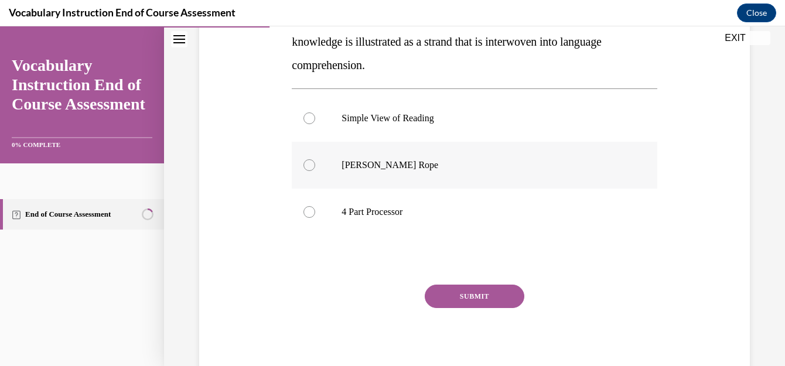
click at [431, 171] on p "Scarborough's Rope" at bounding box center [485, 165] width 286 height 12
click at [315, 171] on input "Scarborough's Rope" at bounding box center [310, 165] width 12 height 12
radio input "true"
click at [483, 297] on button "SUBMIT" at bounding box center [475, 296] width 100 height 23
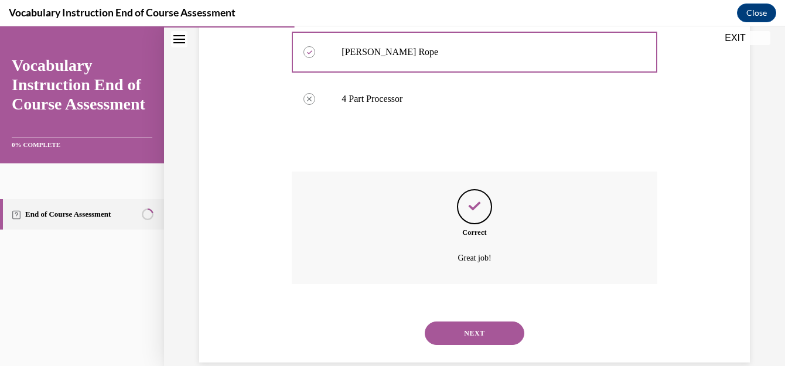
scroll to position [350, 0]
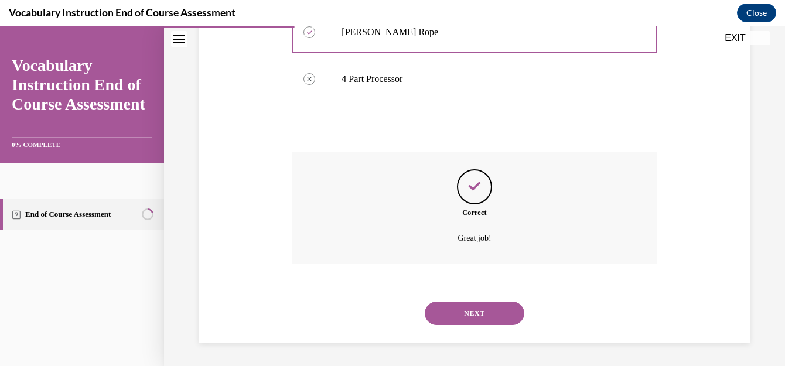
click at [487, 312] on button "NEXT" at bounding box center [475, 313] width 100 height 23
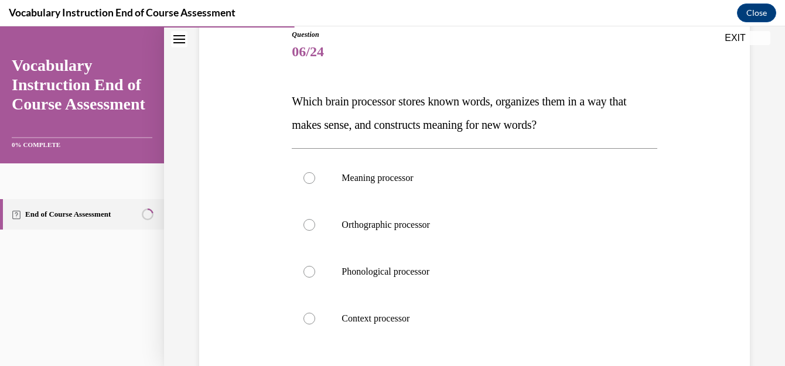
scroll to position [148, 0]
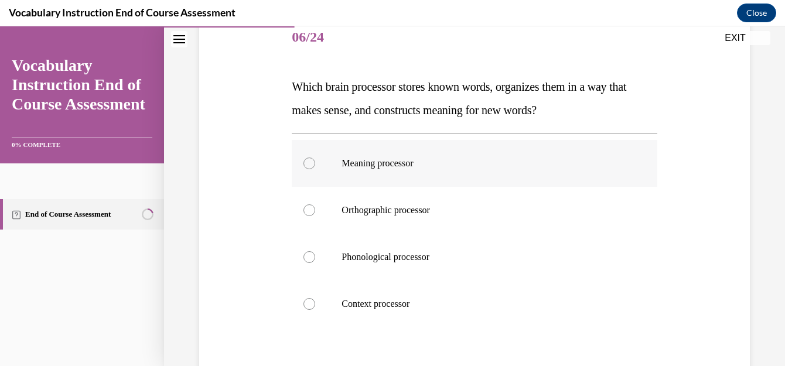
click at [386, 173] on label "Meaning processor" at bounding box center [474, 163] width 365 height 47
click at [315, 169] on input "Meaning processor" at bounding box center [310, 164] width 12 height 12
radio input "true"
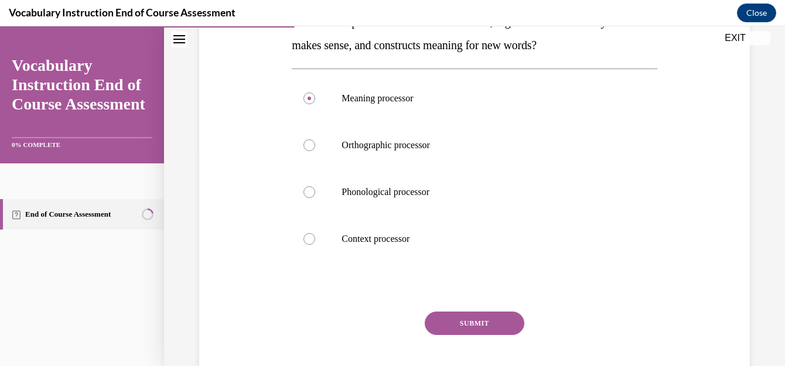
scroll to position [219, 0]
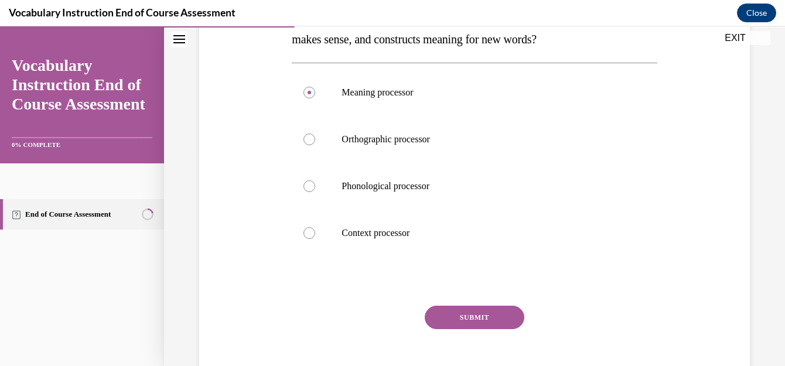
click at [484, 309] on button "SUBMIT" at bounding box center [475, 317] width 100 height 23
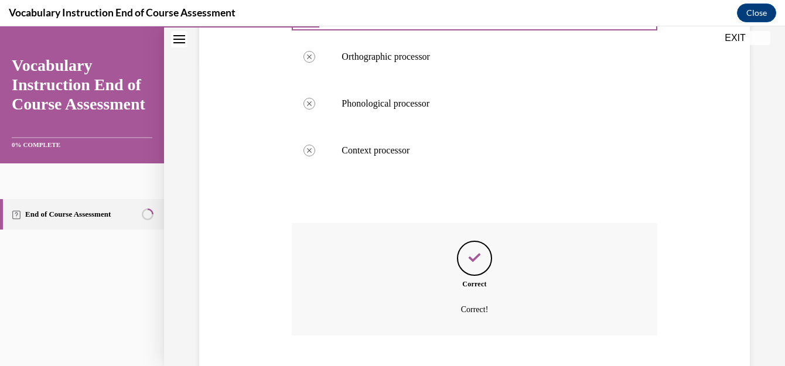
scroll to position [373, 0]
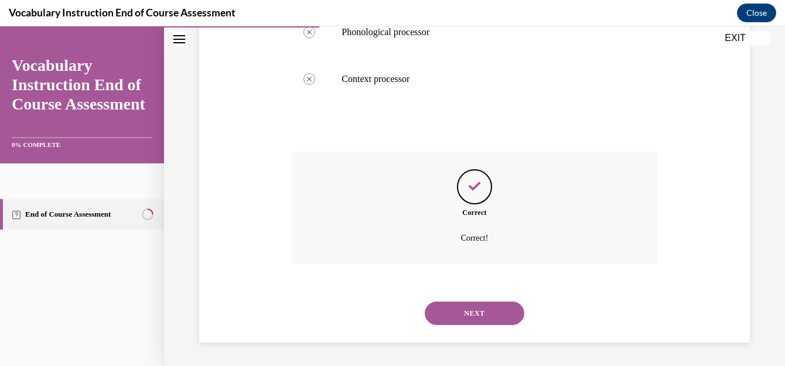
click at [484, 309] on button "NEXT" at bounding box center [475, 313] width 100 height 23
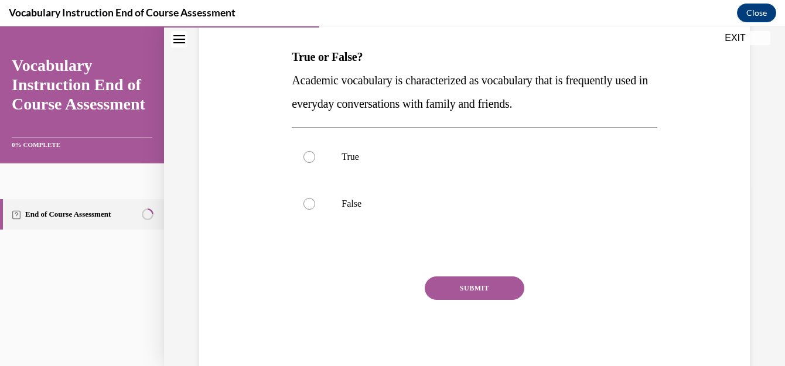
scroll to position [190, 0]
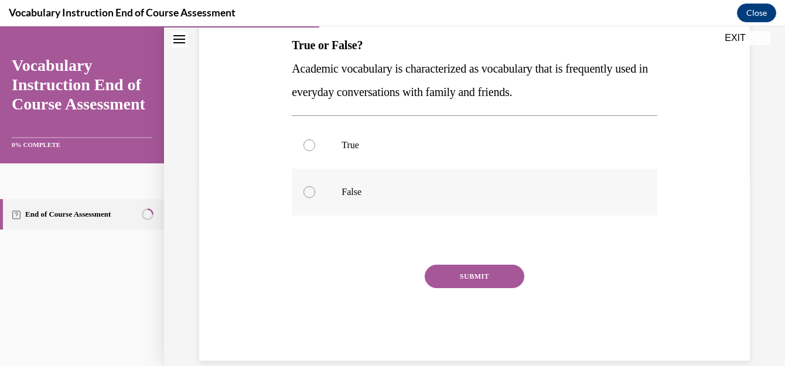
click at [342, 186] on label "False" at bounding box center [474, 192] width 365 height 47
click at [315, 186] on input "False" at bounding box center [310, 192] width 12 height 12
radio input "true"
click at [456, 270] on button "SUBMIT" at bounding box center [475, 276] width 100 height 23
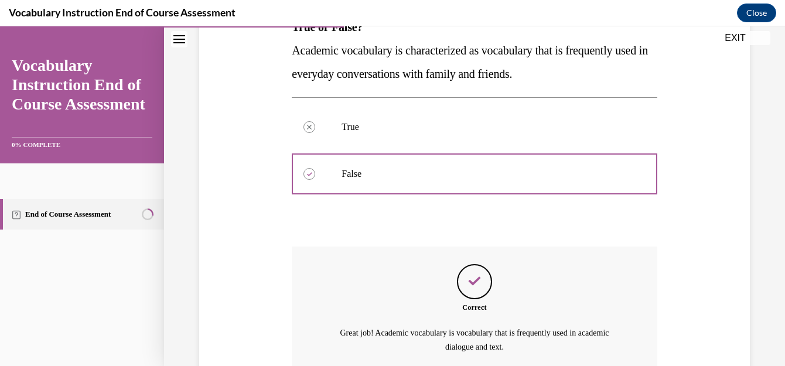
scroll to position [317, 0]
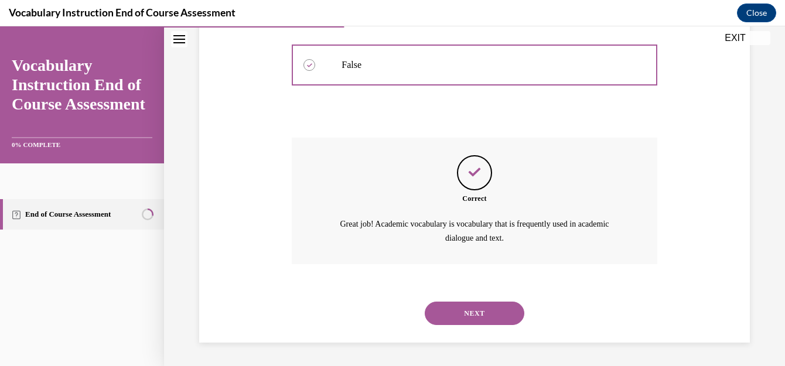
click at [471, 314] on button "NEXT" at bounding box center [475, 313] width 100 height 23
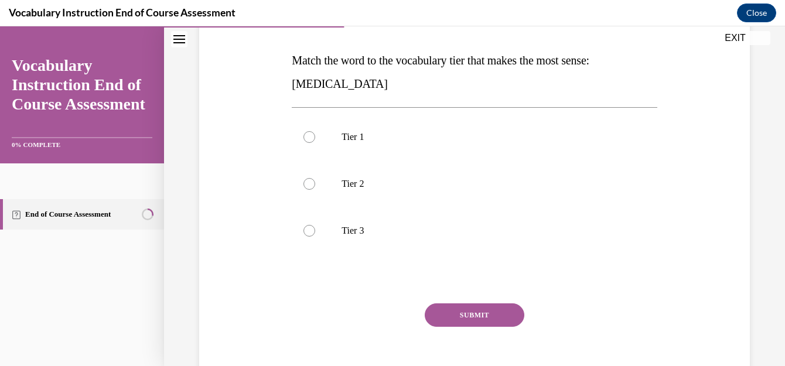
scroll to position [178, 0]
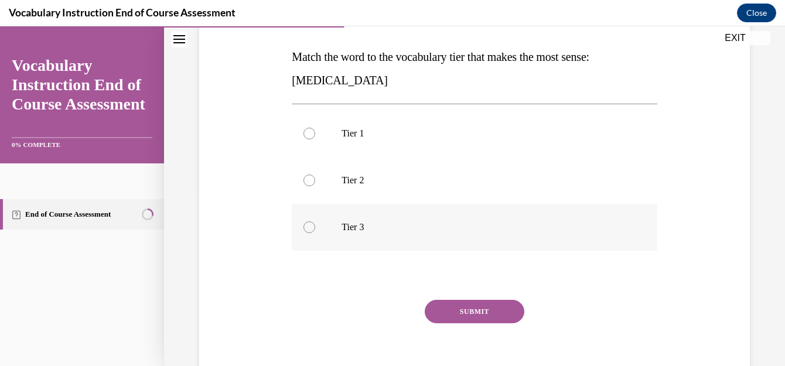
click at [376, 230] on p "Tier 3" at bounding box center [485, 228] width 286 height 12
click at [315, 230] on input "Tier 3" at bounding box center [310, 228] width 12 height 12
radio input "true"
click at [469, 307] on button "SUBMIT" at bounding box center [475, 311] width 100 height 23
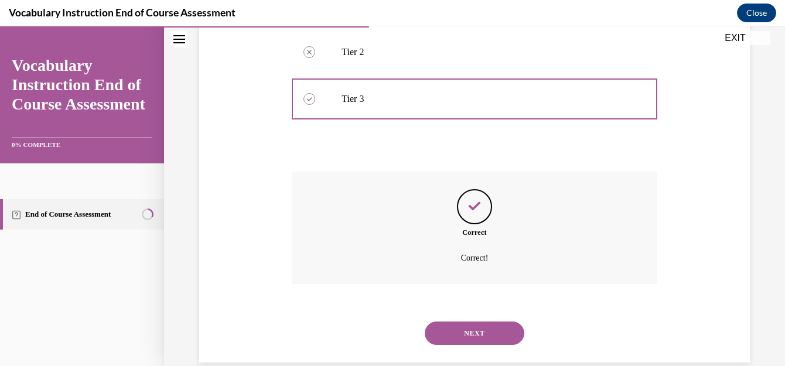
scroll to position [326, 0]
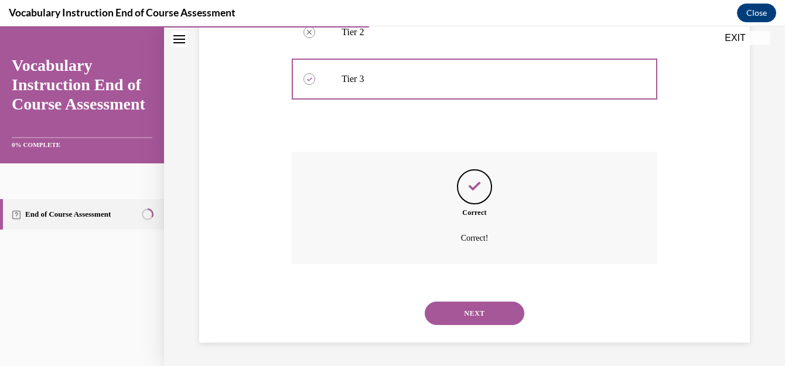
click at [472, 315] on button "NEXT" at bounding box center [475, 313] width 100 height 23
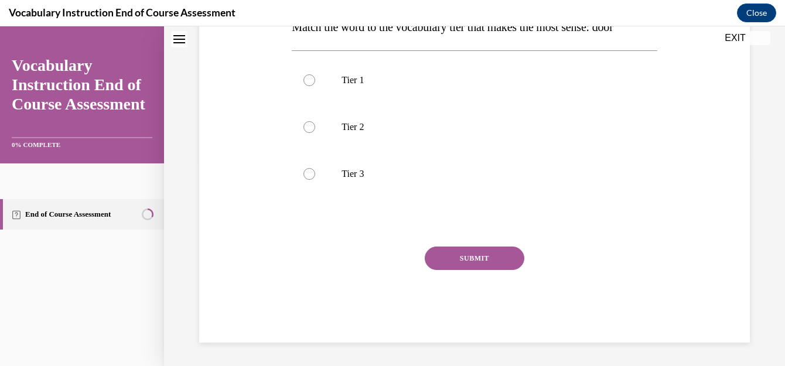
scroll to position [0, 0]
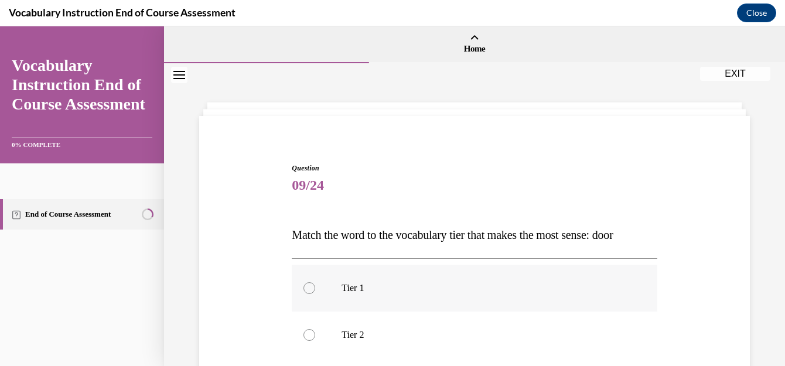
click at [380, 288] on p "Tier 1" at bounding box center [485, 289] width 286 height 12
click at [315, 288] on input "Tier 1" at bounding box center [310, 289] width 12 height 12
radio input "true"
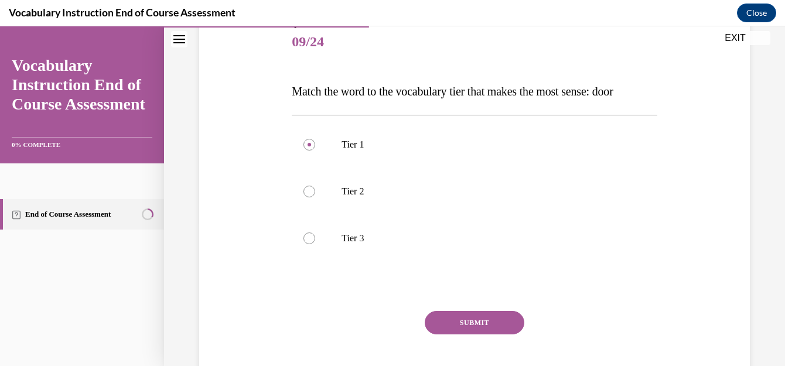
scroll to position [149, 0]
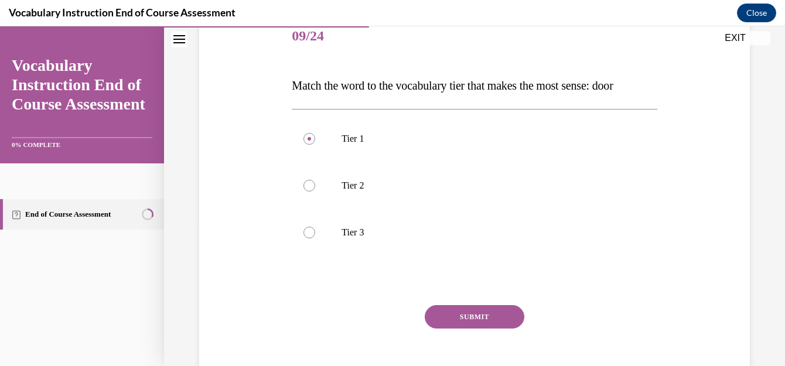
click at [477, 315] on button "SUBMIT" at bounding box center [475, 316] width 100 height 23
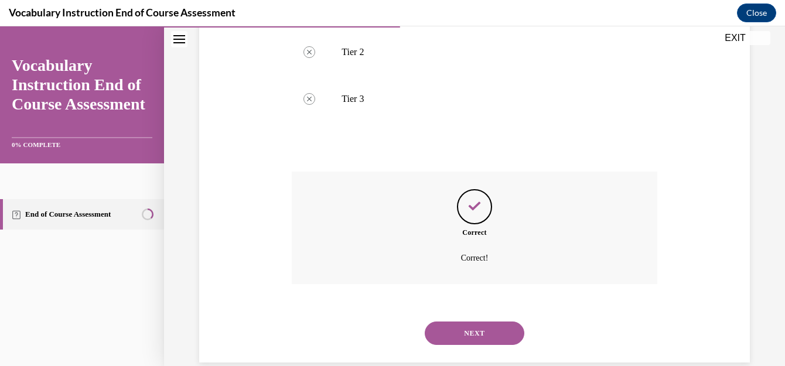
scroll to position [303, 0]
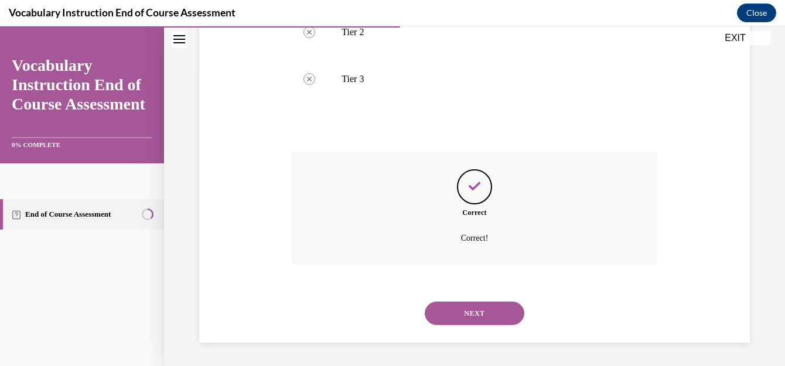
click at [477, 315] on button "NEXT" at bounding box center [475, 313] width 100 height 23
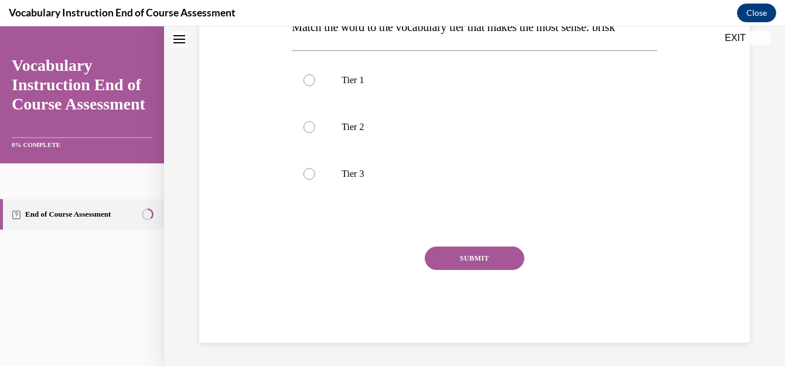
scroll to position [0, 0]
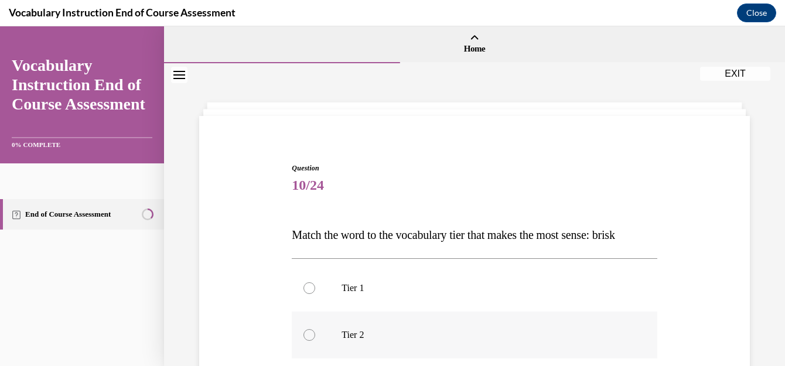
click at [367, 336] on p "Tier 2" at bounding box center [485, 335] width 286 height 12
click at [315, 336] on input "Tier 2" at bounding box center [310, 335] width 12 height 12
radio input "true"
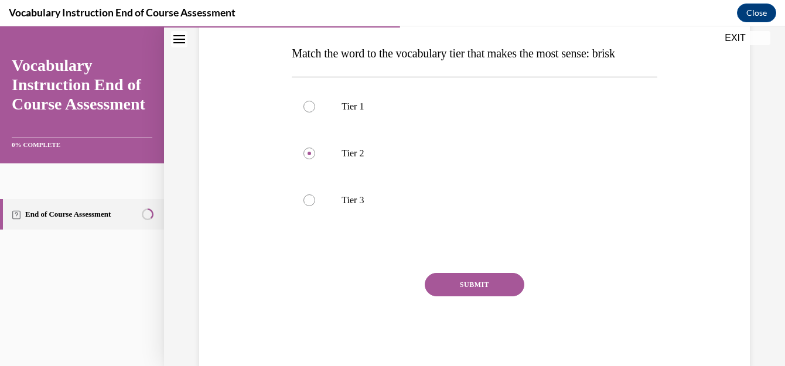
scroll to position [195, 0]
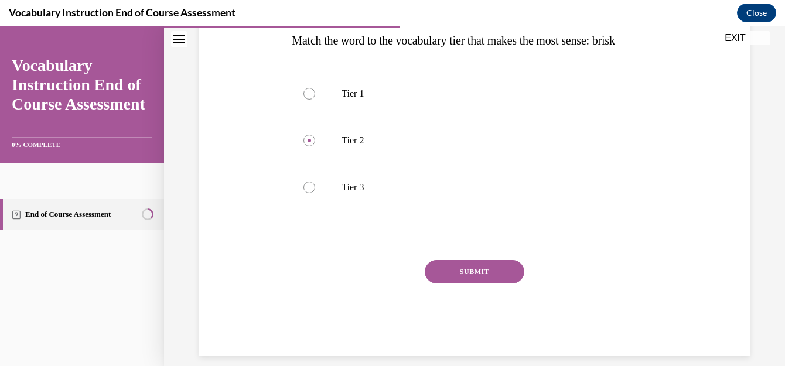
click at [509, 268] on button "SUBMIT" at bounding box center [475, 271] width 100 height 23
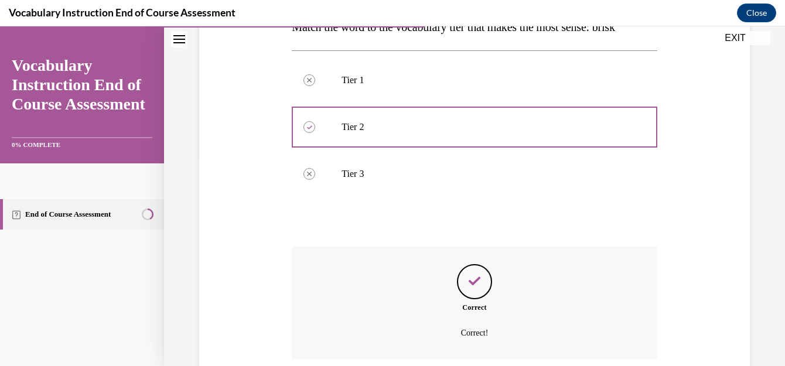
scroll to position [303, 0]
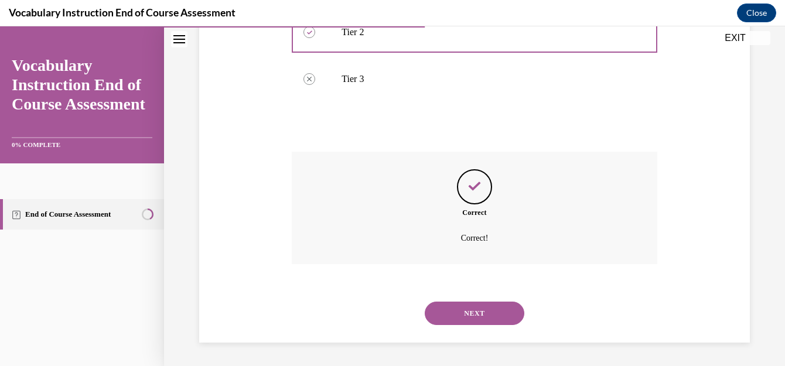
click at [485, 311] on button "NEXT" at bounding box center [475, 313] width 100 height 23
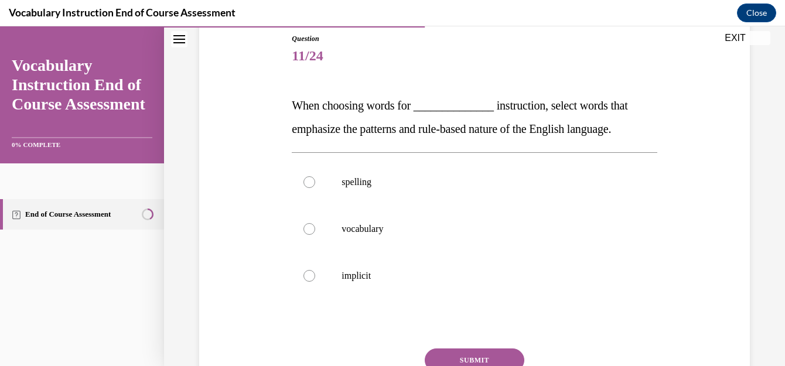
scroll to position [128, 0]
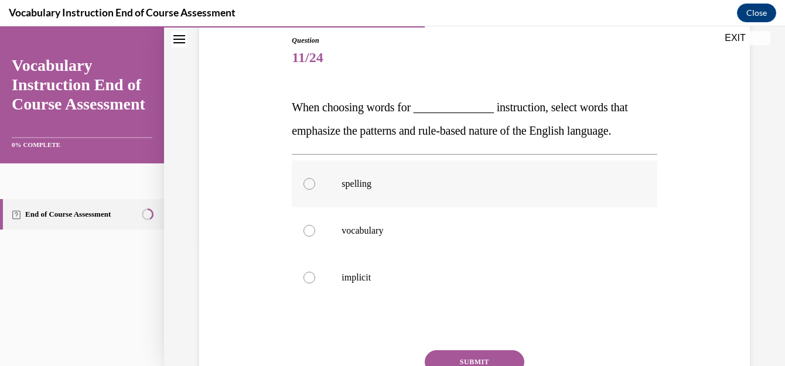
click at [339, 189] on label "spelling" at bounding box center [474, 184] width 365 height 47
click at [315, 189] on input "spelling" at bounding box center [310, 184] width 12 height 12
radio input "true"
click at [488, 359] on button "SUBMIT" at bounding box center [475, 362] width 100 height 23
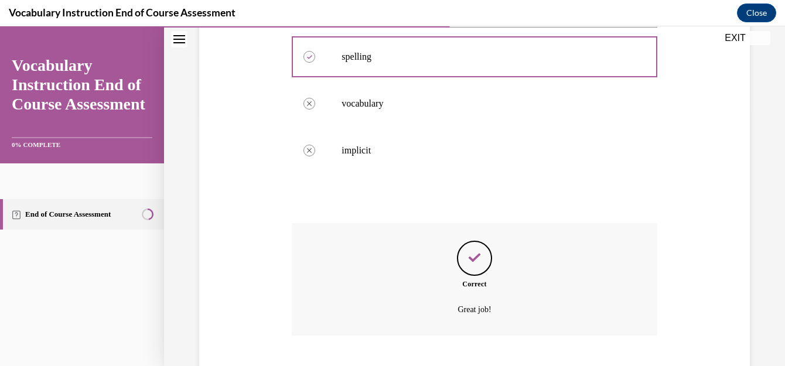
scroll to position [326, 0]
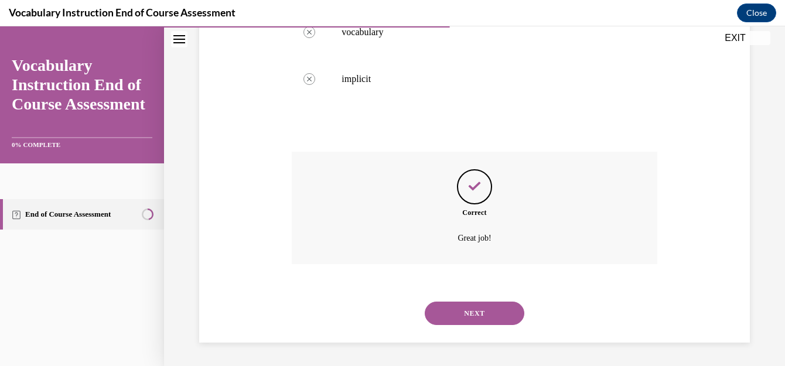
click at [487, 314] on button "NEXT" at bounding box center [475, 313] width 100 height 23
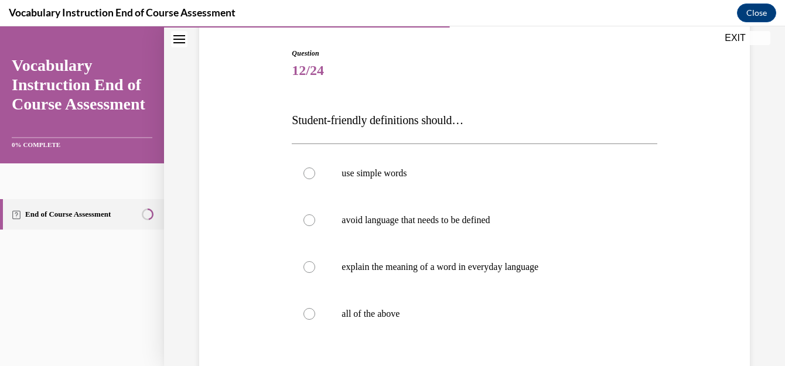
scroll to position [117, 0]
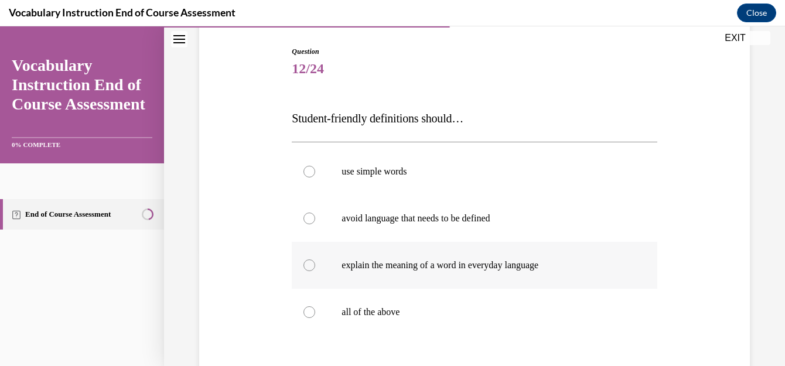
click at [541, 264] on p "explain the meaning of a word in everyday language" at bounding box center [485, 266] width 286 height 12
click at [315, 264] on input "explain the meaning of a word in everyday language" at bounding box center [310, 266] width 12 height 12
radio input "true"
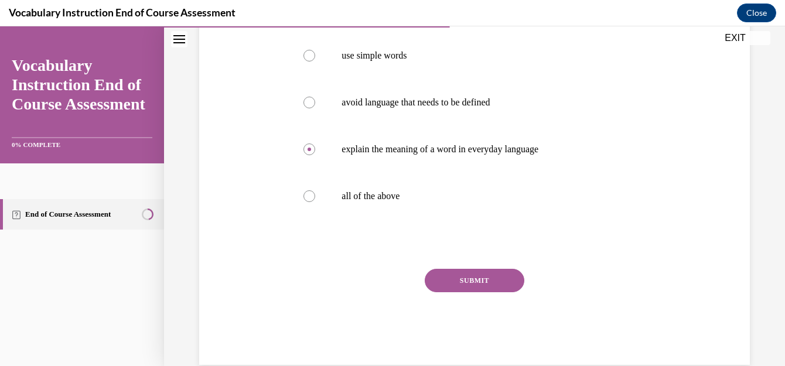
scroll to position [255, 0]
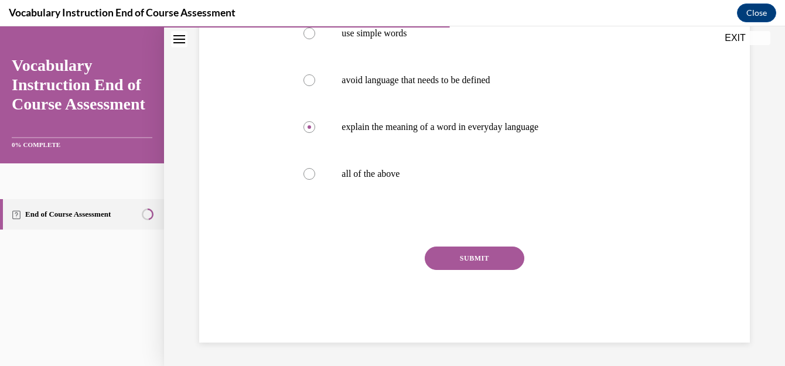
click at [494, 252] on button "SUBMIT" at bounding box center [475, 258] width 100 height 23
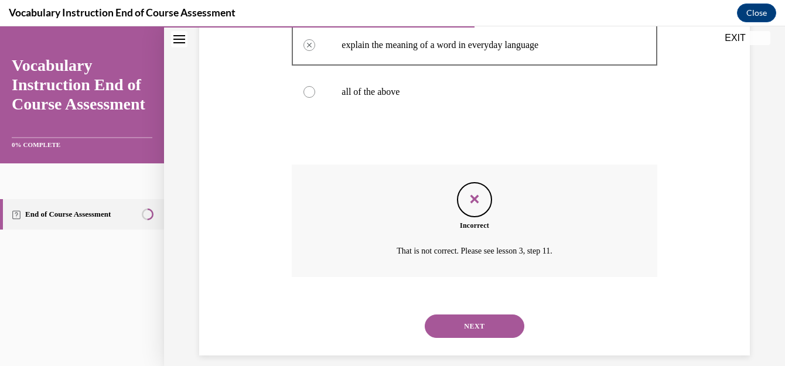
scroll to position [350, 0]
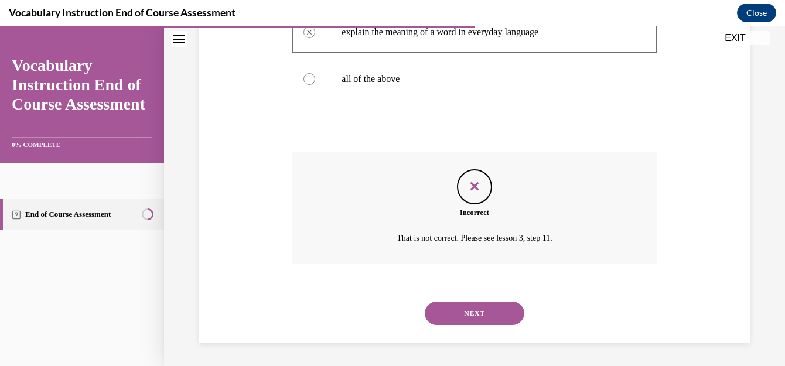
click at [505, 314] on button "NEXT" at bounding box center [475, 313] width 100 height 23
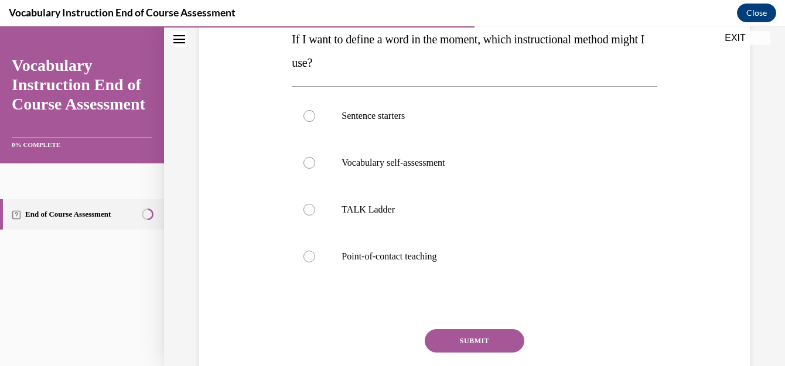
scroll to position [195, 0]
click at [431, 259] on p "Point-of-contact teaching" at bounding box center [485, 257] width 286 height 12
click at [315, 259] on input "Point-of-contact teaching" at bounding box center [310, 257] width 12 height 12
radio input "true"
click at [467, 339] on button "SUBMIT" at bounding box center [475, 341] width 100 height 23
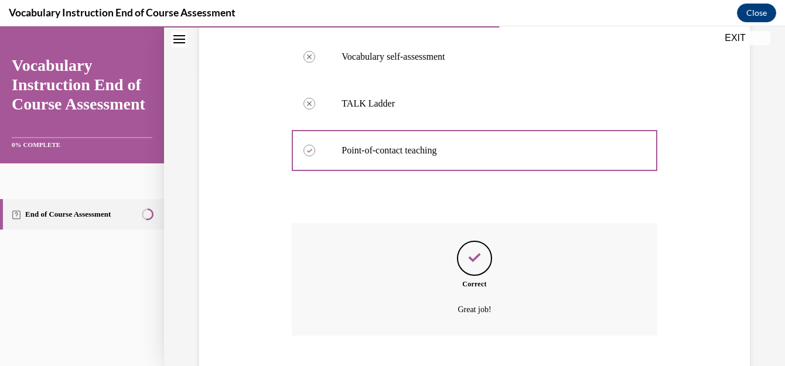
scroll to position [373, 0]
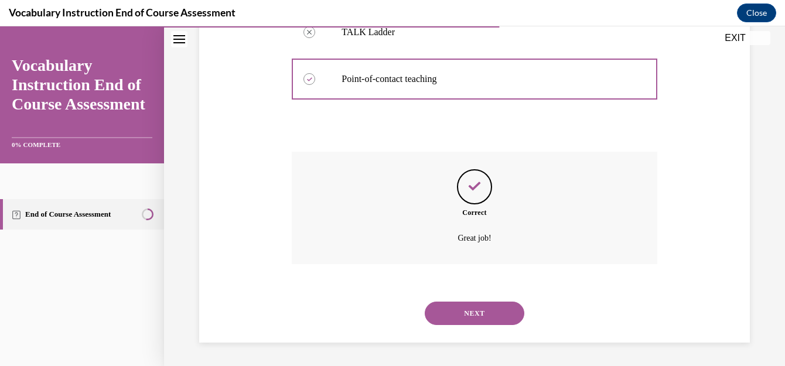
click at [483, 309] on button "NEXT" at bounding box center [475, 313] width 100 height 23
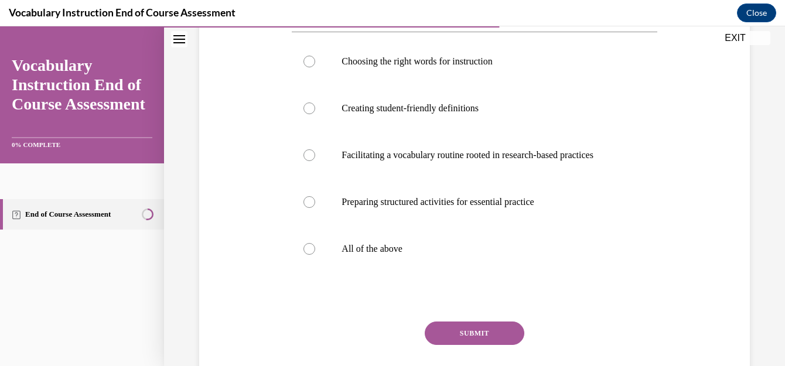
scroll to position [223, 0]
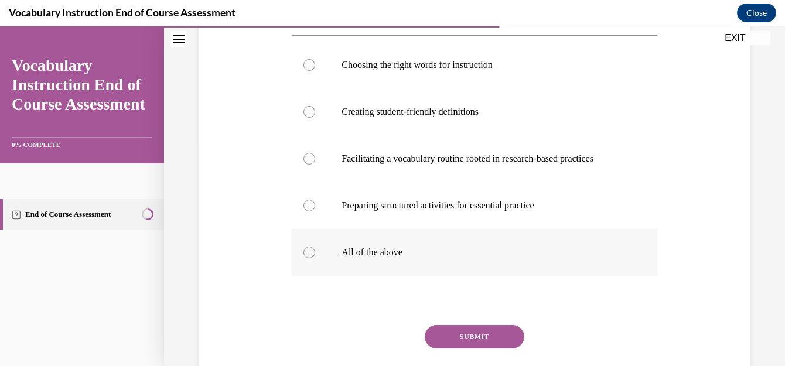
click at [379, 268] on label "All of the above" at bounding box center [474, 252] width 365 height 47
click at [315, 258] on input "All of the above" at bounding box center [310, 253] width 12 height 12
radio input "true"
click at [486, 349] on button "SUBMIT" at bounding box center [475, 336] width 100 height 23
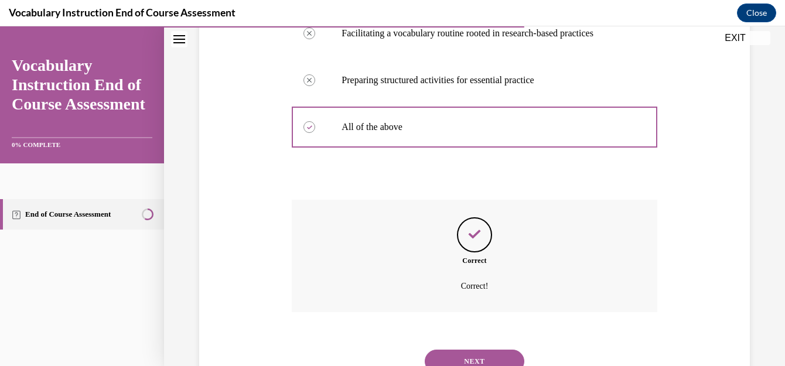
scroll to position [420, 0]
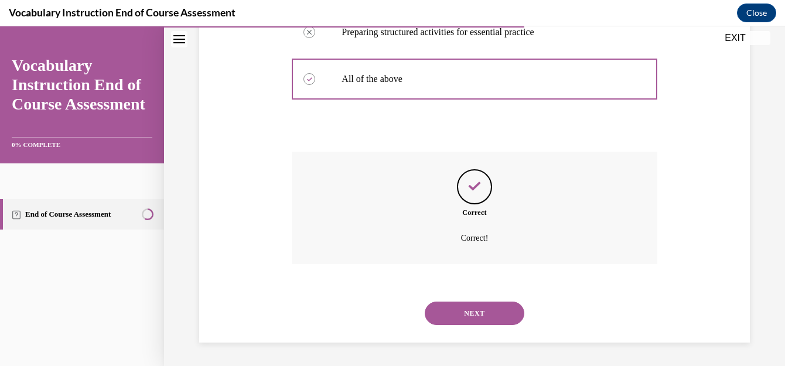
click at [485, 306] on button "NEXT" at bounding box center [475, 313] width 100 height 23
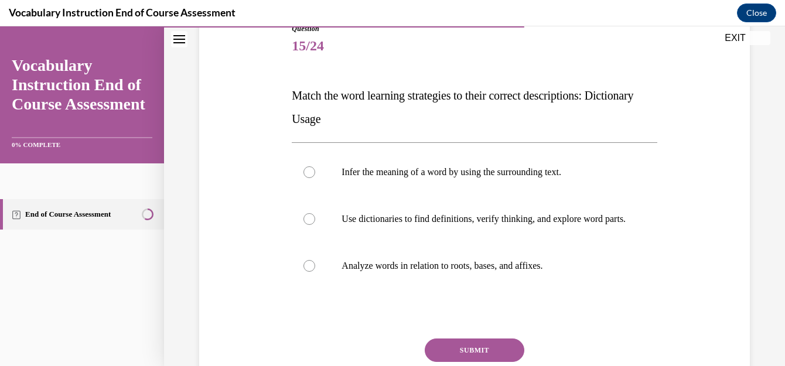
scroll to position [137, 0]
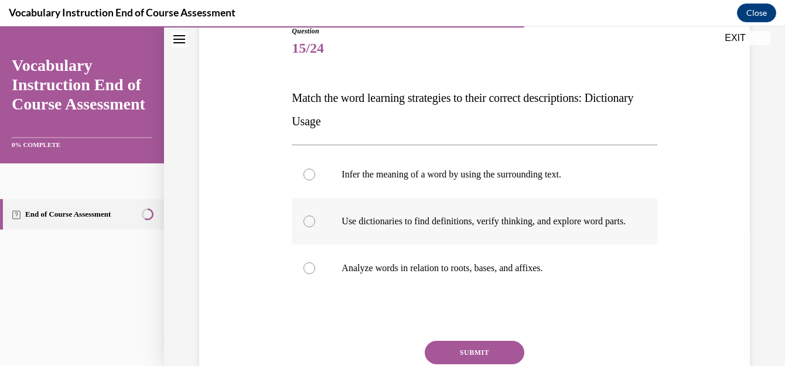
click at [505, 221] on p "Use dictionaries to find definitions, verify thinking, and explore word parts." at bounding box center [485, 222] width 286 height 12
click at [315, 221] on input "Use dictionaries to find definitions, verify thinking, and explore word parts." at bounding box center [310, 222] width 12 height 12
radio input "true"
click at [485, 357] on button "SUBMIT" at bounding box center [475, 352] width 100 height 23
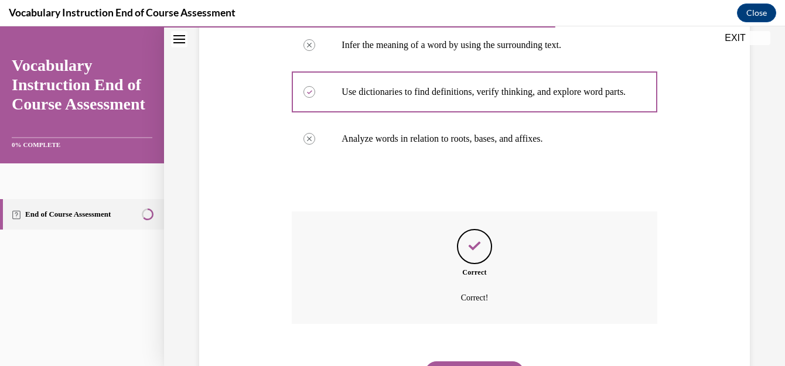
scroll to position [338, 0]
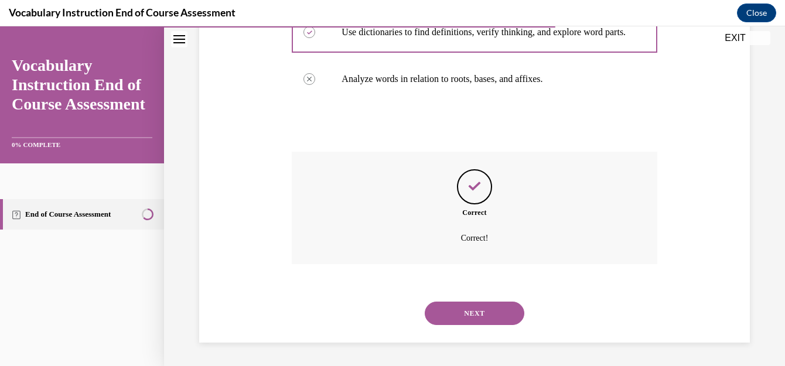
click at [472, 307] on button "NEXT" at bounding box center [475, 313] width 100 height 23
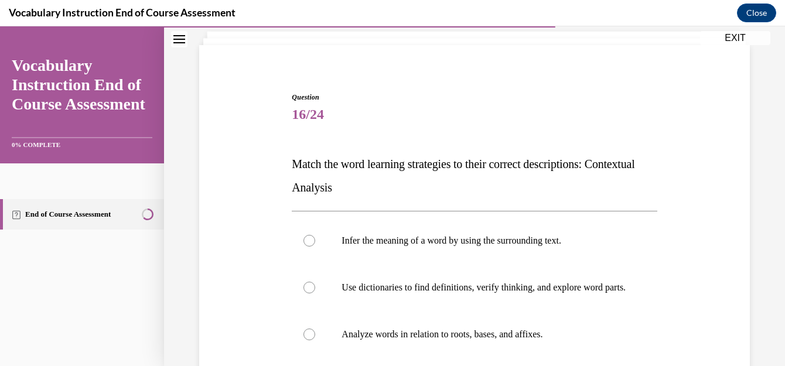
scroll to position [72, 0]
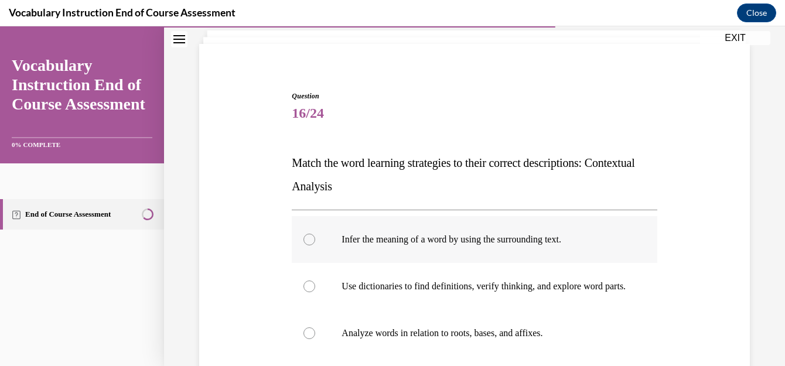
click at [482, 237] on p "Infer the meaning of a word by using the surrounding text." at bounding box center [485, 240] width 286 height 12
click at [315, 237] on input "Infer the meaning of a word by using the surrounding text." at bounding box center [310, 240] width 12 height 12
radio input "true"
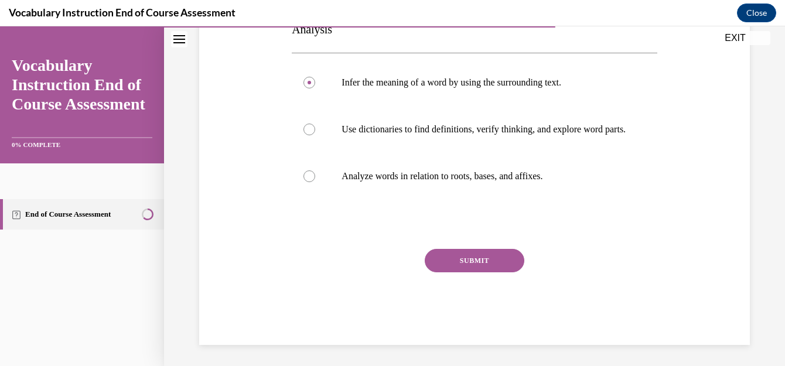
scroll to position [243, 0]
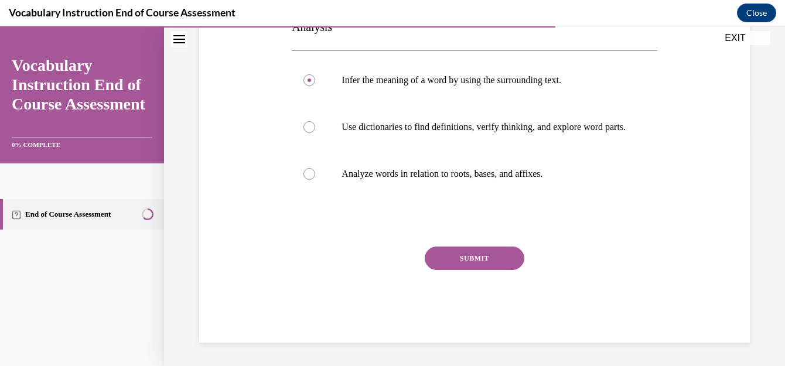
click at [502, 251] on button "SUBMIT" at bounding box center [475, 258] width 100 height 23
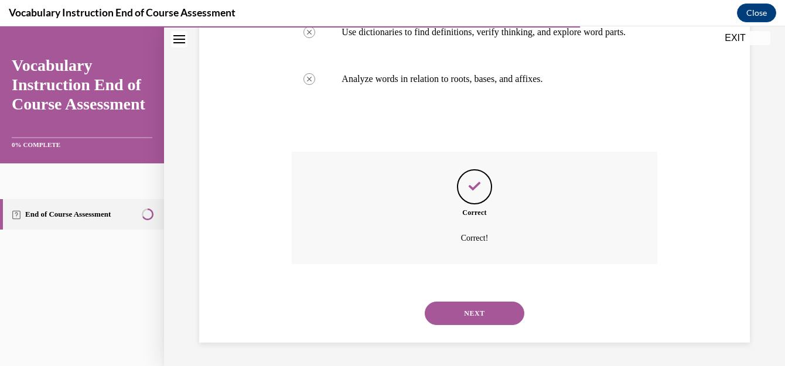
scroll to position [338, 0]
click at [491, 314] on button "NEXT" at bounding box center [475, 313] width 100 height 23
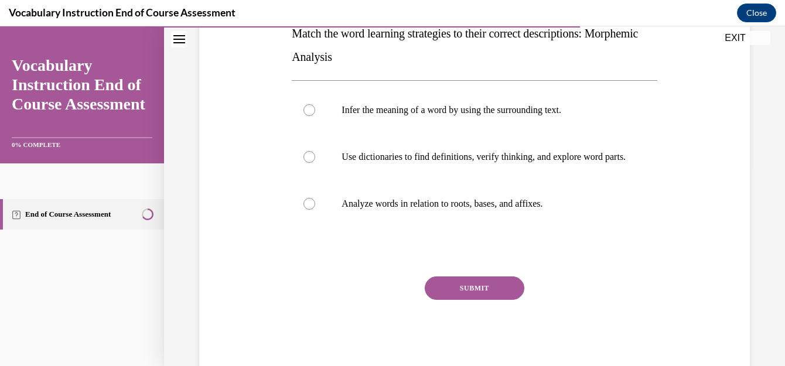
scroll to position [200, 0]
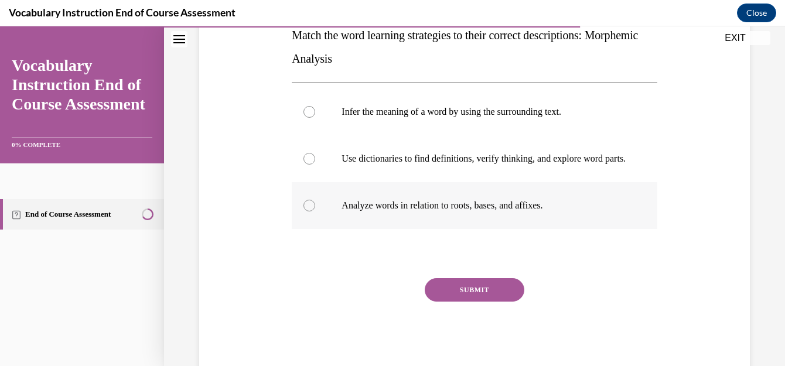
click at [543, 212] on p "Analyze words in relation to roots, bases, and affixes." at bounding box center [485, 206] width 286 height 12
click at [315, 212] on input "Analyze words in relation to roots, bases, and affixes." at bounding box center [310, 206] width 12 height 12
radio input "true"
click at [492, 302] on button "SUBMIT" at bounding box center [475, 289] width 100 height 23
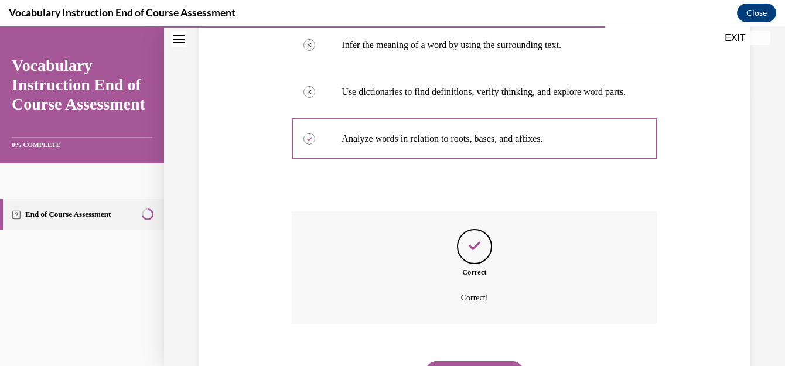
scroll to position [338, 0]
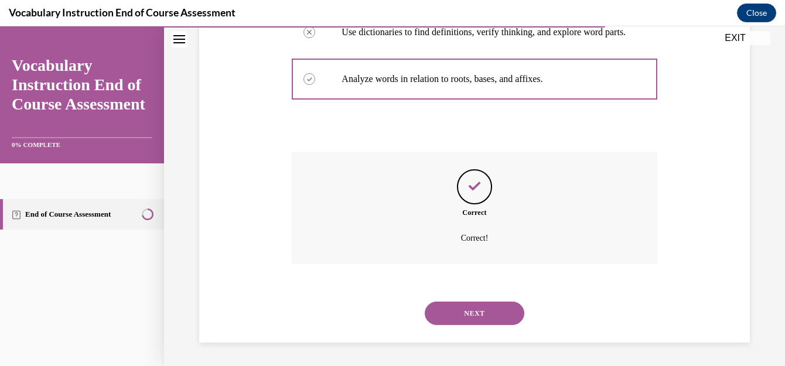
click at [491, 315] on button "NEXT" at bounding box center [475, 313] width 100 height 23
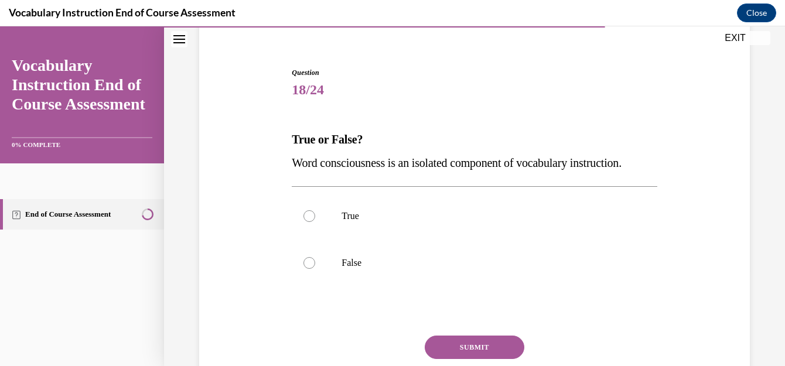
scroll to position [118, 0]
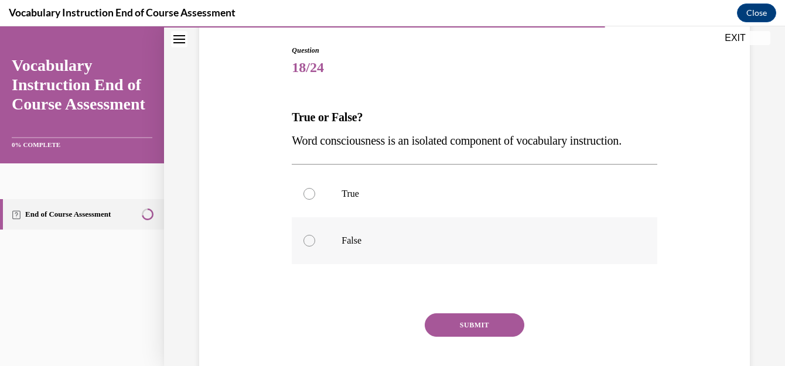
click at [341, 264] on label "False" at bounding box center [474, 240] width 365 height 47
click at [315, 247] on input "False" at bounding box center [310, 241] width 12 height 12
radio input "true"
click at [472, 337] on button "SUBMIT" at bounding box center [475, 325] width 100 height 23
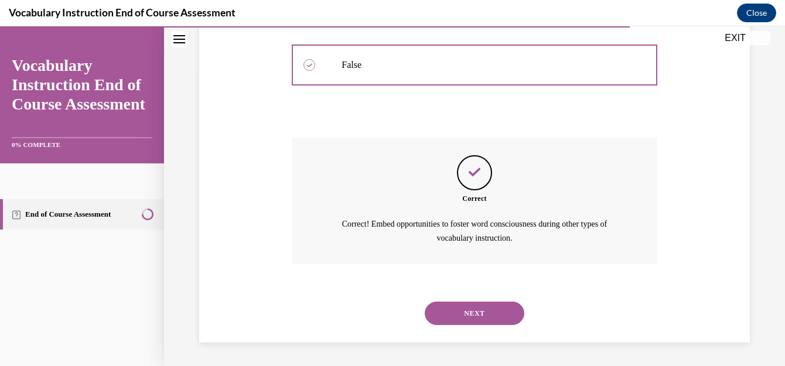
scroll to position [317, 0]
click at [485, 307] on button "NEXT" at bounding box center [475, 313] width 100 height 23
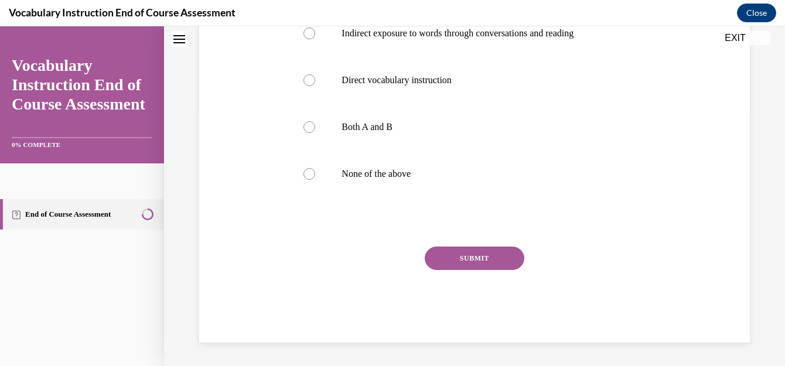
scroll to position [0, 0]
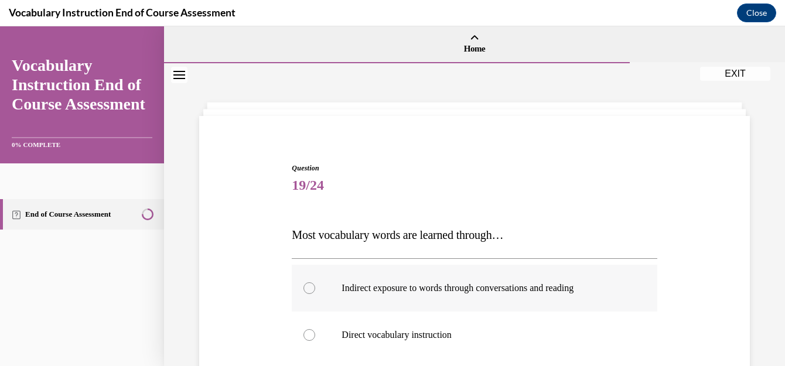
click at [502, 288] on p "Indirect exposure to words through conversations and reading" at bounding box center [485, 289] width 286 height 12
click at [315, 288] on input "Indirect exposure to words through conversations and reading" at bounding box center [310, 289] width 12 height 12
radio input "true"
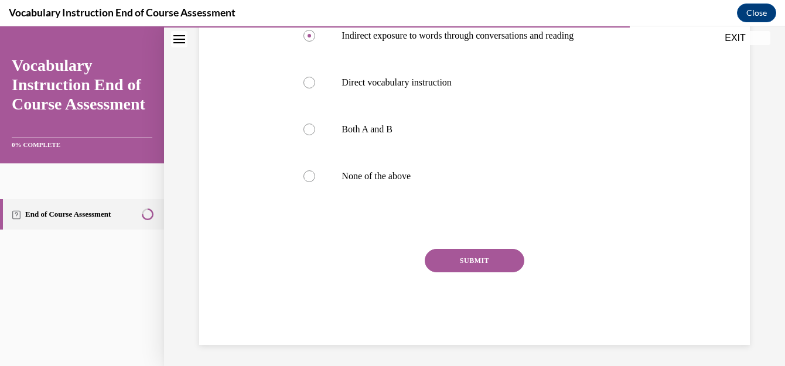
scroll to position [255, 0]
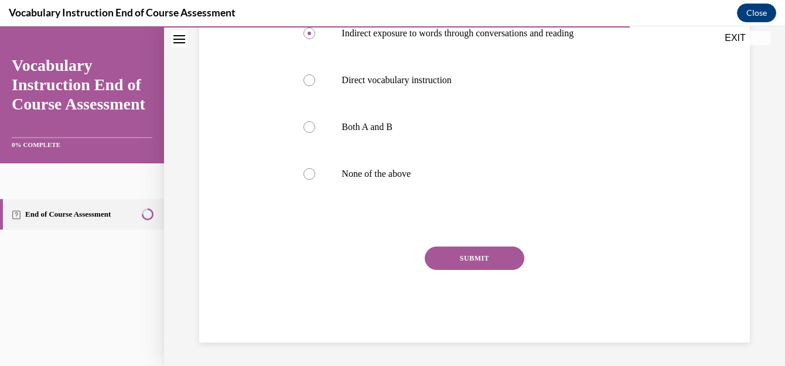
click at [466, 262] on button "SUBMIT" at bounding box center [475, 258] width 100 height 23
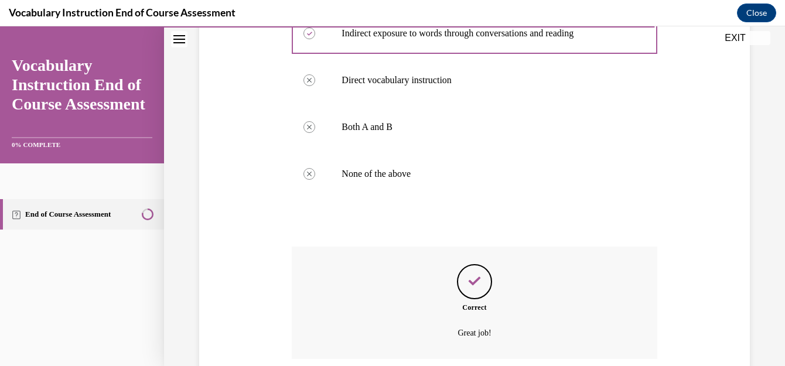
scroll to position [350, 0]
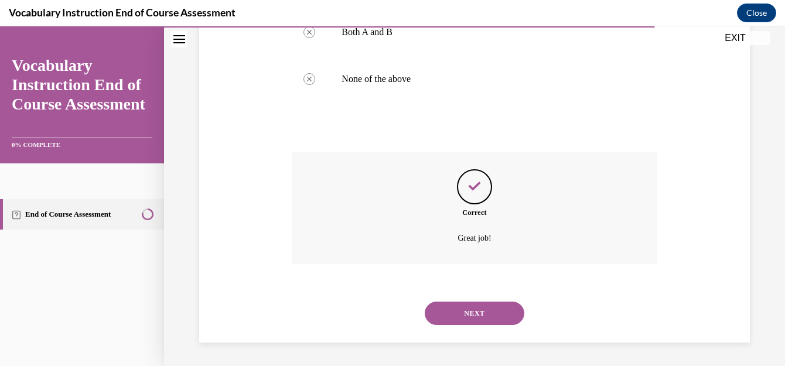
click at [475, 310] on button "NEXT" at bounding box center [475, 313] width 100 height 23
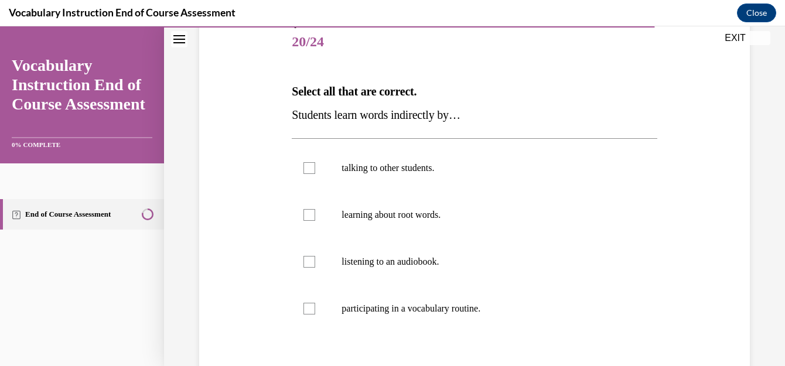
scroll to position [140, 0]
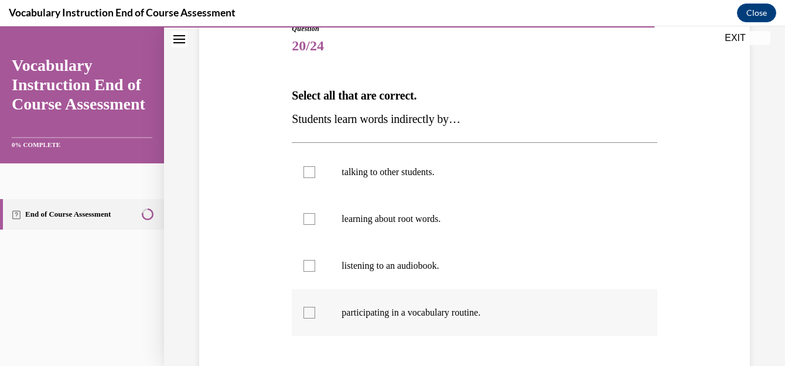
click at [474, 311] on p "participating in a vocabulary routine." at bounding box center [485, 313] width 286 height 12
click at [315, 311] on input "participating in a vocabulary routine." at bounding box center [310, 313] width 12 height 12
checkbox input "true"
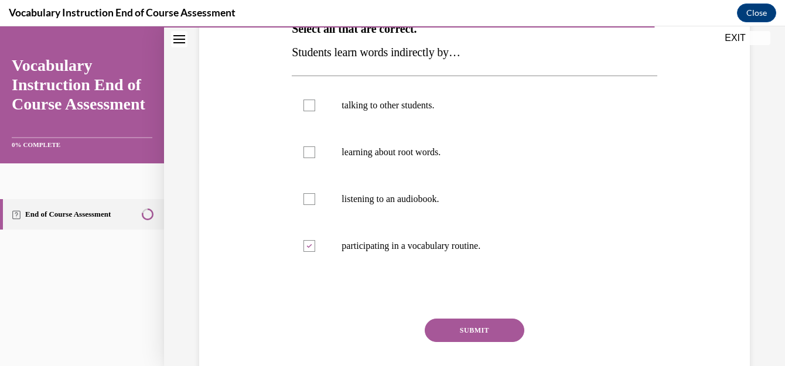
scroll to position [209, 0]
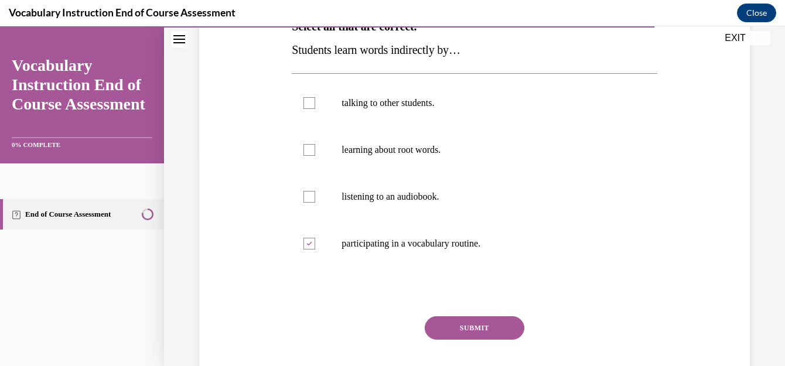
click at [461, 325] on button "SUBMIT" at bounding box center [475, 328] width 100 height 23
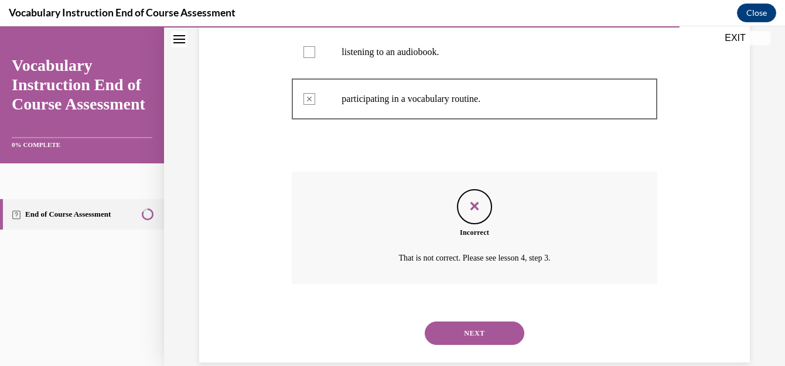
scroll to position [373, 0]
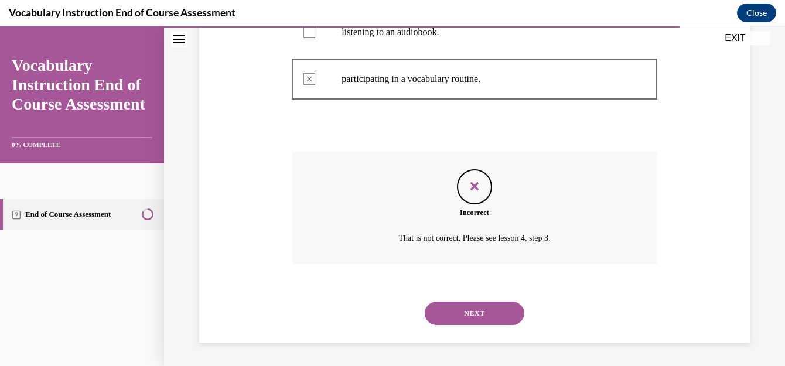
click at [500, 315] on button "NEXT" at bounding box center [475, 313] width 100 height 23
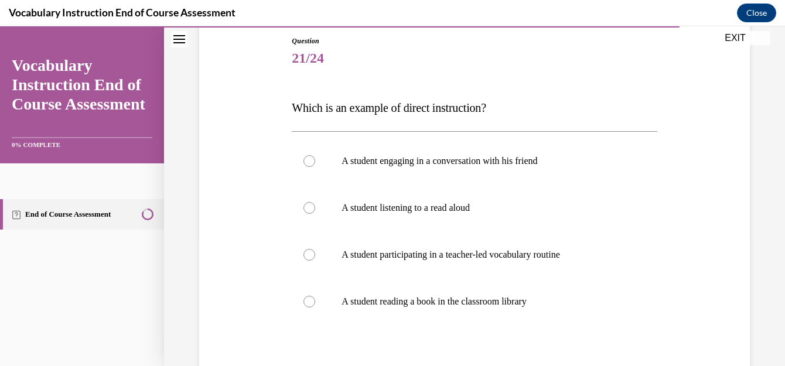
scroll to position [128, 0]
click at [552, 260] on p "A student participating in a teacher-led vocabulary routine" at bounding box center [485, 255] width 286 height 12
click at [315, 260] on input "A student participating in a teacher-led vocabulary routine" at bounding box center [310, 255] width 12 height 12
radio input "true"
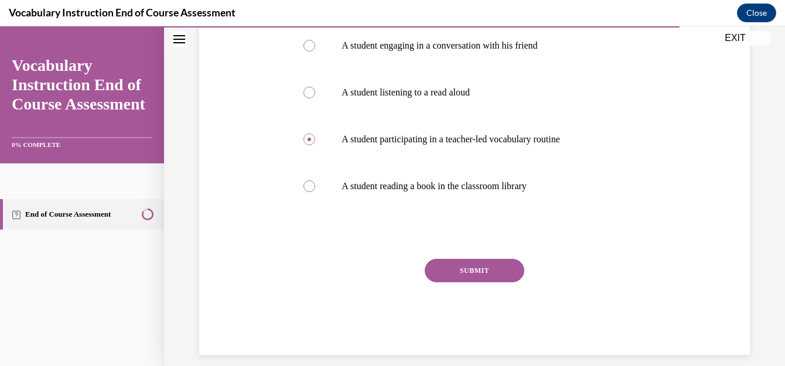
scroll to position [247, 0]
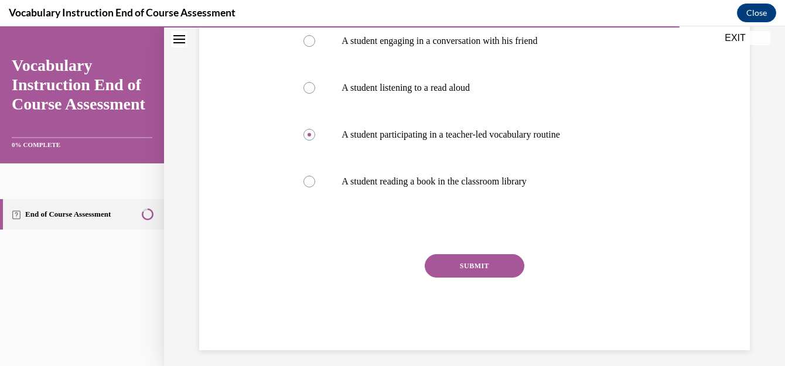
click at [468, 271] on button "SUBMIT" at bounding box center [475, 265] width 100 height 23
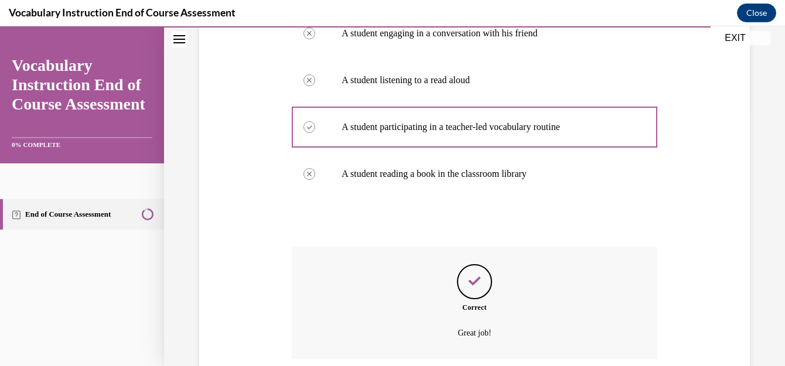
scroll to position [350, 0]
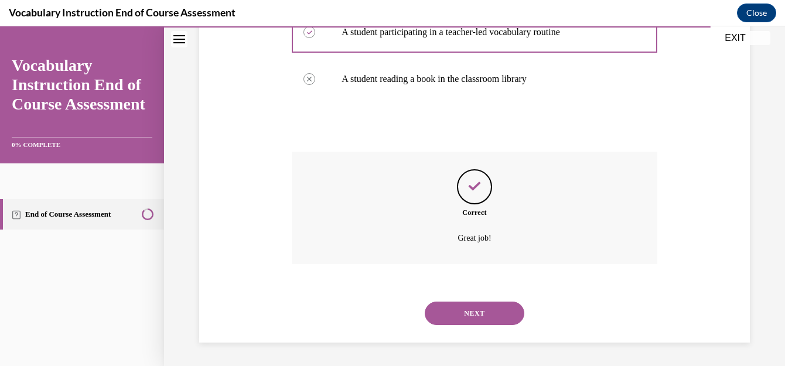
click at [482, 317] on button "NEXT" at bounding box center [475, 313] width 100 height 23
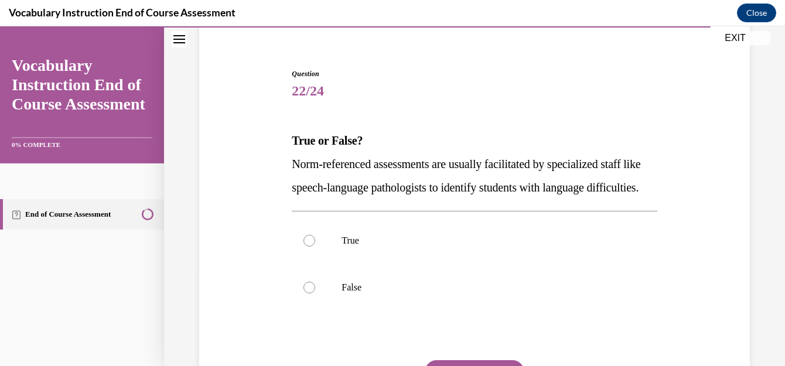
scroll to position [124, 0]
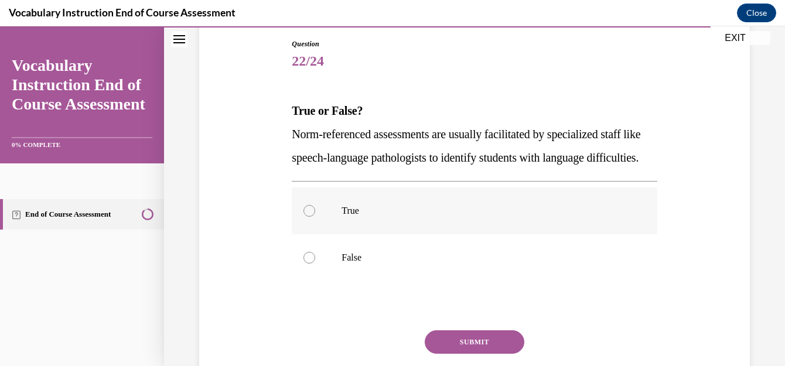
click at [345, 217] on p "True" at bounding box center [485, 211] width 286 height 12
click at [315, 217] on input "True" at bounding box center [310, 211] width 12 height 12
radio input "true"
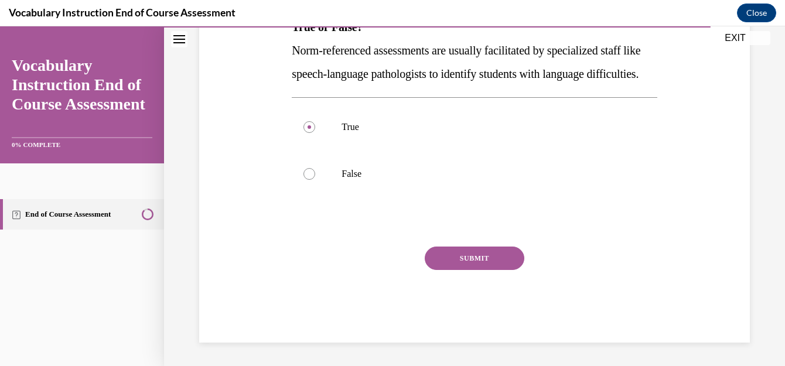
scroll to position [226, 0]
click at [495, 257] on button "SUBMIT" at bounding box center [475, 258] width 100 height 23
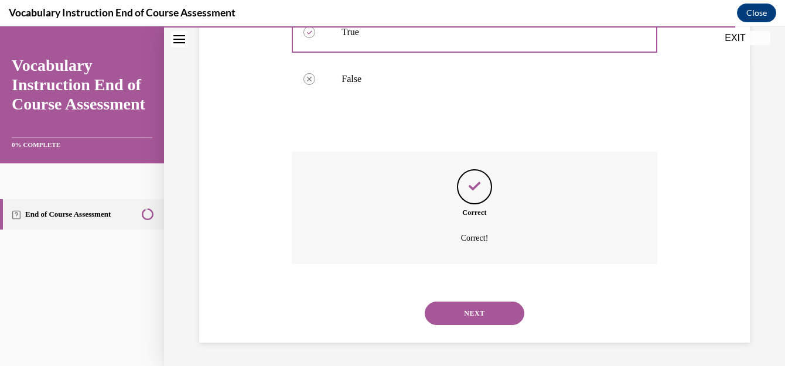
scroll to position [326, 0]
click at [478, 314] on button "NEXT" at bounding box center [475, 313] width 100 height 23
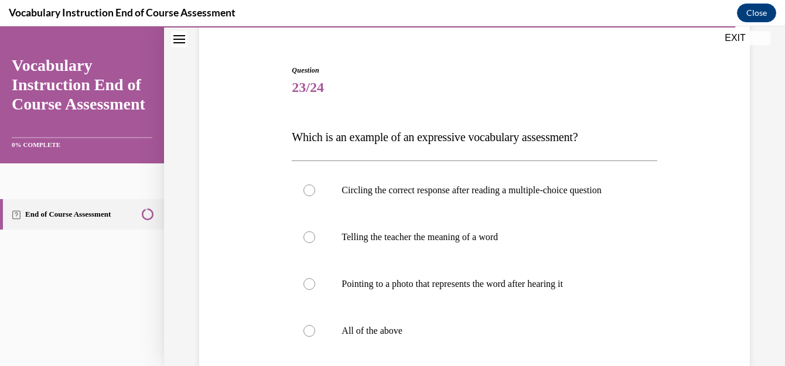
scroll to position [114, 0]
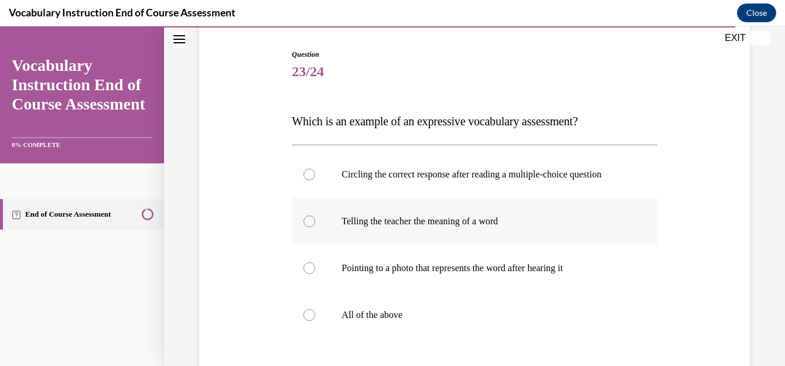
click at [485, 227] on p "Telling the teacher the meaning of a word" at bounding box center [485, 222] width 286 height 12
click at [315, 227] on input "Telling the teacher the meaning of a word" at bounding box center [310, 222] width 12 height 12
radio input "true"
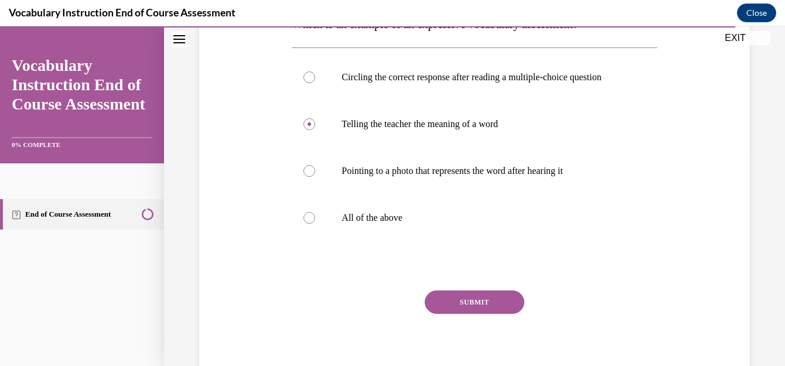
scroll to position [222, 0]
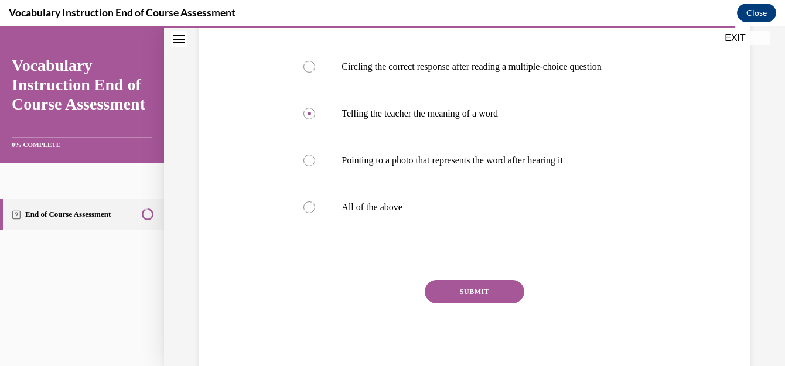
click at [464, 301] on button "SUBMIT" at bounding box center [475, 291] width 100 height 23
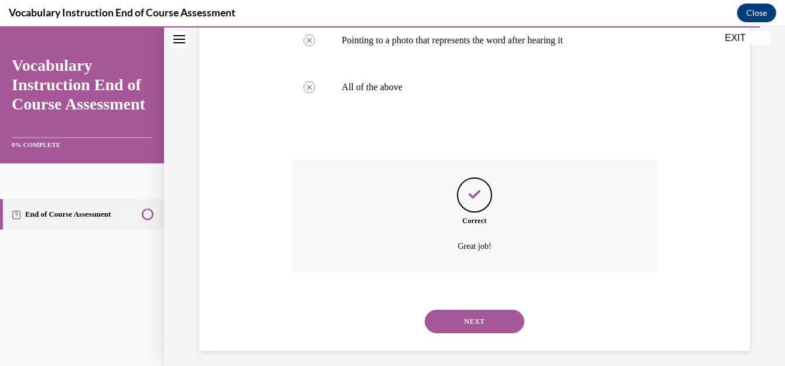
scroll to position [362, 0]
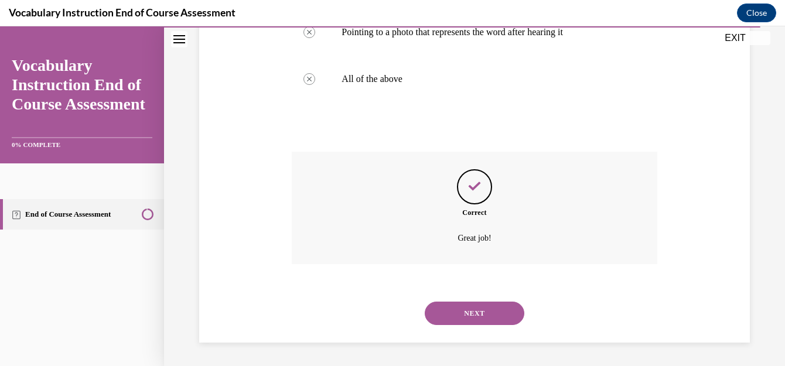
click at [469, 317] on button "NEXT" at bounding box center [475, 313] width 100 height 23
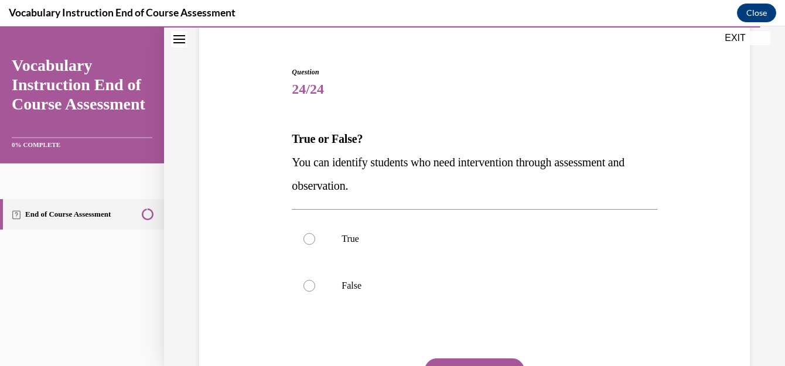
scroll to position [113, 0]
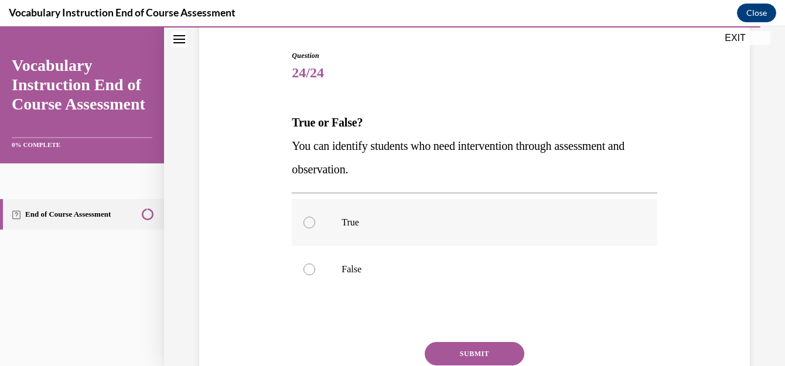
click at [366, 226] on p "True" at bounding box center [485, 223] width 286 height 12
click at [315, 226] on input "True" at bounding box center [310, 223] width 12 height 12
radio input "true"
click at [488, 355] on button "SUBMIT" at bounding box center [475, 353] width 100 height 23
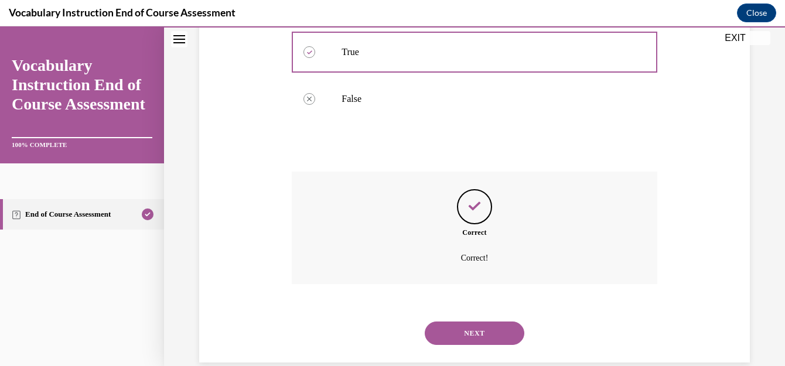
scroll to position [303, 0]
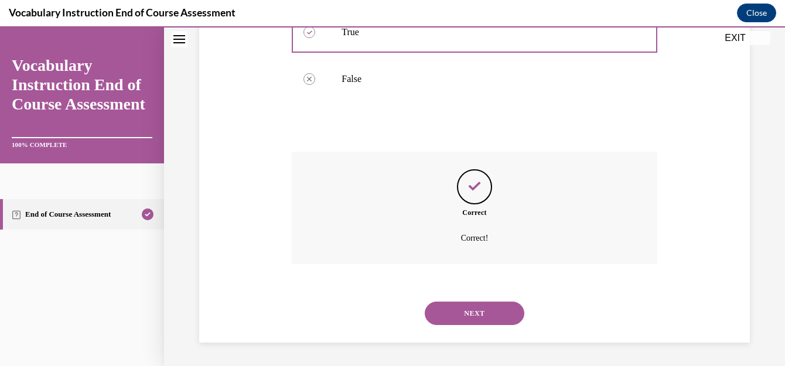
click at [496, 307] on button "NEXT" at bounding box center [475, 313] width 100 height 23
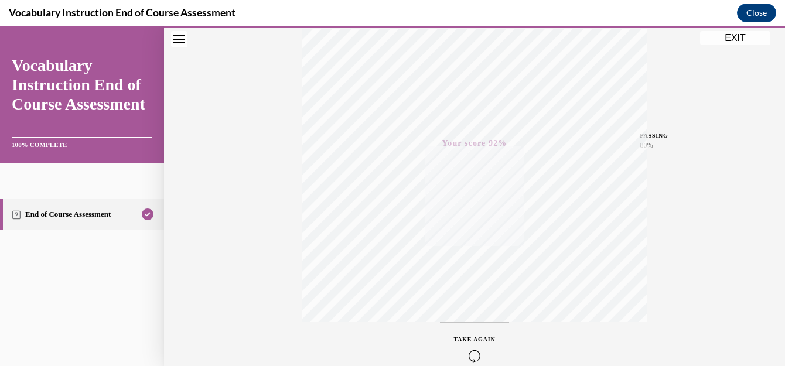
scroll to position [261, 0]
click at [729, 33] on button "EXIT" at bounding box center [735, 38] width 70 height 14
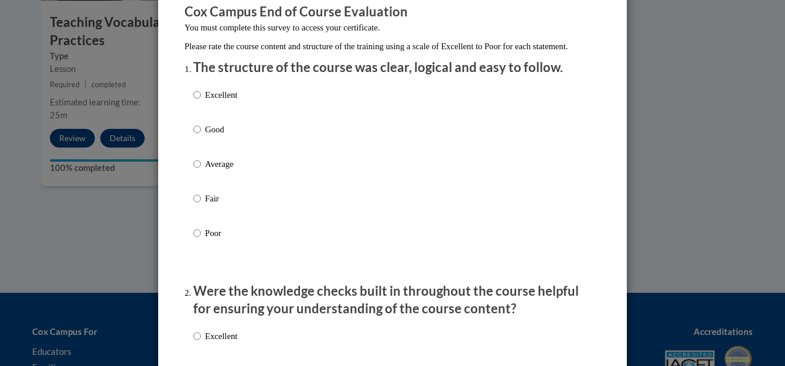
scroll to position [97, 0]
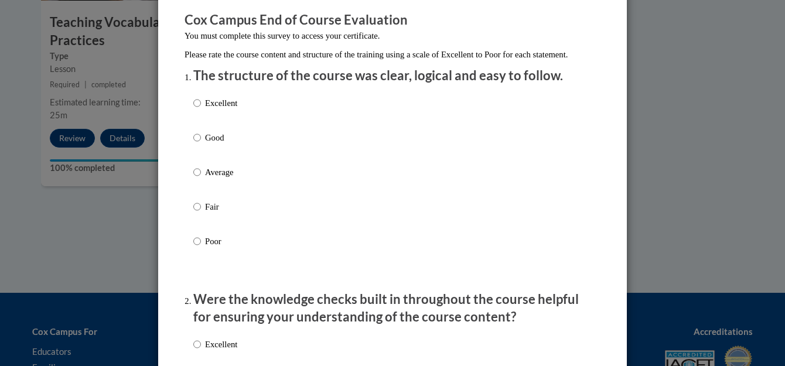
click at [212, 110] on p "Excellent" at bounding box center [221, 103] width 32 height 13
click at [201, 110] on input "Excellent" at bounding box center [197, 103] width 8 height 13
radio input "true"
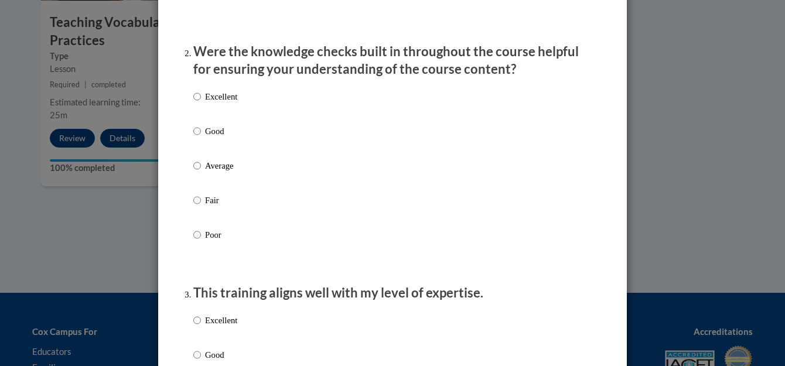
scroll to position [362, 0]
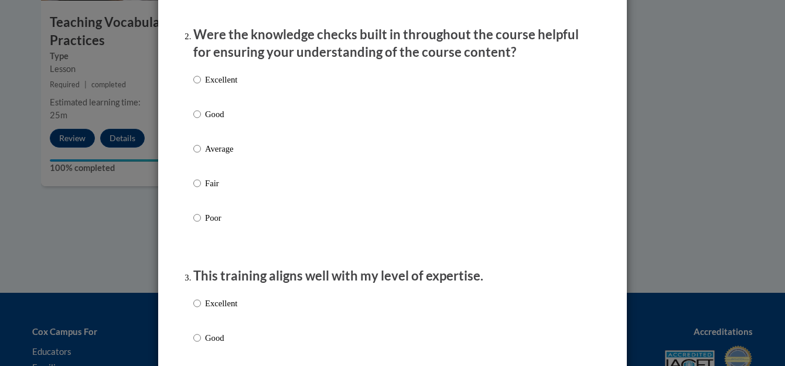
click at [235, 92] on div "Excellent Good Average Fair Poor" at bounding box center [392, 162] width 399 height 191
click at [225, 86] on p "Excellent" at bounding box center [221, 79] width 32 height 13
click at [201, 86] on input "Excellent" at bounding box center [197, 79] width 8 height 13
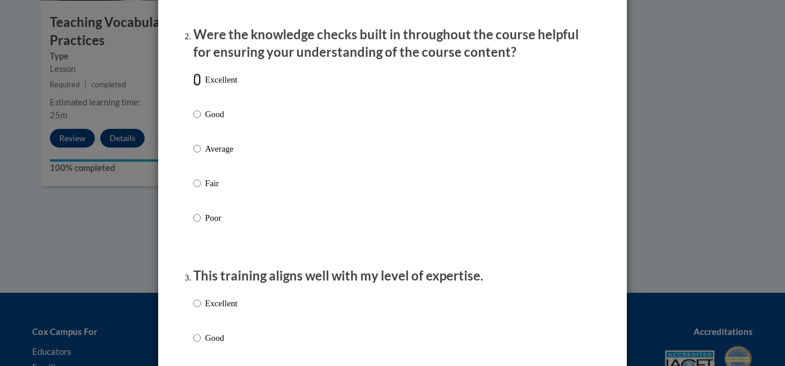
radio input "true"
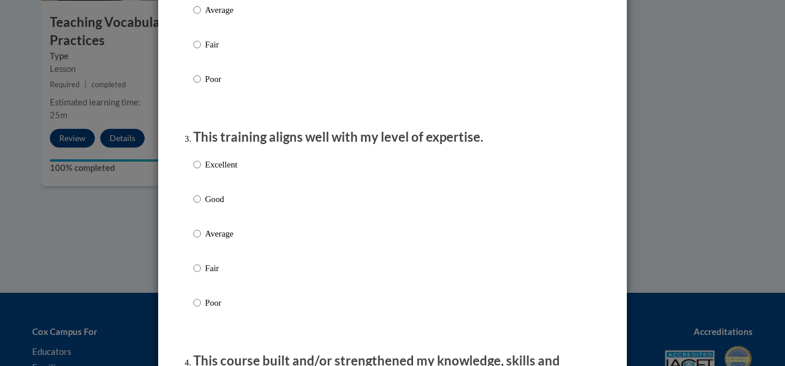
scroll to position [505, 0]
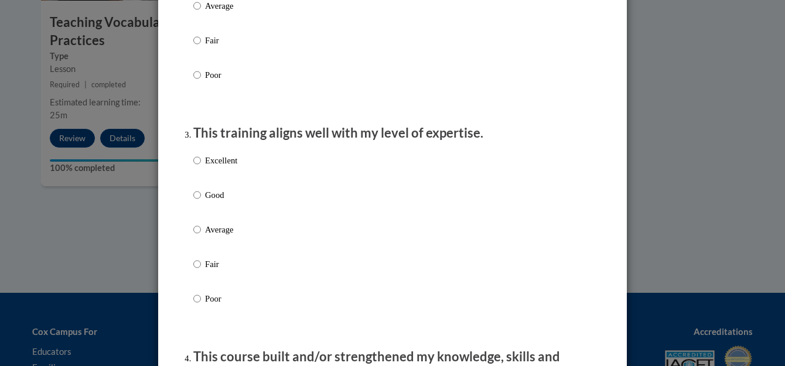
click at [222, 167] on p "Excellent" at bounding box center [221, 160] width 32 height 13
click at [201, 167] on input "Excellent" at bounding box center [197, 160] width 8 height 13
radio input "true"
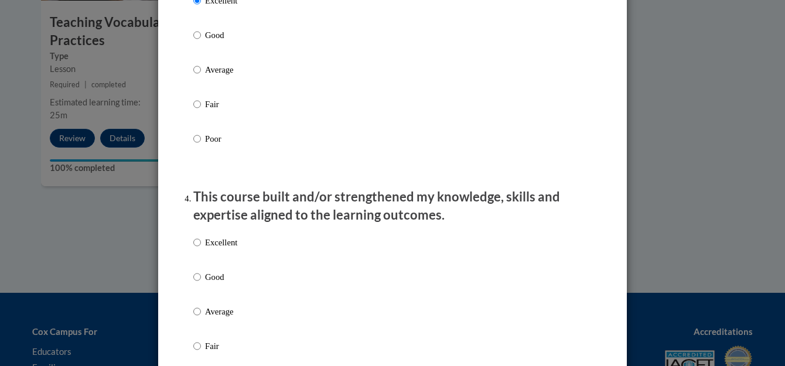
scroll to position [669, 0]
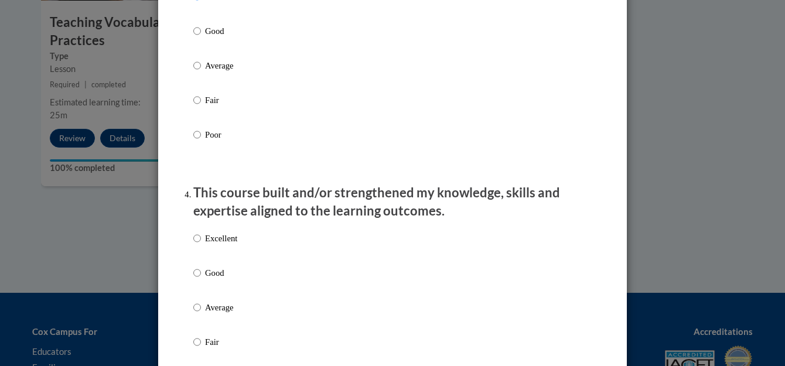
click at [230, 245] on p "Excellent" at bounding box center [221, 238] width 32 height 13
click at [201, 245] on input "Excellent" at bounding box center [197, 238] width 8 height 13
radio input "true"
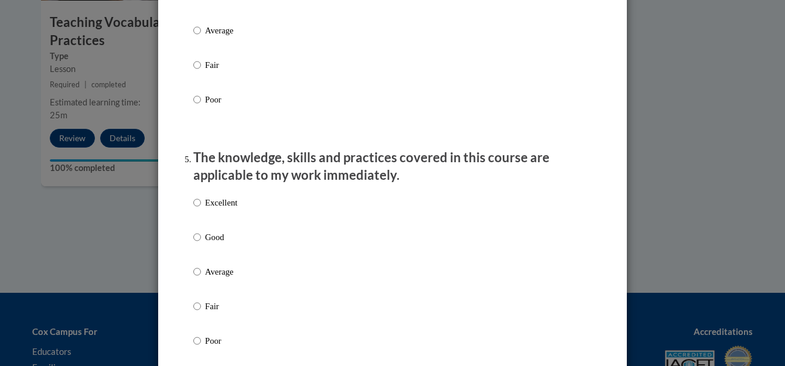
scroll to position [971, 0]
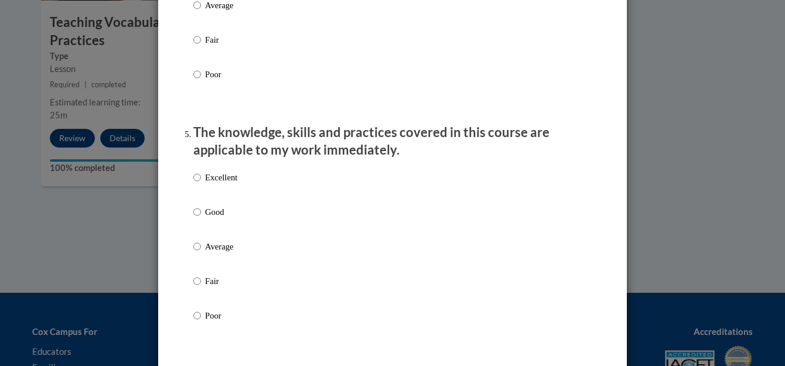
click at [222, 184] on p "Excellent" at bounding box center [221, 177] width 32 height 13
click at [201, 184] on input "Excellent" at bounding box center [197, 177] width 8 height 13
radio input "true"
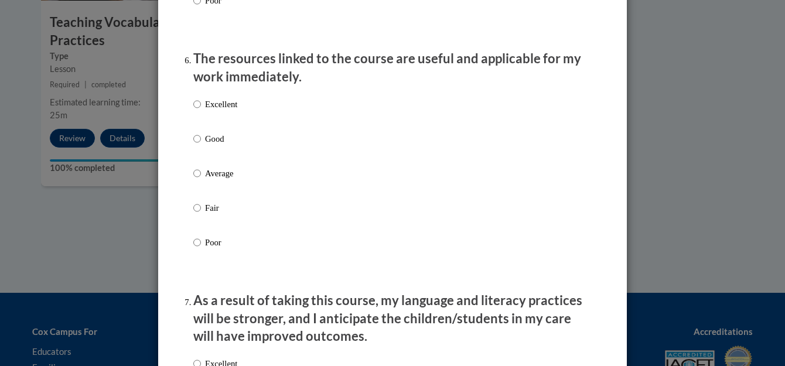
scroll to position [1291, 0]
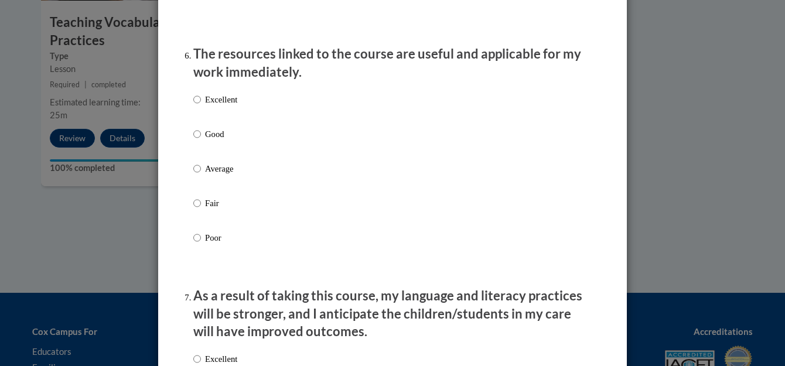
click at [214, 106] on p "Excellent" at bounding box center [221, 99] width 32 height 13
click at [201, 106] on input "Excellent" at bounding box center [197, 99] width 8 height 13
radio input "true"
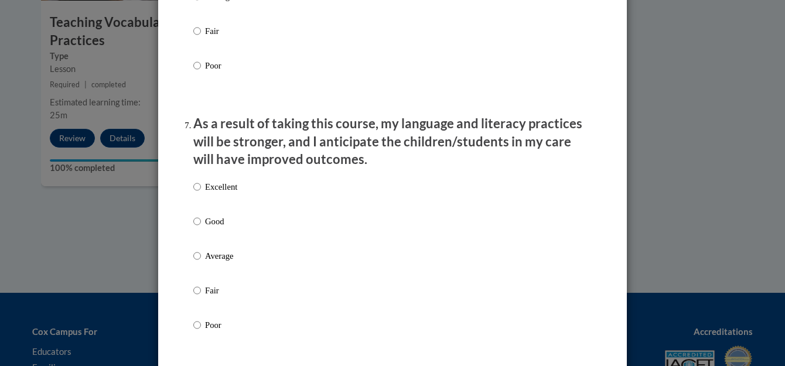
scroll to position [1581, 0]
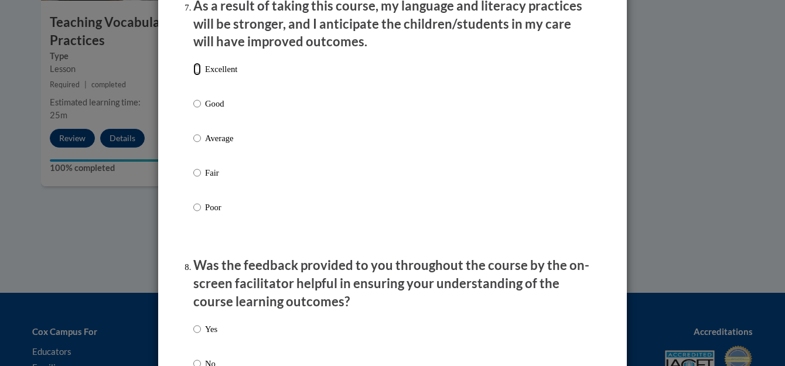
click at [195, 76] on input "Excellent" at bounding box center [197, 69] width 8 height 13
radio input "true"
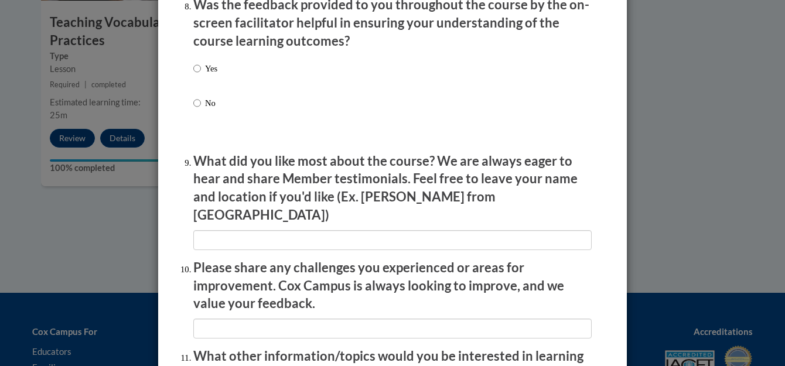
scroll to position [1838, 0]
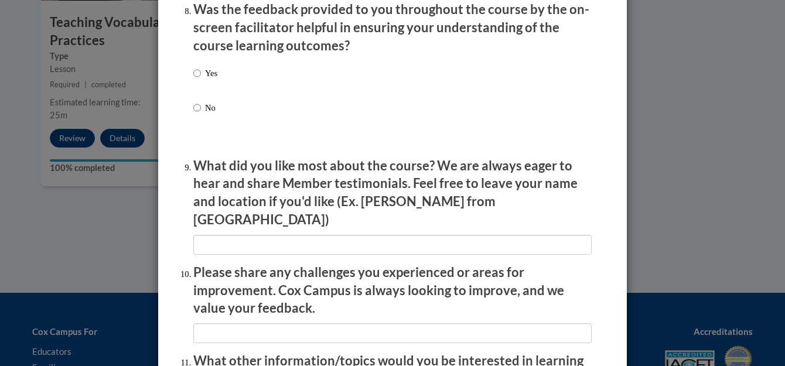
click at [205, 79] on p "Yes" at bounding box center [211, 73] width 12 height 13
click at [201, 79] on input "Yes" at bounding box center [197, 73] width 8 height 13
radio input "true"
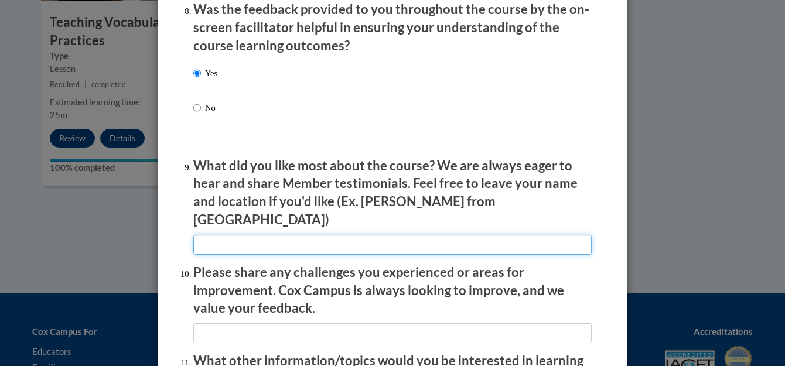
click at [348, 240] on input "textbox" at bounding box center [392, 245] width 399 height 20
type input "todos los coat sonn excelentes"
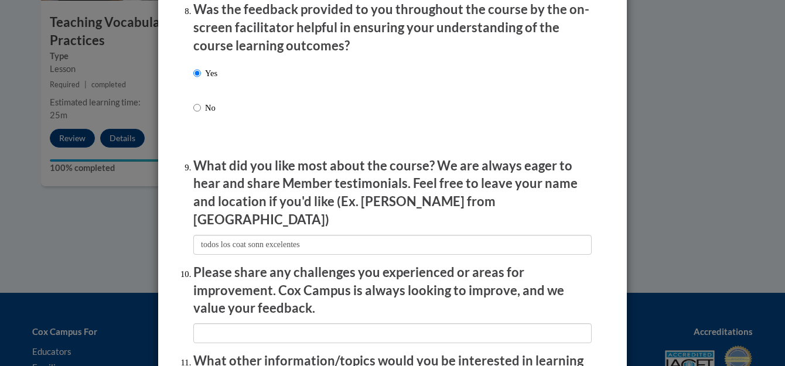
scroll to position [2069, 0]
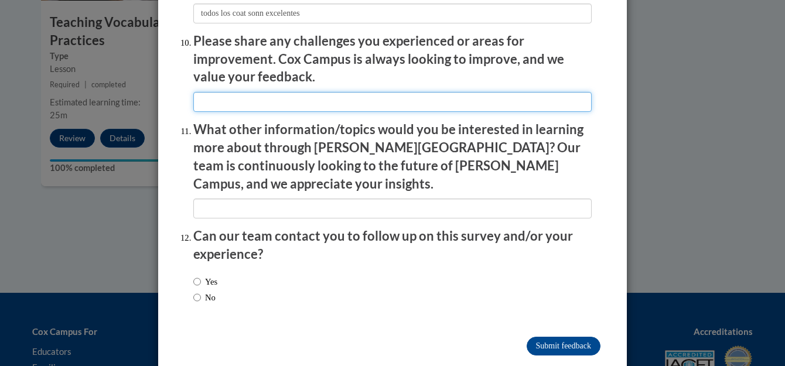
click at [321, 93] on input "textbox" at bounding box center [392, 102] width 399 height 20
type input "fue hacer el curso en ingles"
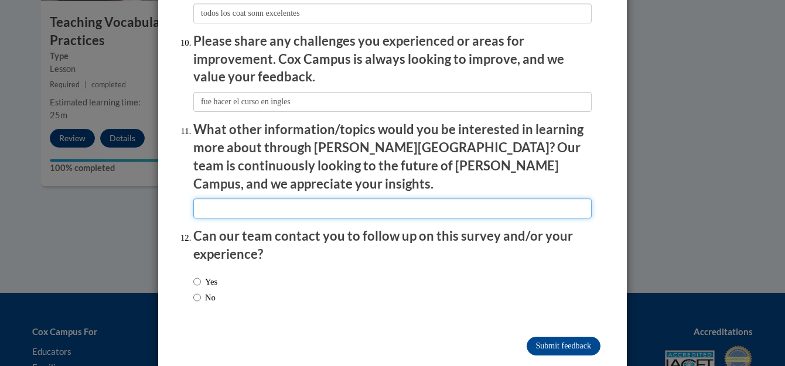
click at [298, 199] on input "textbox" at bounding box center [392, 209] width 399 height 20
type input "mas entrenamientos en espaÑOL"
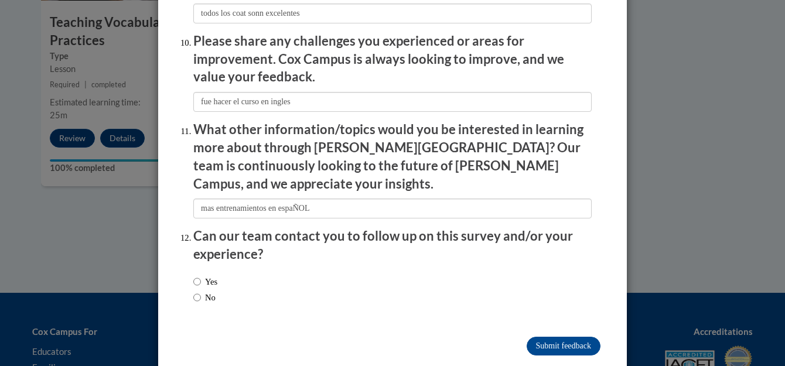
click at [217, 270] on div "Yes No" at bounding box center [205, 290] width 24 height 40
click at [200, 275] on label "Yes" at bounding box center [205, 281] width 24 height 13
click at [200, 275] on input "Yes" at bounding box center [197, 281] width 8 height 13
radio input "true"
click at [585, 337] on input "Submit feedback" at bounding box center [564, 346] width 74 height 19
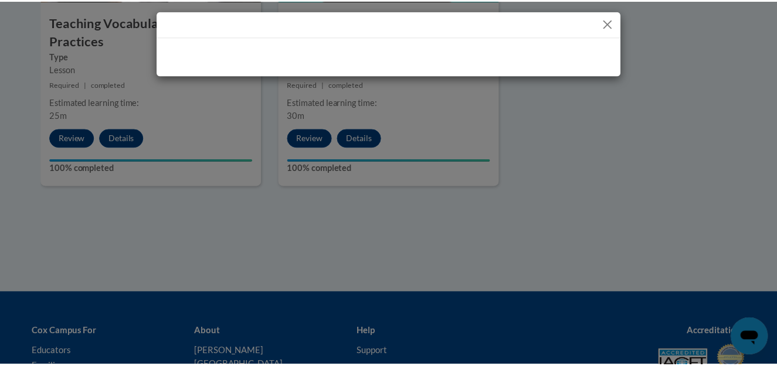
scroll to position [0, 0]
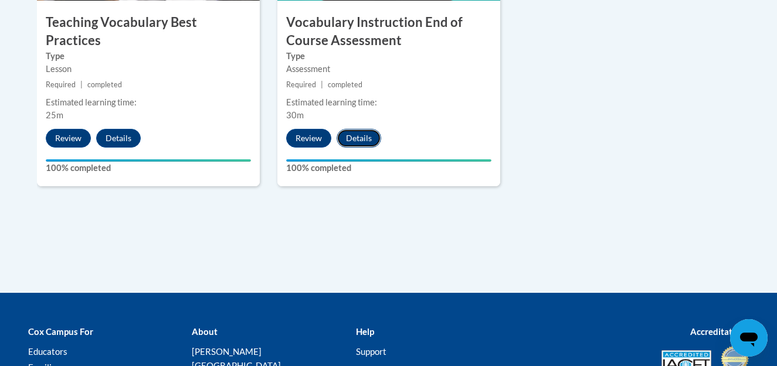
click at [348, 135] on button "Details" at bounding box center [358, 138] width 45 height 19
